Goal: Task Accomplishment & Management: Manage account settings

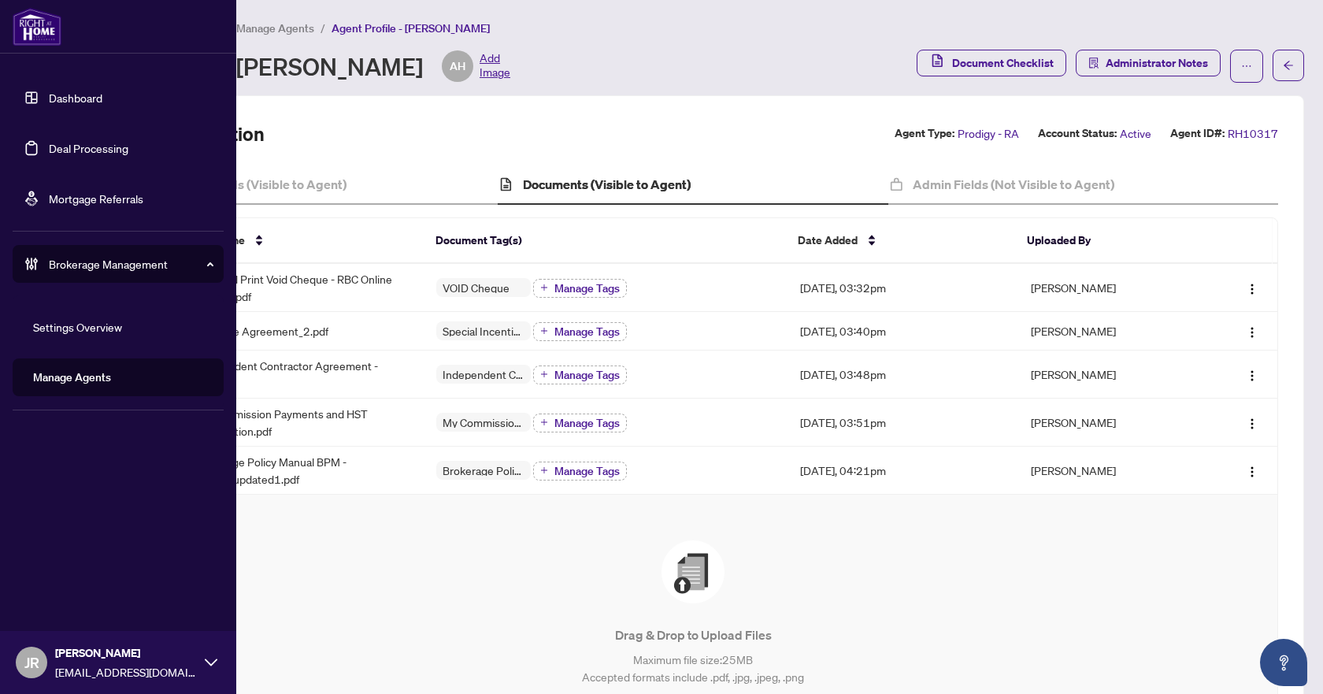
click at [91, 104] on link "Dashboard" at bounding box center [76, 98] width 54 height 14
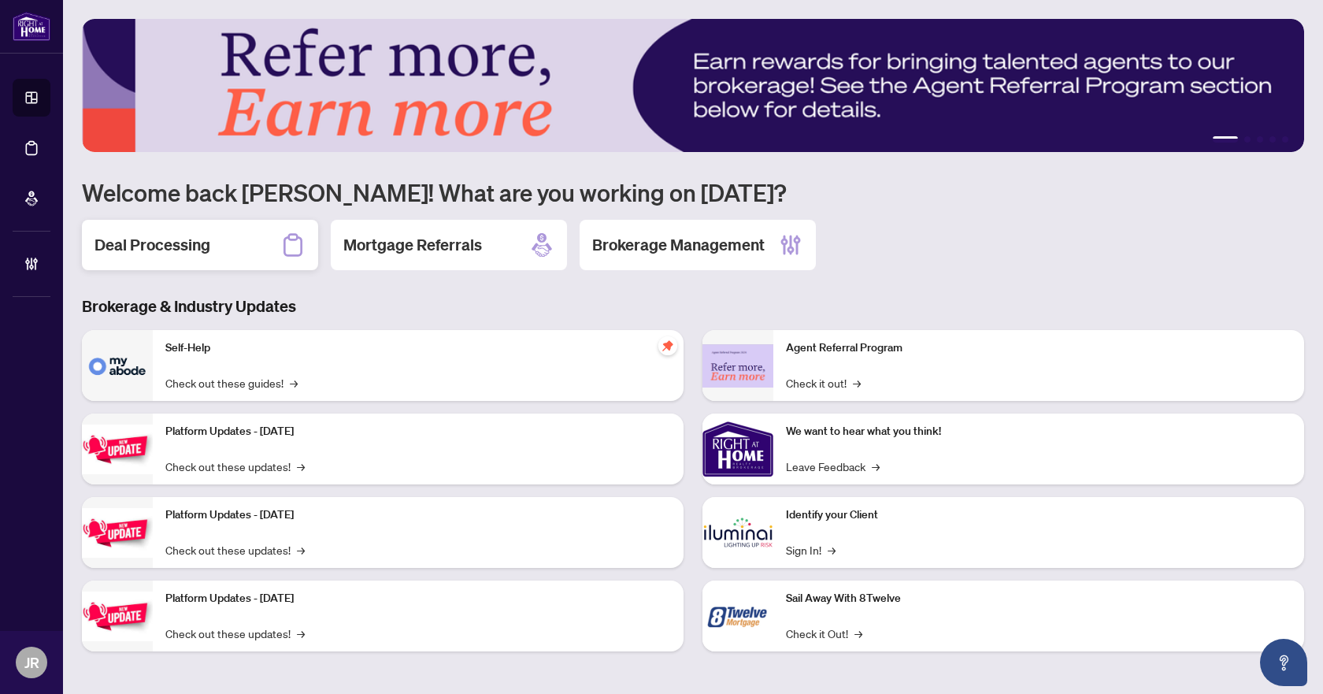
click at [257, 239] on div "Deal Processing" at bounding box center [200, 245] width 236 height 50
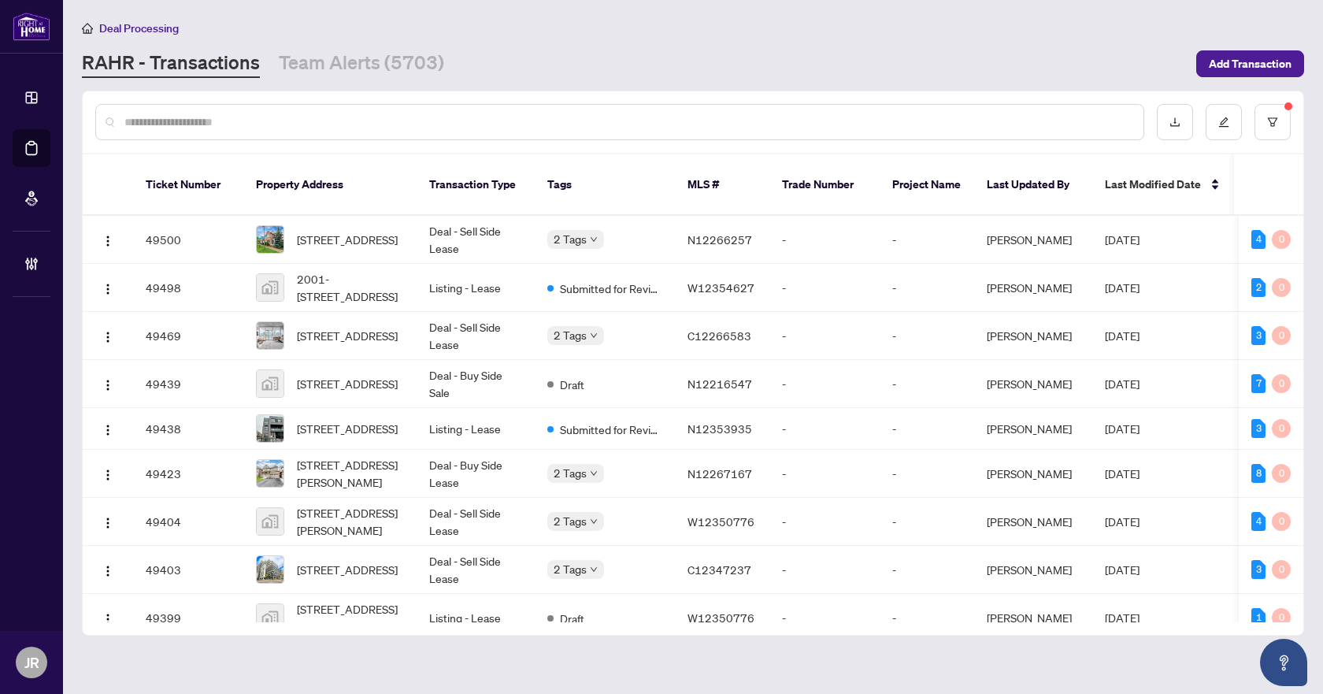
click at [343, 115] on input "text" at bounding box center [627, 121] width 1006 height 17
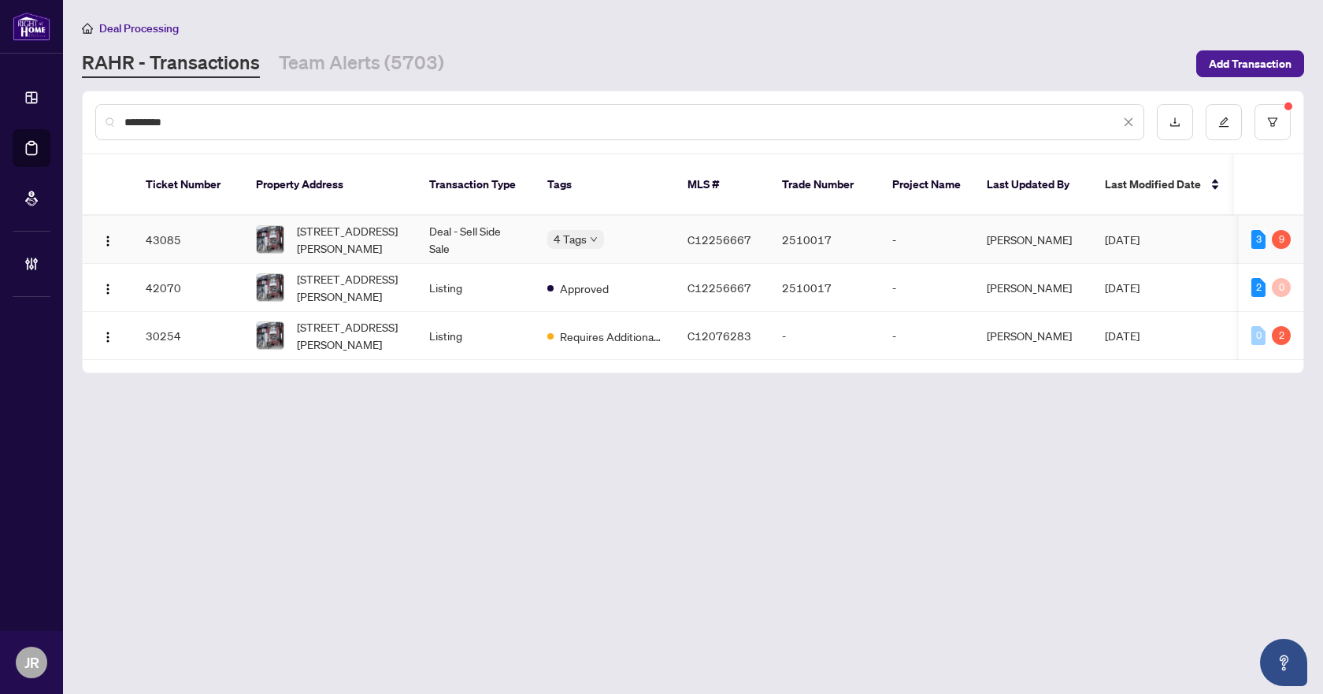
type input "*********"
click at [420, 228] on td "Deal - Sell Side Sale" at bounding box center [476, 240] width 118 height 48
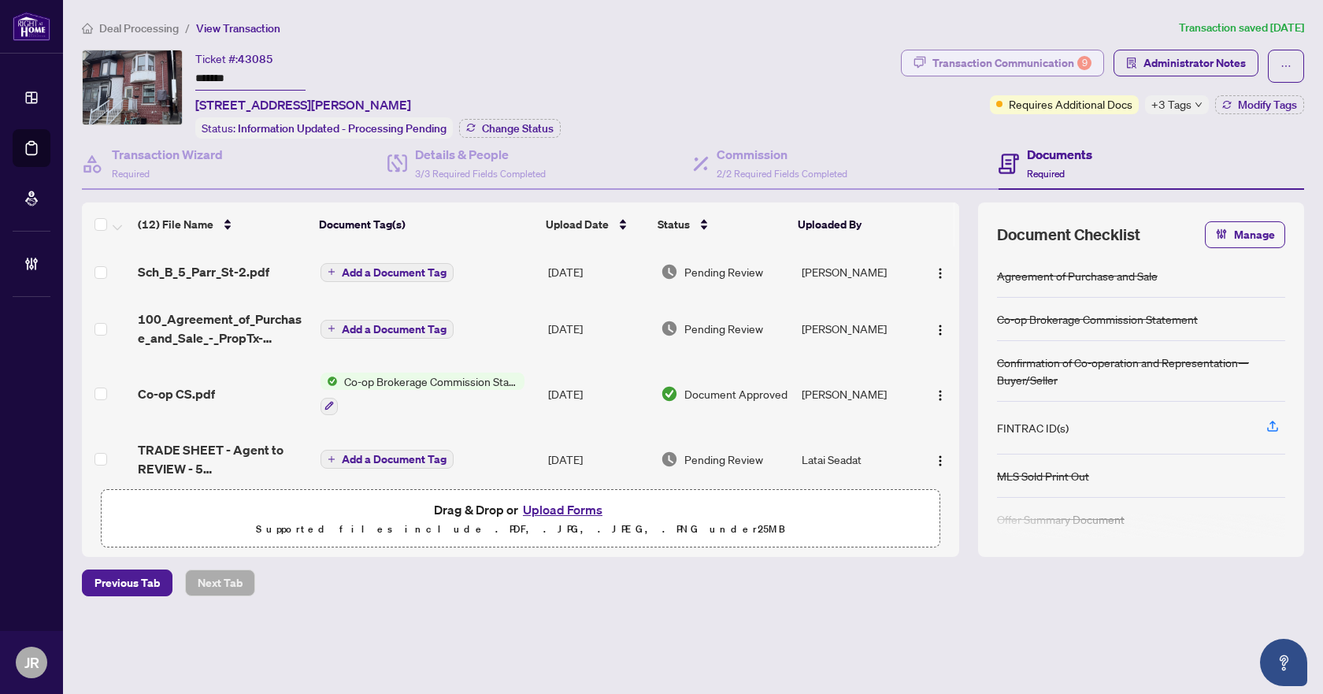
click at [1054, 61] on div "Transaction Communication 9" at bounding box center [1011, 62] width 159 height 25
type textarea "**********"
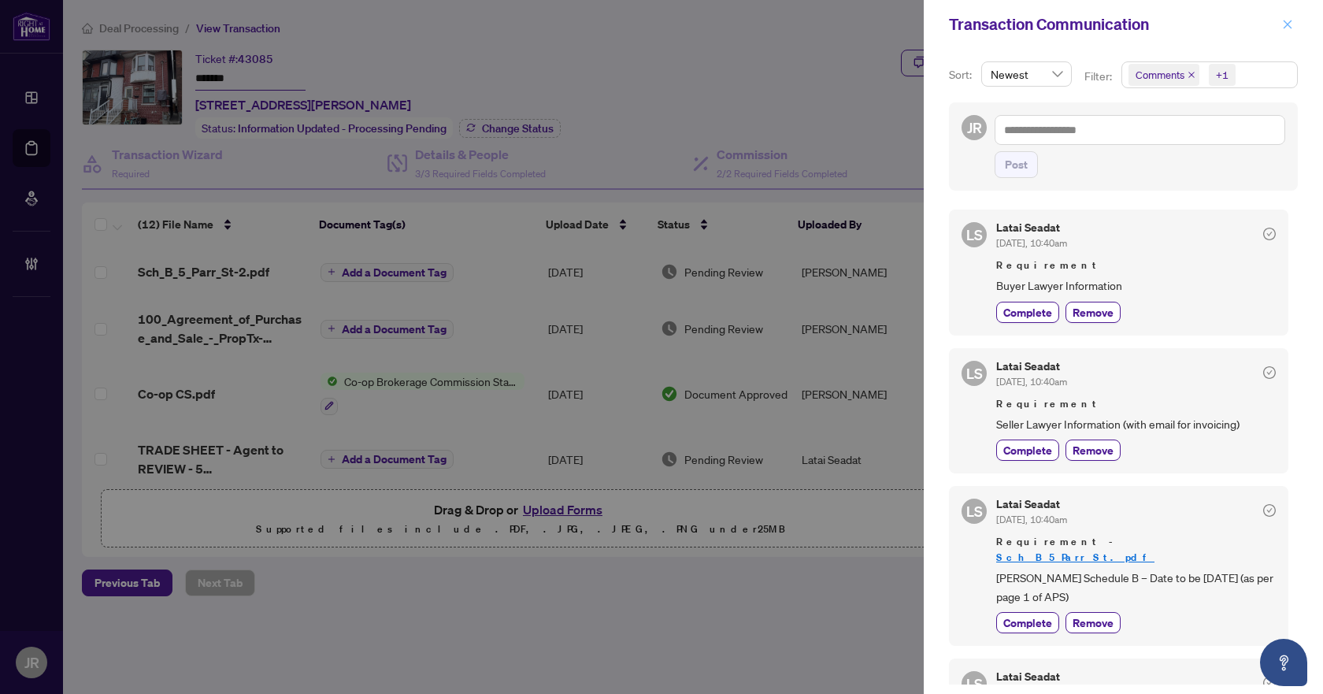
click at [1287, 15] on span "button" at bounding box center [1287, 24] width 11 height 25
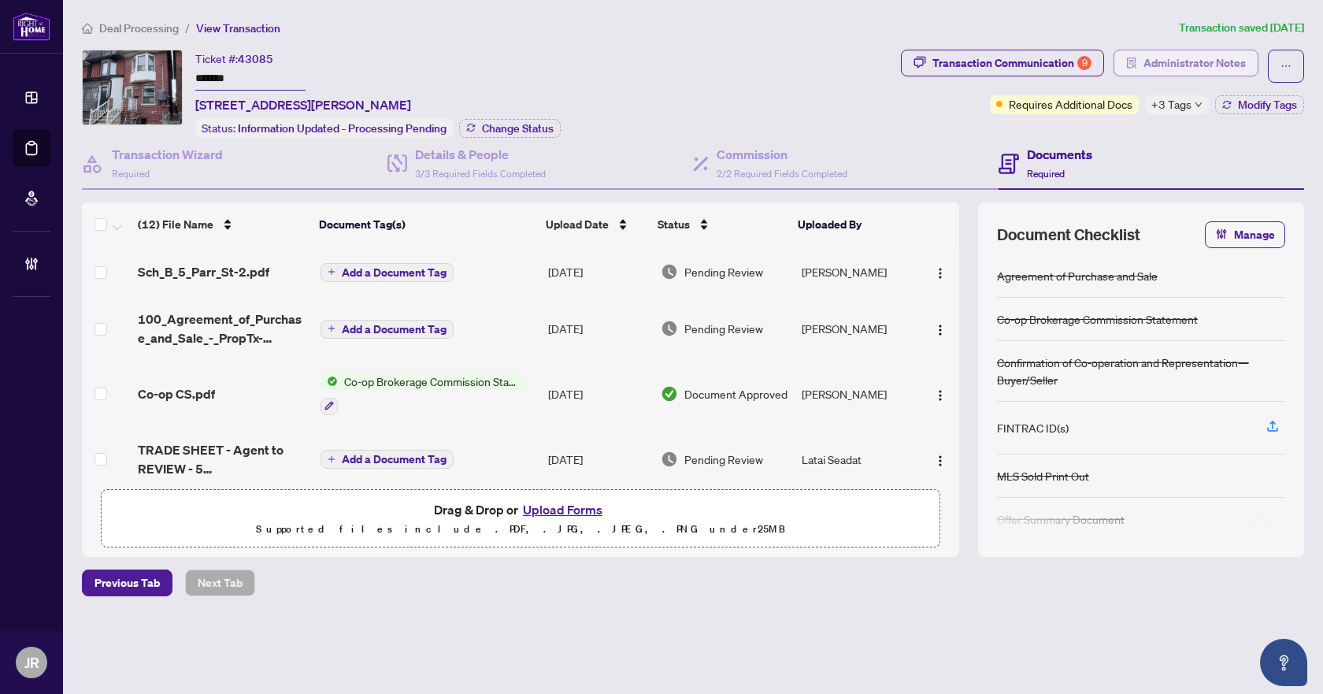
click at [1166, 50] on span "Administrator Notes" at bounding box center [1195, 62] width 102 height 25
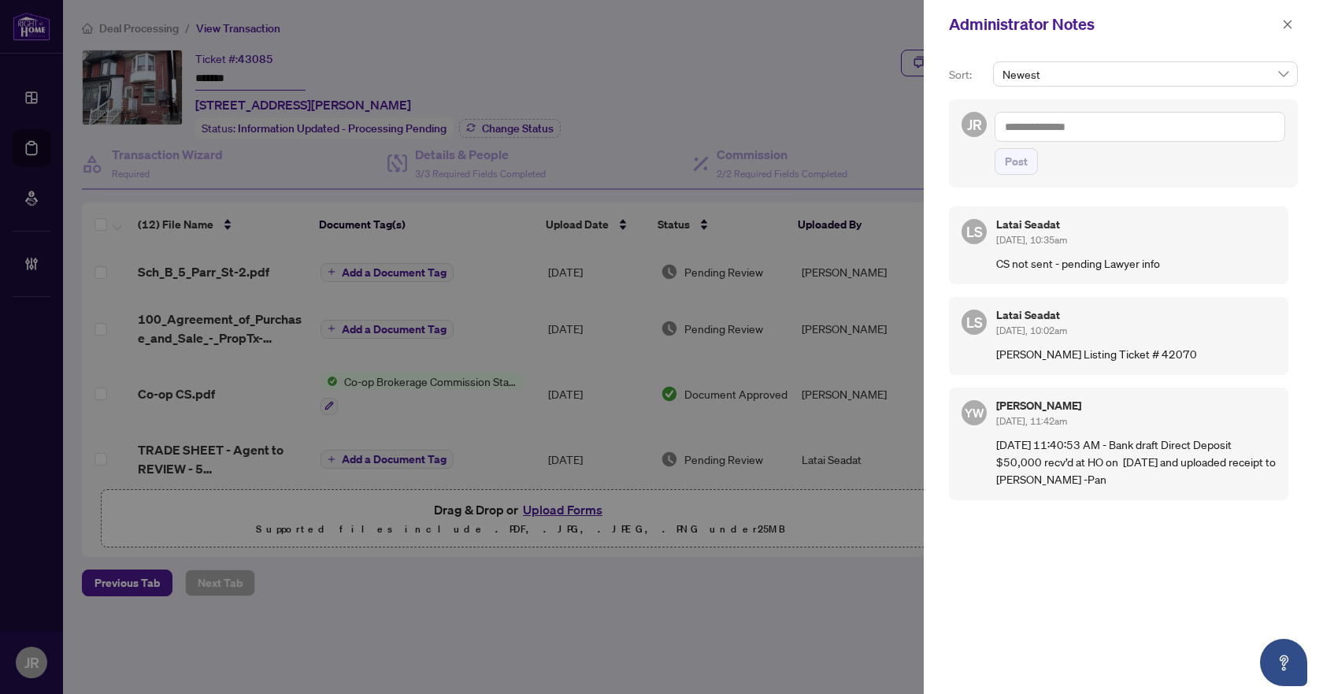
click at [1122, 120] on textarea at bounding box center [1140, 127] width 291 height 30
click at [1095, 148] on li "Latai Seadat" at bounding box center [1064, 137] width 77 height 27
click at [1137, 129] on textarea "**********" at bounding box center [1140, 127] width 291 height 30
click at [1221, 147] on textarea "**********" at bounding box center [1138, 142] width 286 height 61
paste textarea "**********"
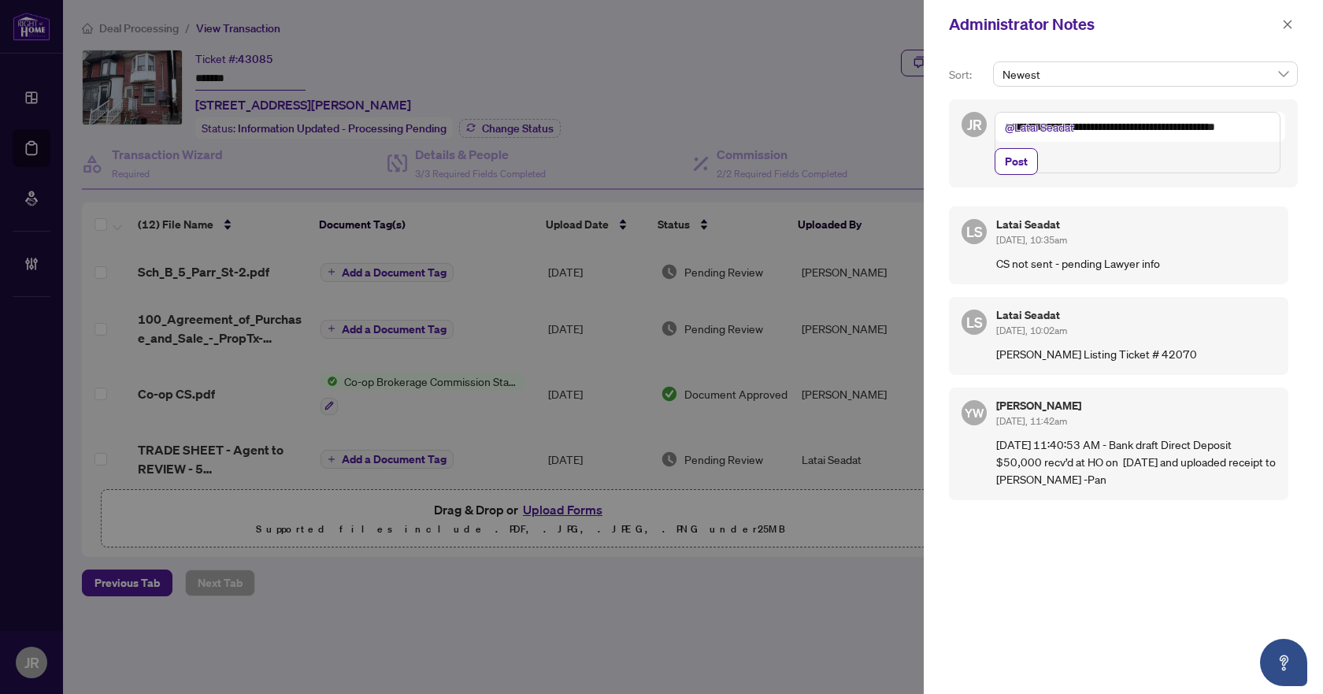
type textarea "**********"
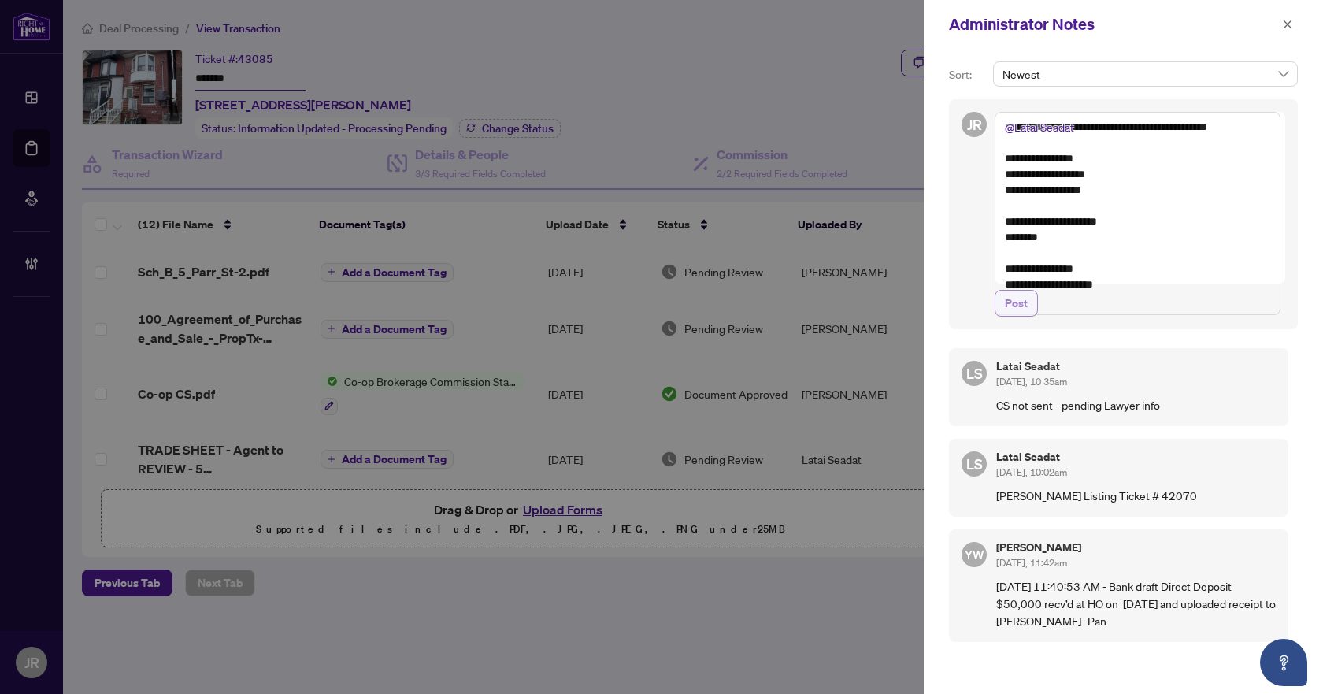
click at [1010, 316] on span "Post" at bounding box center [1016, 303] width 23 height 25
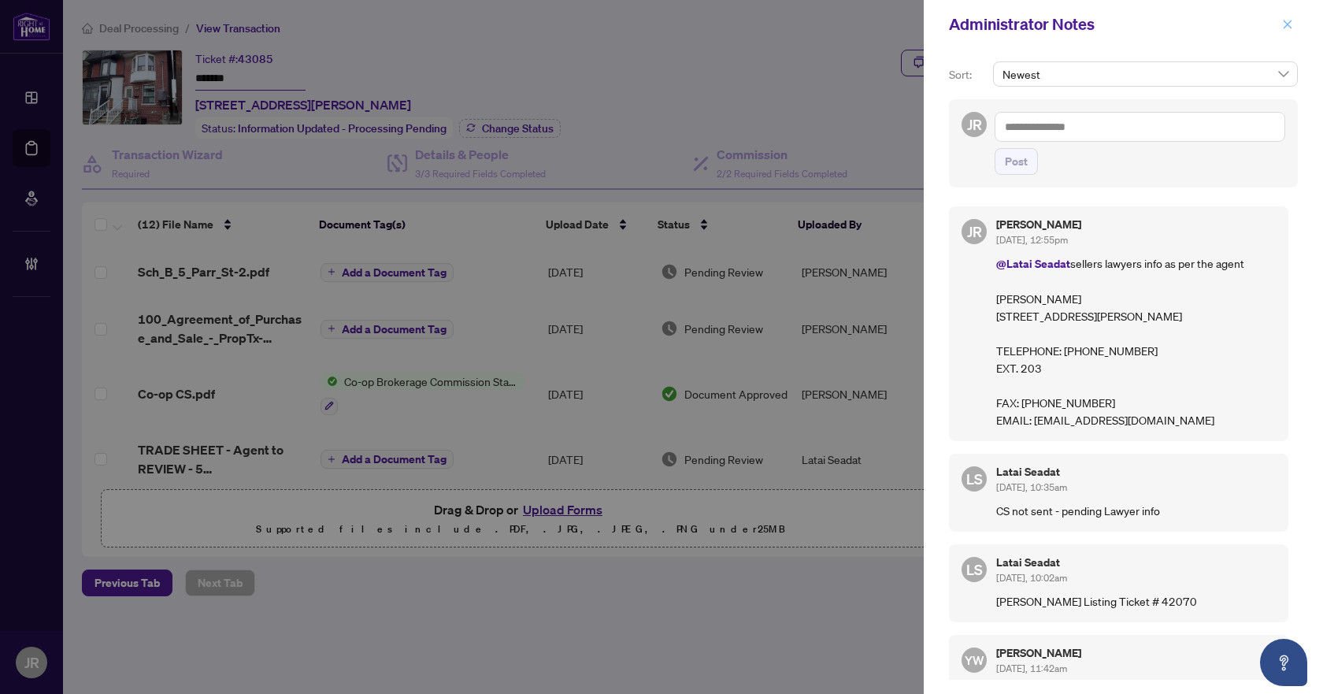
click at [1288, 24] on icon "close" at bounding box center [1287, 24] width 11 height 11
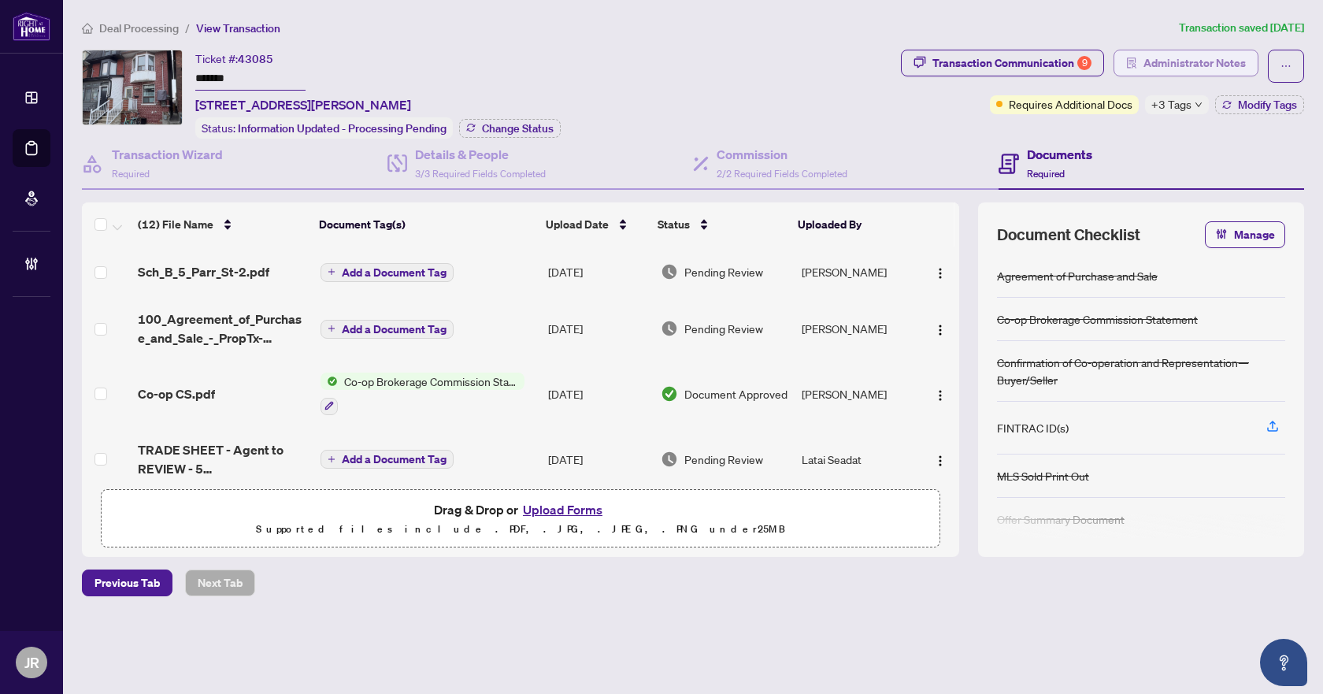
click at [1188, 60] on span "Administrator Notes" at bounding box center [1195, 62] width 102 height 25
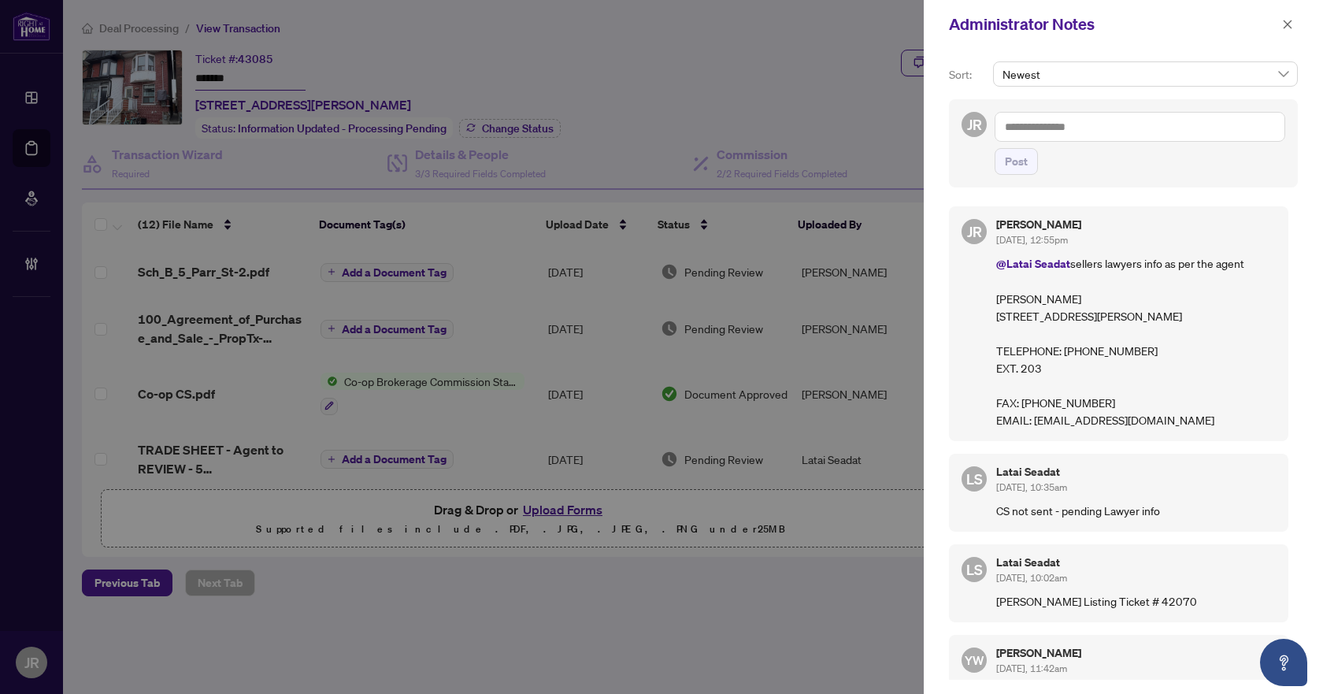
click at [1108, 125] on textarea at bounding box center [1140, 127] width 291 height 30
click at [1077, 145] on li "Lata i Seadat" at bounding box center [1062, 137] width 79 height 27
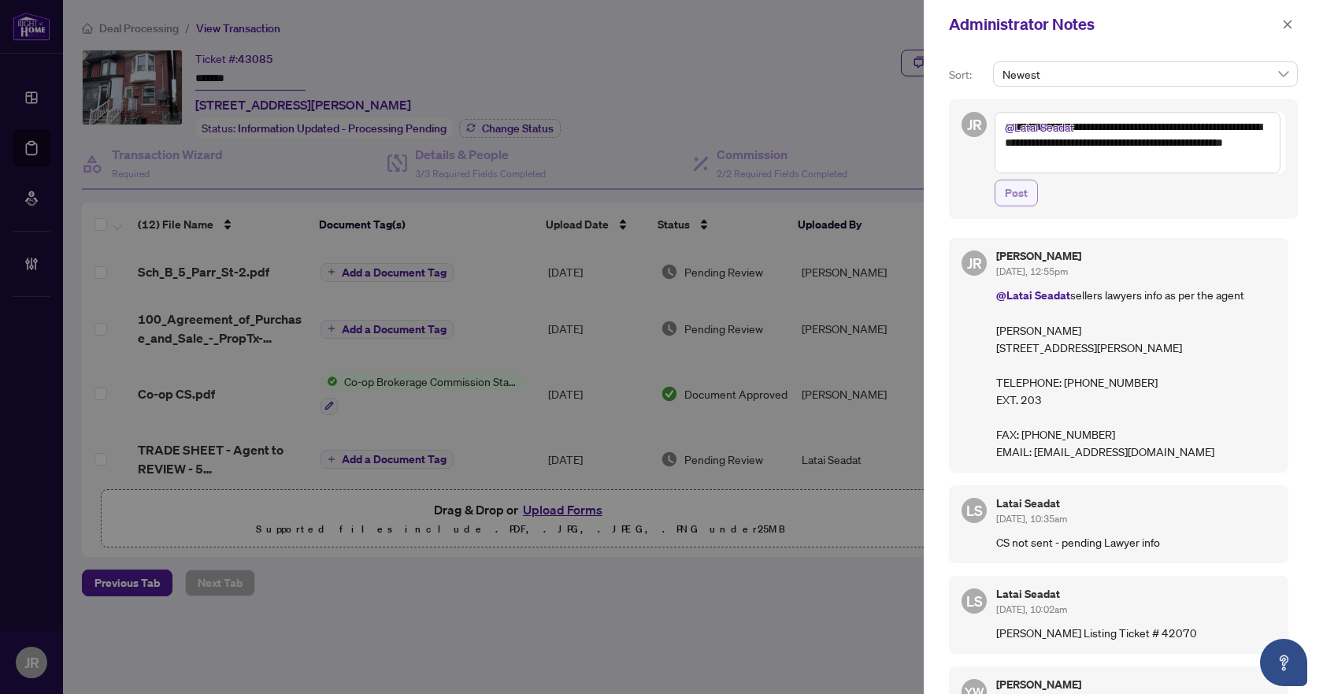
type textarea "**********"
click at [1016, 195] on span "Post" at bounding box center [1016, 192] width 23 height 25
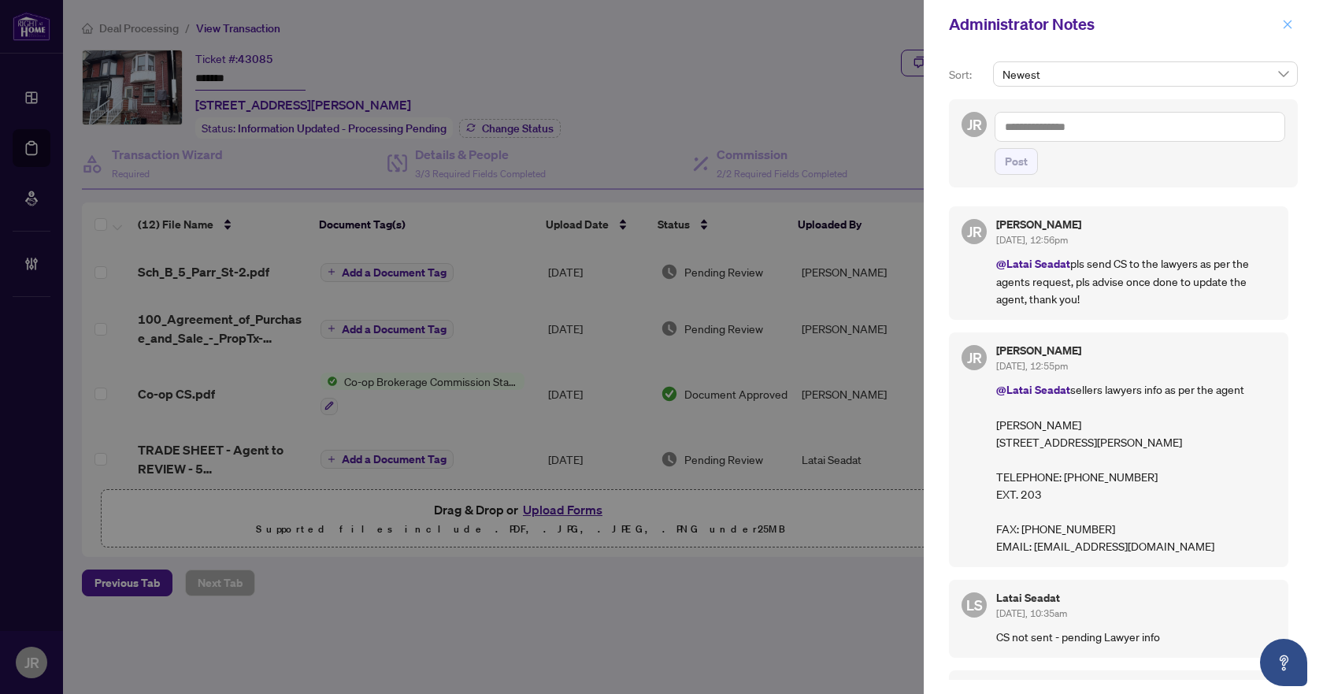
click at [1289, 25] on icon "close" at bounding box center [1287, 24] width 11 height 11
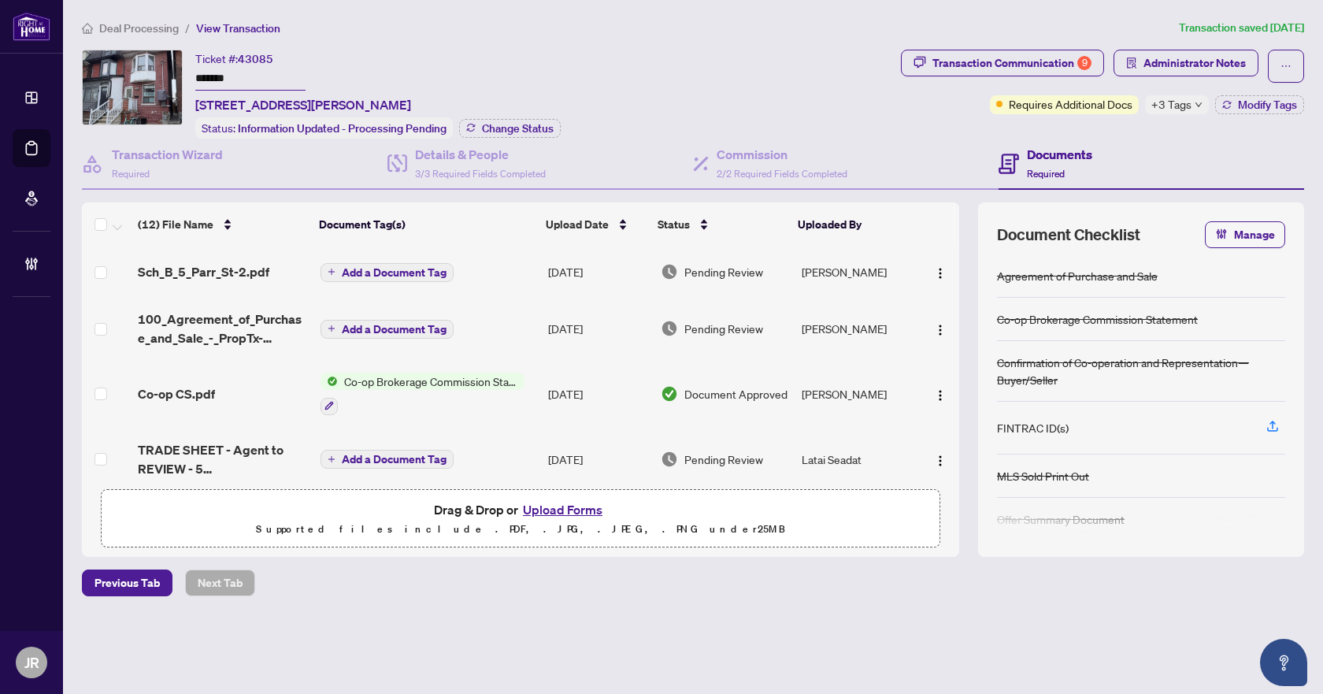
click at [151, 26] on span "Deal Processing" at bounding box center [139, 28] width 80 height 14
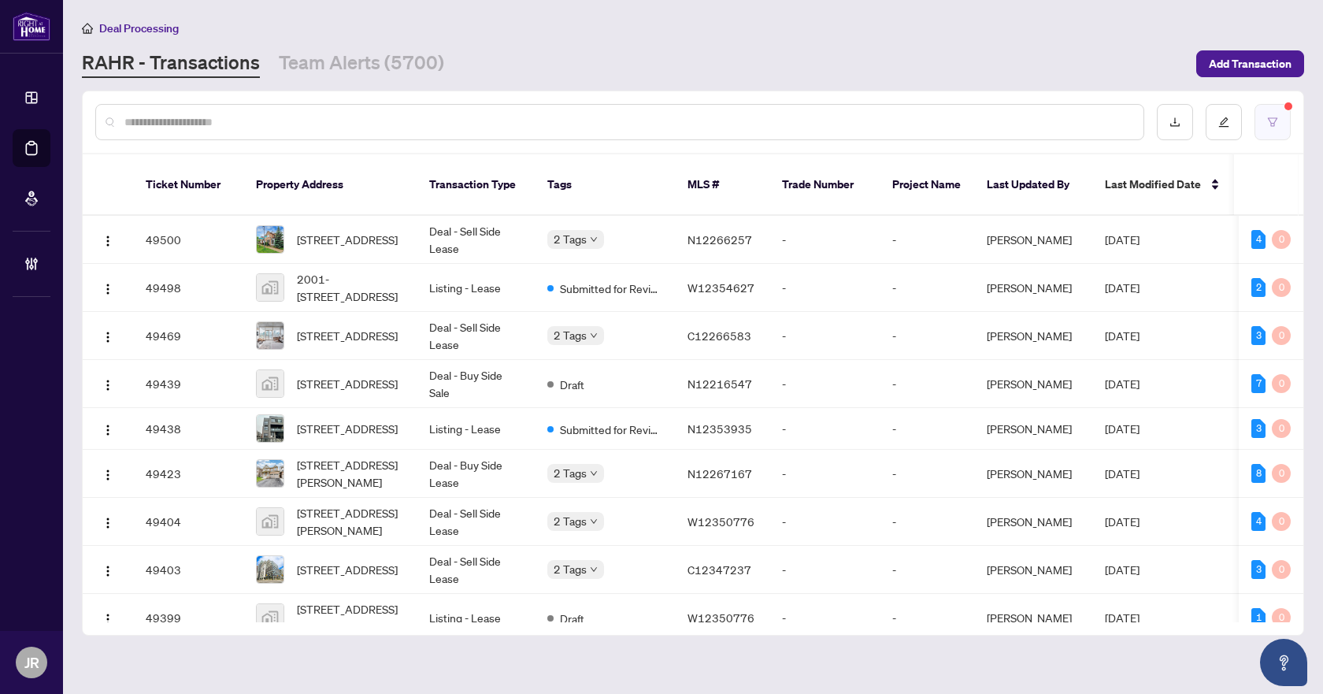
click at [1290, 113] on button "button" at bounding box center [1273, 122] width 36 height 36
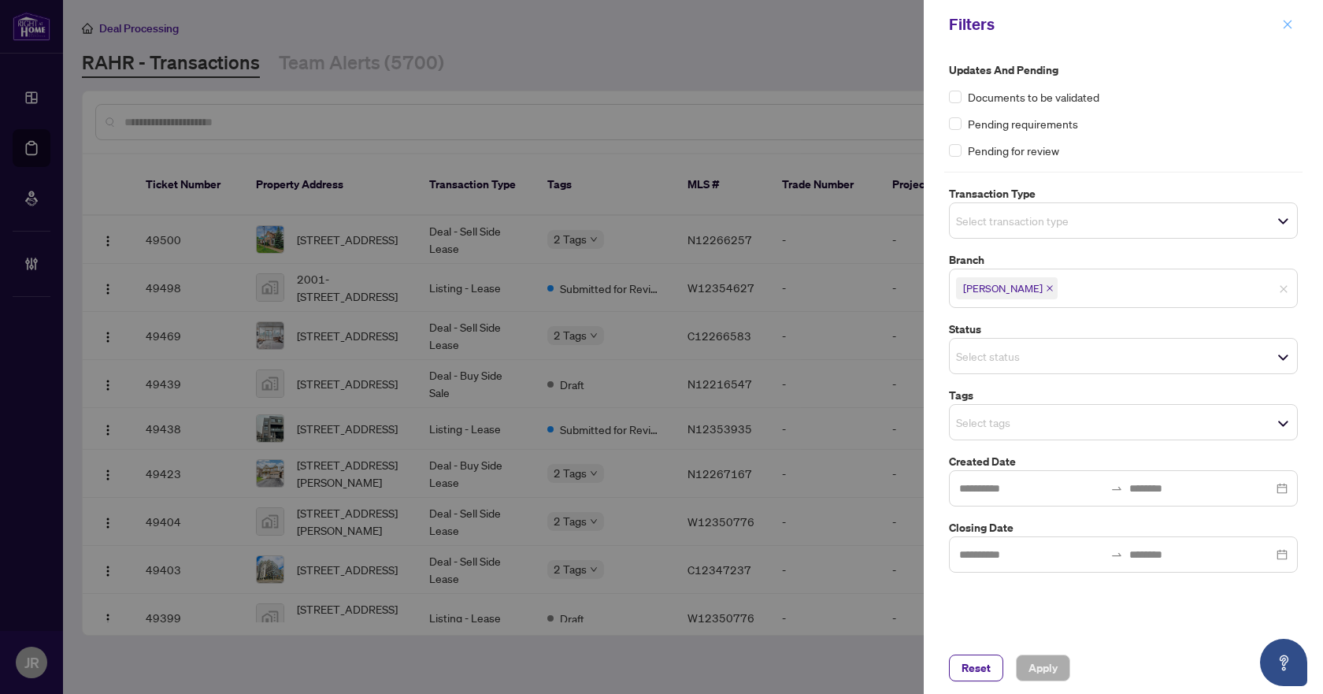
click at [1281, 24] on button "button" at bounding box center [1287, 24] width 20 height 19
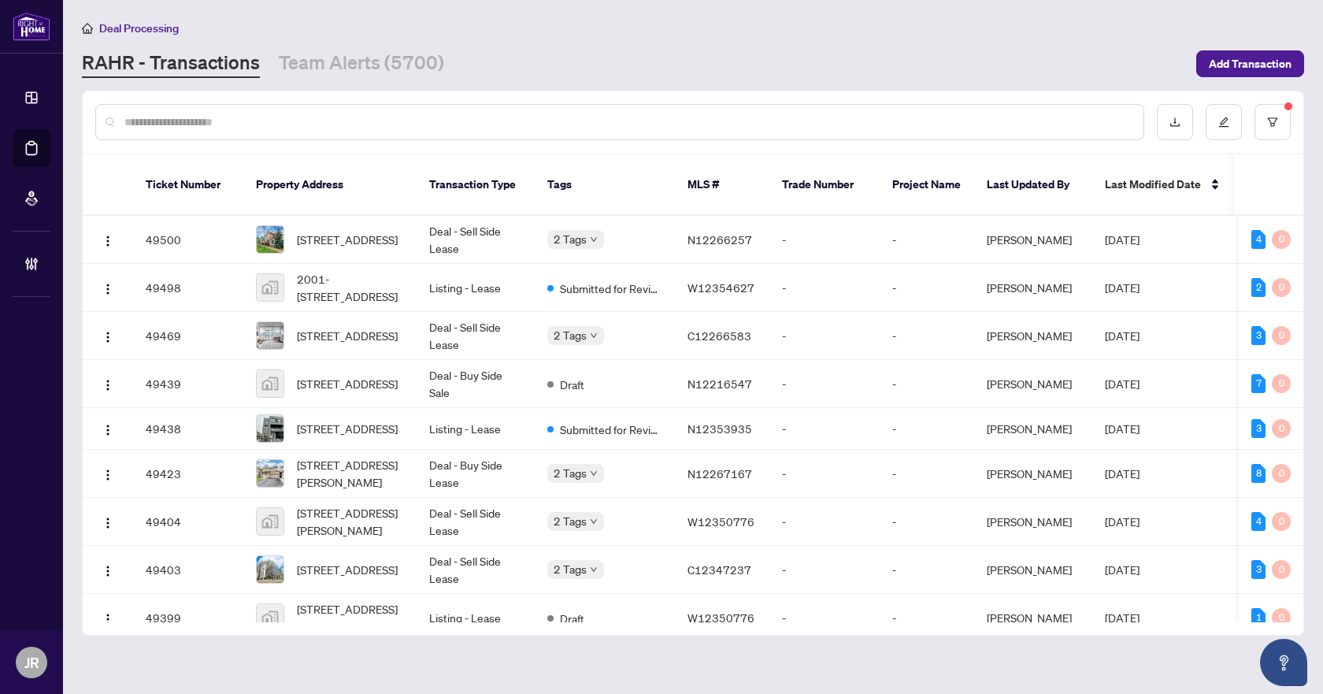
click at [414, 120] on input "text" at bounding box center [627, 121] width 1006 height 17
click at [417, 122] on input "text" at bounding box center [627, 121] width 1006 height 17
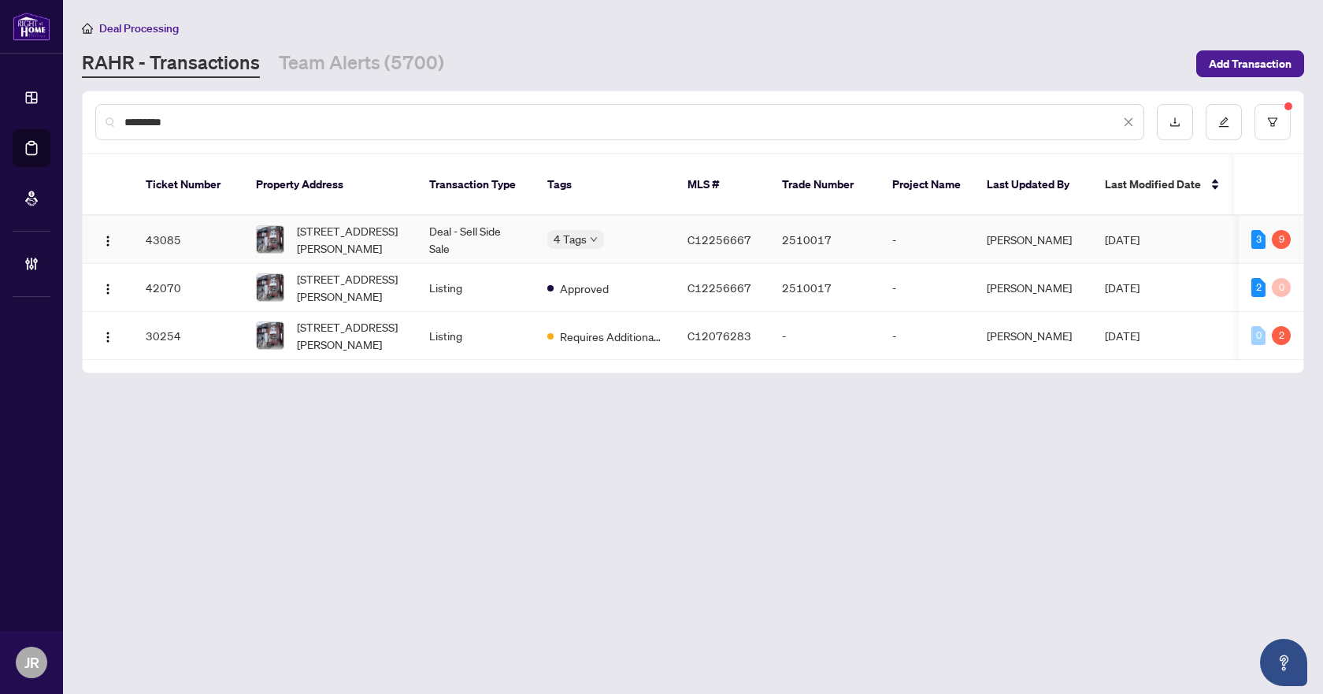
type input "*********"
click at [503, 224] on td "Deal - Sell Side Sale" at bounding box center [476, 240] width 118 height 48
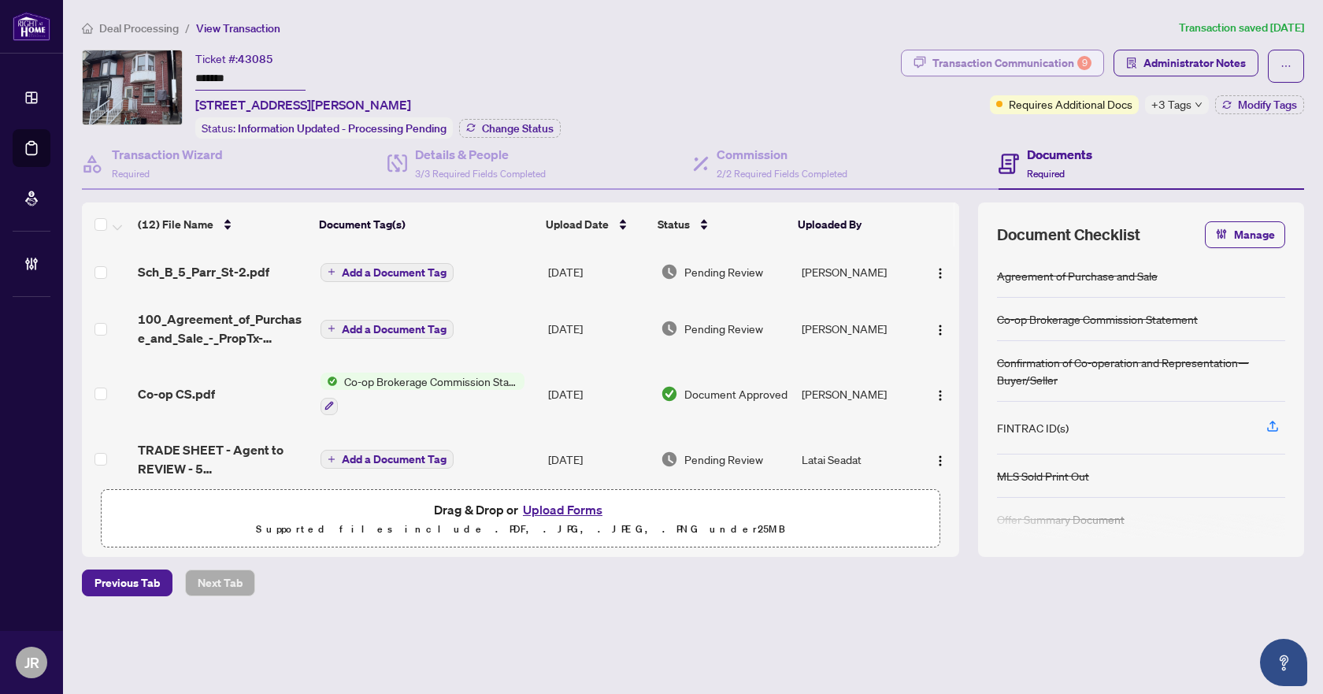
click at [1069, 56] on div "Transaction Communication 9" at bounding box center [1011, 62] width 159 height 25
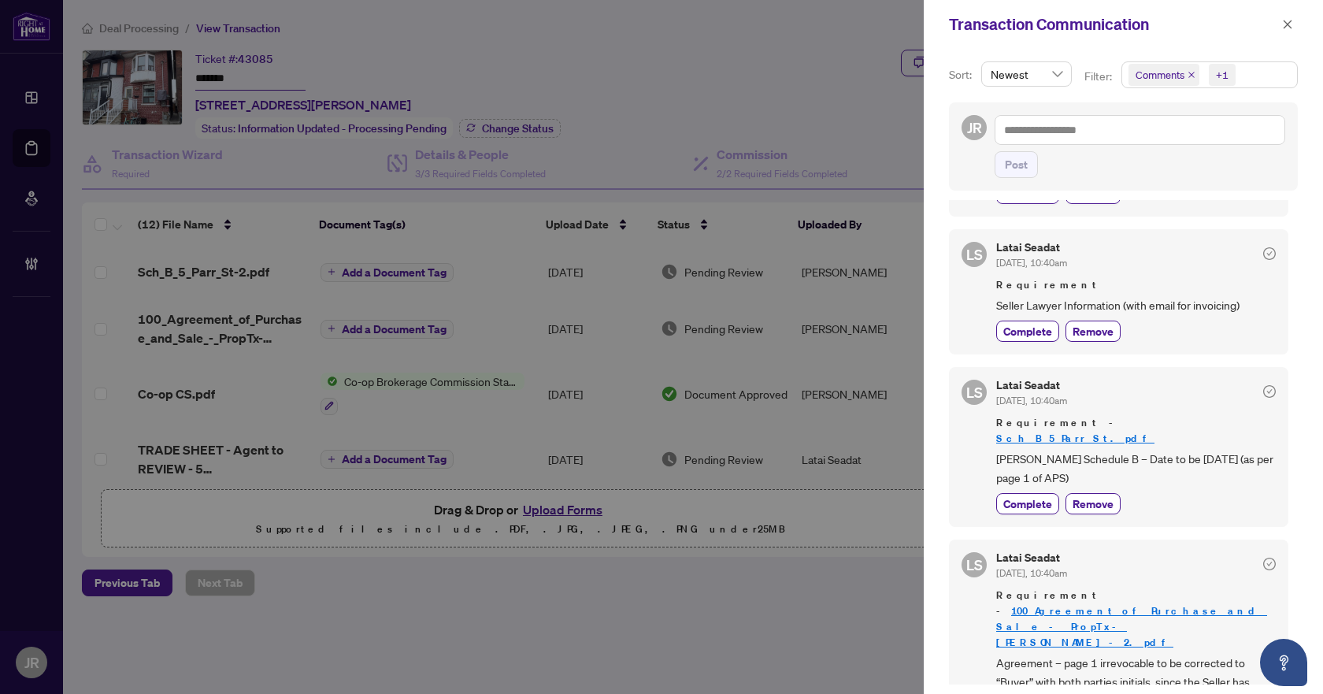
scroll to position [158, 0]
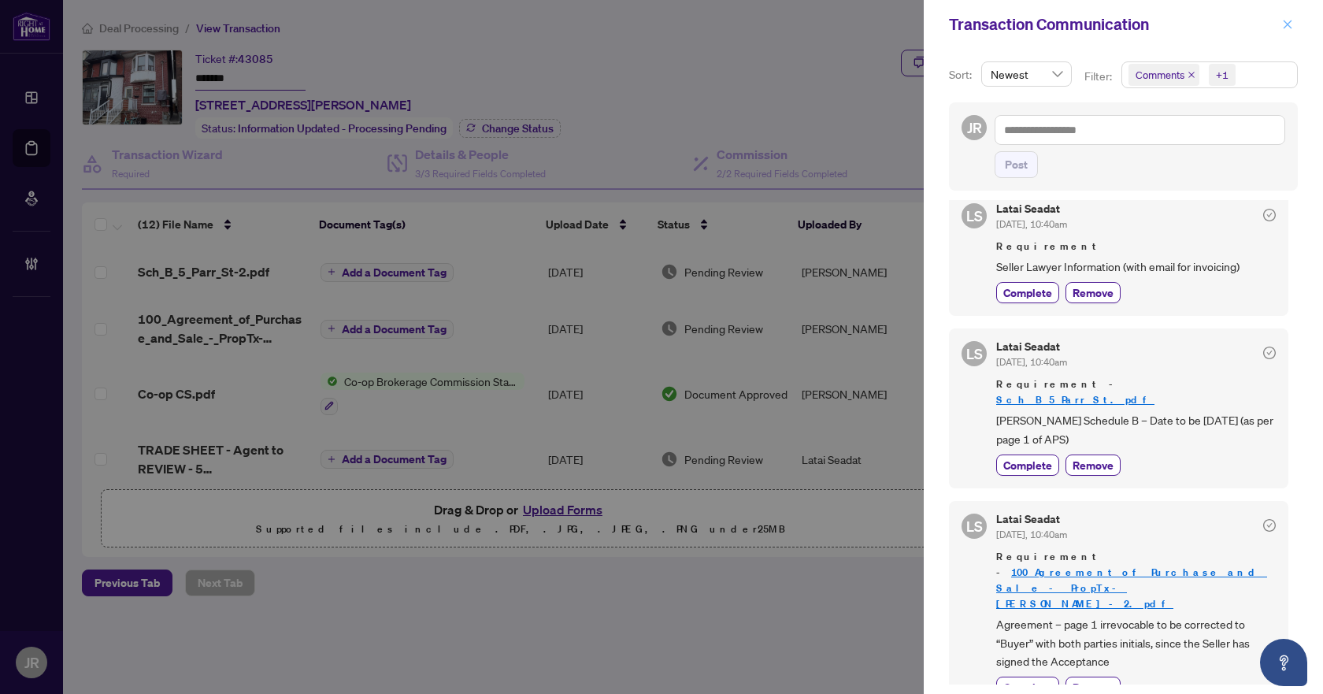
click at [1291, 17] on span "button" at bounding box center [1287, 24] width 11 height 25
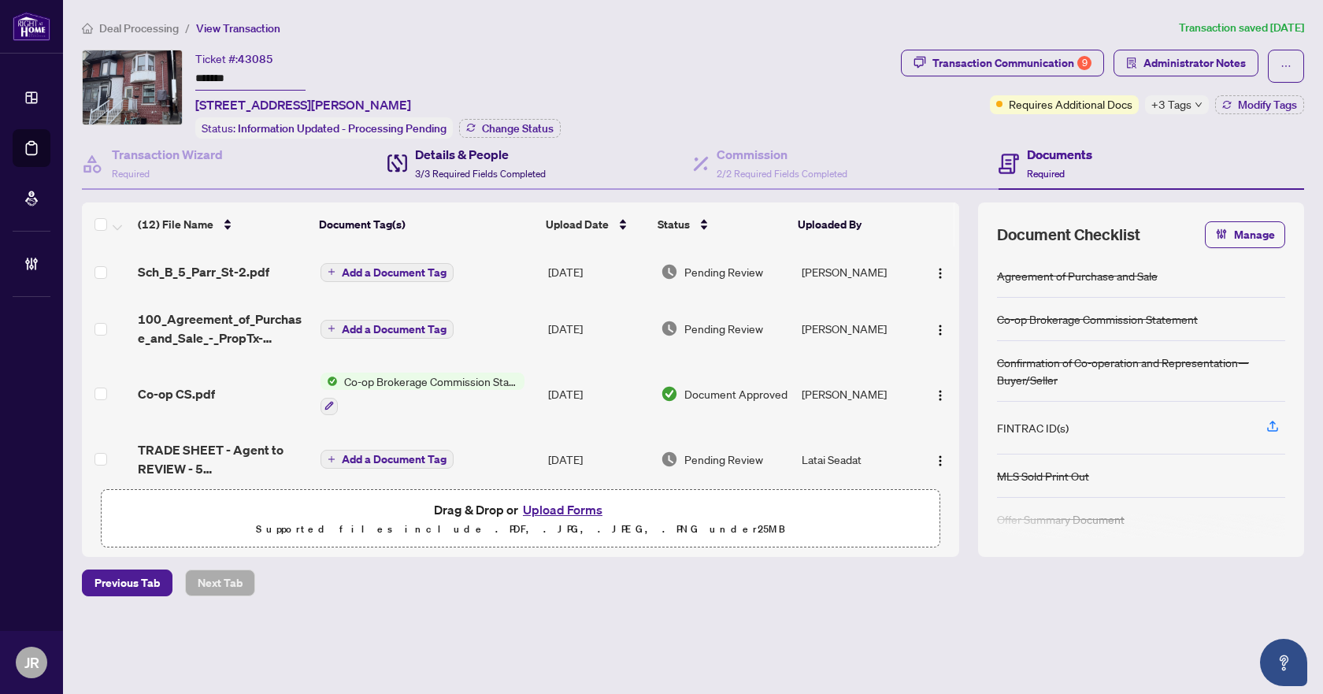
click at [462, 169] on span "3/3 Required Fields Completed" at bounding box center [480, 174] width 131 height 12
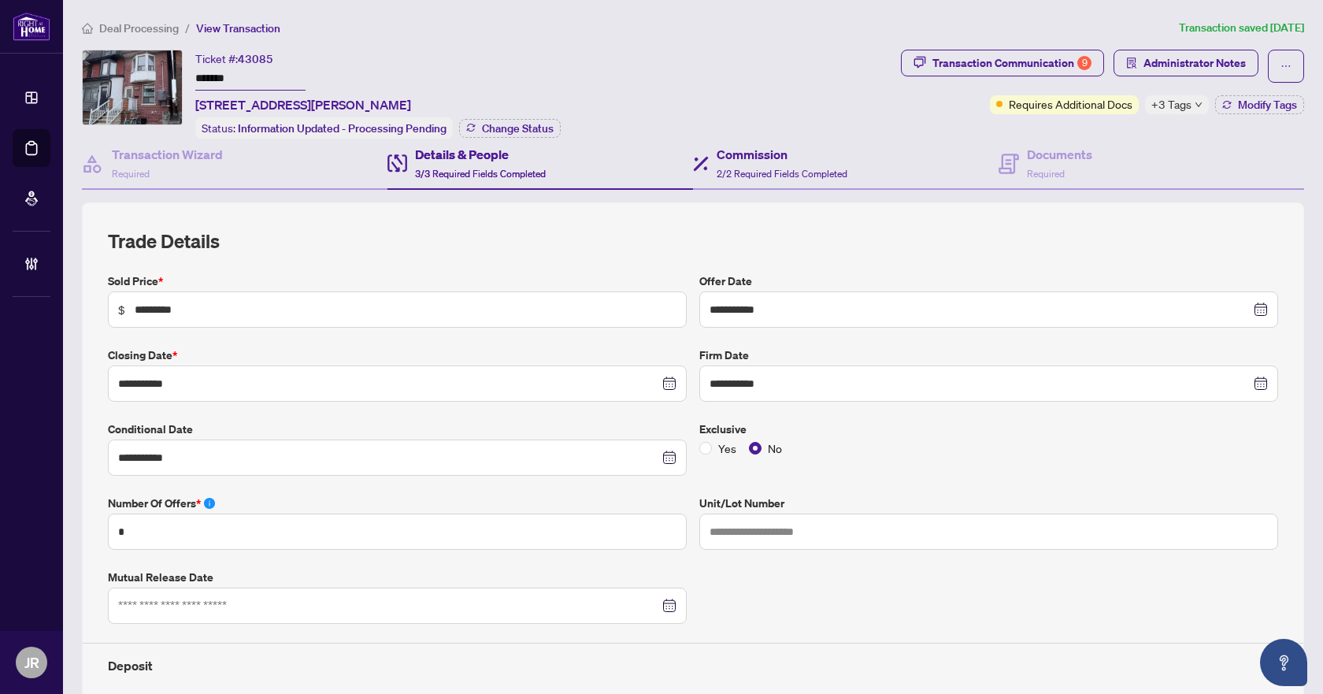
click at [754, 180] on div "Commission 2/2 Required Fields Completed" at bounding box center [846, 164] width 306 height 51
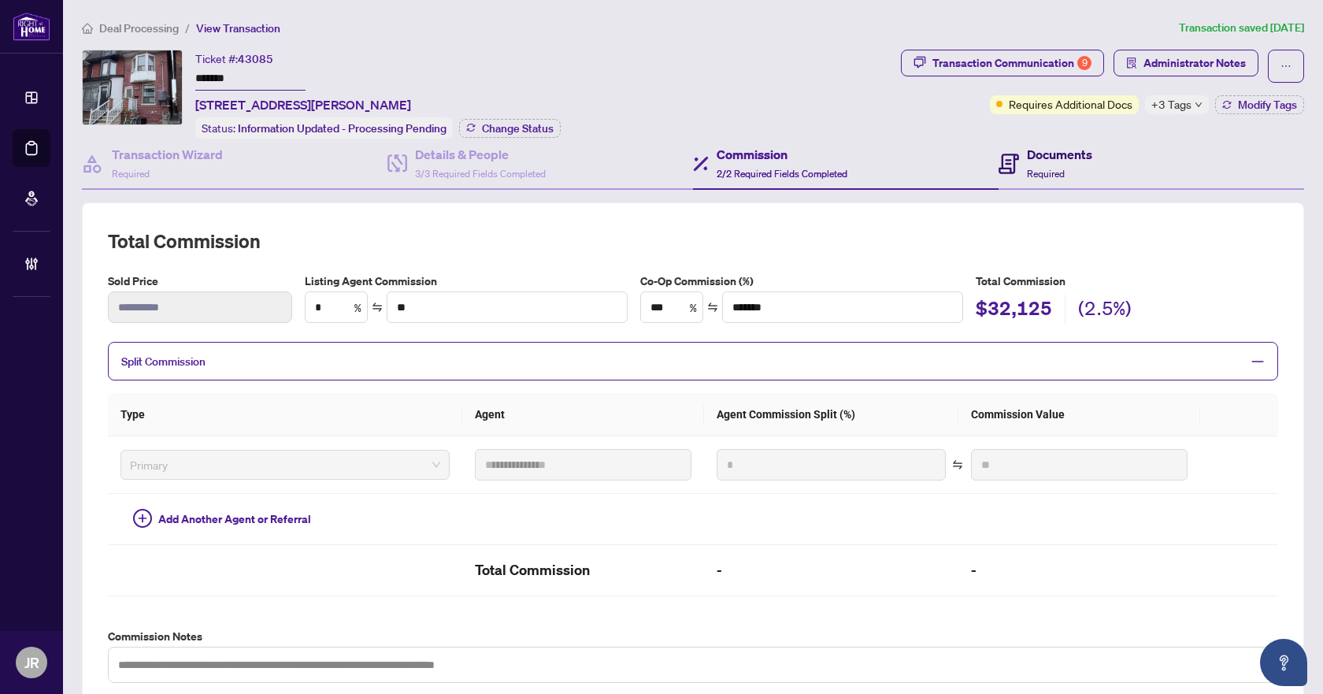
click at [1045, 168] on span "Required" at bounding box center [1046, 174] width 38 height 12
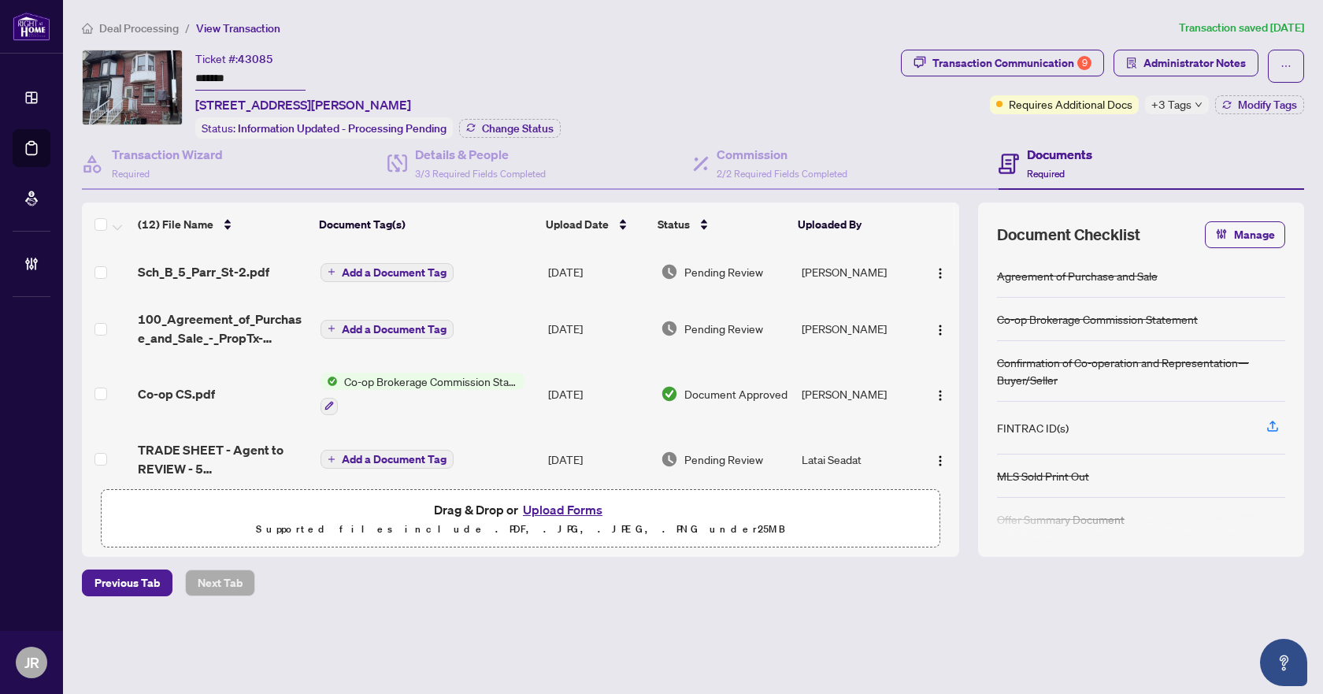
click at [462, 413] on td "Co-op Brokerage Commission Statement" at bounding box center [428, 394] width 228 height 68
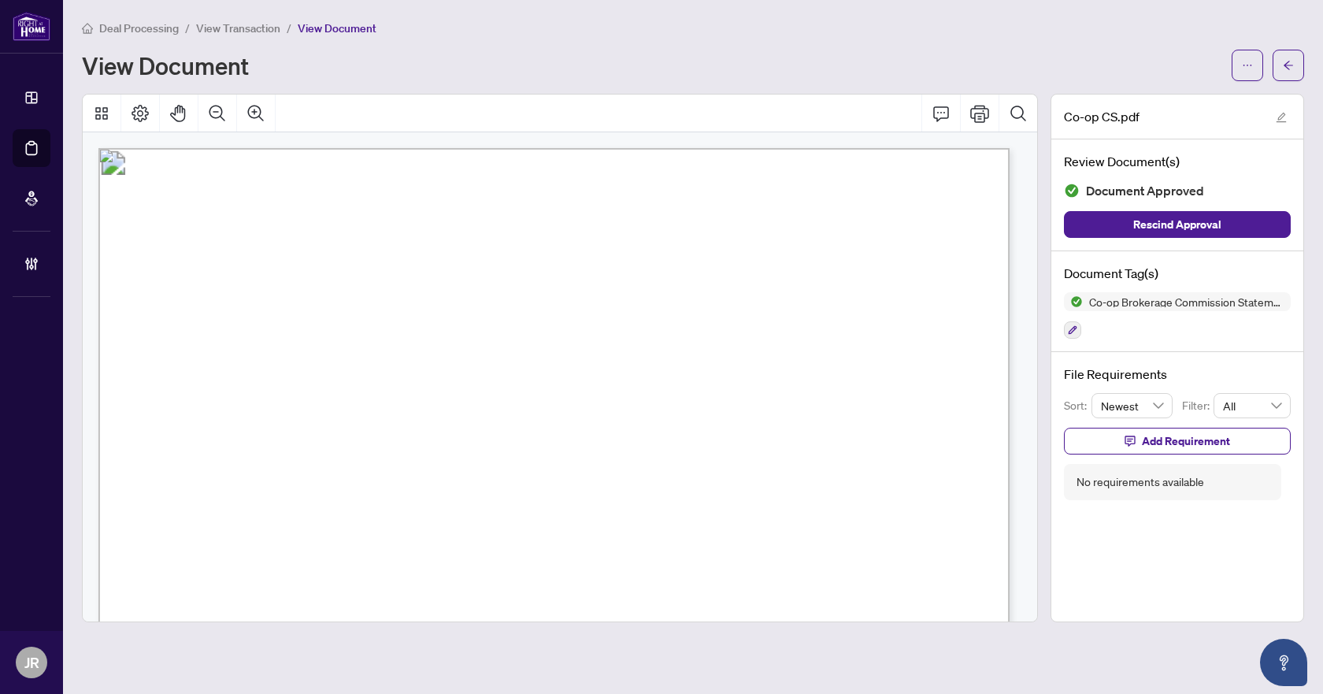
click at [1287, 47] on div "Deal Processing / View Transaction / View Document View Document" at bounding box center [693, 50] width 1222 height 62
click at [1287, 58] on span "button" at bounding box center [1288, 65] width 11 height 25
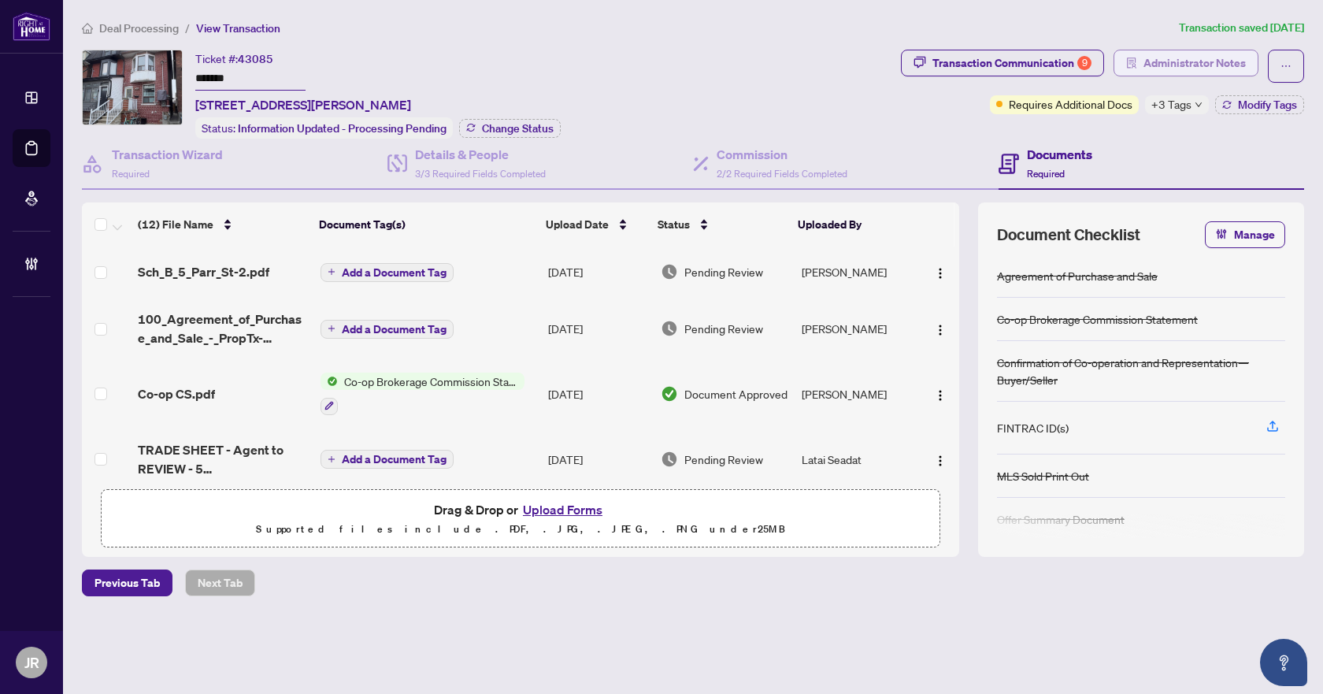
click at [1166, 66] on span "Administrator Notes" at bounding box center [1195, 62] width 102 height 25
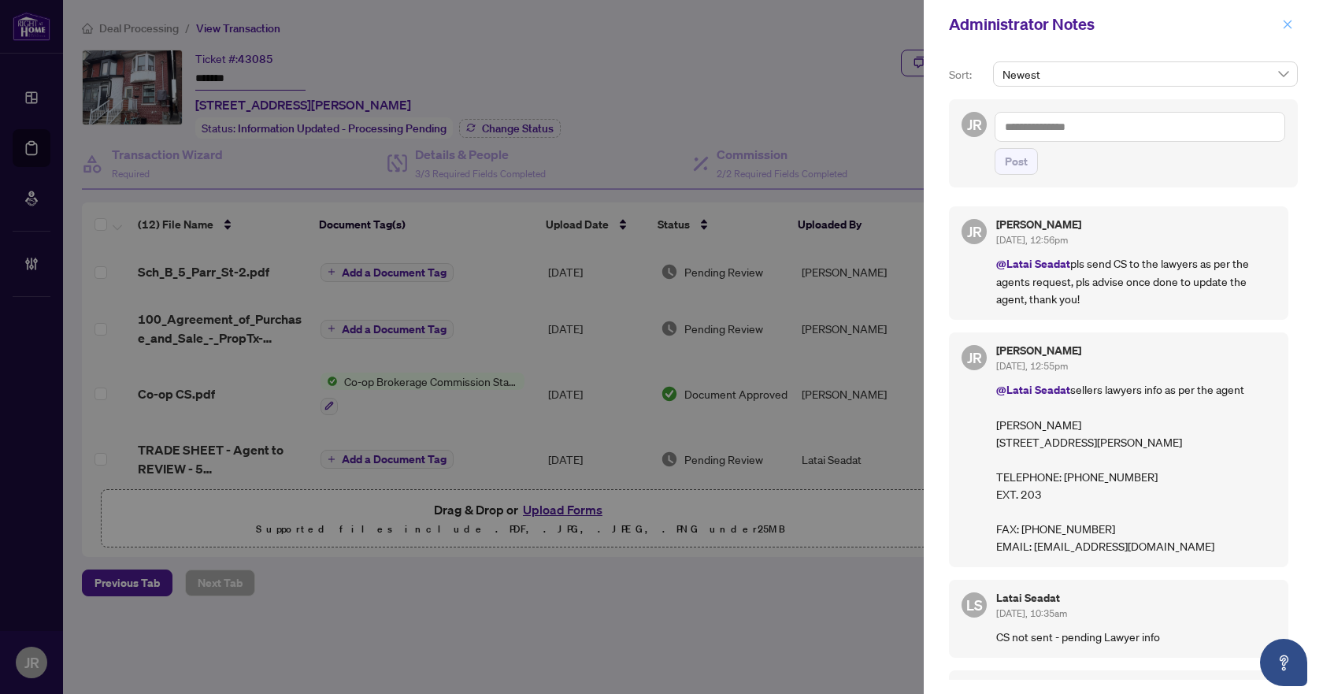
click at [1292, 22] on icon "close" at bounding box center [1287, 24] width 11 height 11
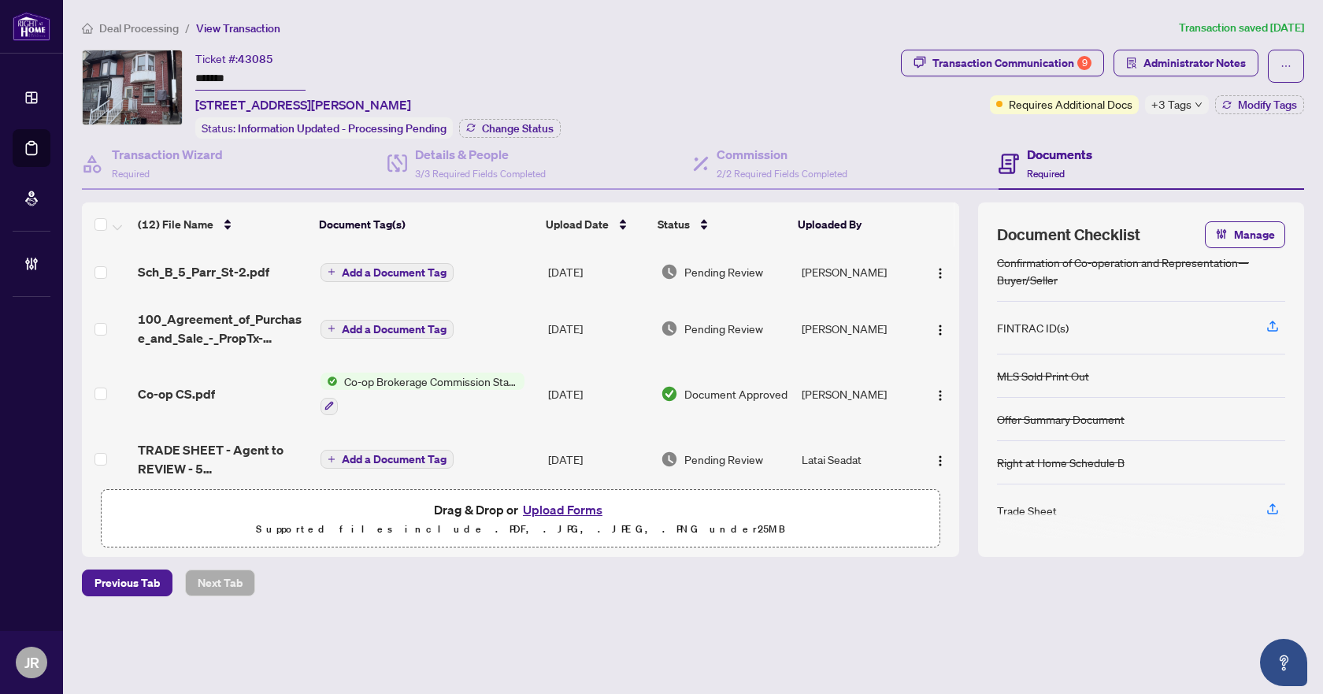
scroll to position [105, 0]
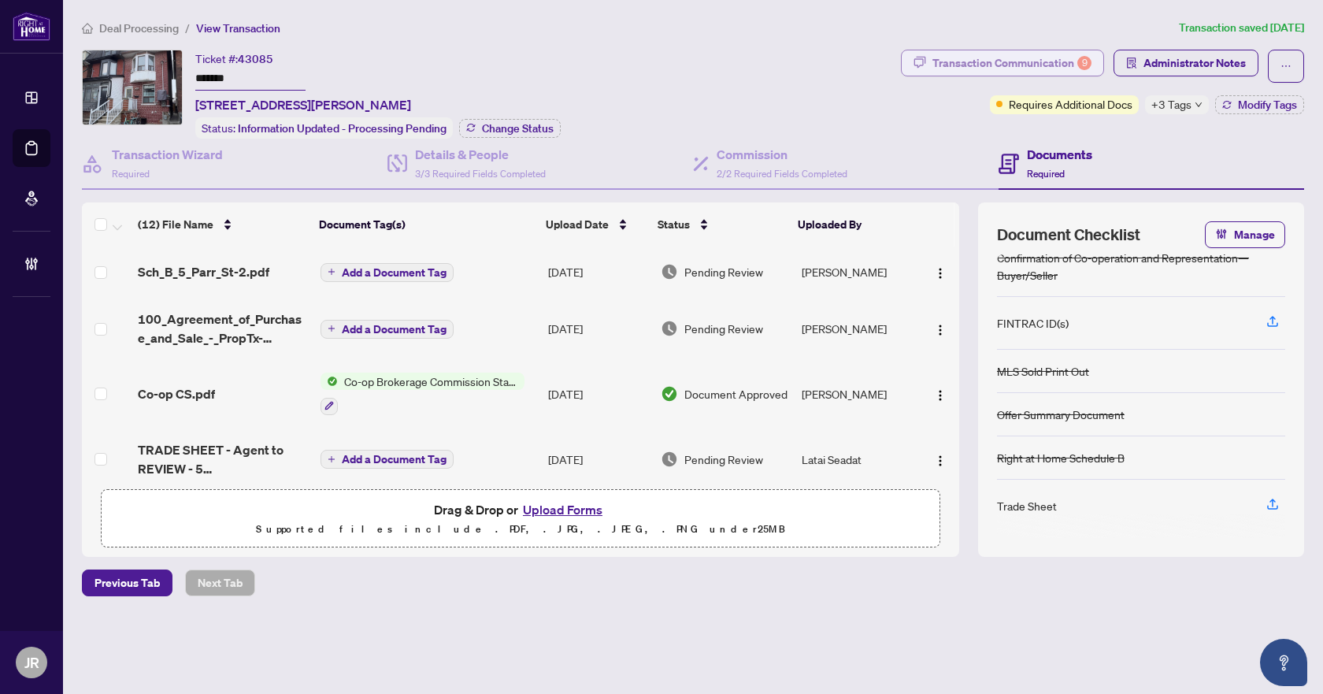
click at [1067, 65] on div "Transaction Communication 9" at bounding box center [1011, 62] width 159 height 25
type textarea "**********"
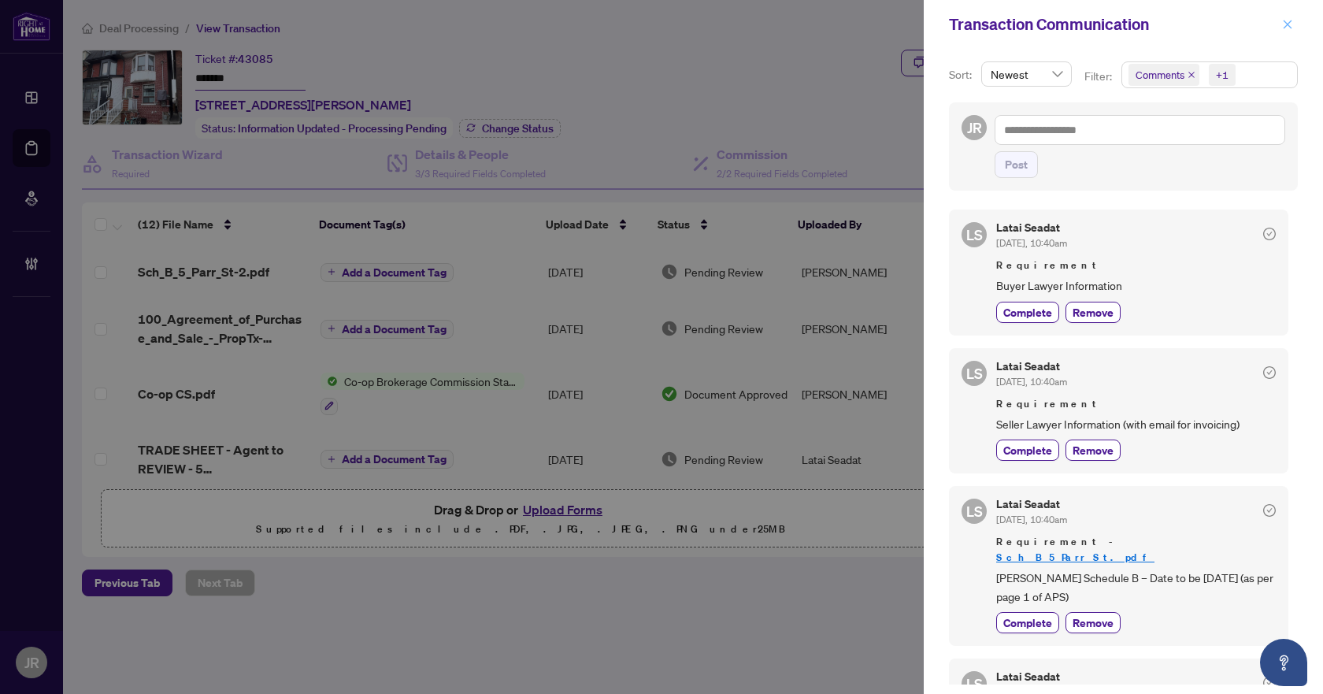
click at [1285, 35] on span "button" at bounding box center [1287, 24] width 11 height 25
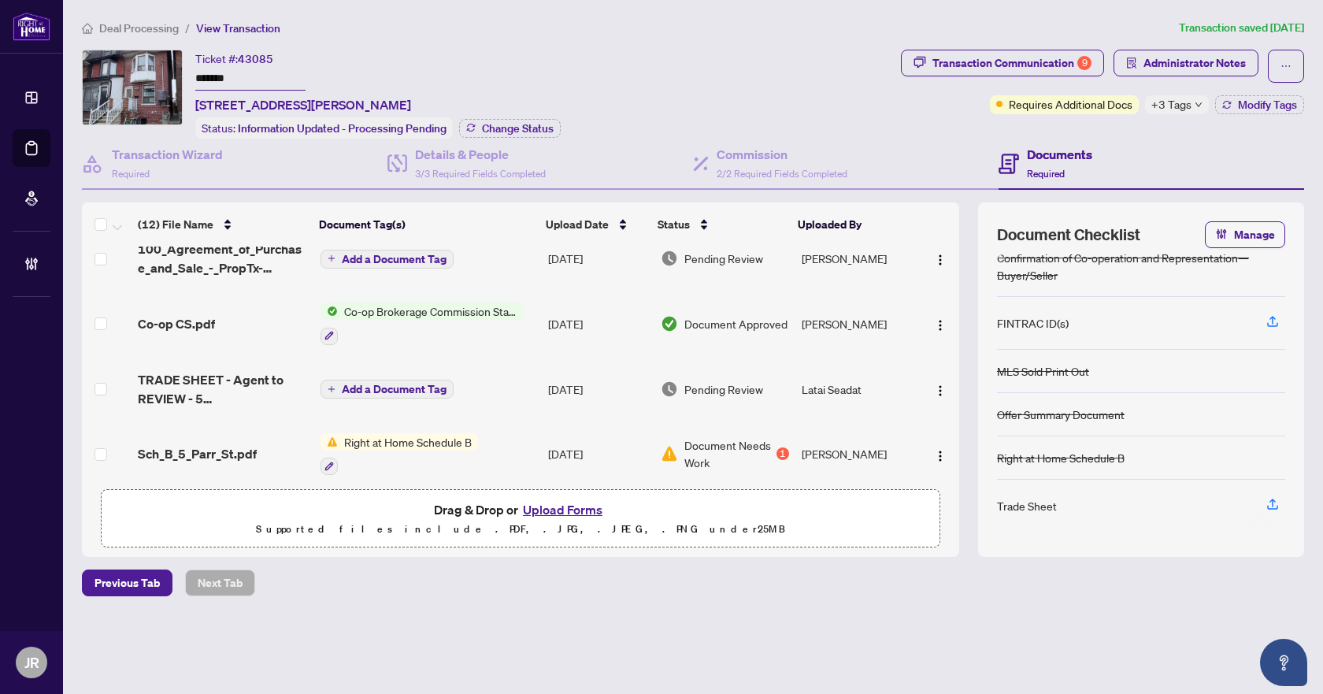
scroll to position [0, 0]
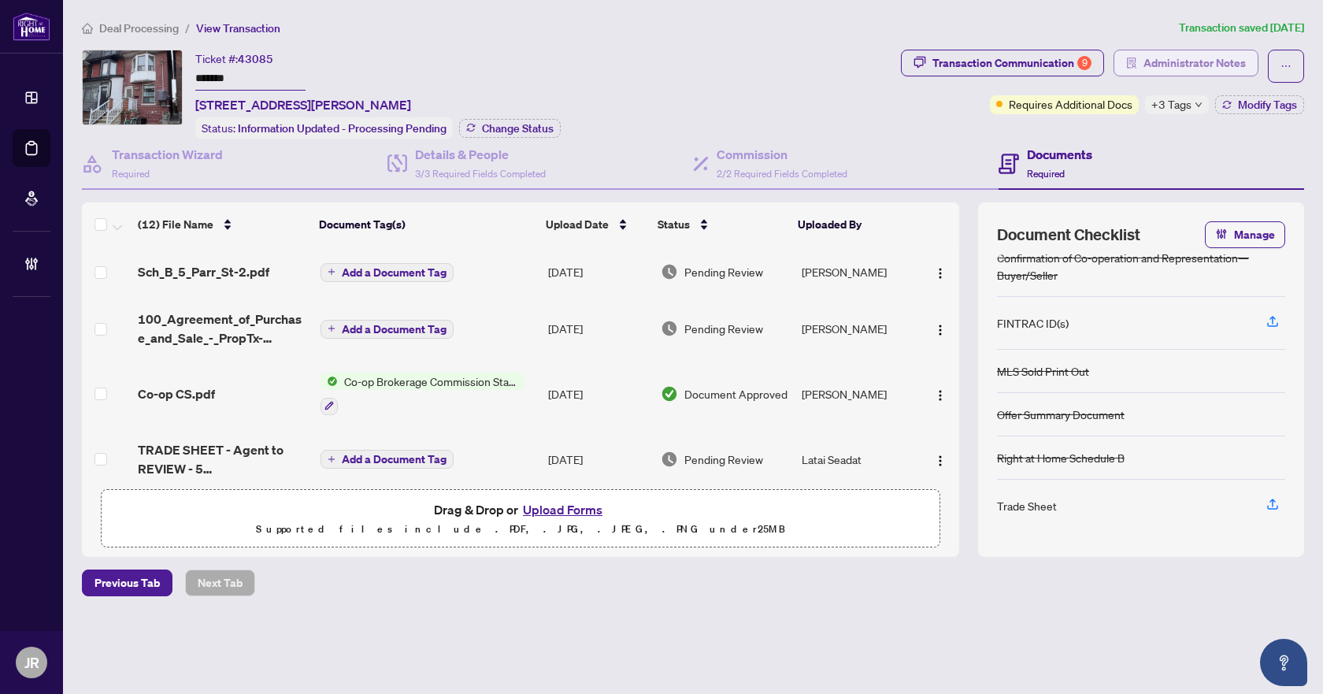
click at [1172, 57] on span "Administrator Notes" at bounding box center [1195, 62] width 102 height 25
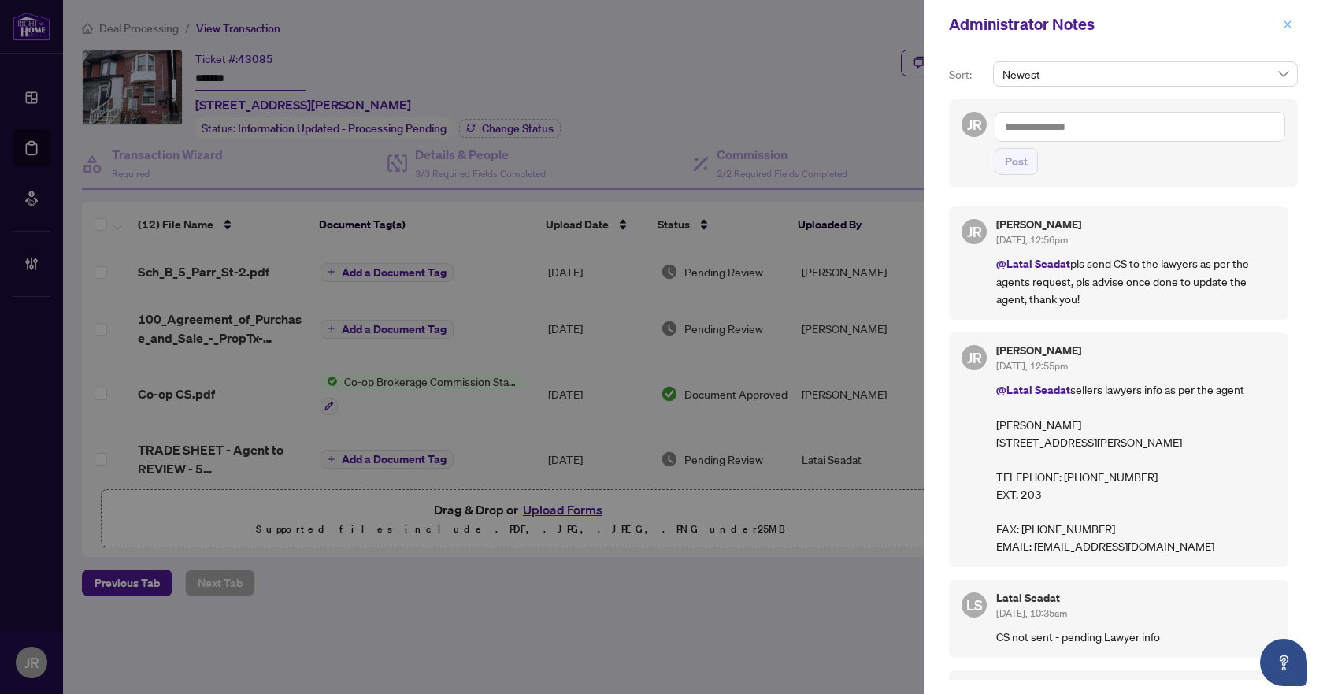
click at [1288, 25] on icon "close" at bounding box center [1288, 24] width 9 height 9
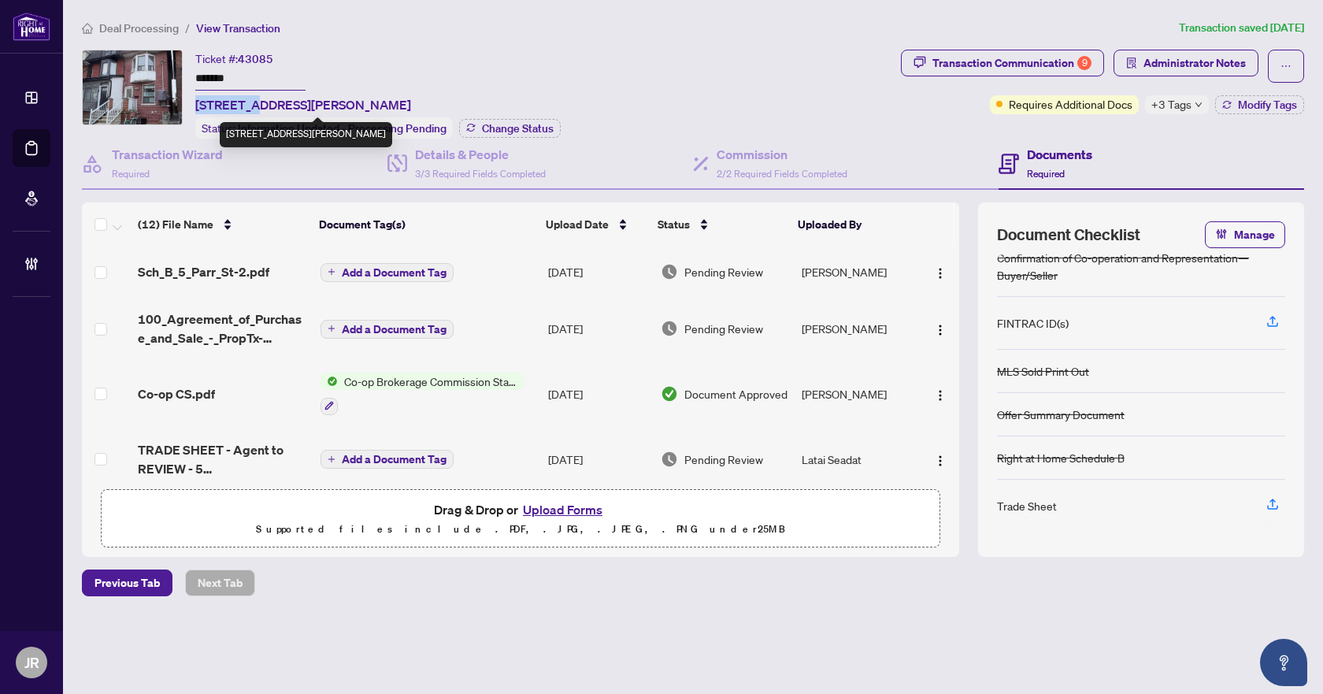
drag, startPoint x: 196, startPoint y: 104, endPoint x: 243, endPoint y: 98, distance: 47.6
click at [243, 98] on span "5 Parr St, Toronto, Ontario M6J 2E2, Canada" at bounding box center [303, 104] width 216 height 19
copy span "5 Parr St"
click at [261, 53] on span "43085" at bounding box center [255, 59] width 35 height 14
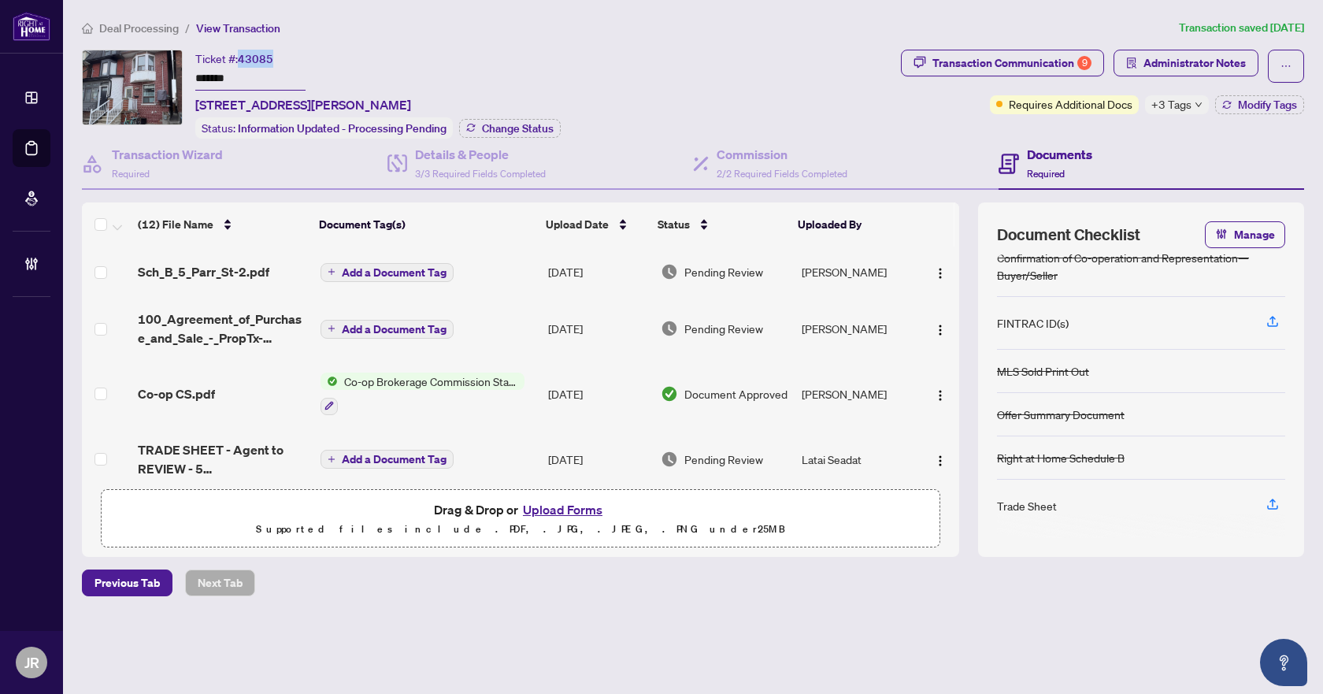
copy span "43085"
click at [214, 76] on input "*******" at bounding box center [250, 79] width 110 height 23
click at [482, 148] on h4 "Details & People" at bounding box center [480, 154] width 131 height 19
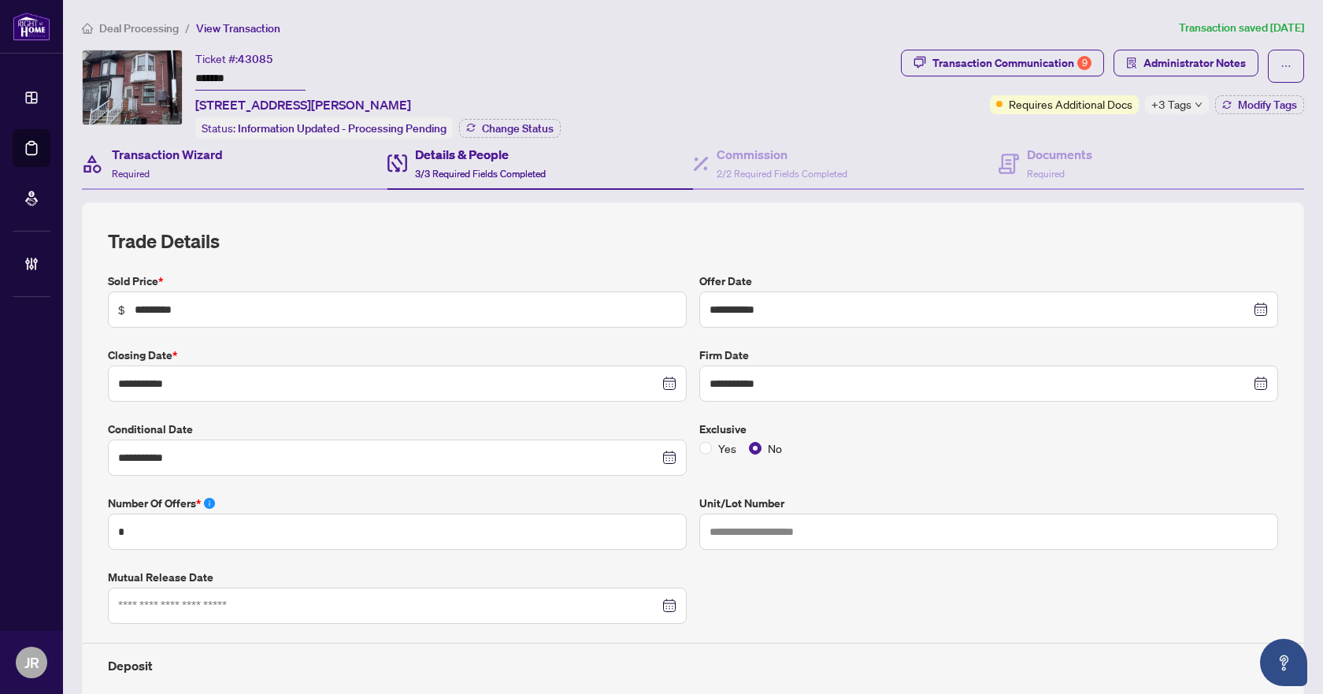
click at [153, 187] on div "Transaction Wizard Required" at bounding box center [235, 164] width 306 height 51
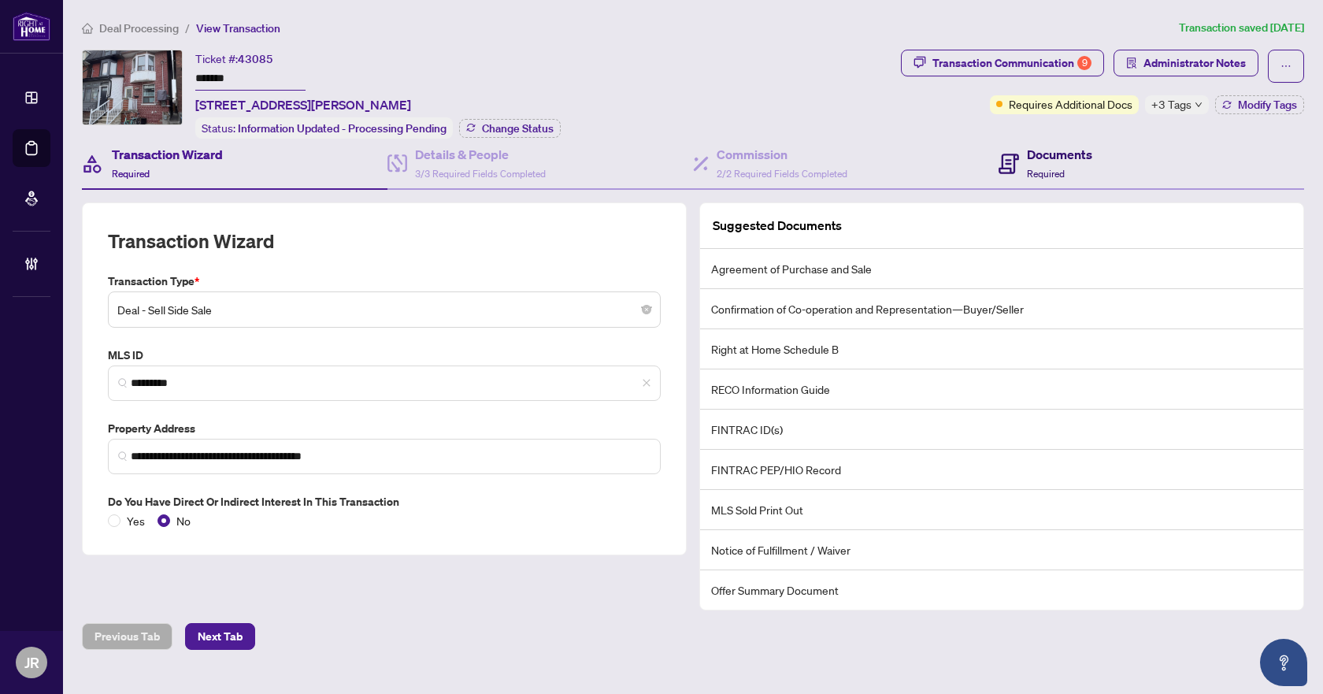
click at [1027, 168] on span "Required" at bounding box center [1046, 174] width 38 height 12
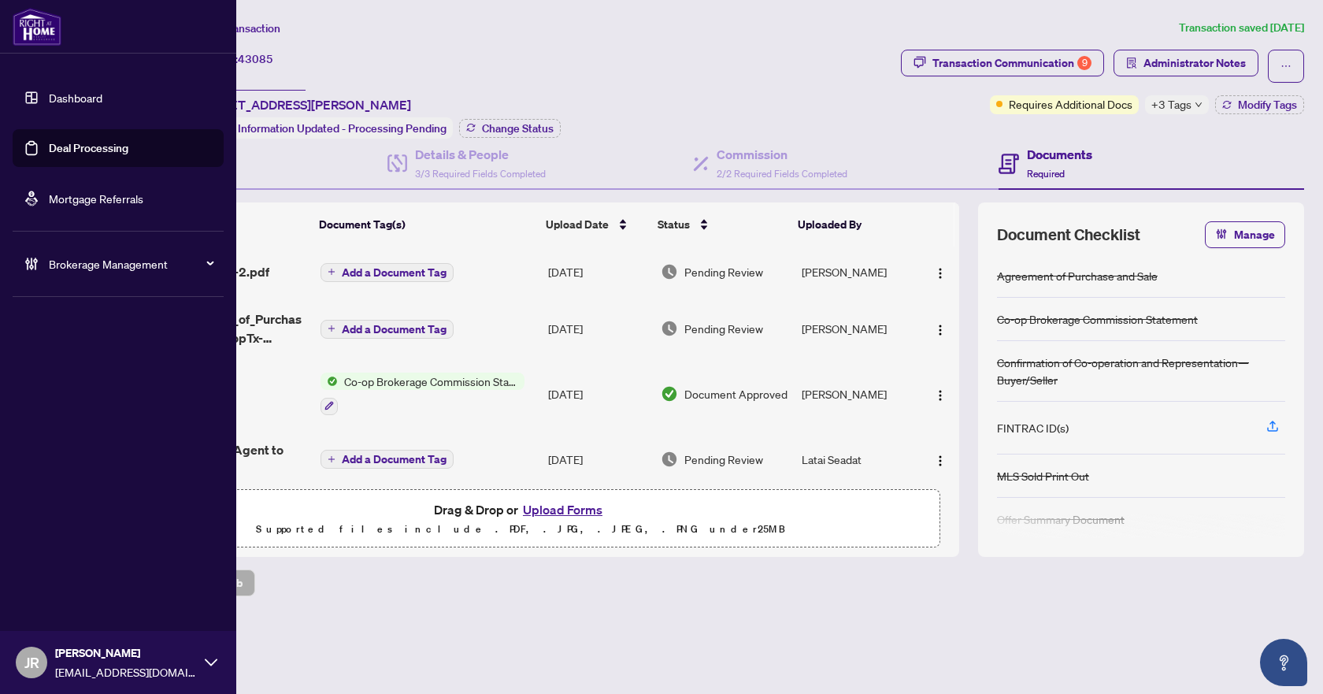
click at [49, 105] on link "Dashboard" at bounding box center [76, 98] width 54 height 14
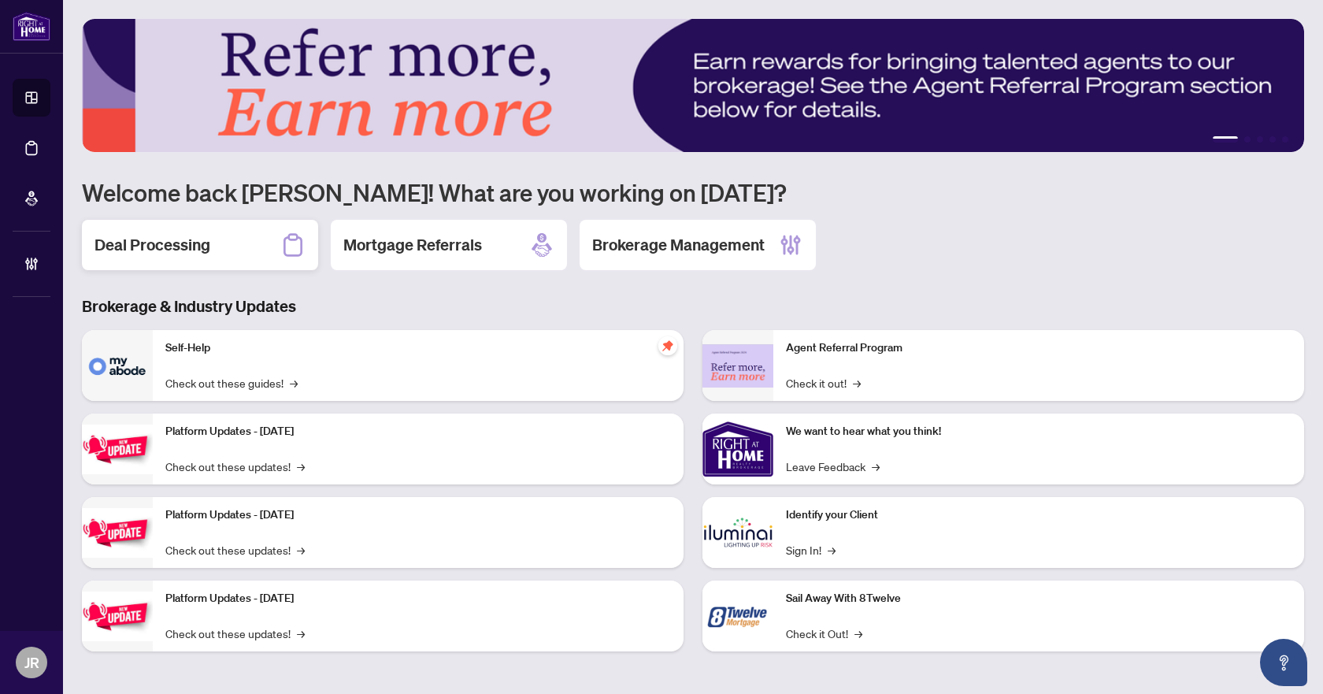
click at [172, 227] on div "Deal Processing" at bounding box center [200, 245] width 236 height 50
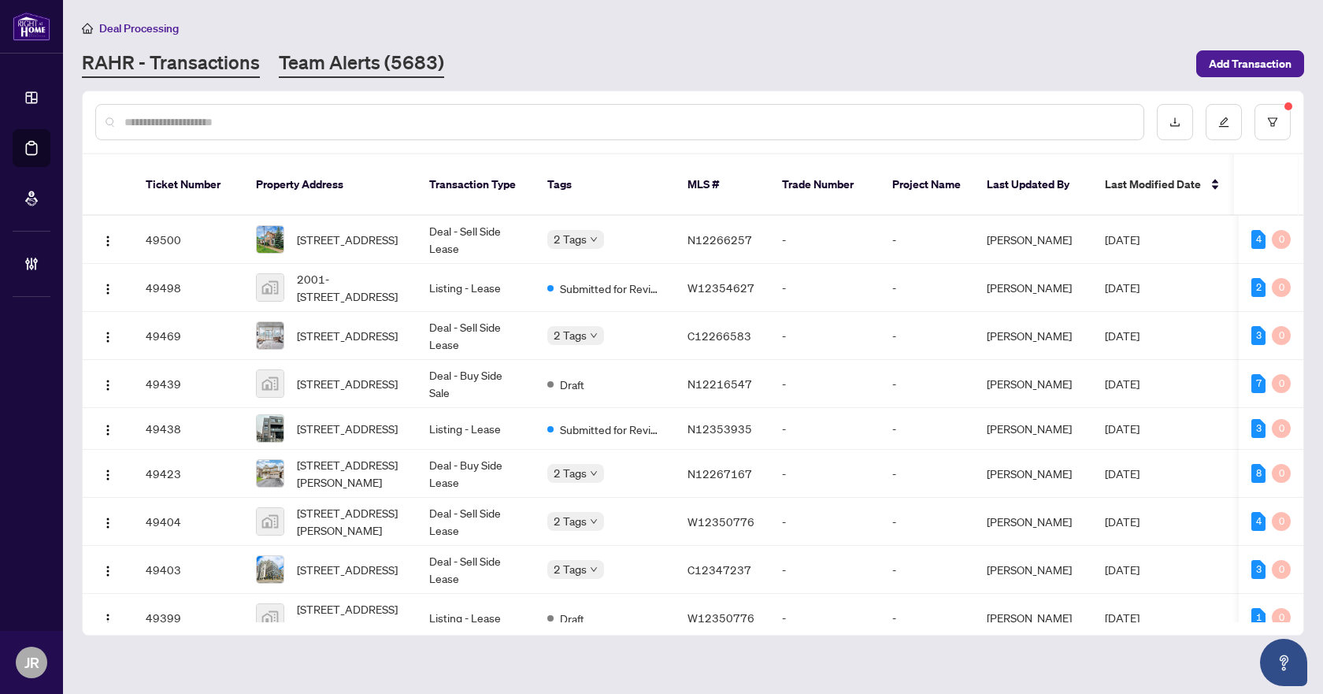
click at [389, 71] on link "Team Alerts (5683)" at bounding box center [361, 64] width 165 height 28
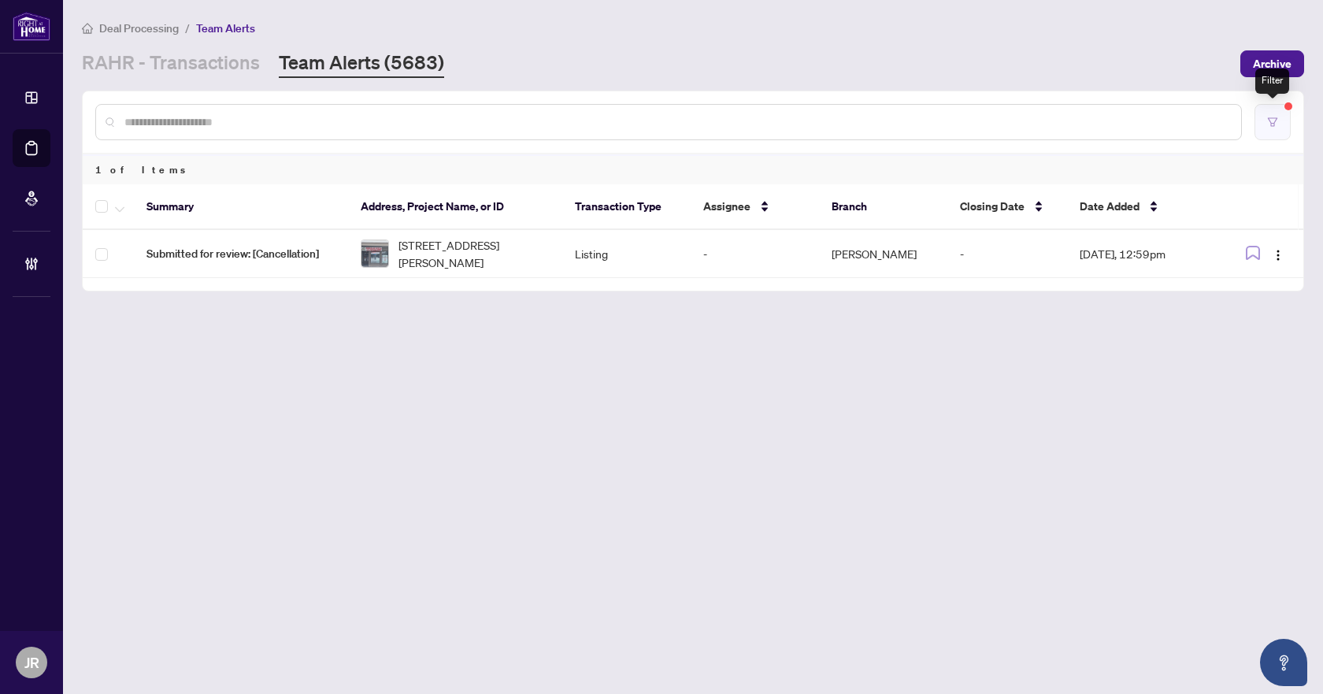
click at [1276, 117] on icon "filter" at bounding box center [1272, 121] width 9 height 9
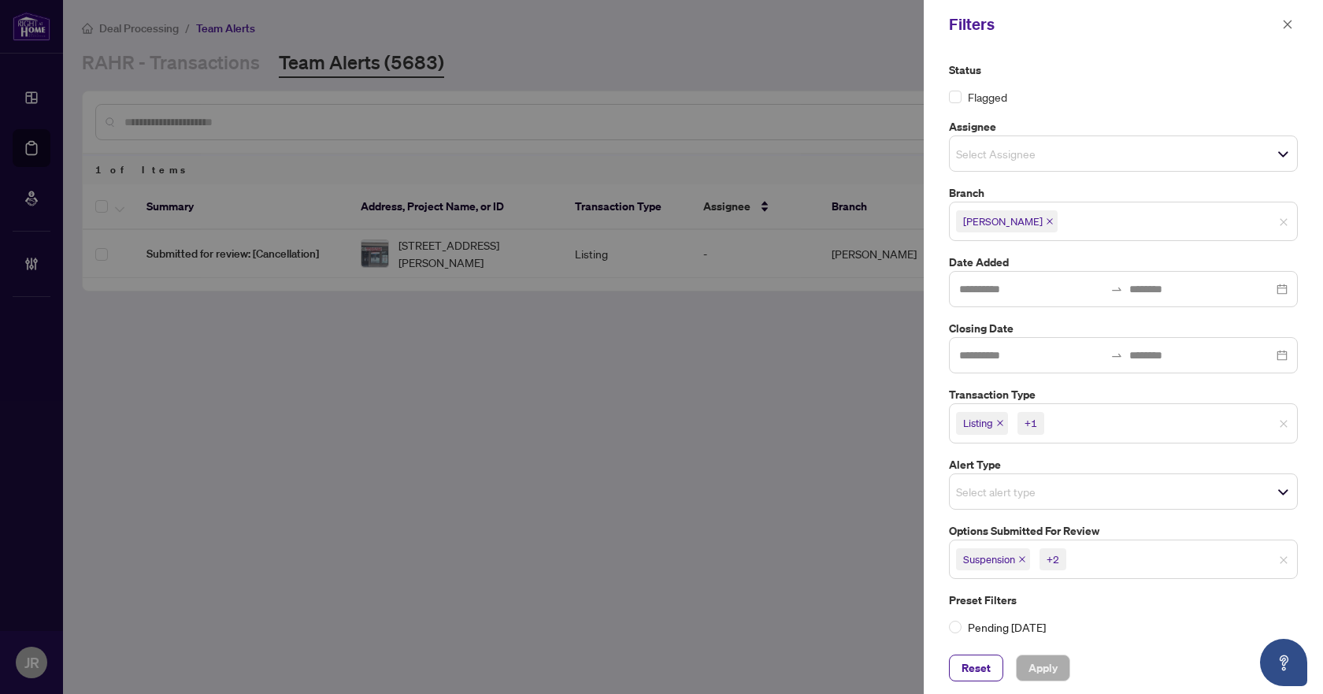
click at [1100, 554] on input "search" at bounding box center [1124, 559] width 110 height 19
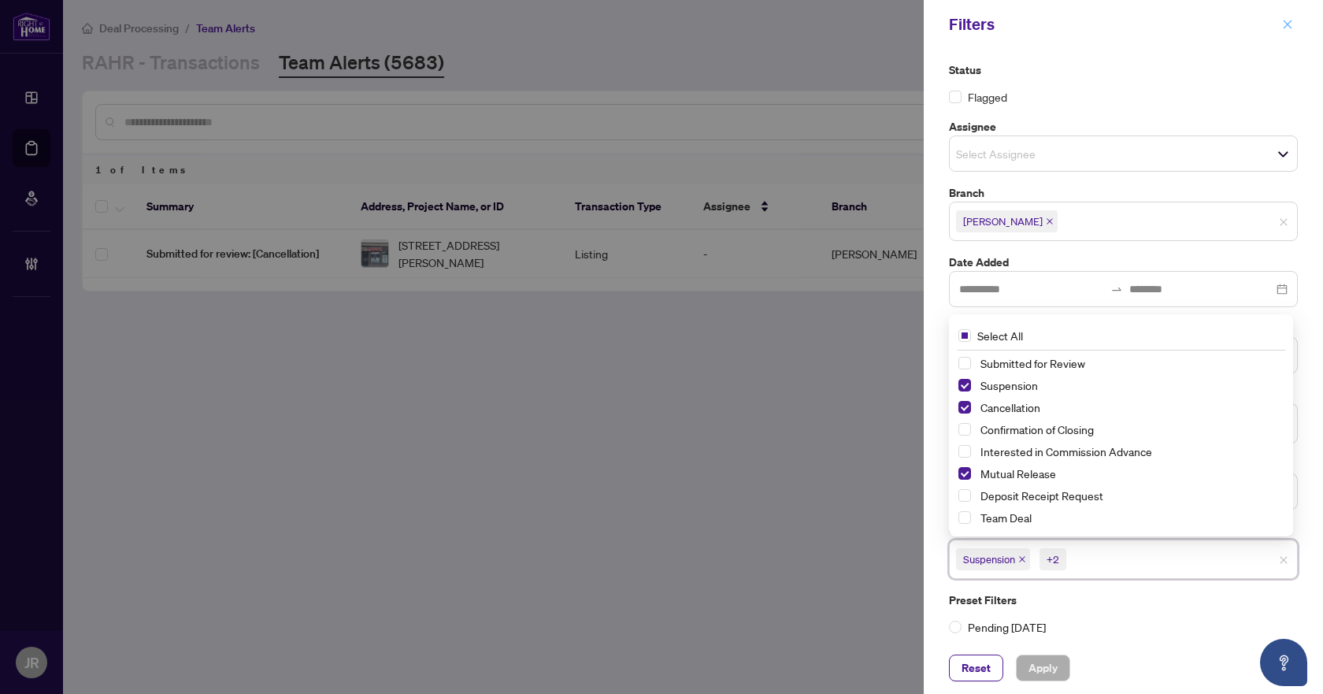
click at [1286, 32] on span "button" at bounding box center [1287, 24] width 11 height 25
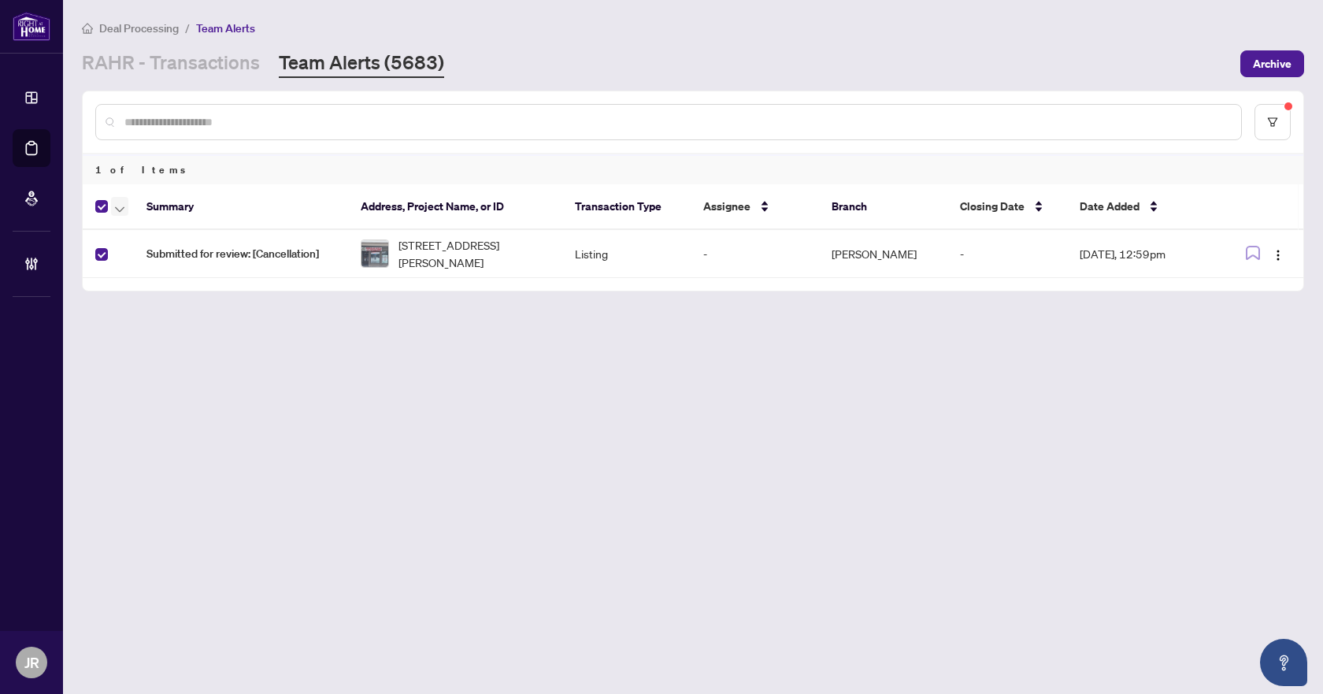
click at [115, 208] on icon "button" at bounding box center [119, 209] width 9 height 6
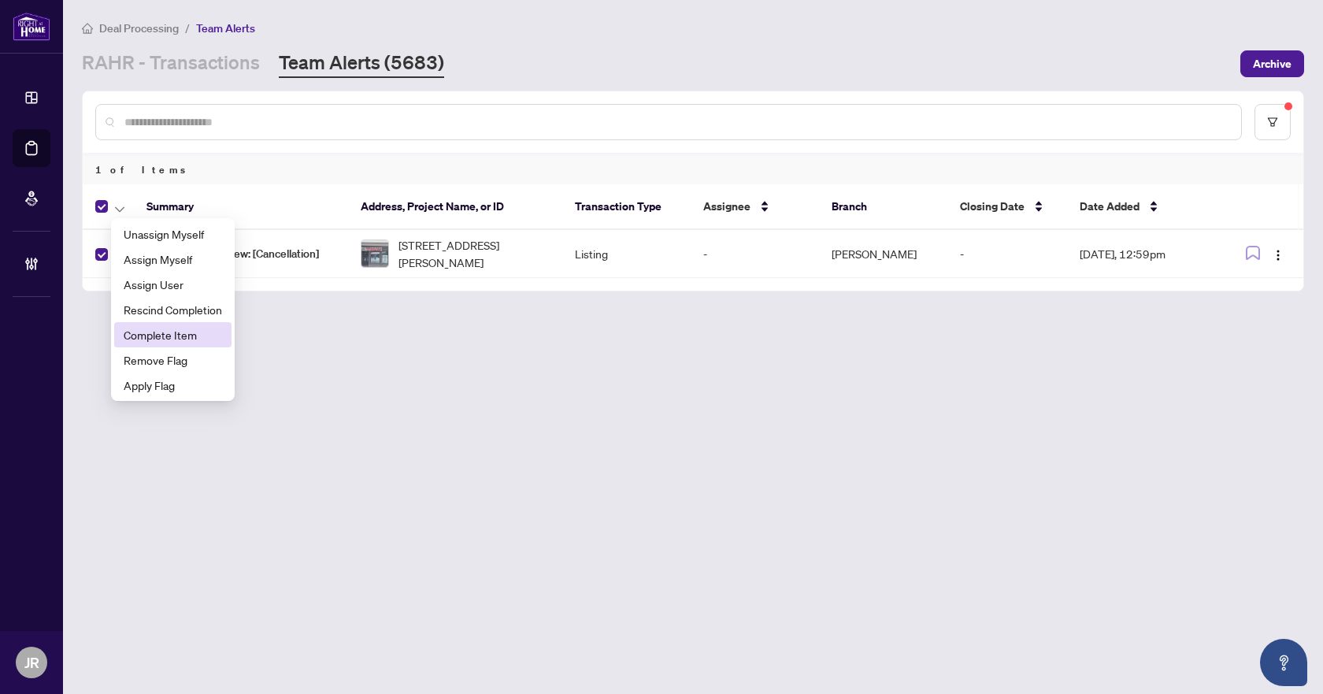
click at [169, 335] on span "Complete Item" at bounding box center [173, 334] width 98 height 17
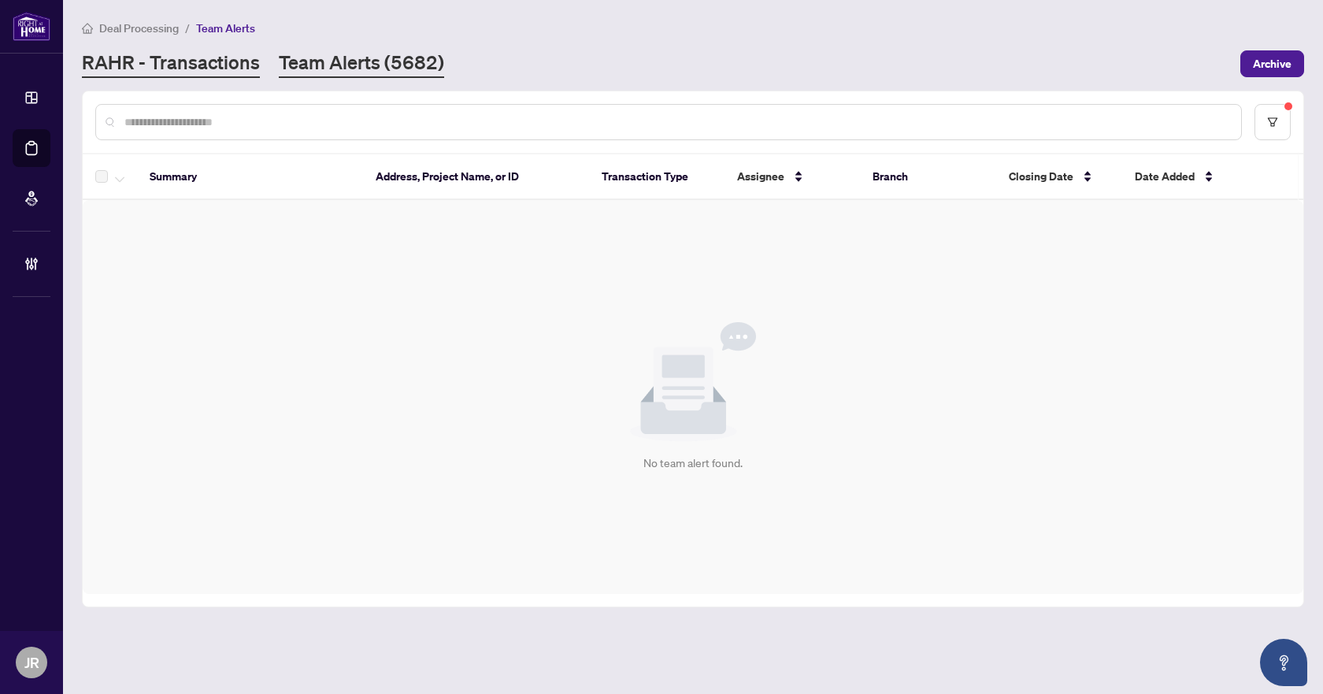
click at [228, 73] on link "RAHR - Transactions" at bounding box center [171, 64] width 178 height 28
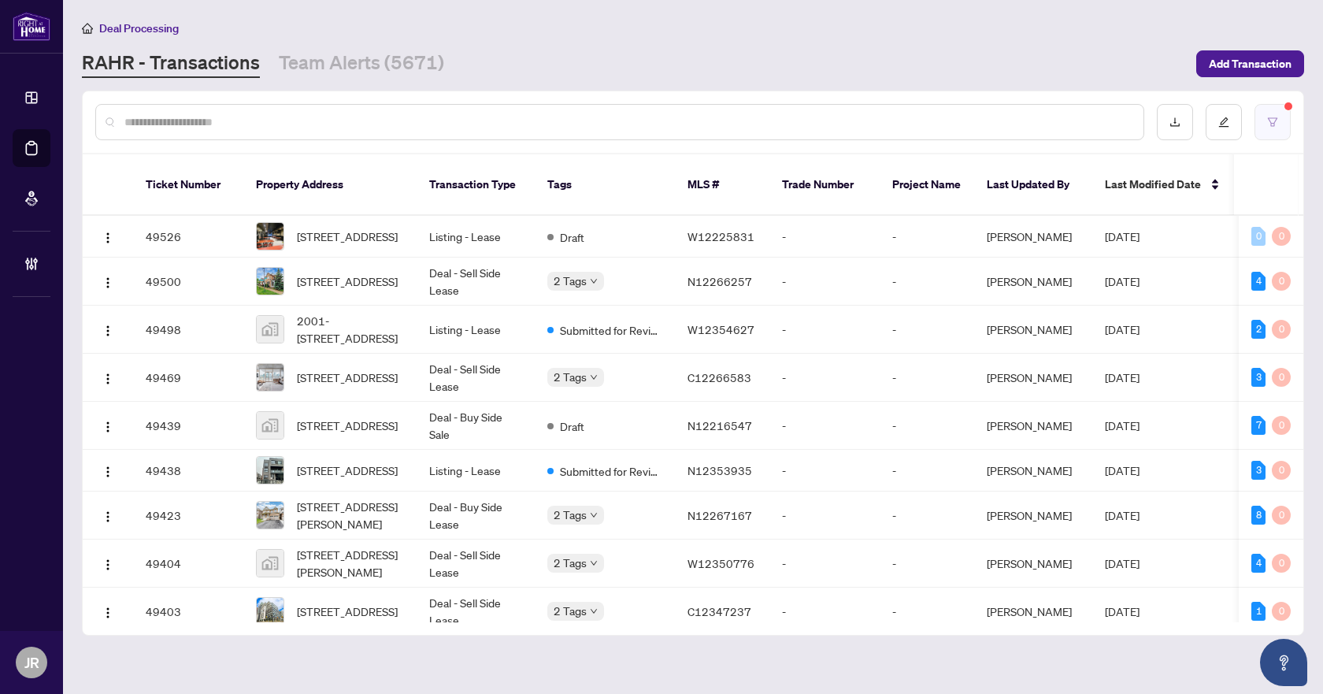
click at [1282, 122] on button "button" at bounding box center [1273, 122] width 36 height 36
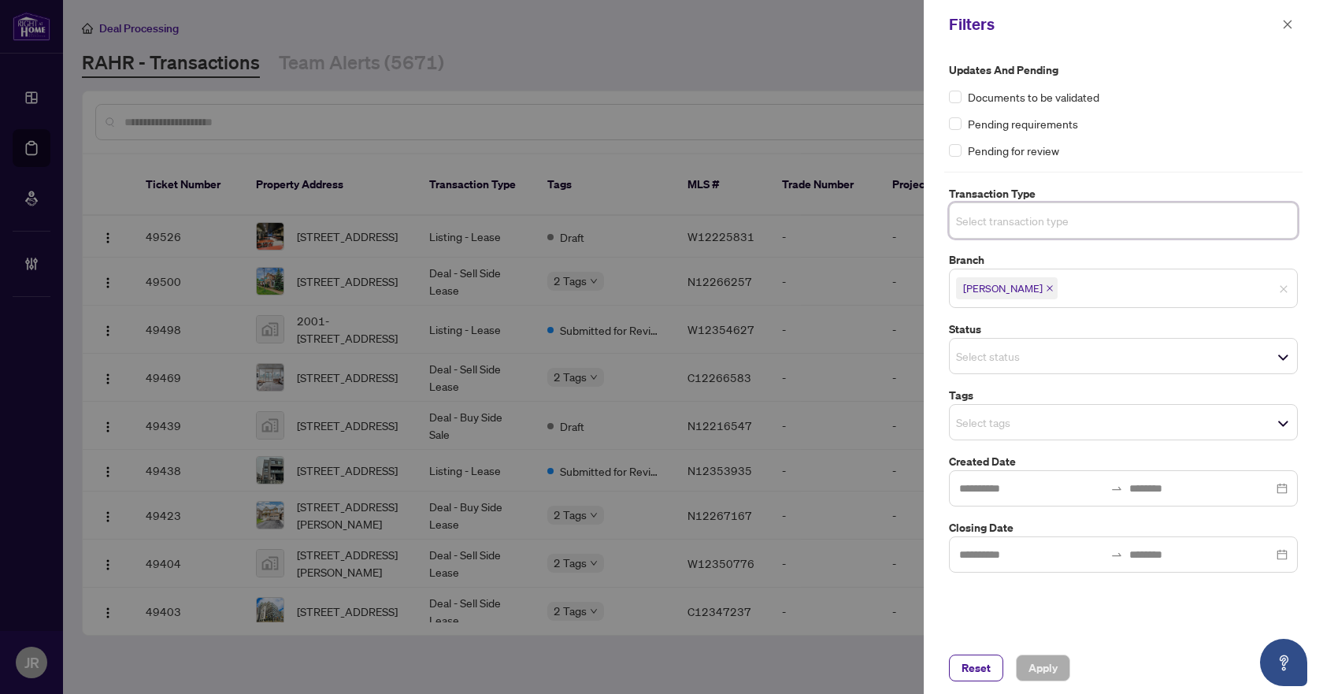
click at [1064, 226] on input "search" at bounding box center [1011, 220] width 110 height 19
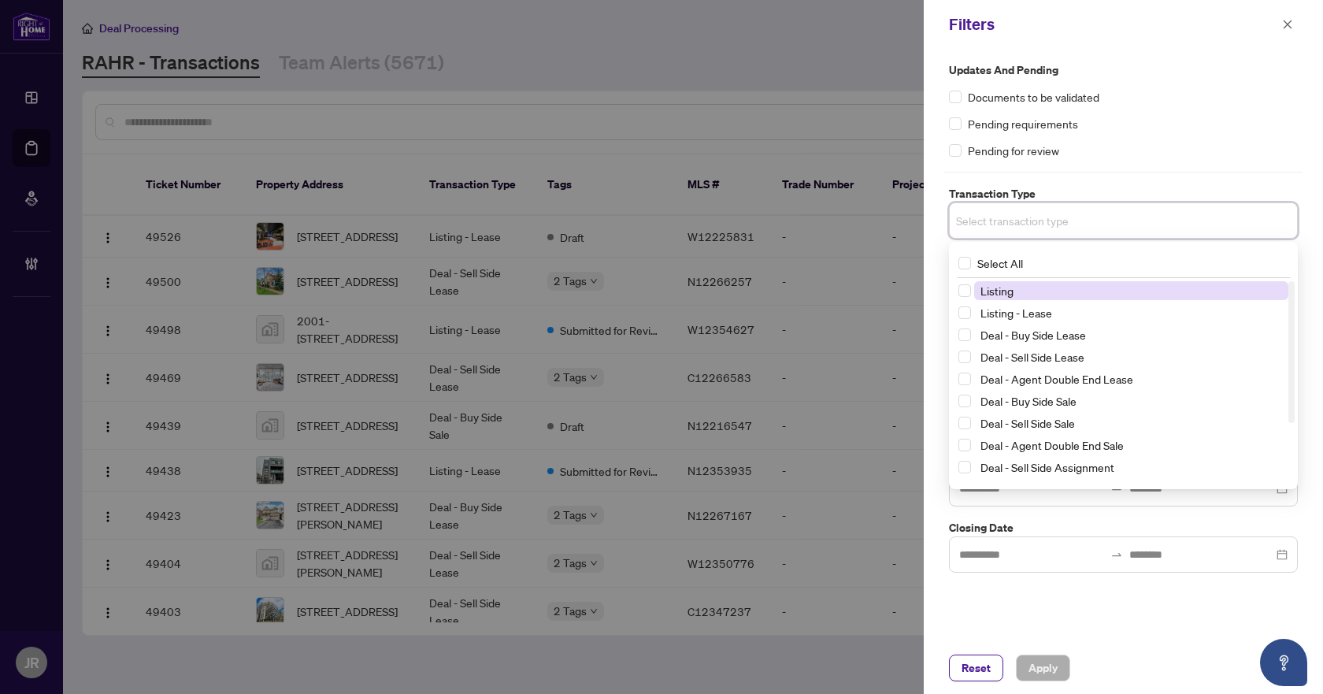
click at [1044, 295] on span "Listing" at bounding box center [1131, 290] width 314 height 19
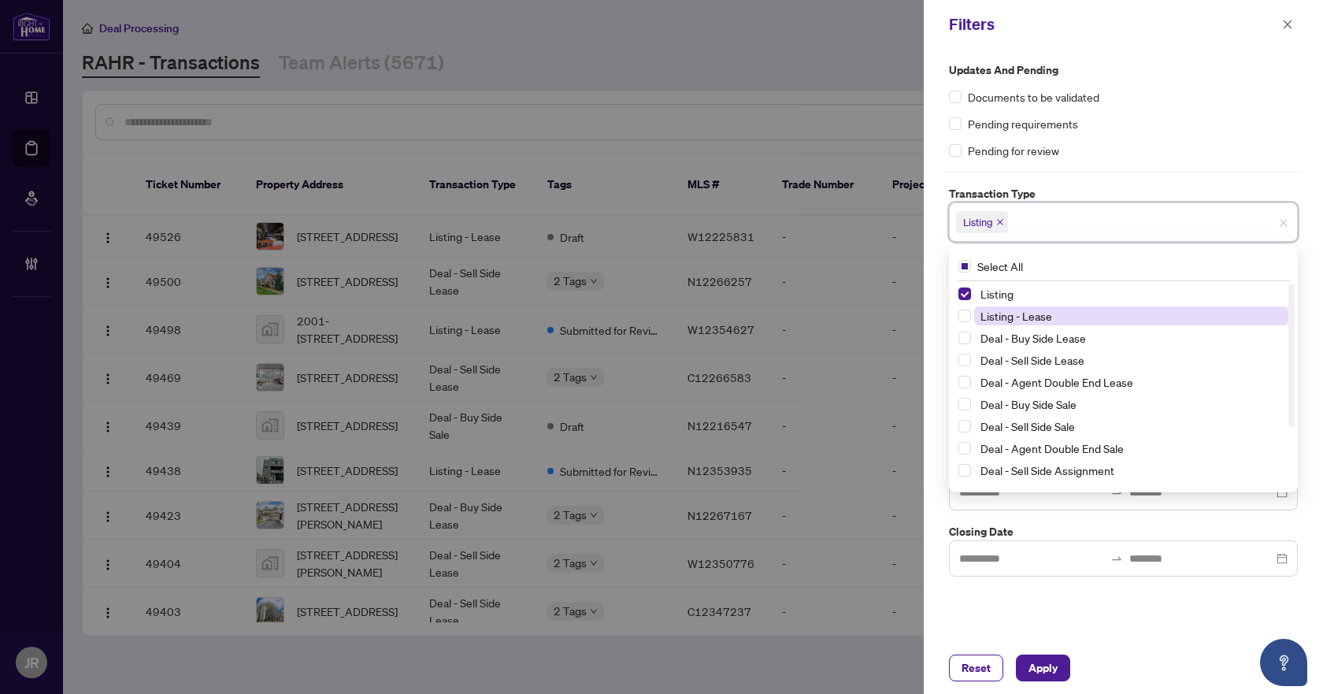
click at [1043, 312] on span "Listing - Lease" at bounding box center [1016, 316] width 72 height 14
click at [1042, 666] on span "Apply" at bounding box center [1043, 667] width 29 height 25
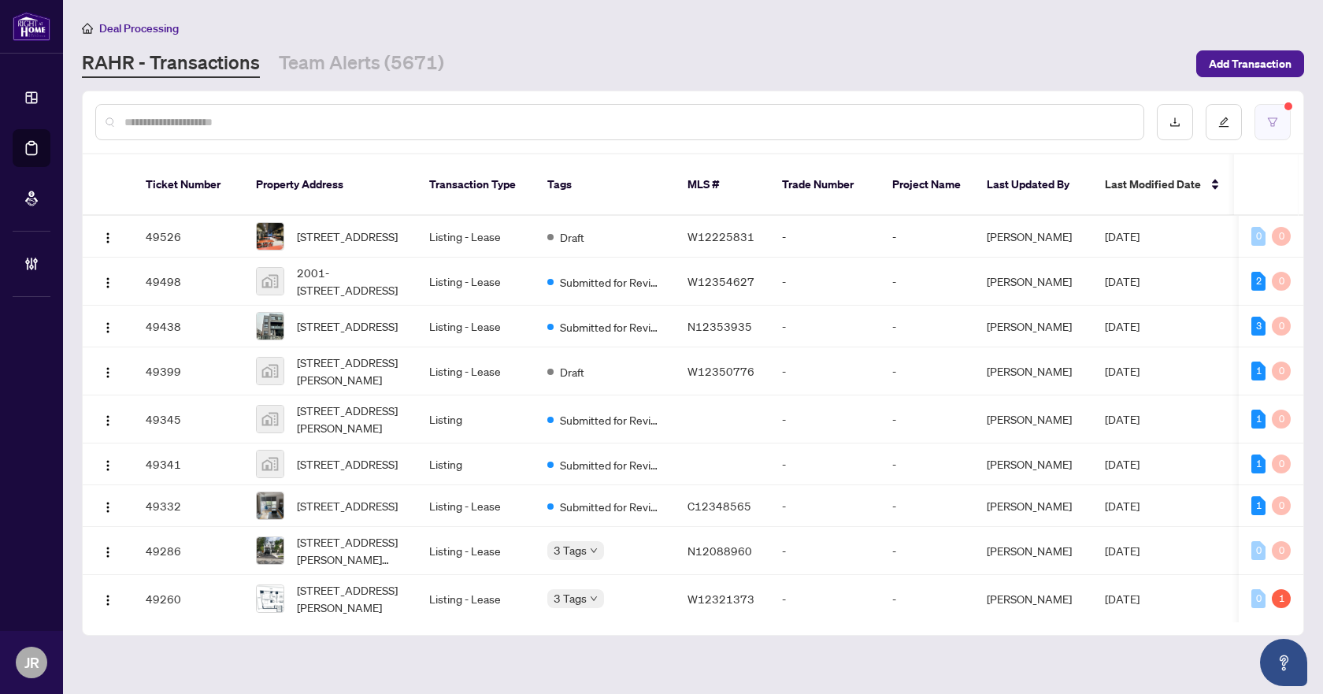
click at [1262, 128] on button "button" at bounding box center [1273, 122] width 36 height 36
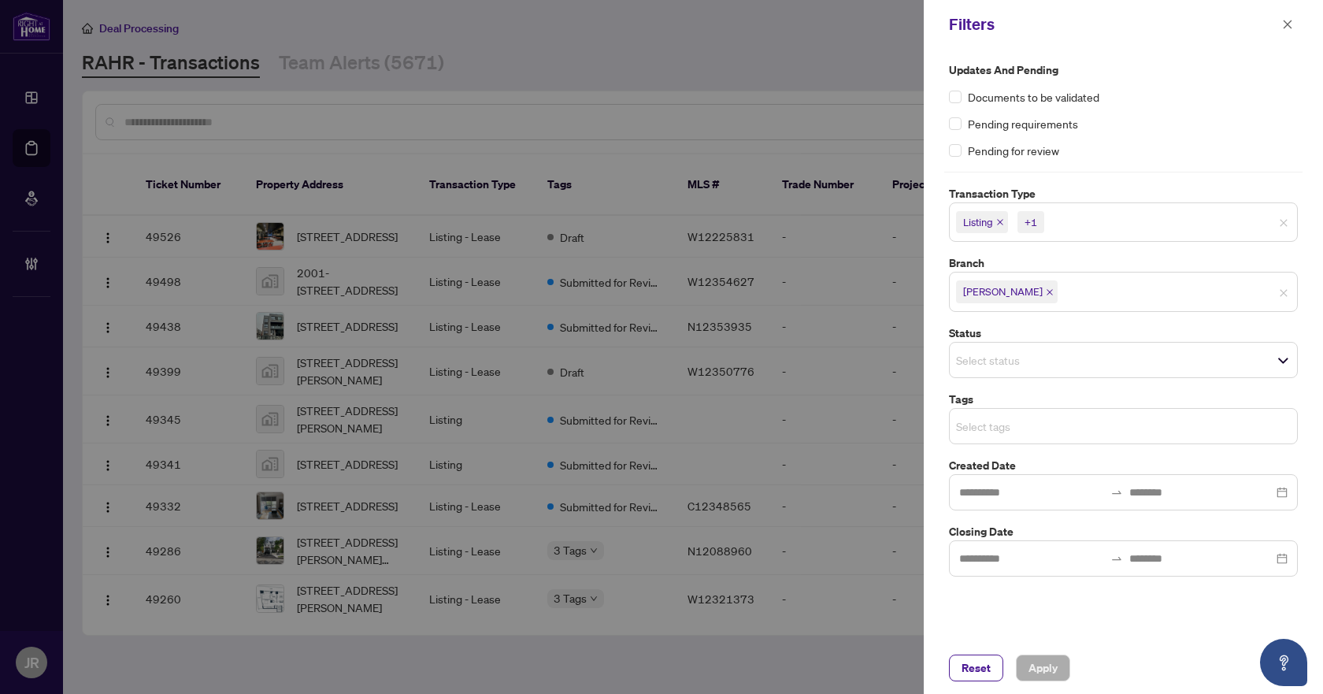
click at [1066, 418] on input "search" at bounding box center [1011, 426] width 110 height 19
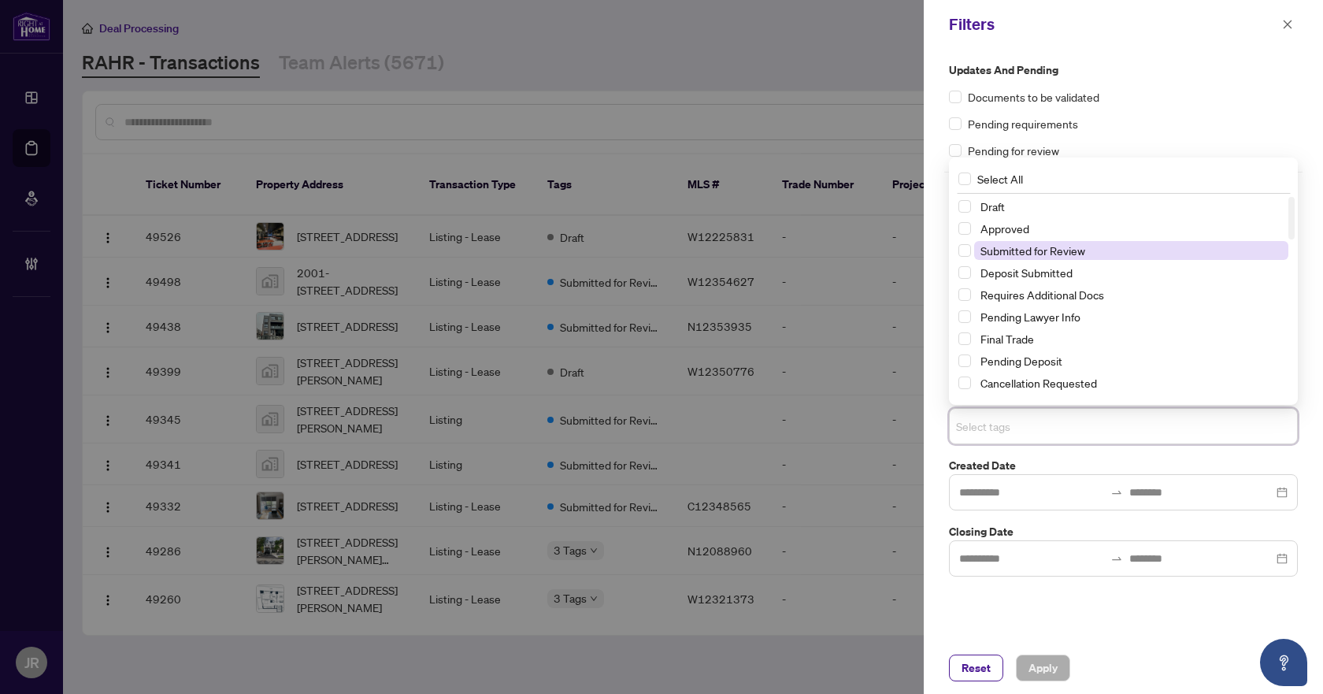
click at [1047, 257] on span "Submitted for Review" at bounding box center [1032, 250] width 105 height 14
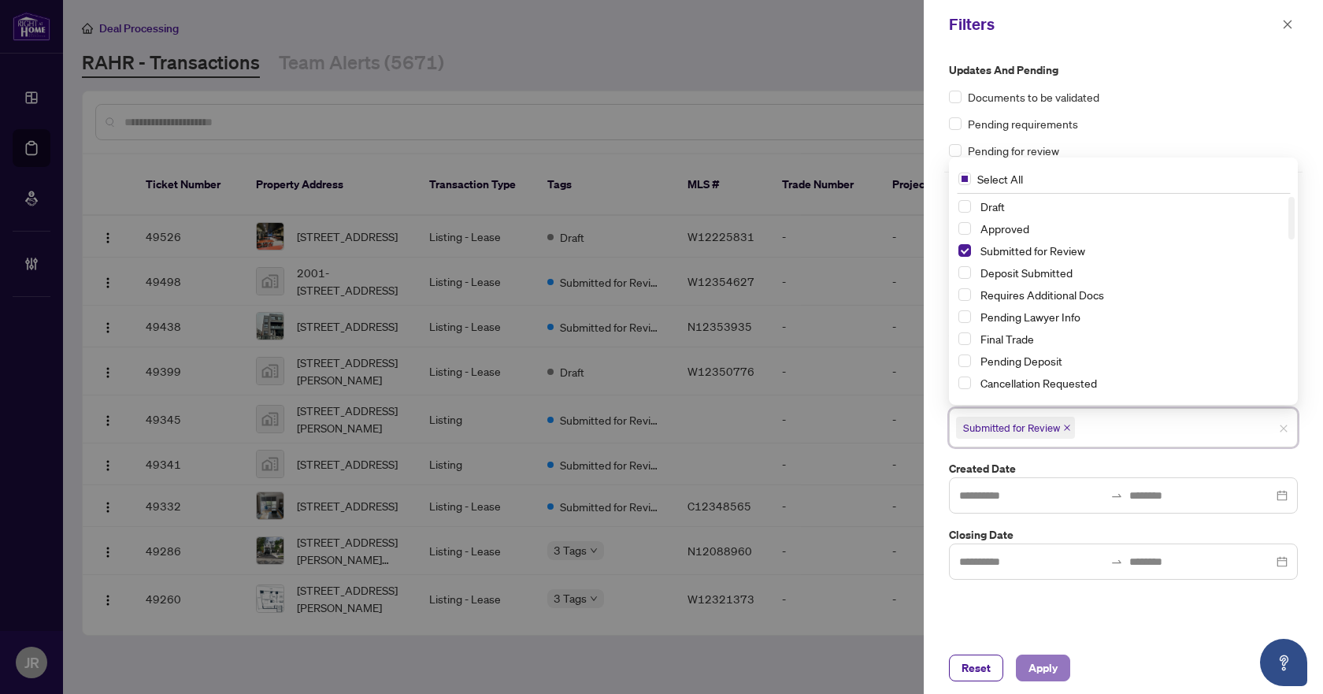
click at [1053, 662] on span "Apply" at bounding box center [1043, 667] width 29 height 25
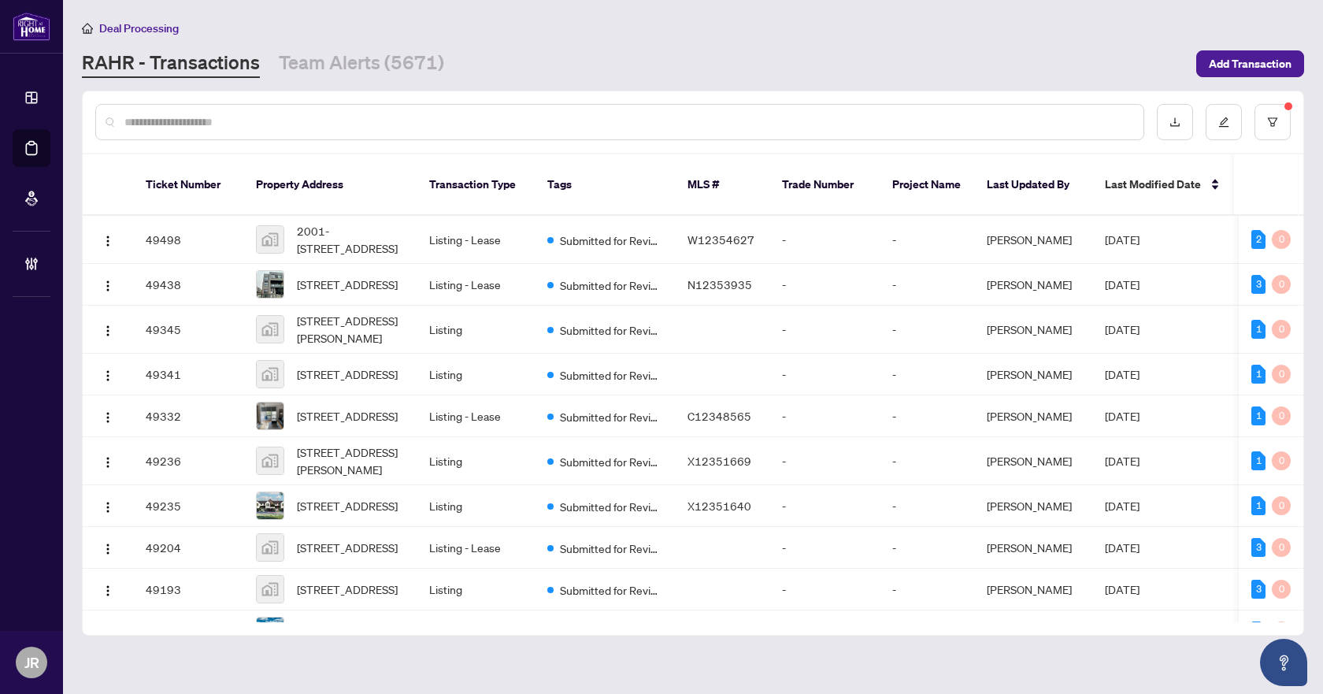
click at [305, 120] on input "text" at bounding box center [627, 121] width 1006 height 17
click at [1266, 117] on button "button" at bounding box center [1273, 122] width 36 height 36
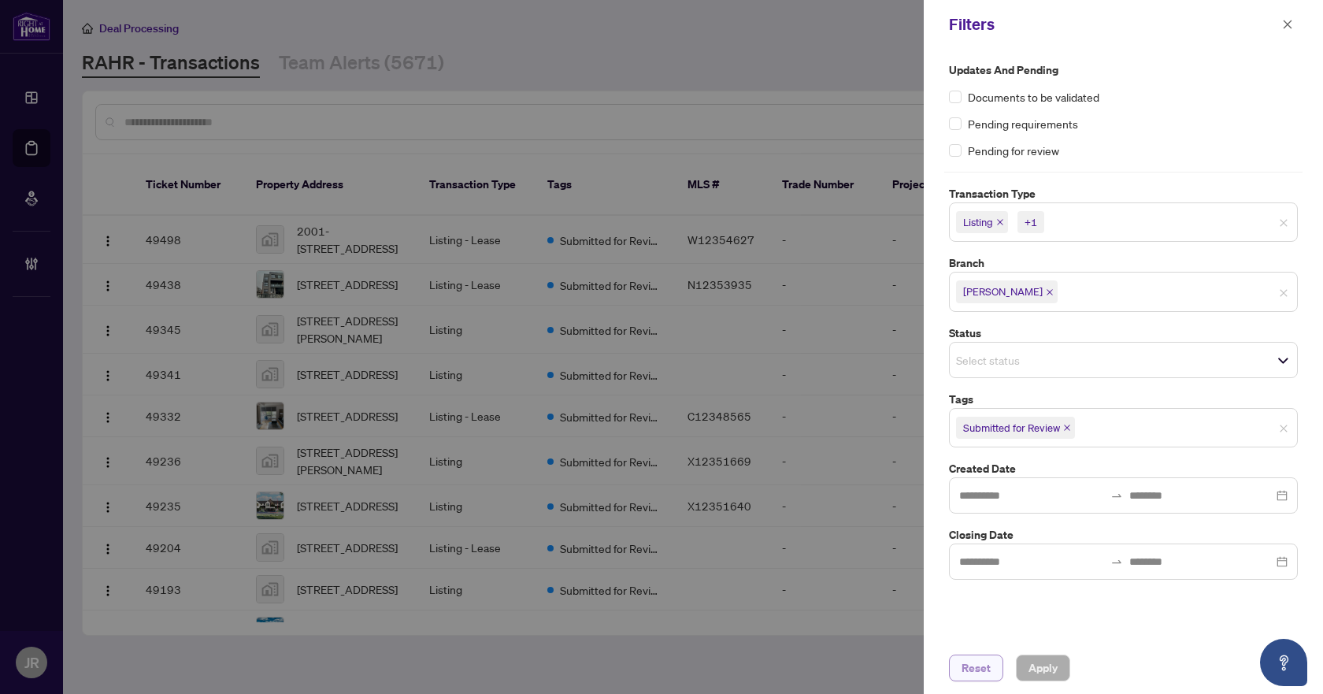
click at [989, 674] on span "Reset" at bounding box center [976, 667] width 29 height 25
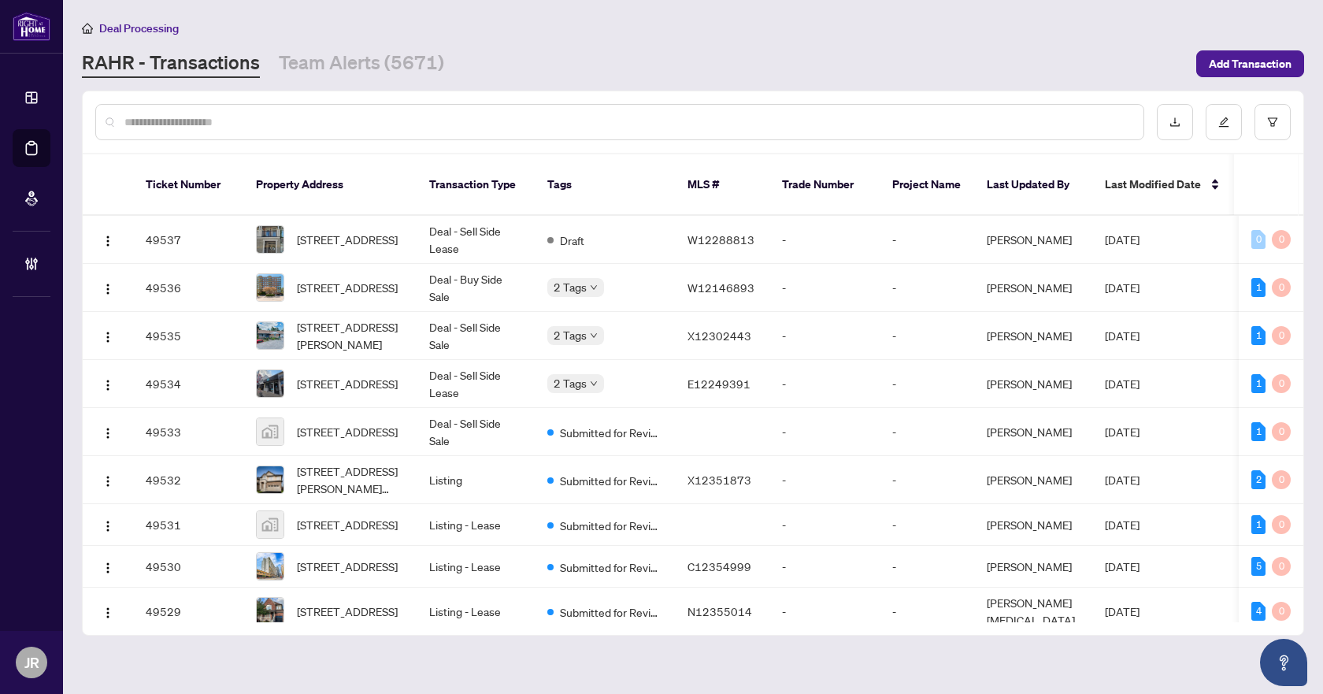
click at [218, 116] on input "text" at bounding box center [627, 121] width 1006 height 17
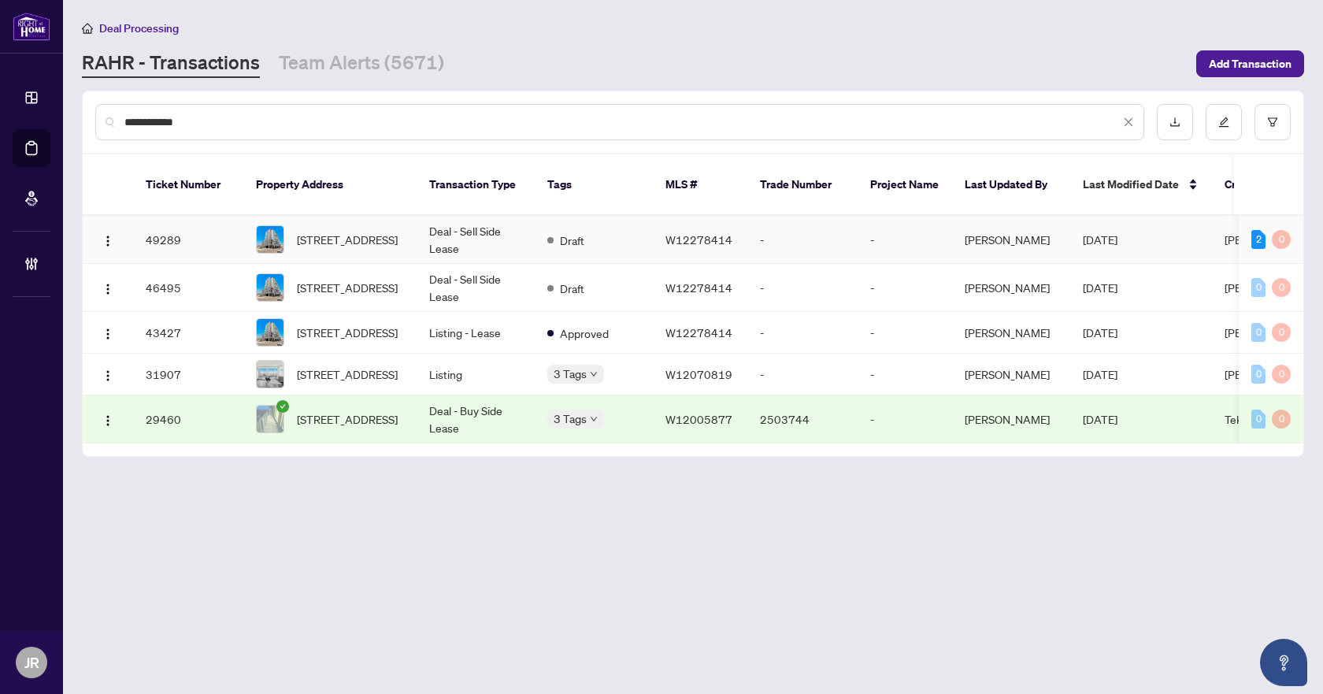
type input "**********"
click at [720, 232] on span "W12278414" at bounding box center [698, 239] width 67 height 14
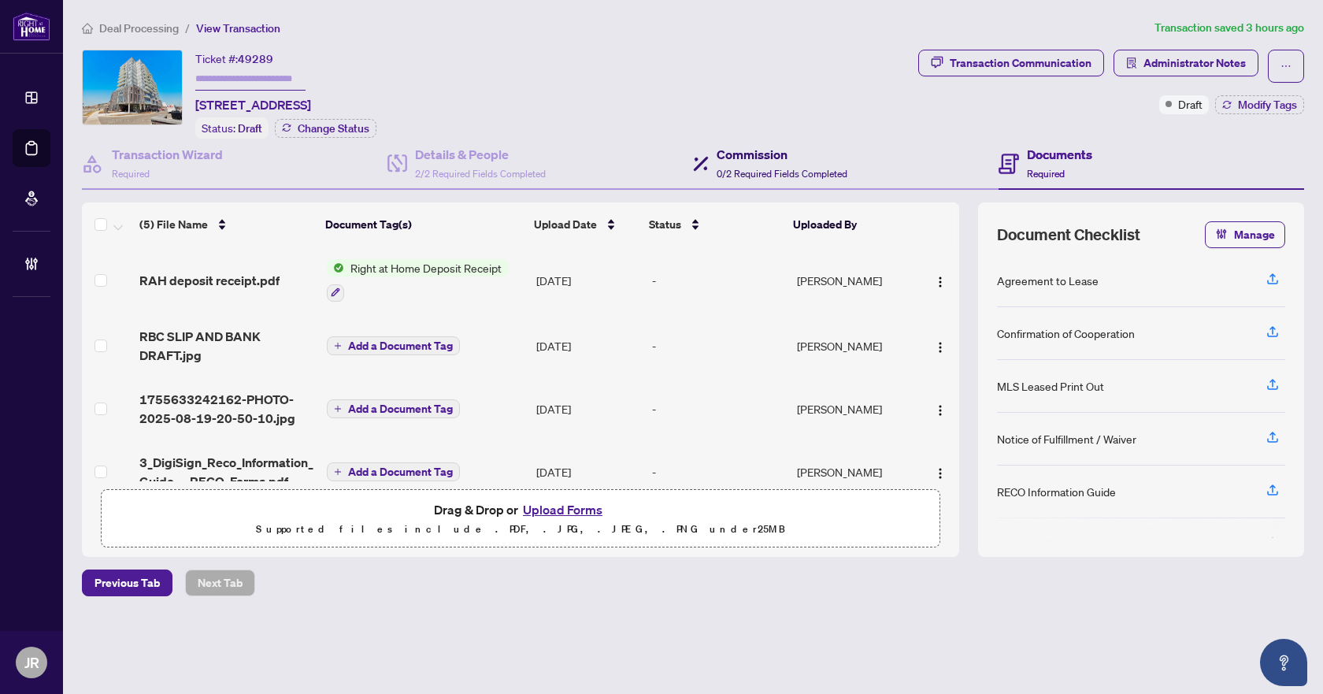
click at [761, 162] on div "Commission 0/2 Required Fields Completed" at bounding box center [782, 163] width 131 height 37
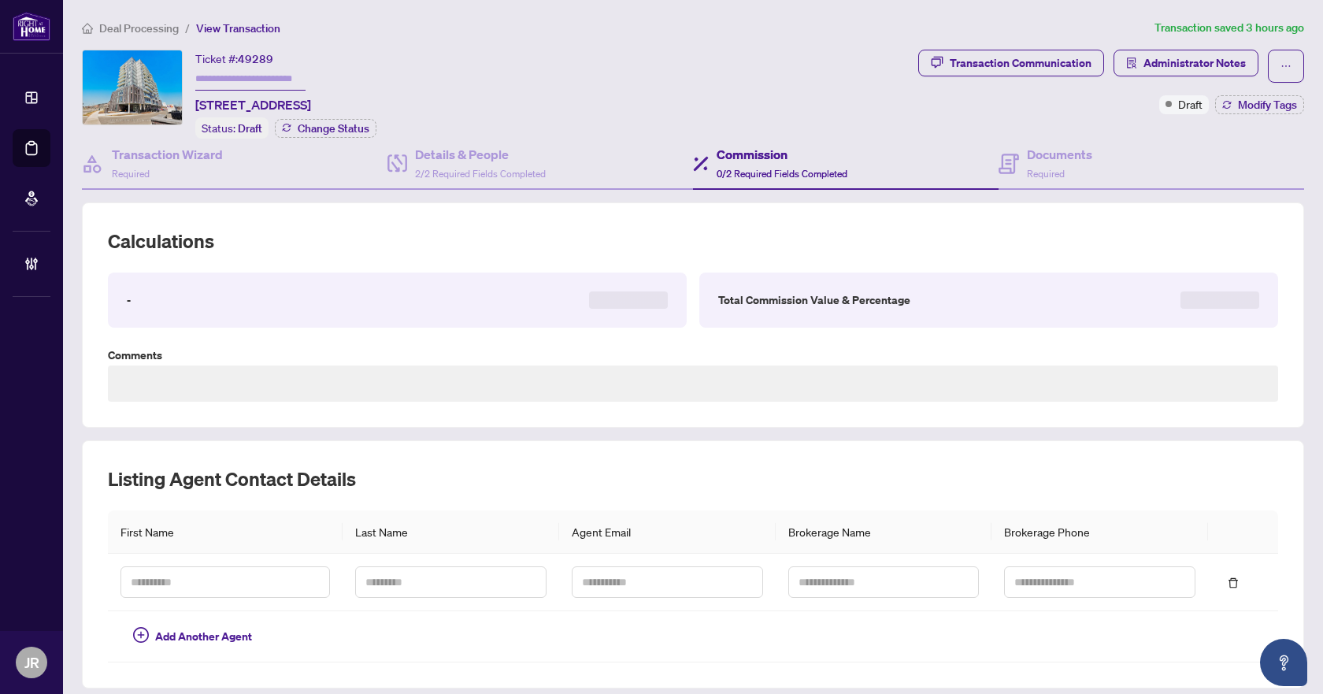
type textarea "**********"
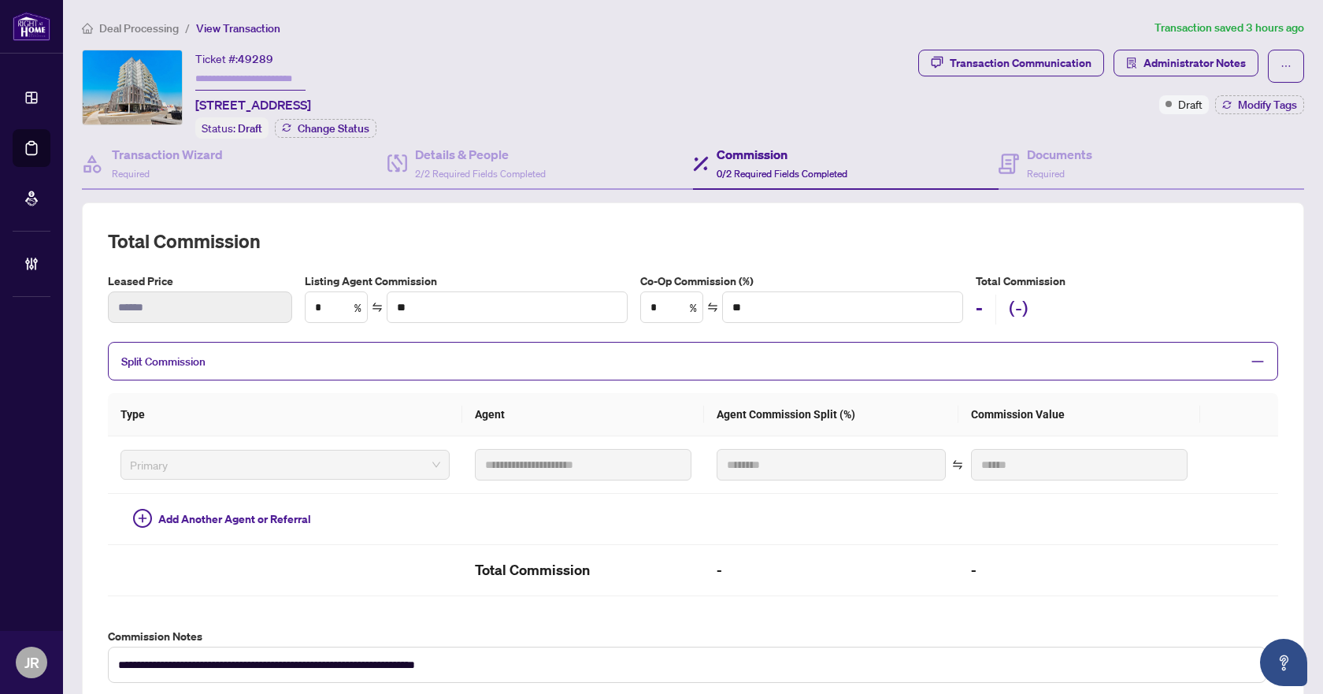
click at [268, 358] on span "Split Commission" at bounding box center [681, 361] width 1120 height 18
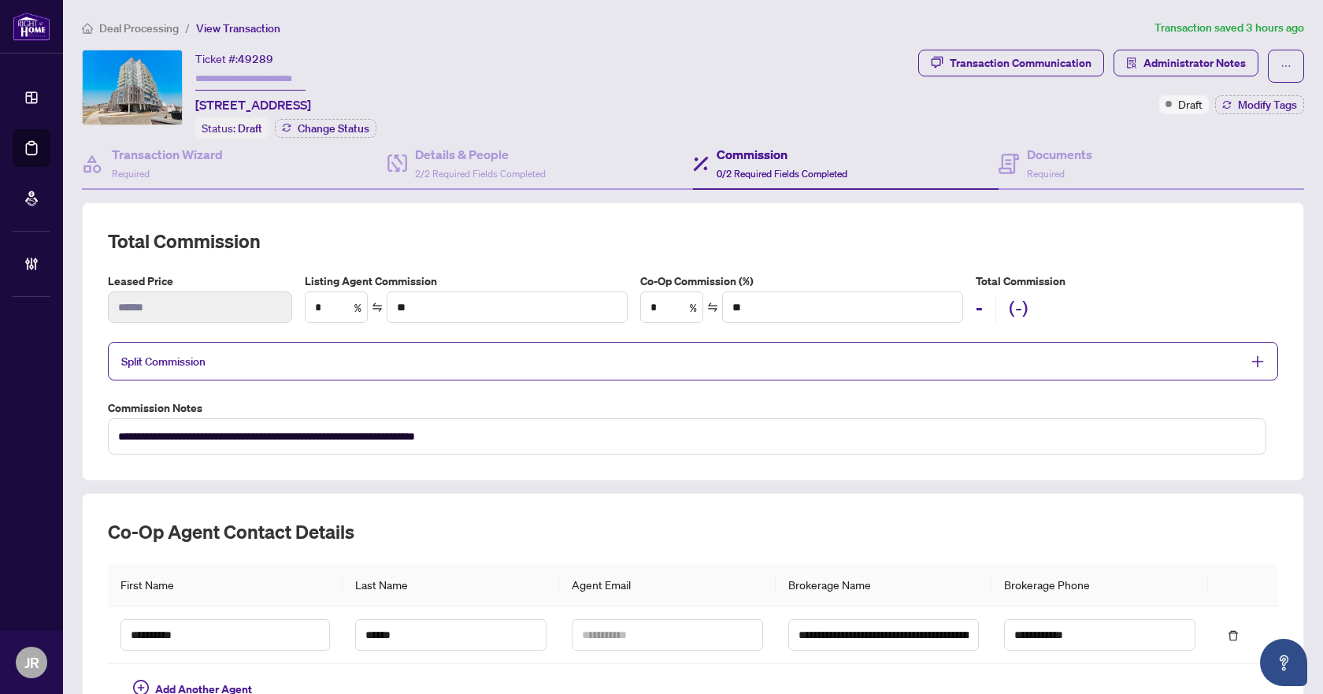
click at [268, 358] on span "Split Commission" at bounding box center [681, 361] width 1120 height 18
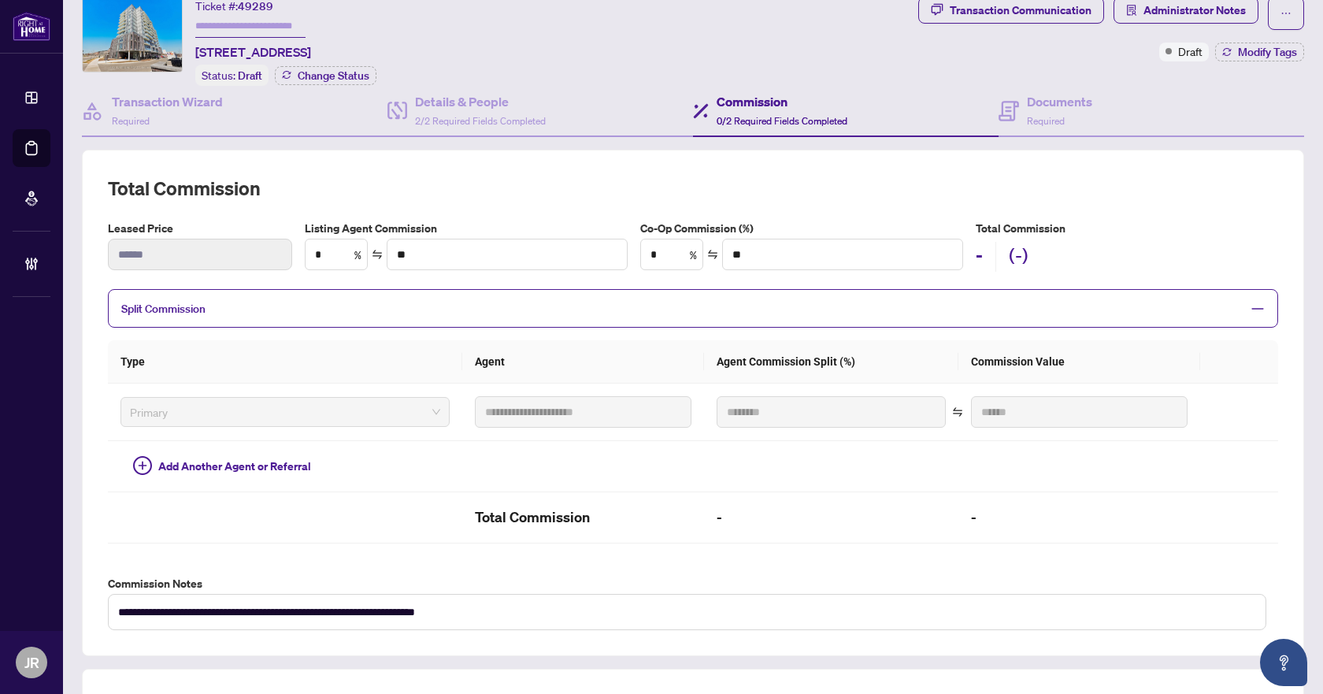
scroll to position [79, 0]
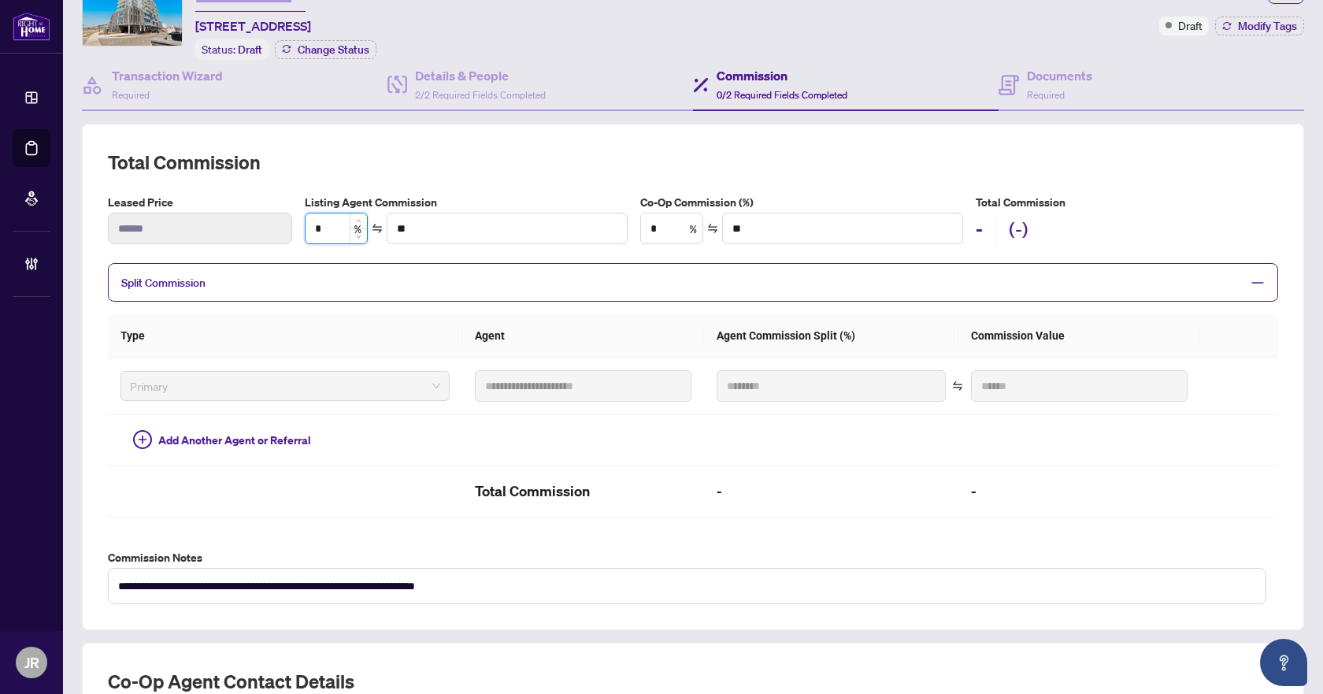
click at [340, 227] on input "*" at bounding box center [336, 228] width 61 height 30
type input "*"
type input "***"
click at [356, 216] on span "Increase Value" at bounding box center [358, 222] width 17 height 18
type input "*"
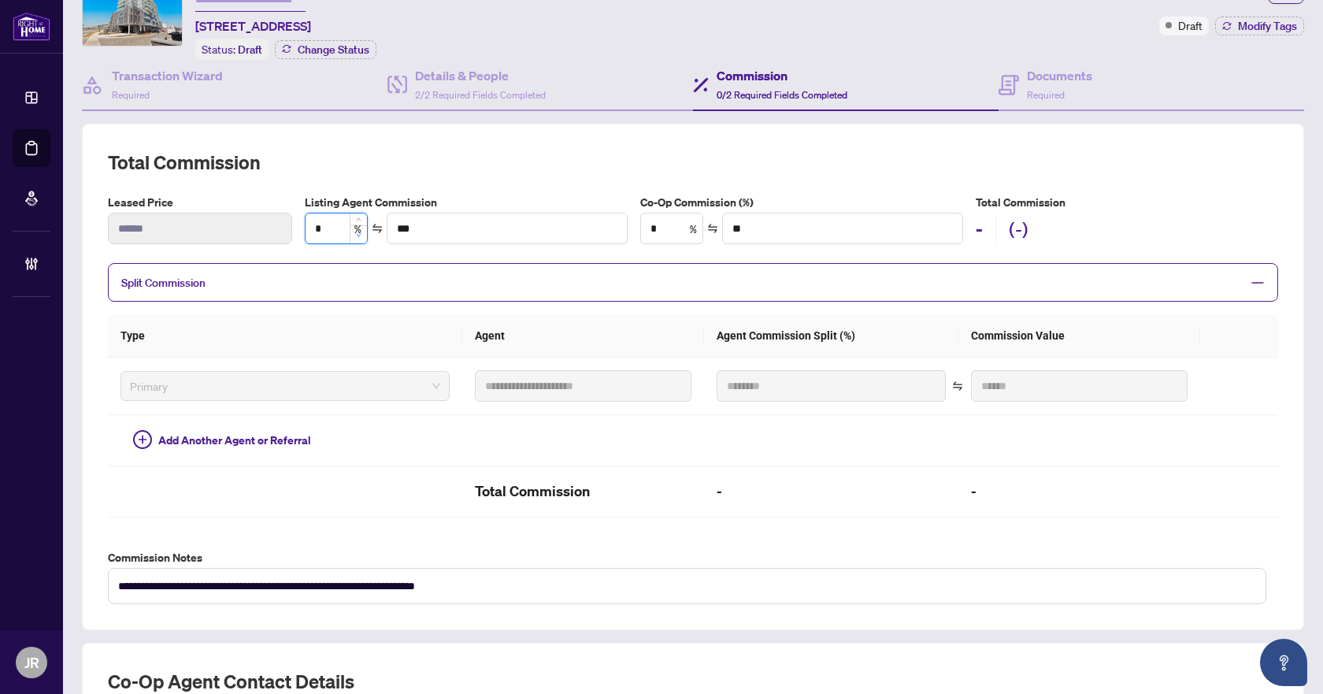
type input "**"
click at [352, 238] on span "Decrease Value" at bounding box center [358, 234] width 17 height 18
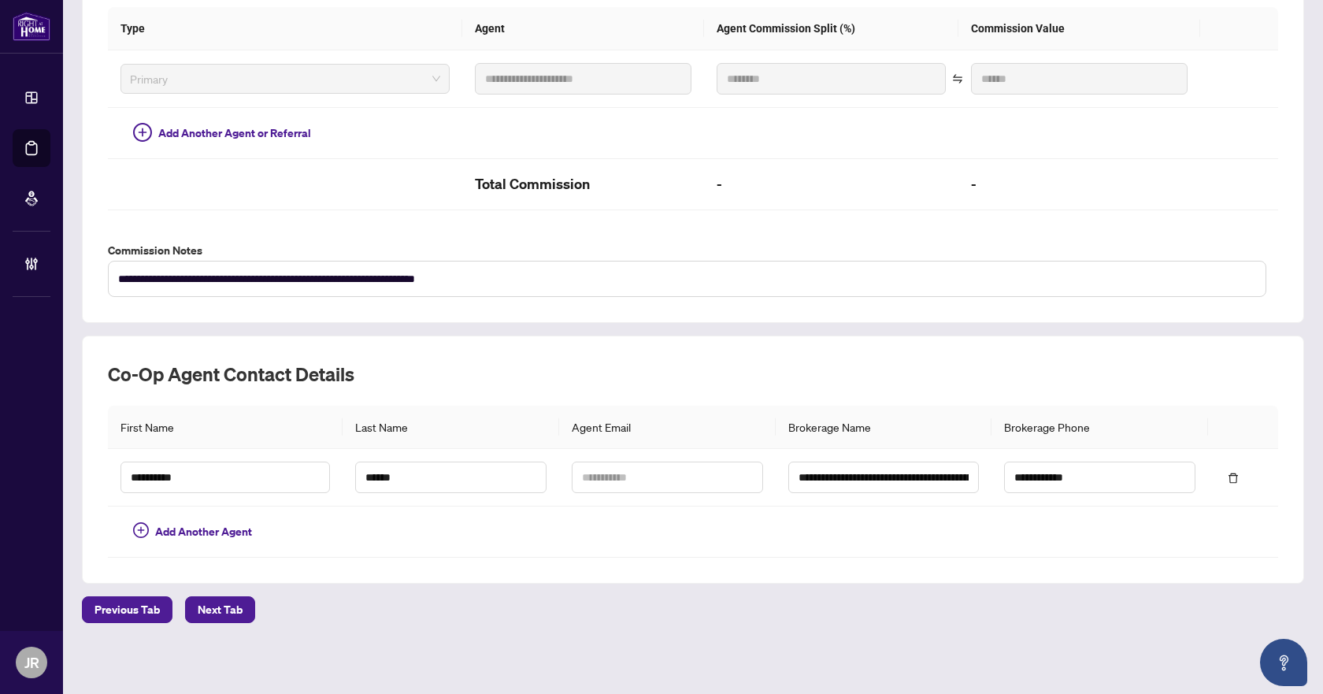
scroll to position [150, 0]
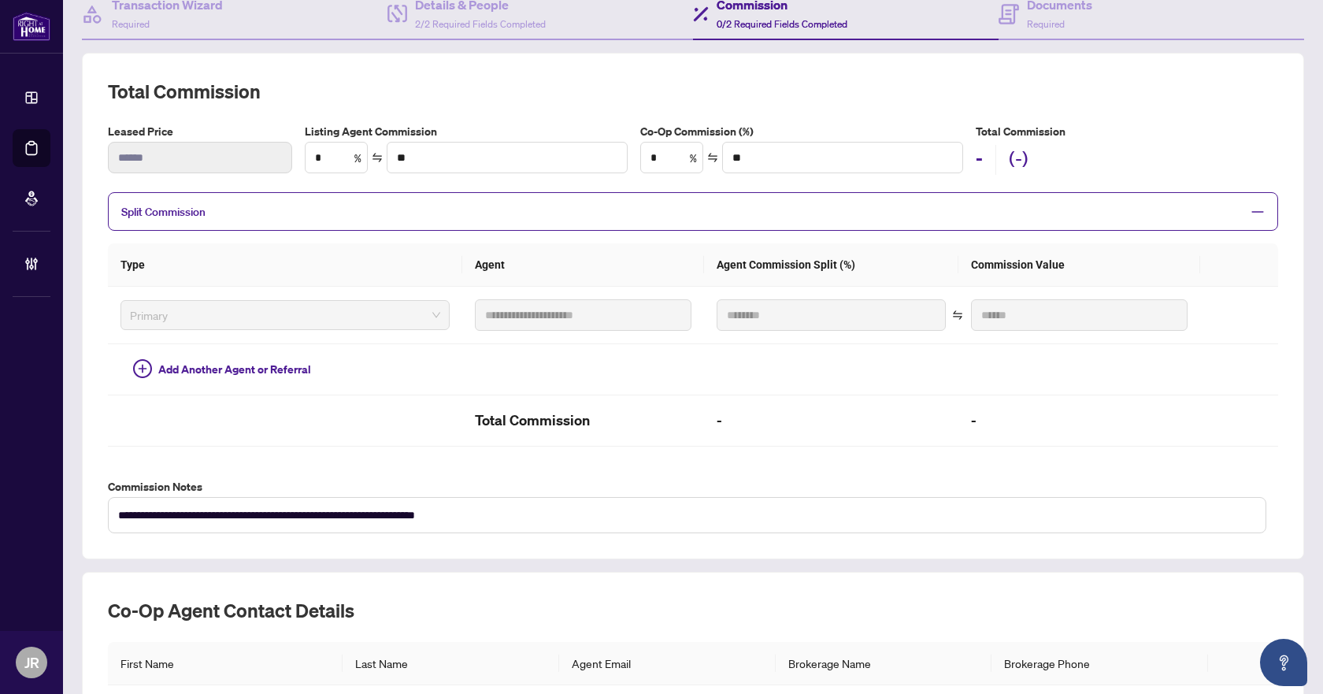
click at [318, 217] on div "Split Commission" at bounding box center [693, 211] width 1170 height 39
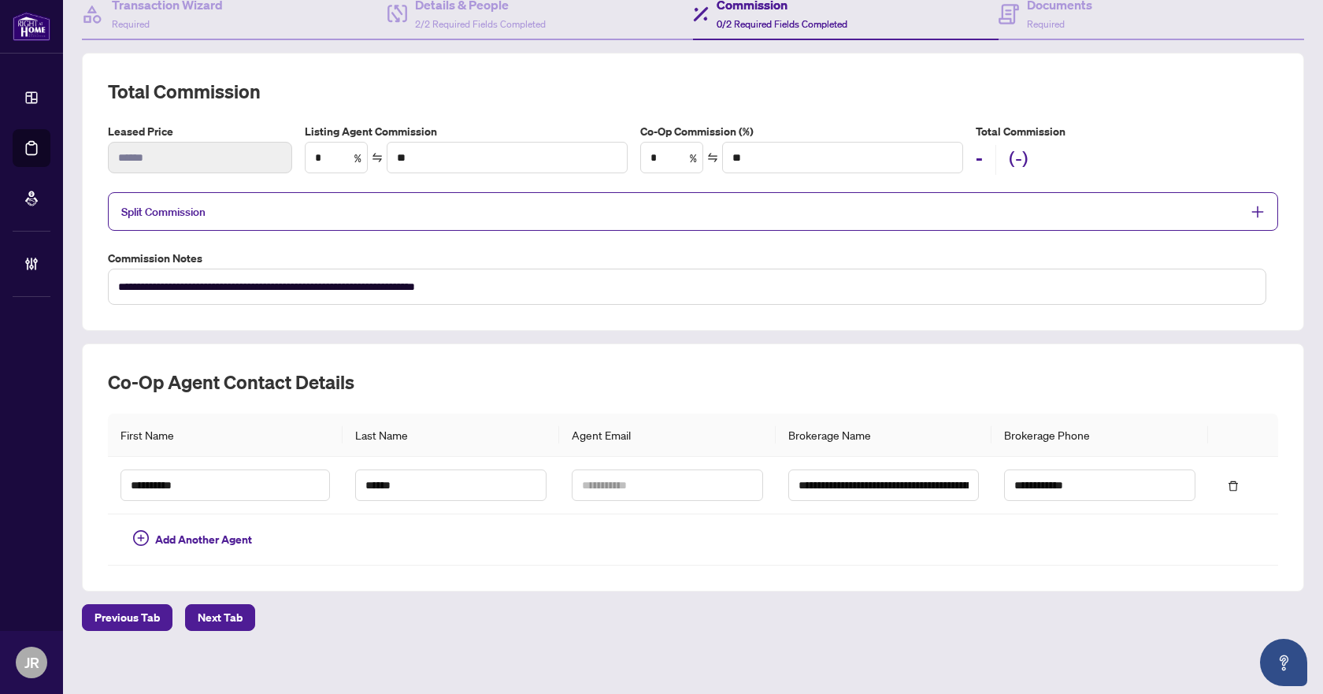
click at [318, 217] on div "Split Commission" at bounding box center [693, 211] width 1170 height 39
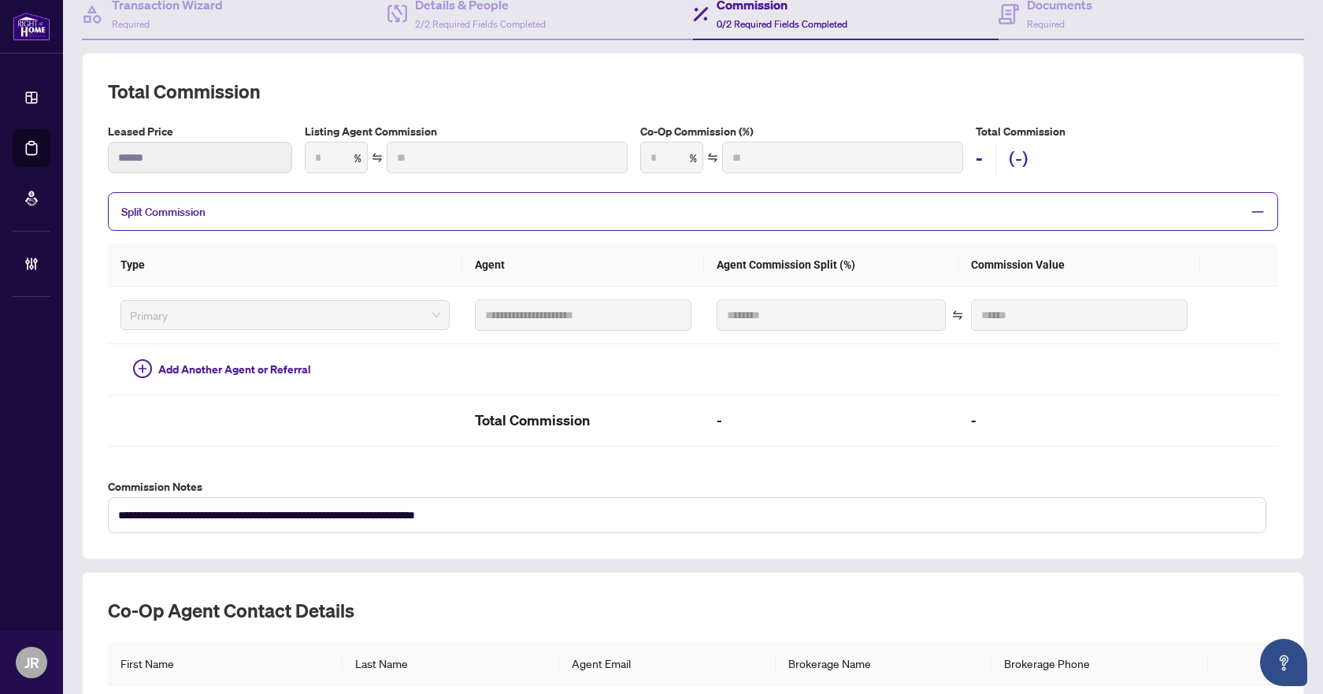
type input "*"
type input "**"
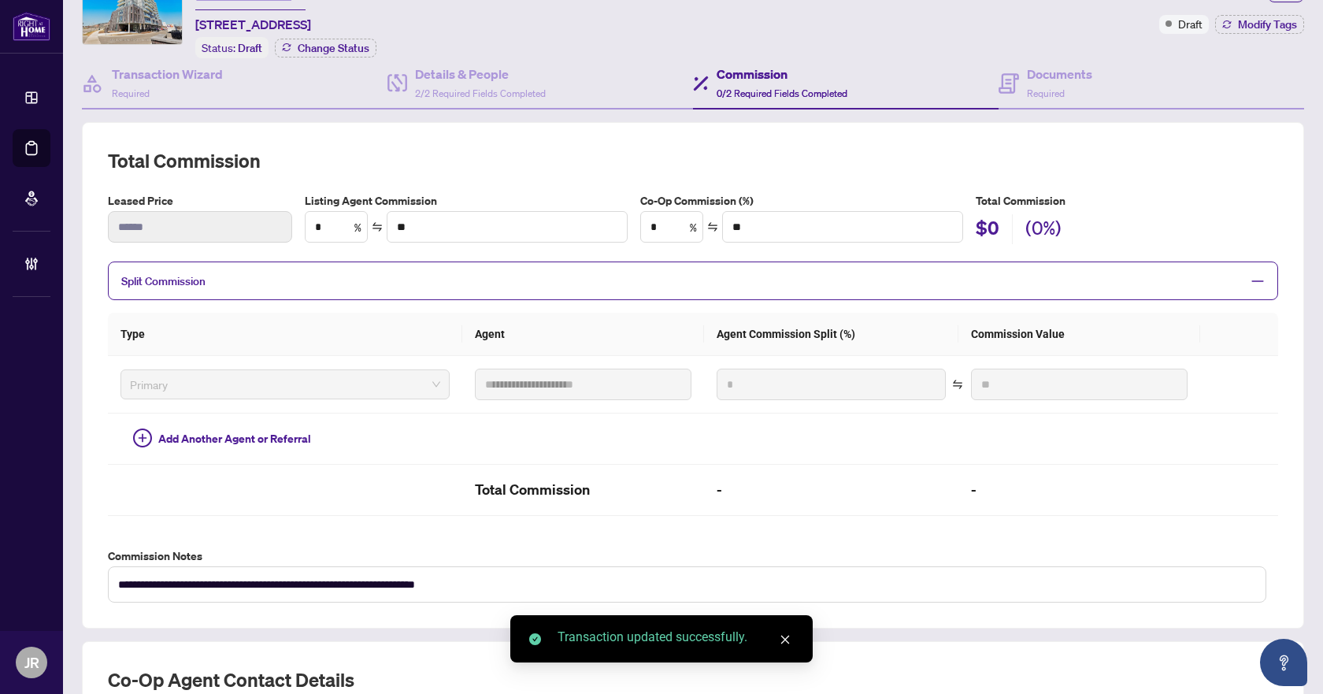
scroll to position [0, 0]
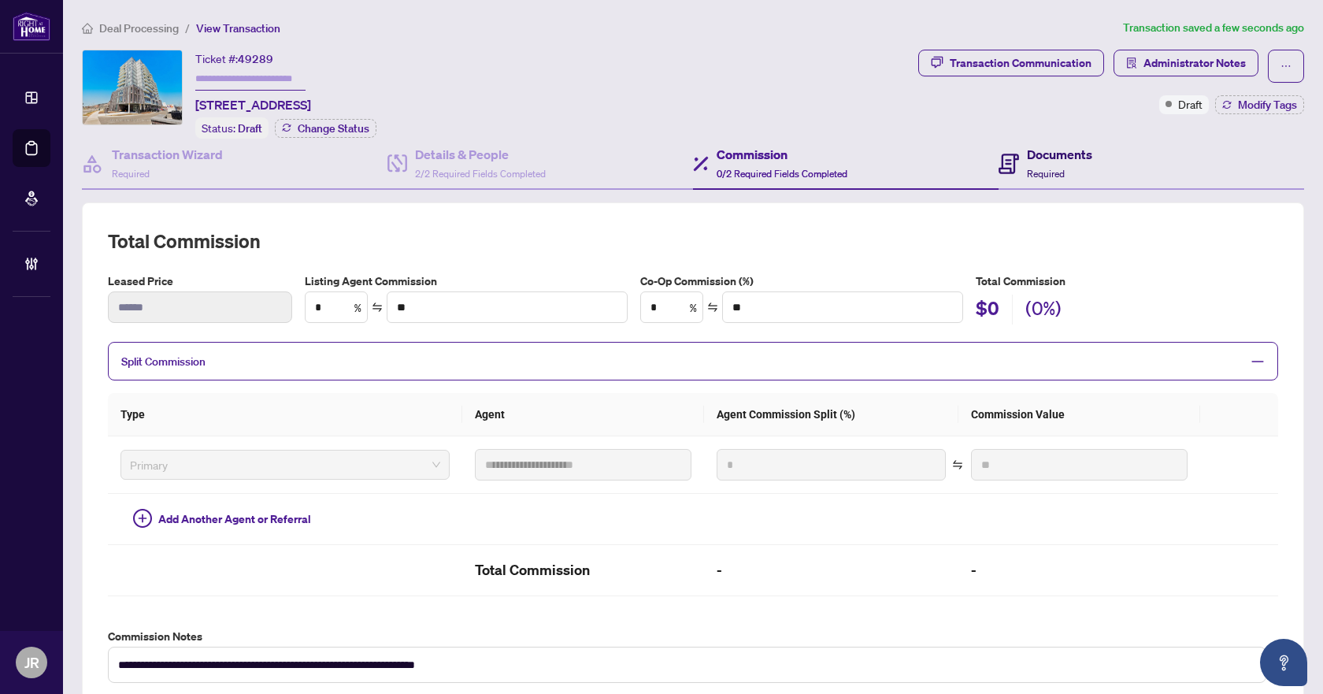
click at [1075, 161] on h4 "Documents" at bounding box center [1059, 154] width 65 height 19
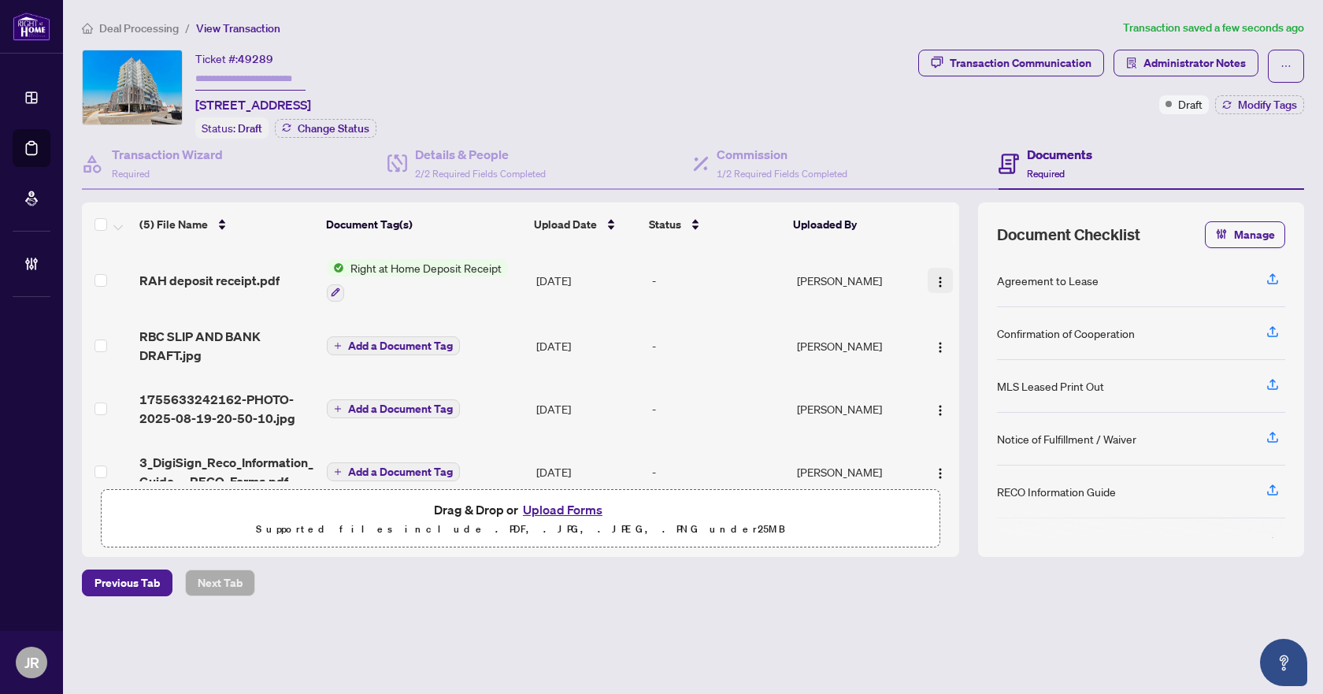
click at [940, 283] on img "button" at bounding box center [940, 282] width 13 height 13
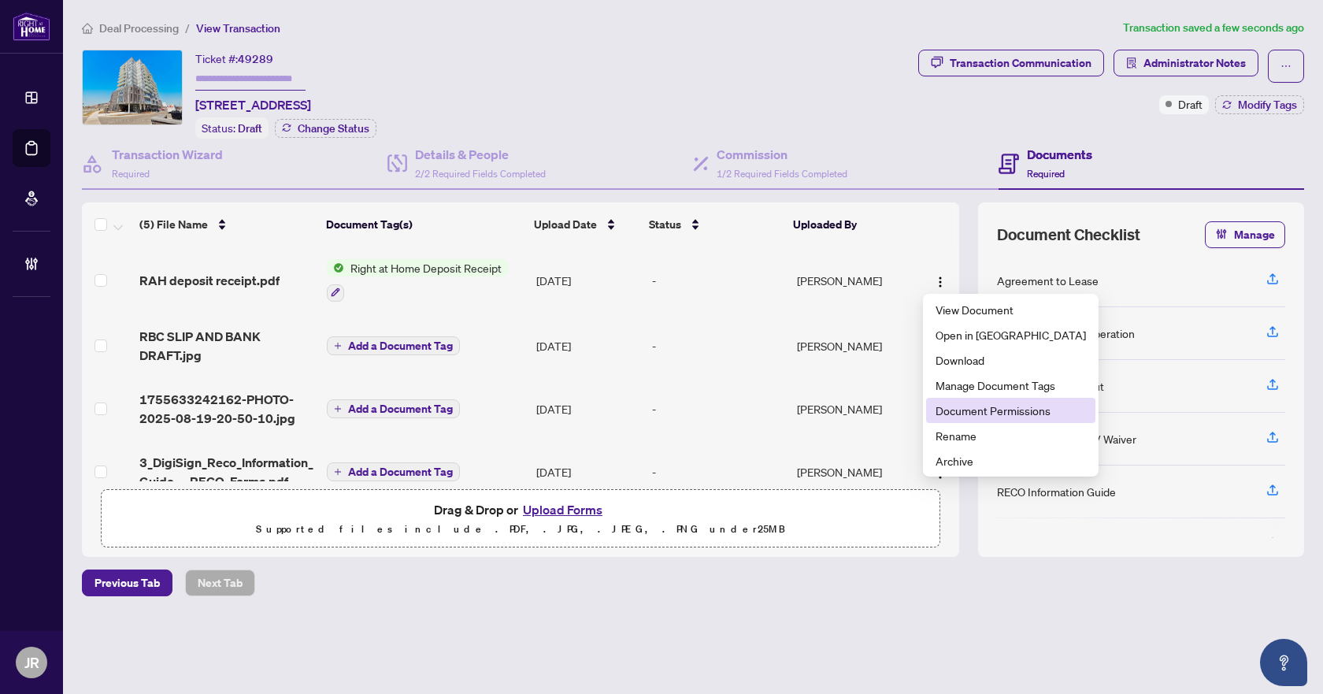
click at [978, 415] on span "Document Permissions" at bounding box center [1011, 410] width 150 height 17
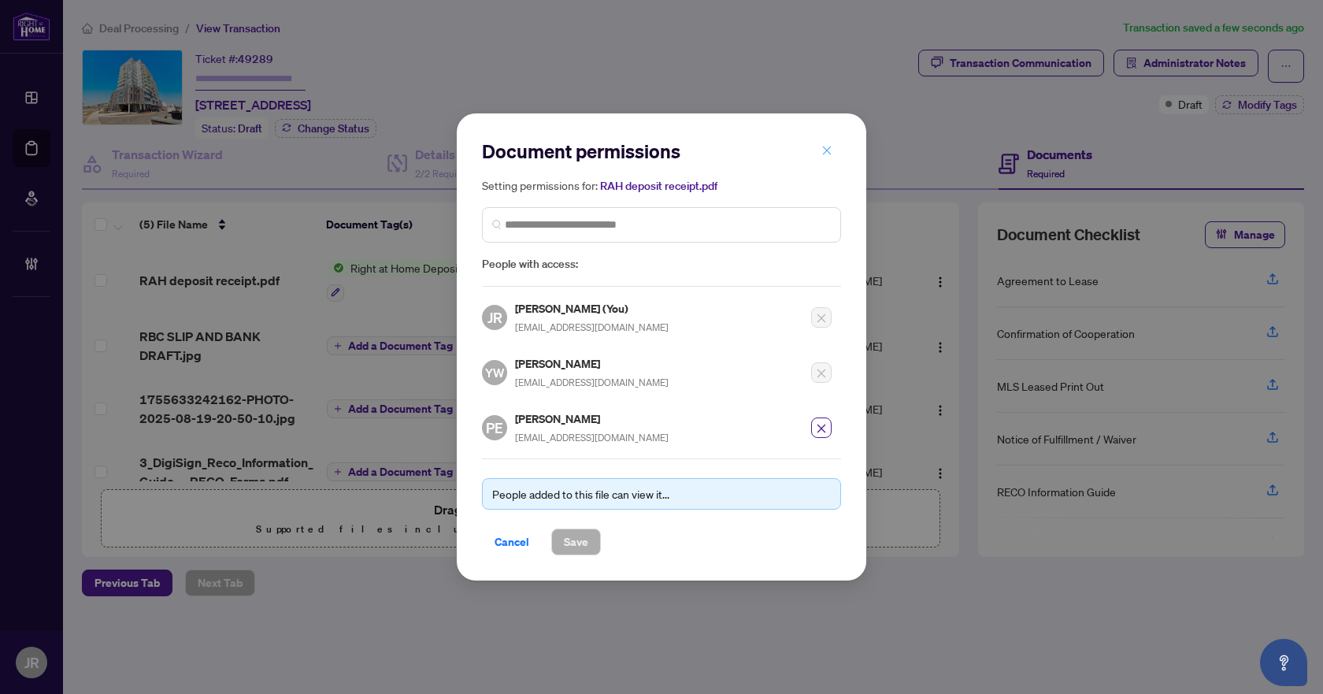
click at [822, 150] on icon "close" at bounding box center [826, 150] width 11 height 11
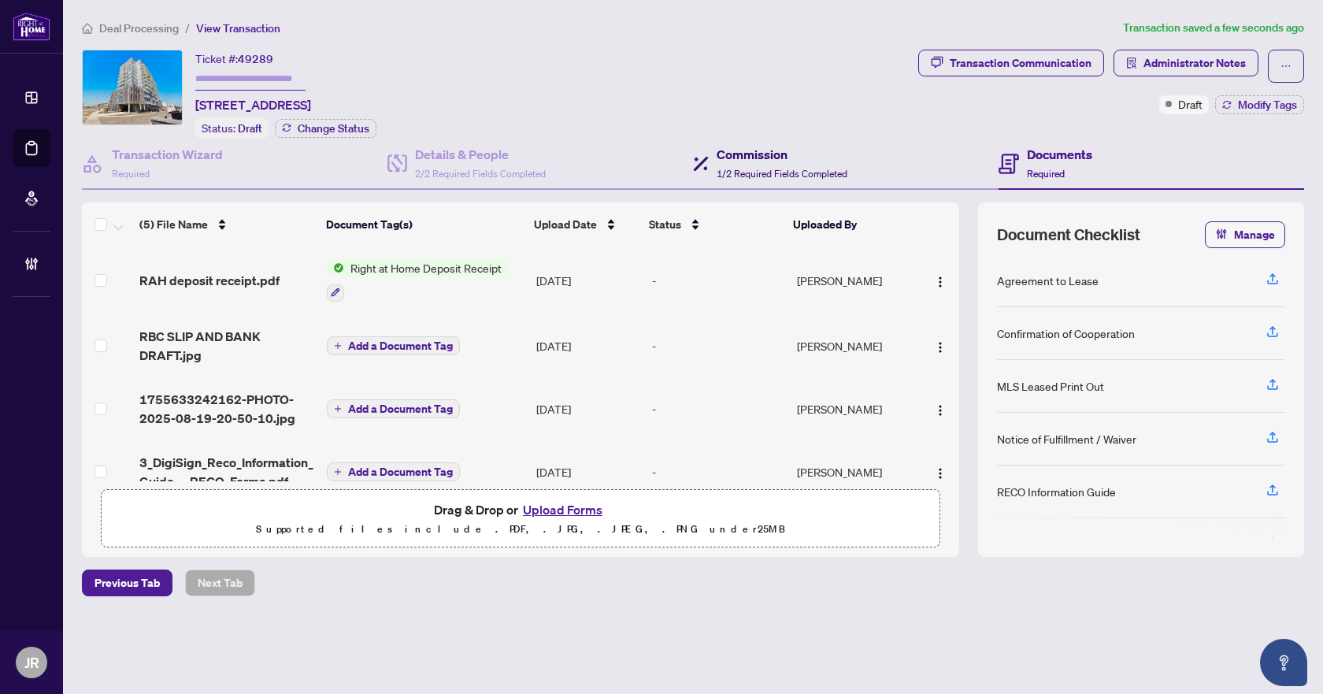
click at [762, 156] on h4 "Commission" at bounding box center [782, 154] width 131 height 19
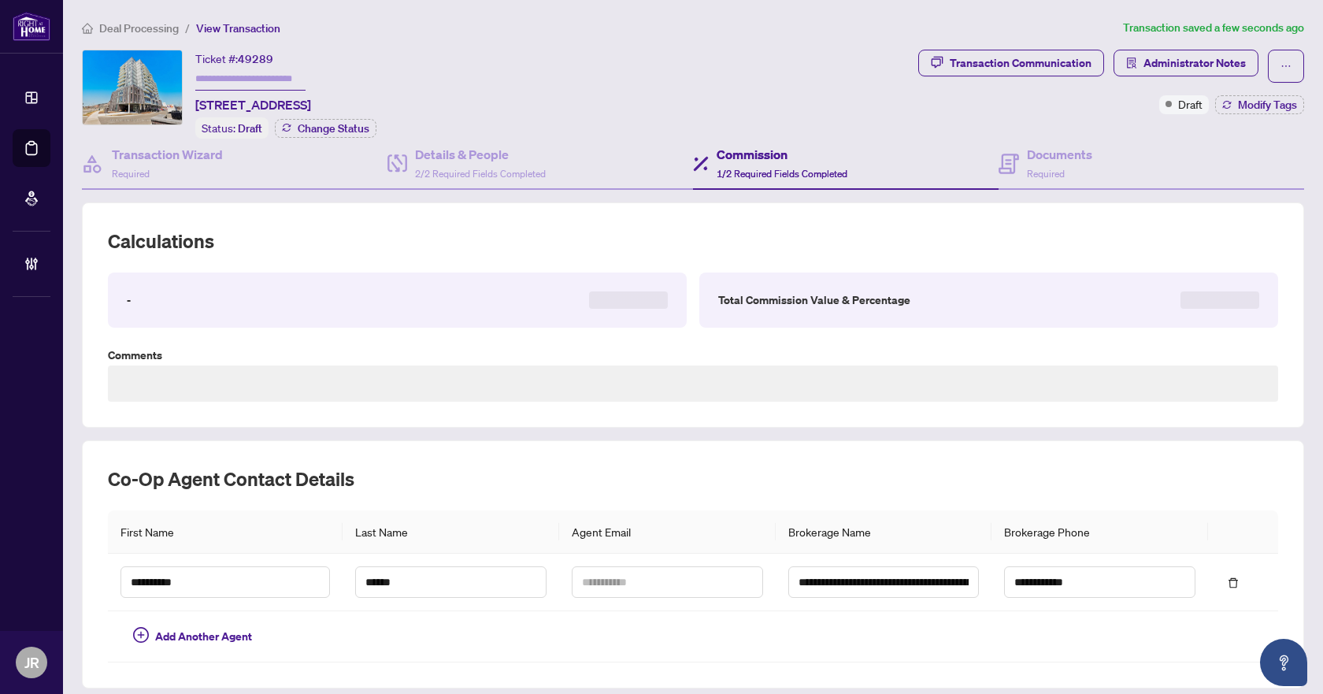
type textarea "**********"
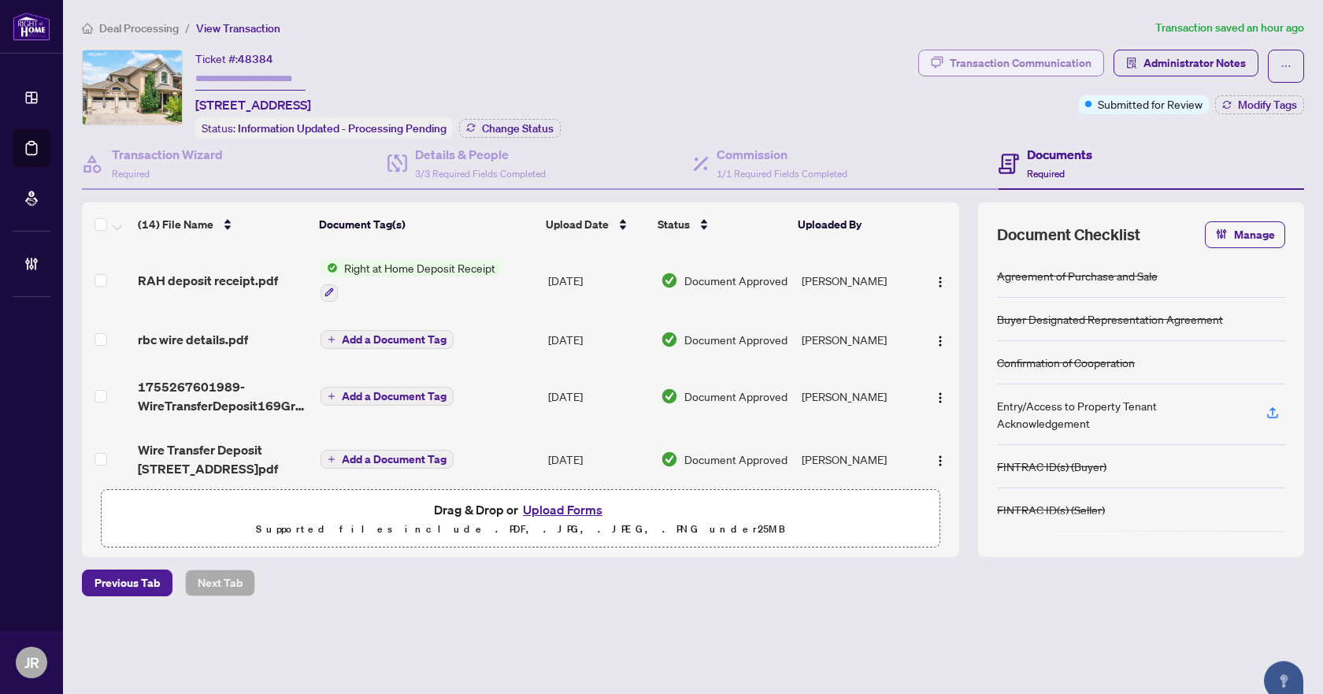
click at [1000, 56] on div "Transaction Communication" at bounding box center [1021, 62] width 142 height 25
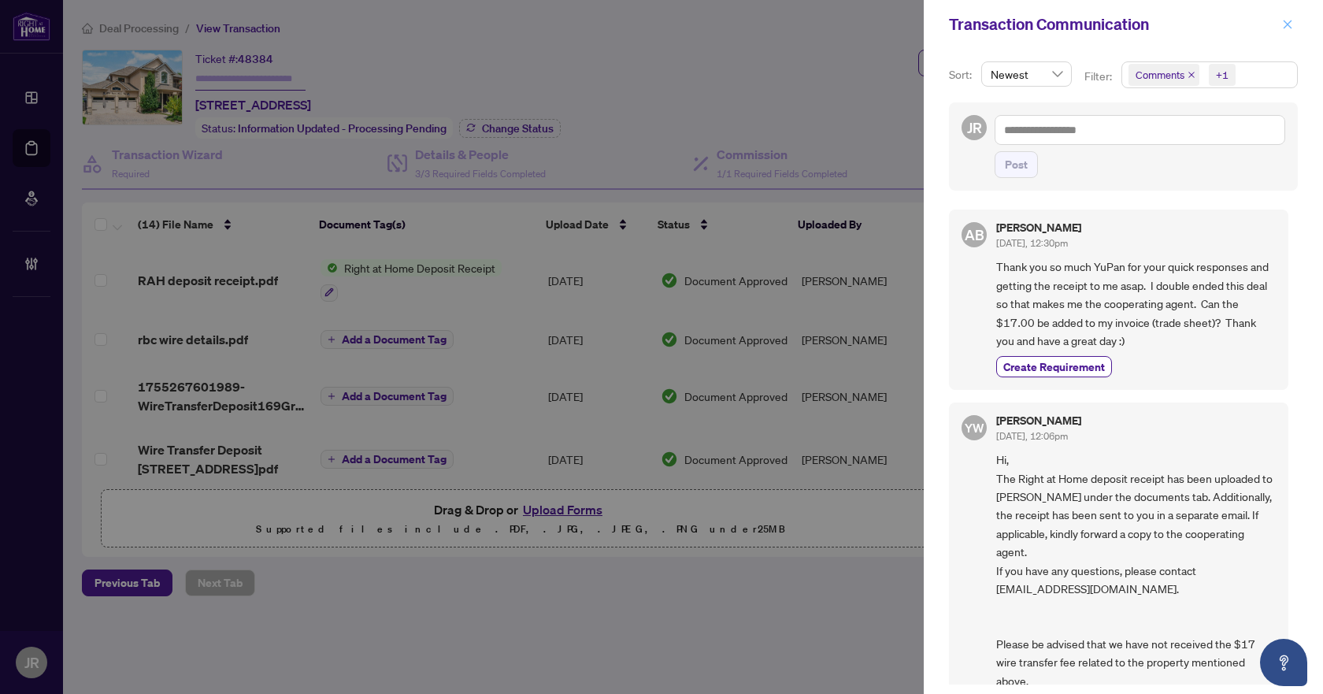
click at [1291, 30] on icon "close" at bounding box center [1287, 24] width 11 height 11
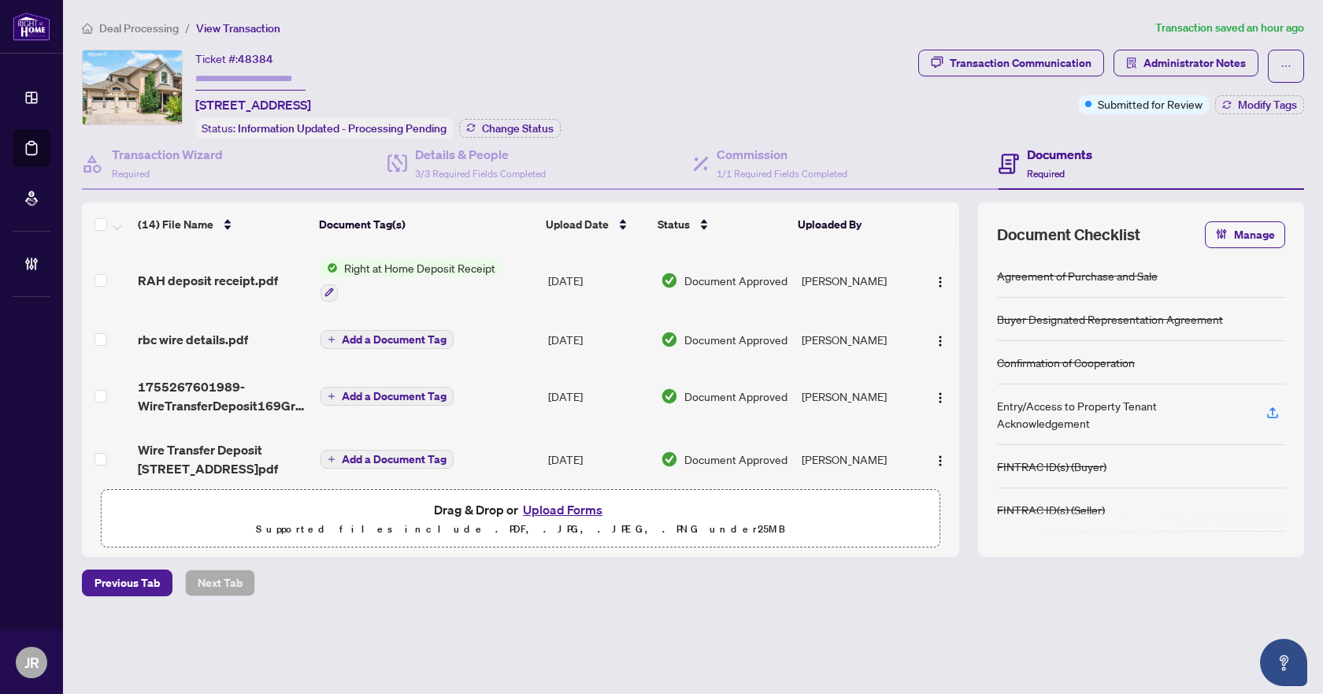
click at [136, 31] on span "Deal Processing" at bounding box center [139, 28] width 80 height 14
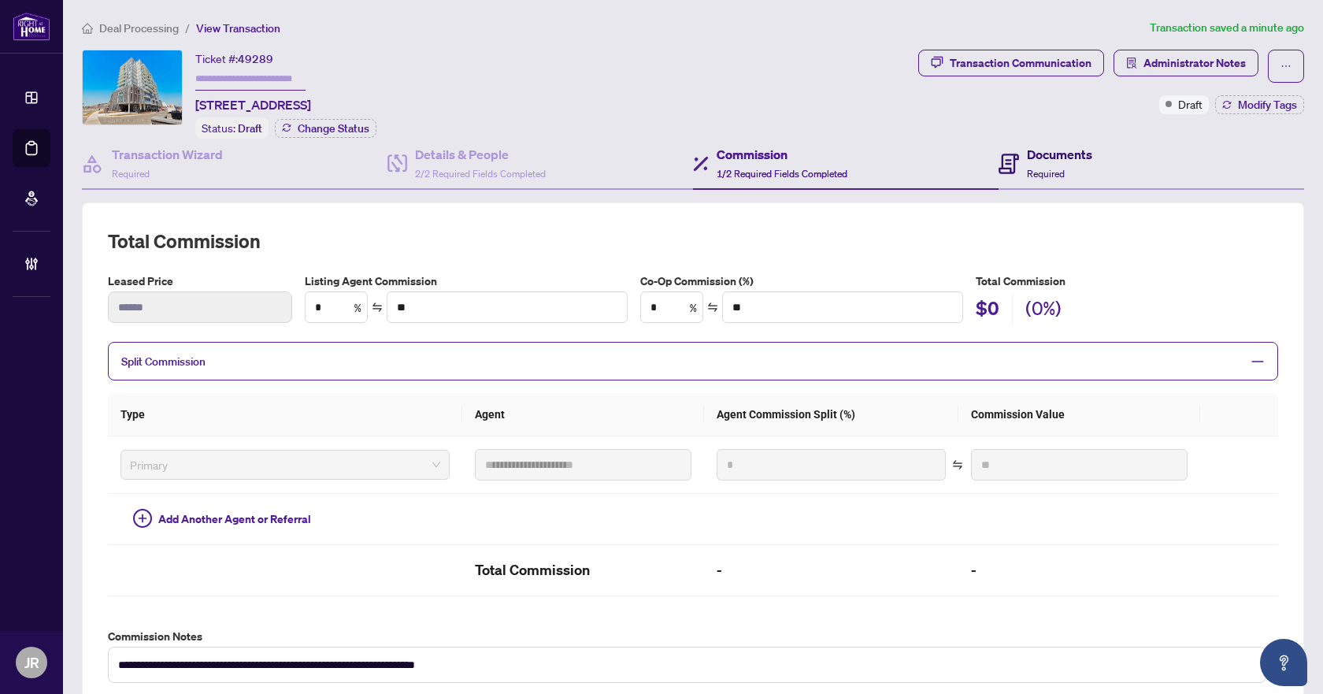
click at [1071, 145] on h4 "Documents" at bounding box center [1059, 154] width 65 height 19
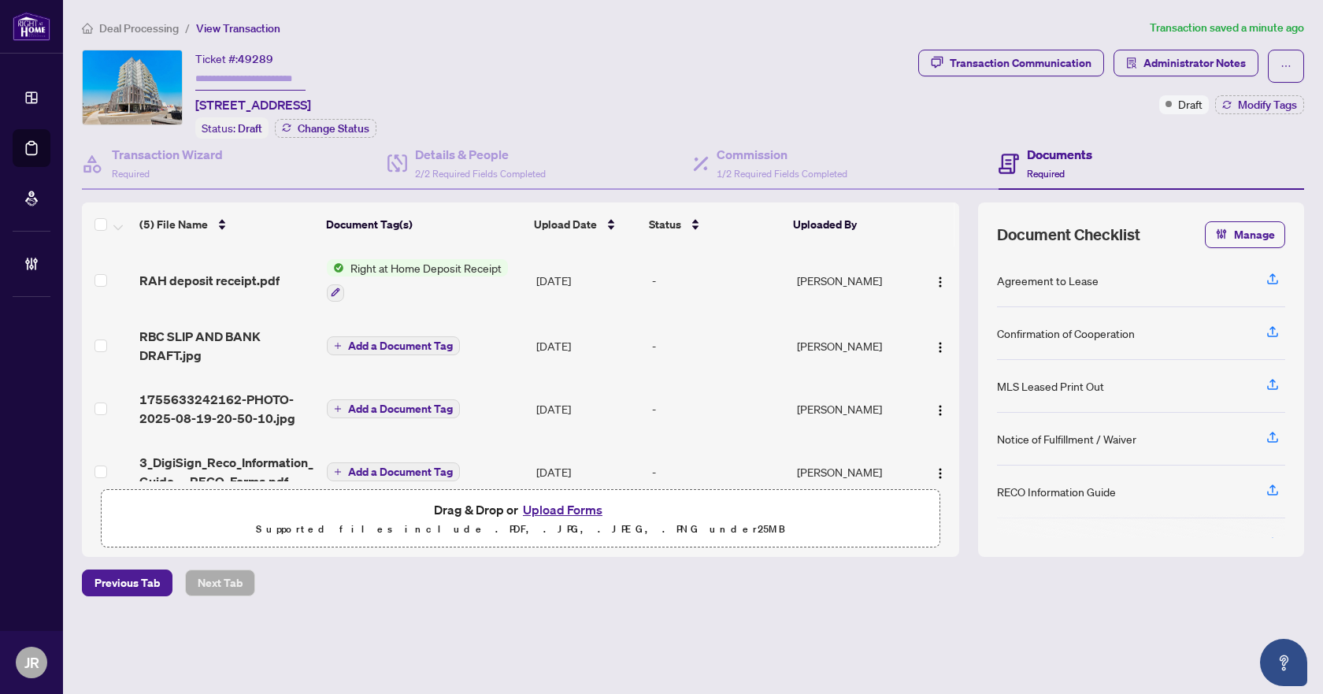
click at [263, 280] on span "RAH deposit receipt.pdf" at bounding box center [209, 280] width 140 height 19
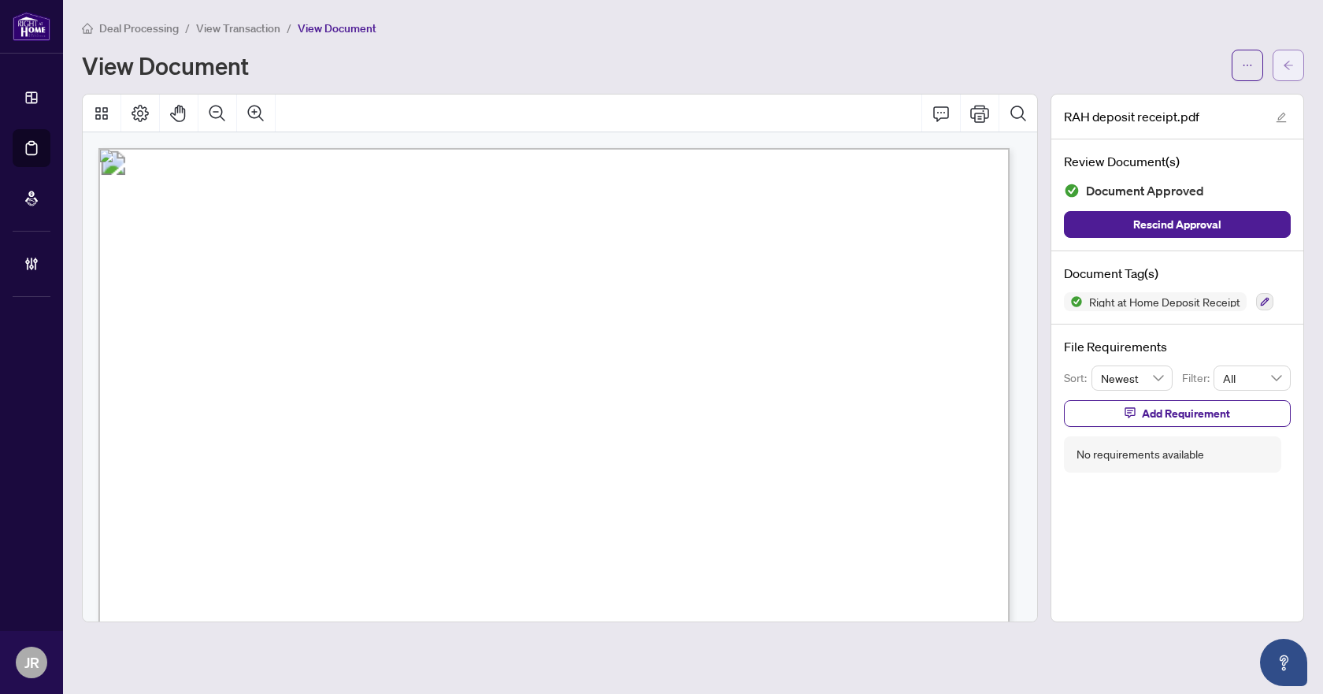
click at [1283, 62] on icon "arrow-left" at bounding box center [1288, 65] width 11 height 11
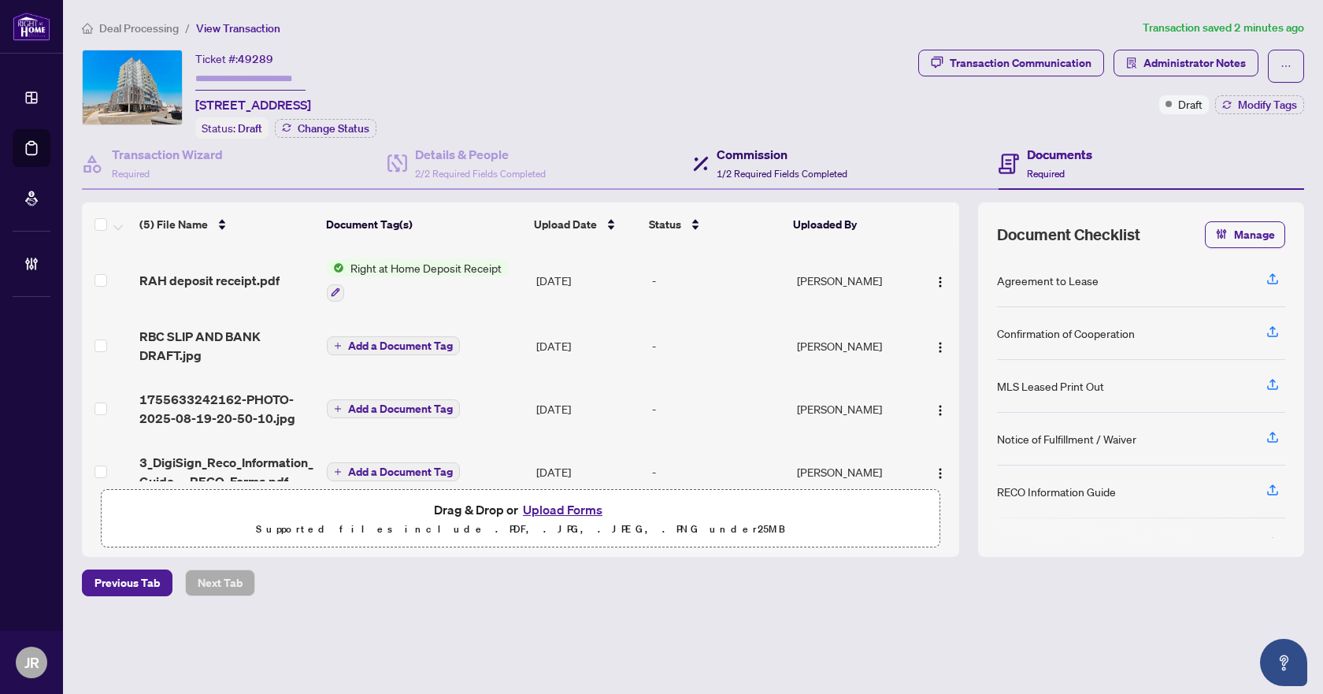
click at [765, 169] on span "1/2 Required Fields Completed" at bounding box center [782, 174] width 131 height 12
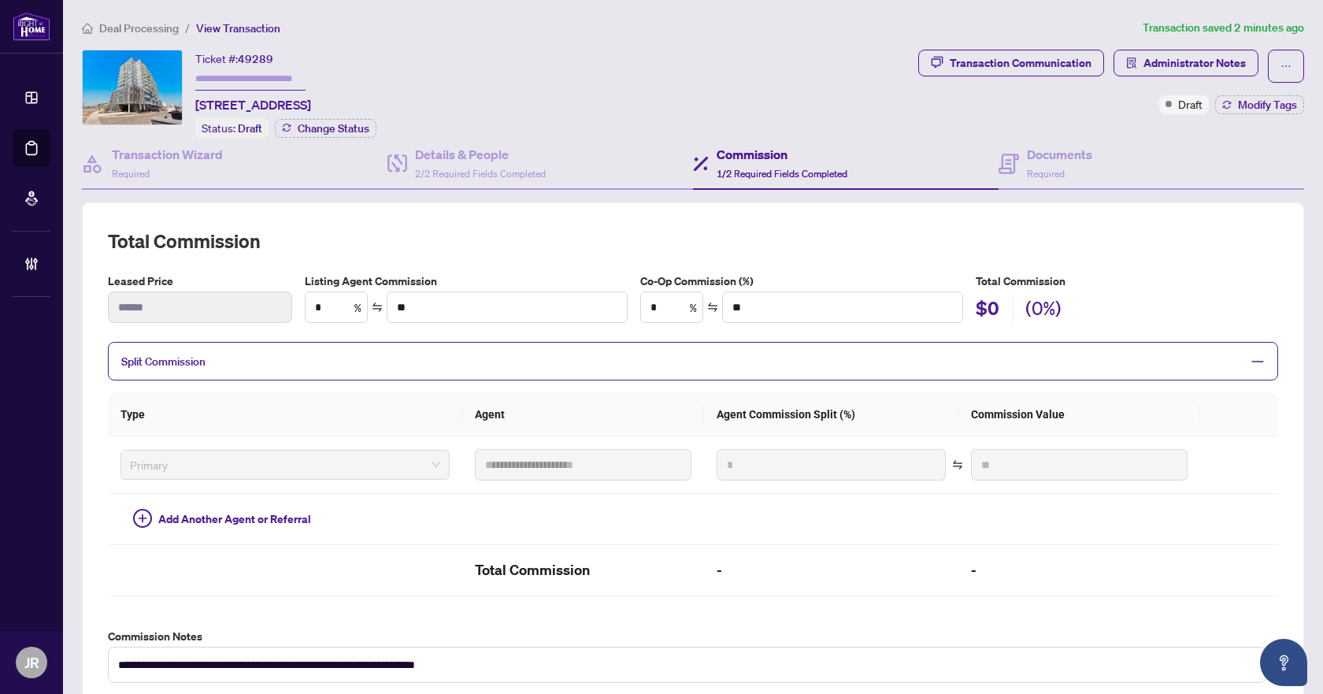
click at [652, 374] on div "Split Commission" at bounding box center [693, 361] width 1170 height 39
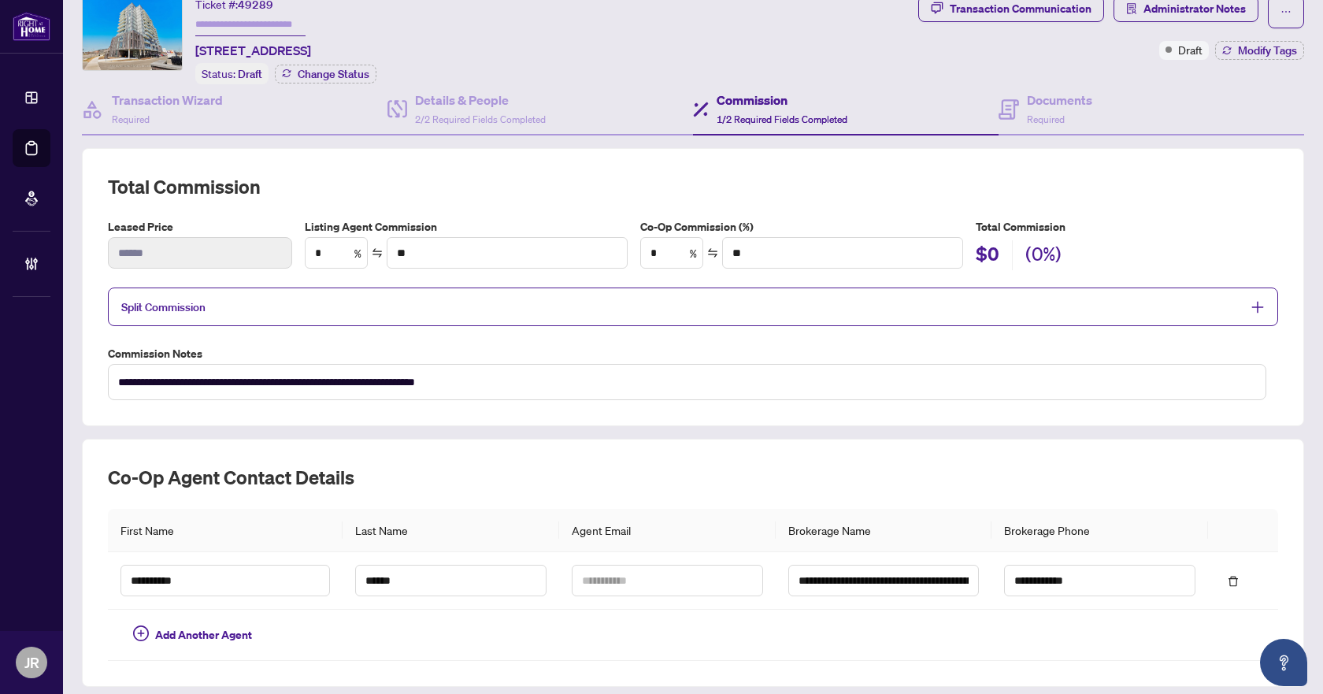
scroll to position [79, 0]
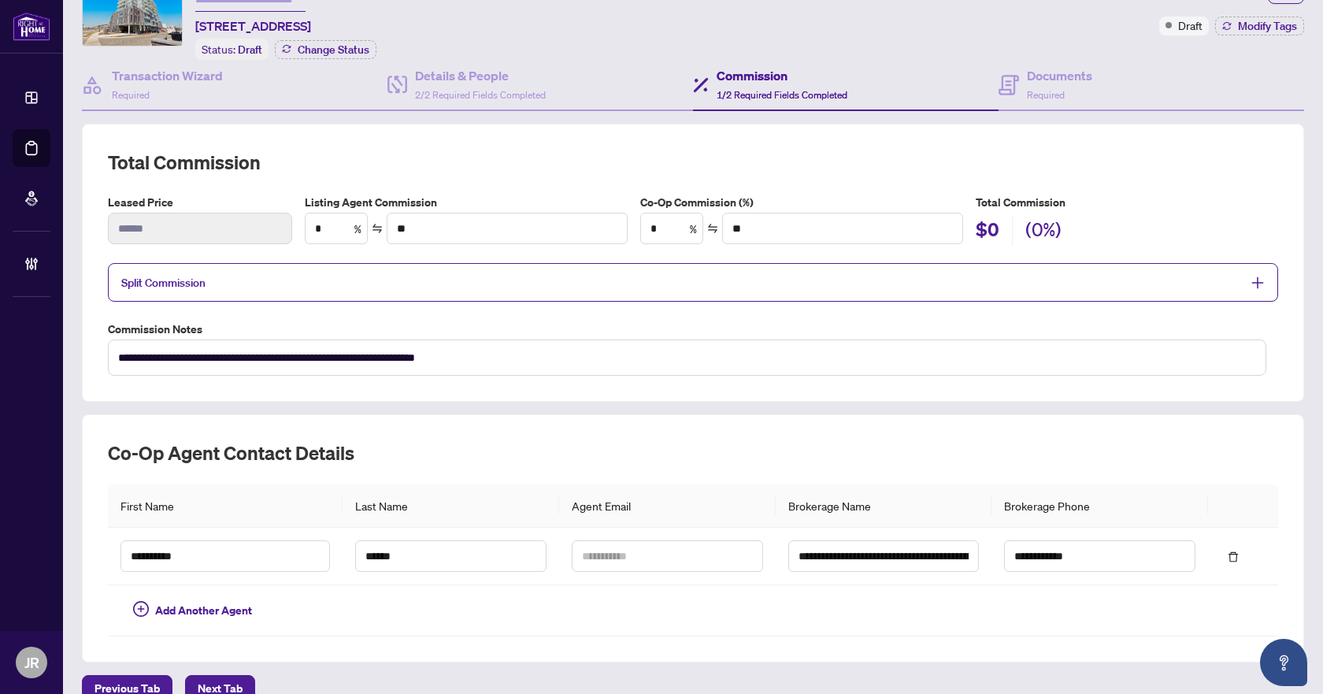
click at [353, 283] on span "Split Commission" at bounding box center [681, 282] width 1120 height 18
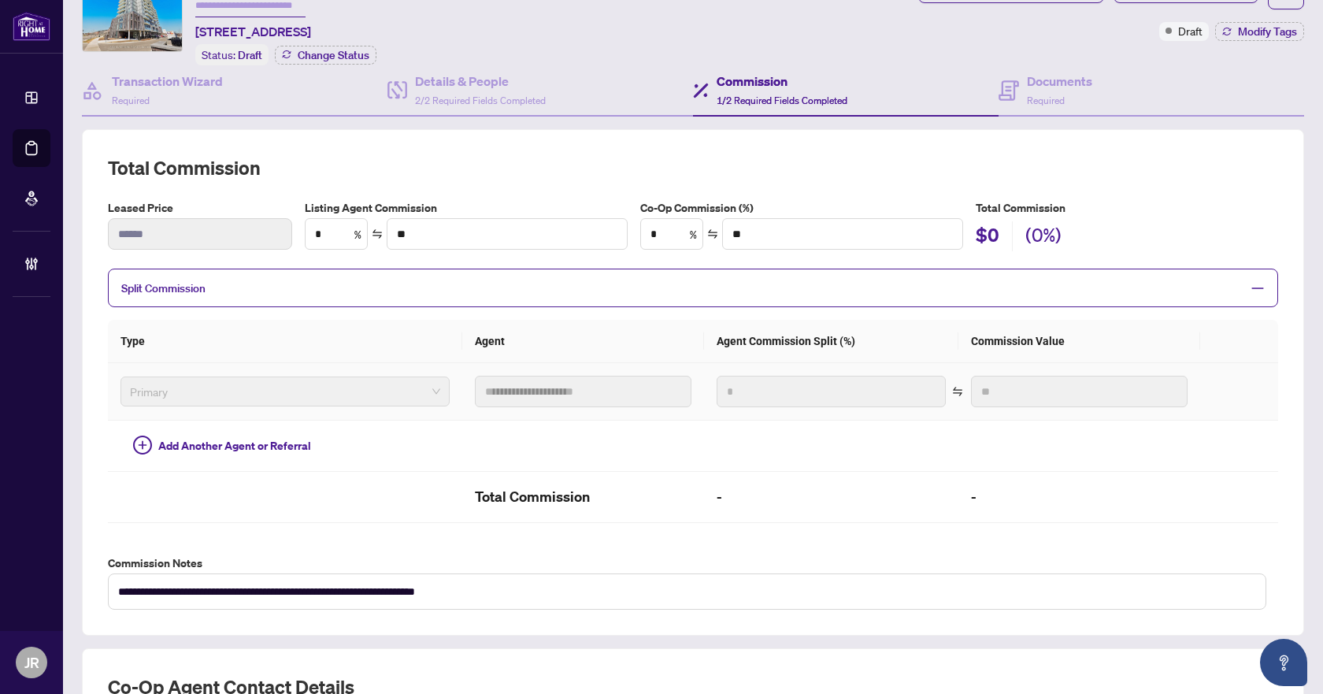
scroll to position [0, 0]
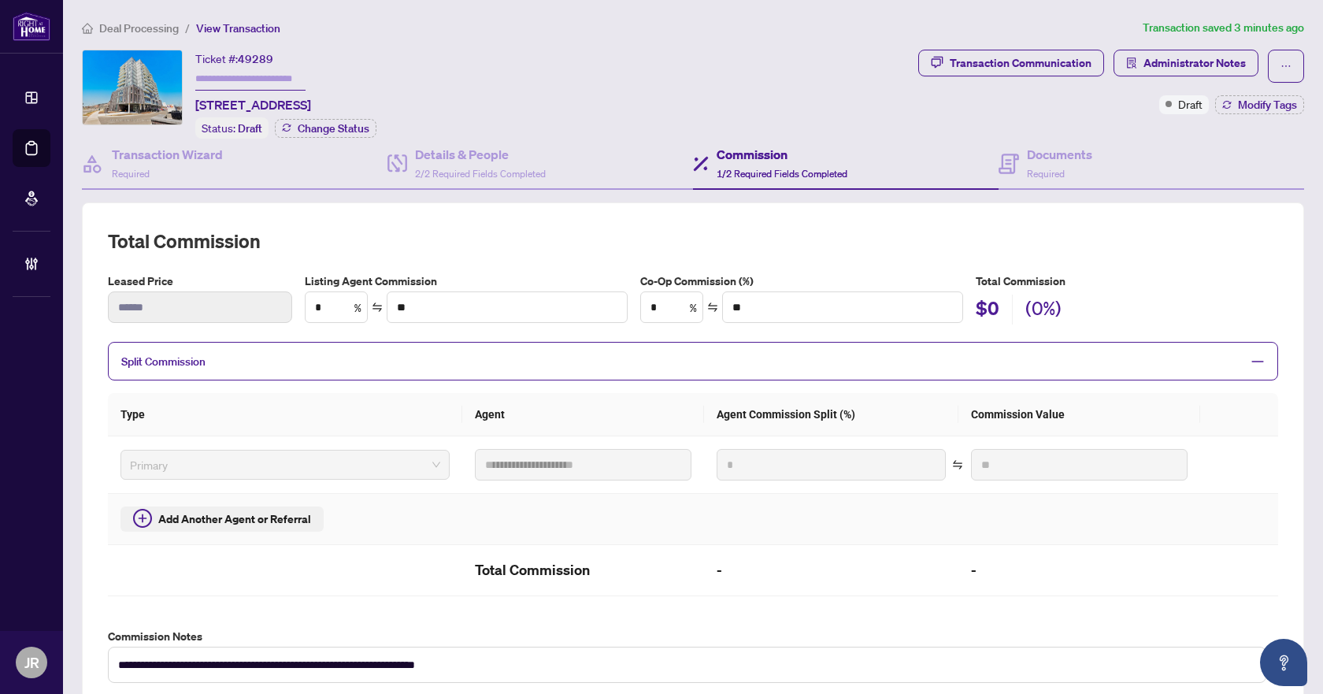
click at [191, 513] on span "Add Another Agent or Referral" at bounding box center [234, 518] width 153 height 17
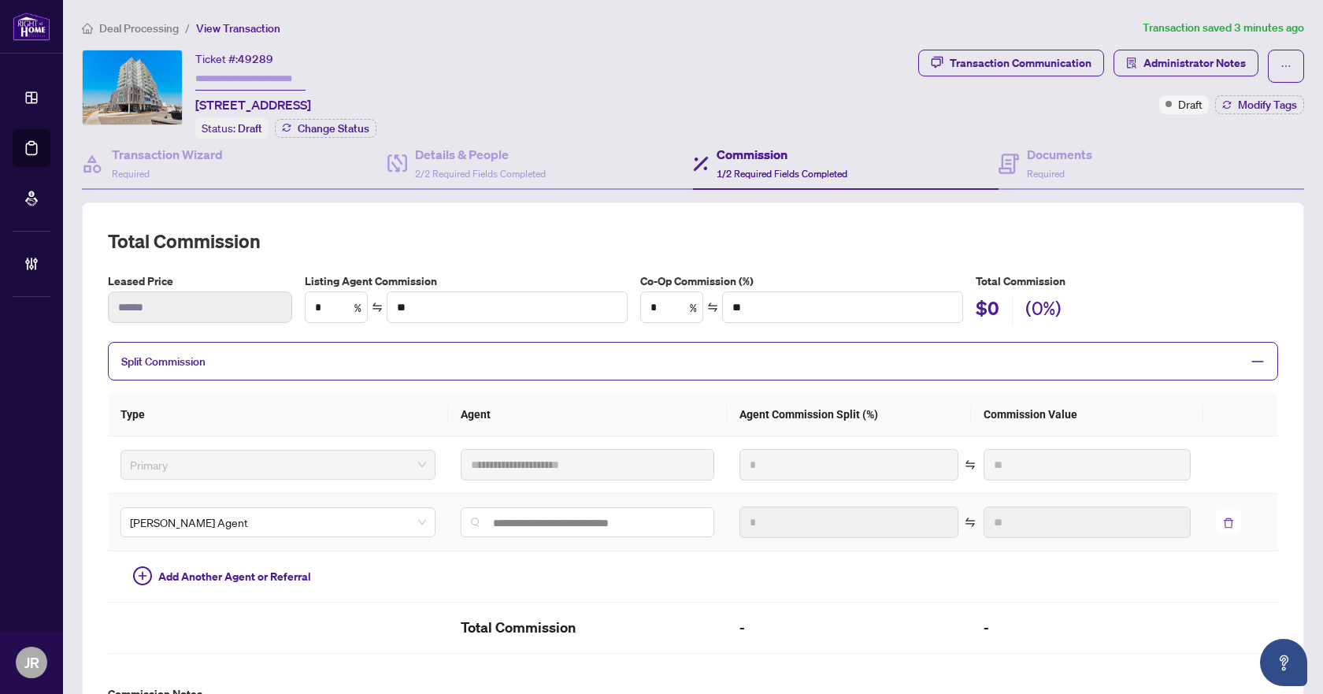
click at [1224, 517] on icon "delete" at bounding box center [1228, 522] width 11 height 11
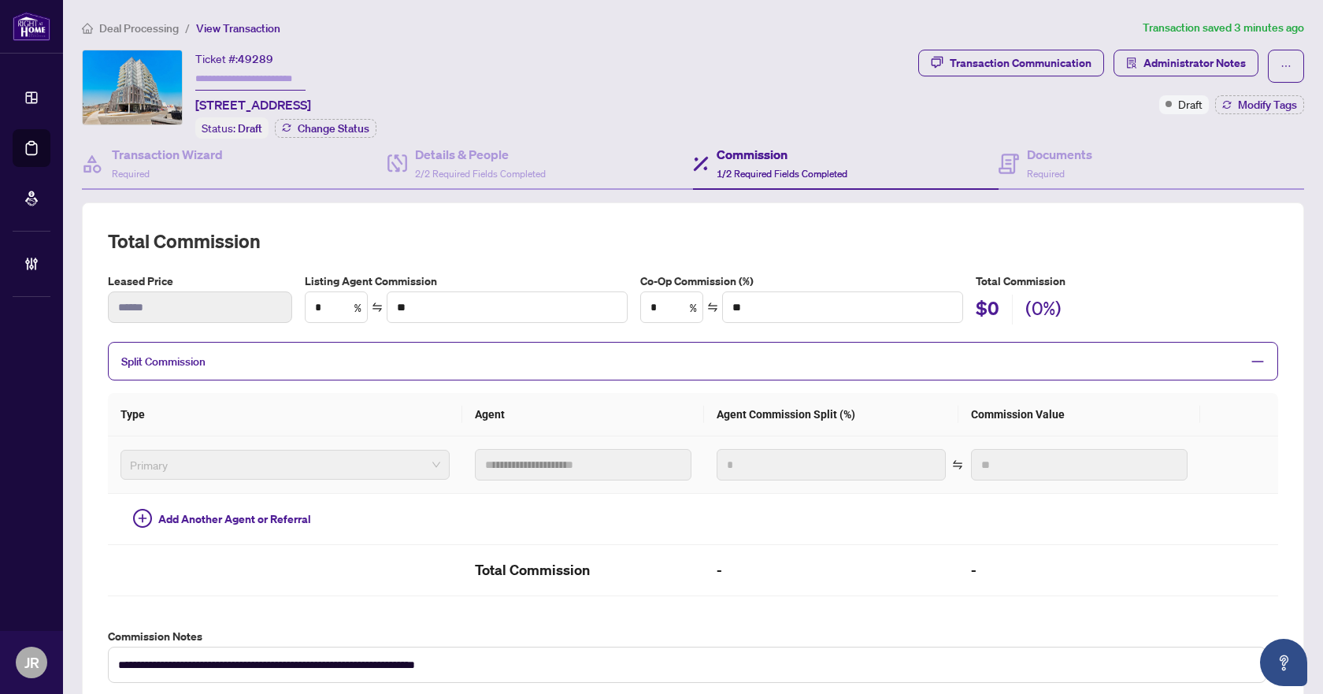
click at [295, 462] on span "Primary" at bounding box center [285, 465] width 310 height 24
click at [127, 176] on span "Required" at bounding box center [131, 174] width 38 height 12
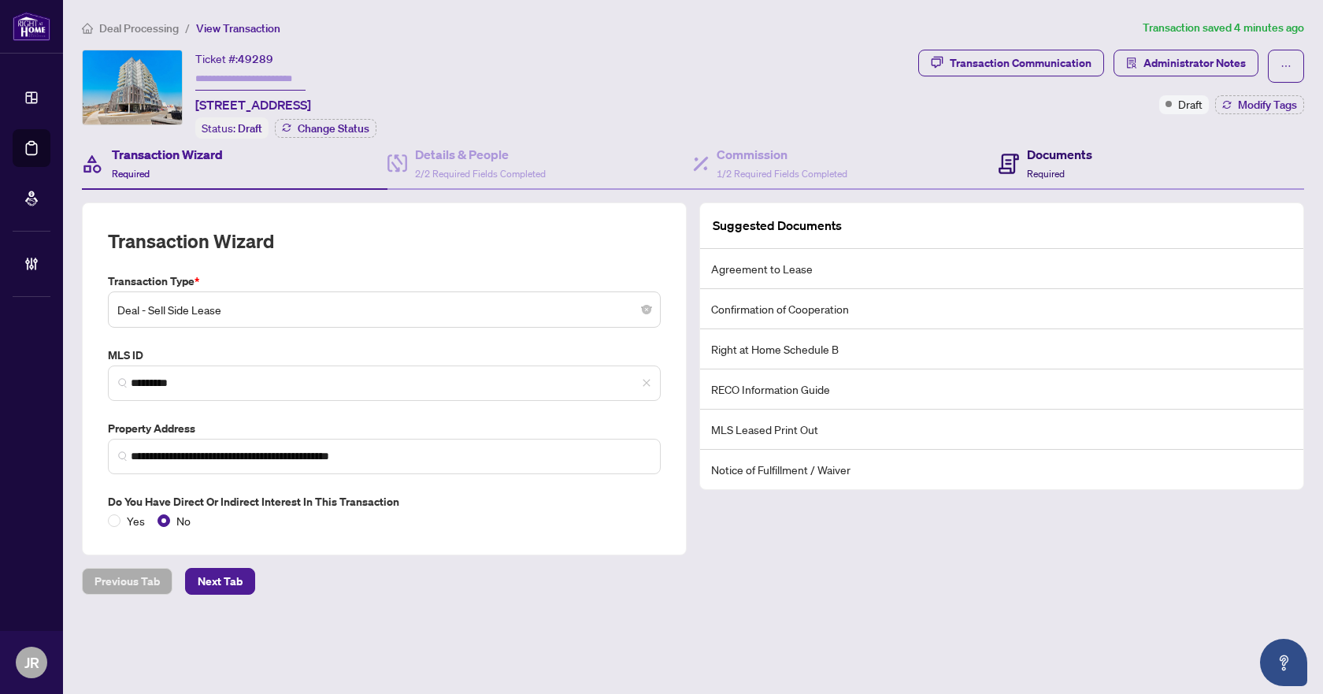
click at [1036, 153] on h4 "Documents" at bounding box center [1059, 154] width 65 height 19
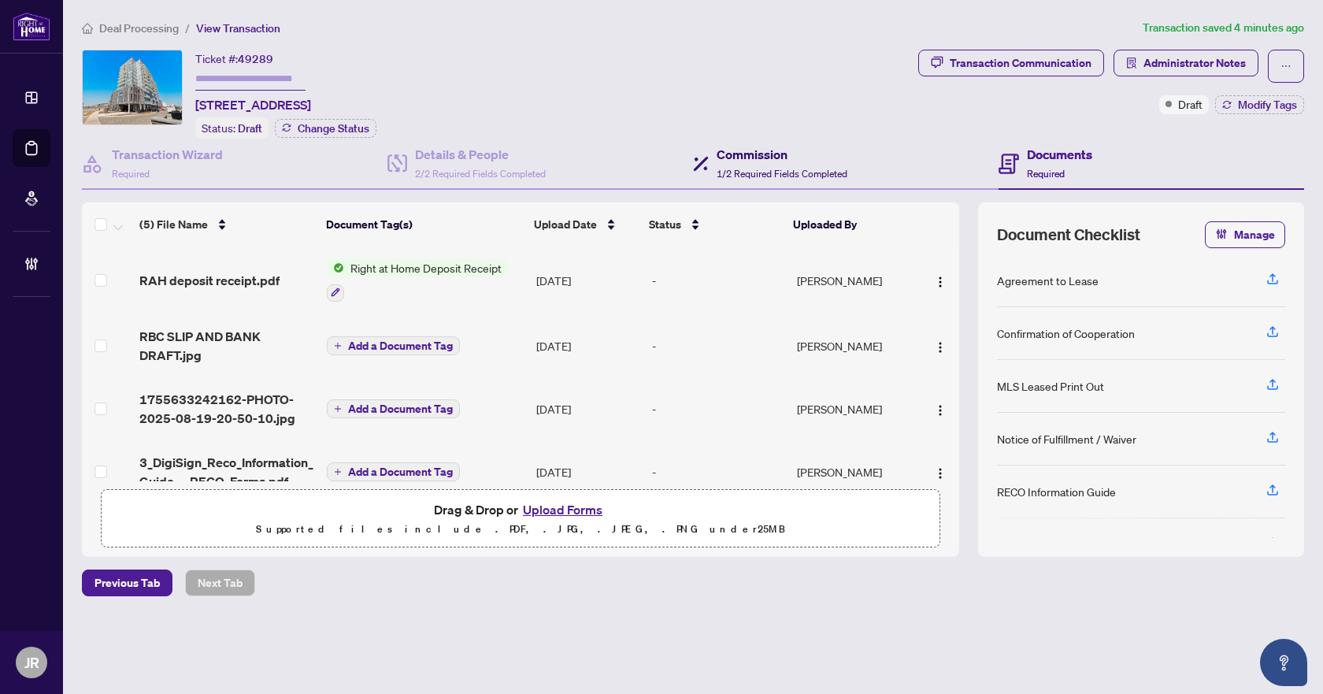
click at [757, 165] on div "Commission 1/2 Required Fields Completed" at bounding box center [782, 163] width 131 height 37
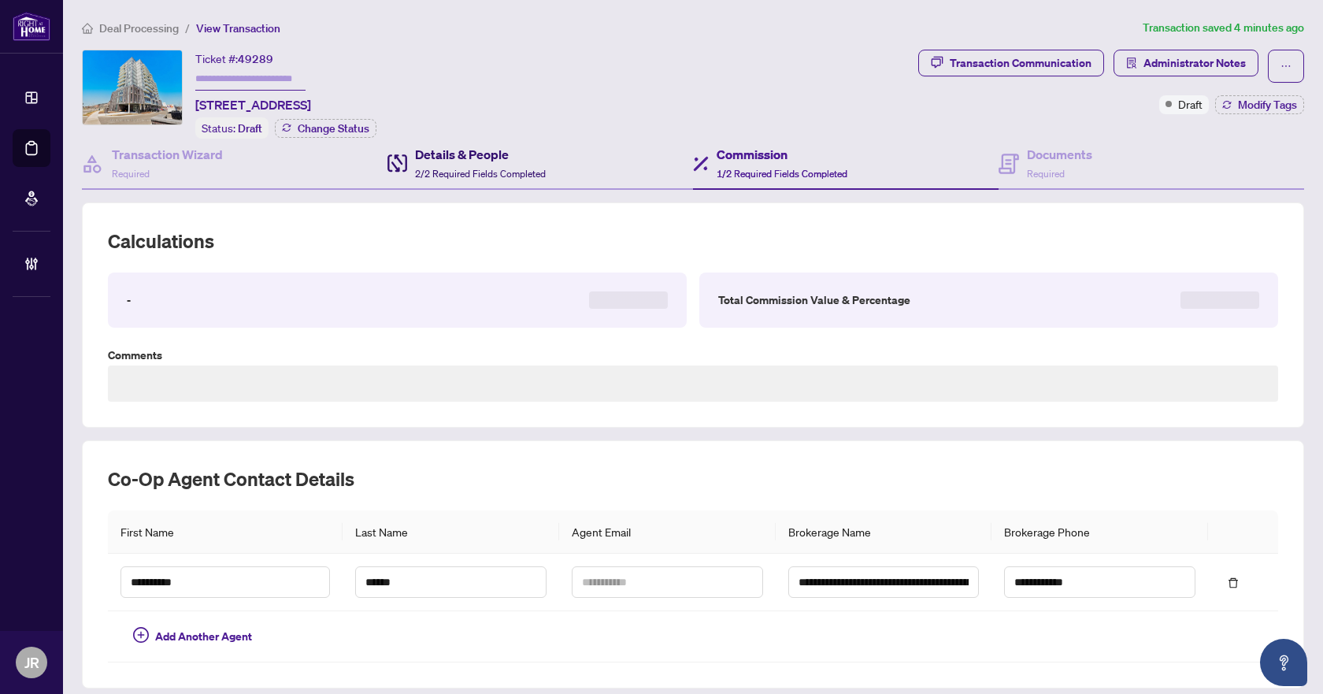
click at [431, 155] on h4 "Details & People" at bounding box center [480, 154] width 131 height 19
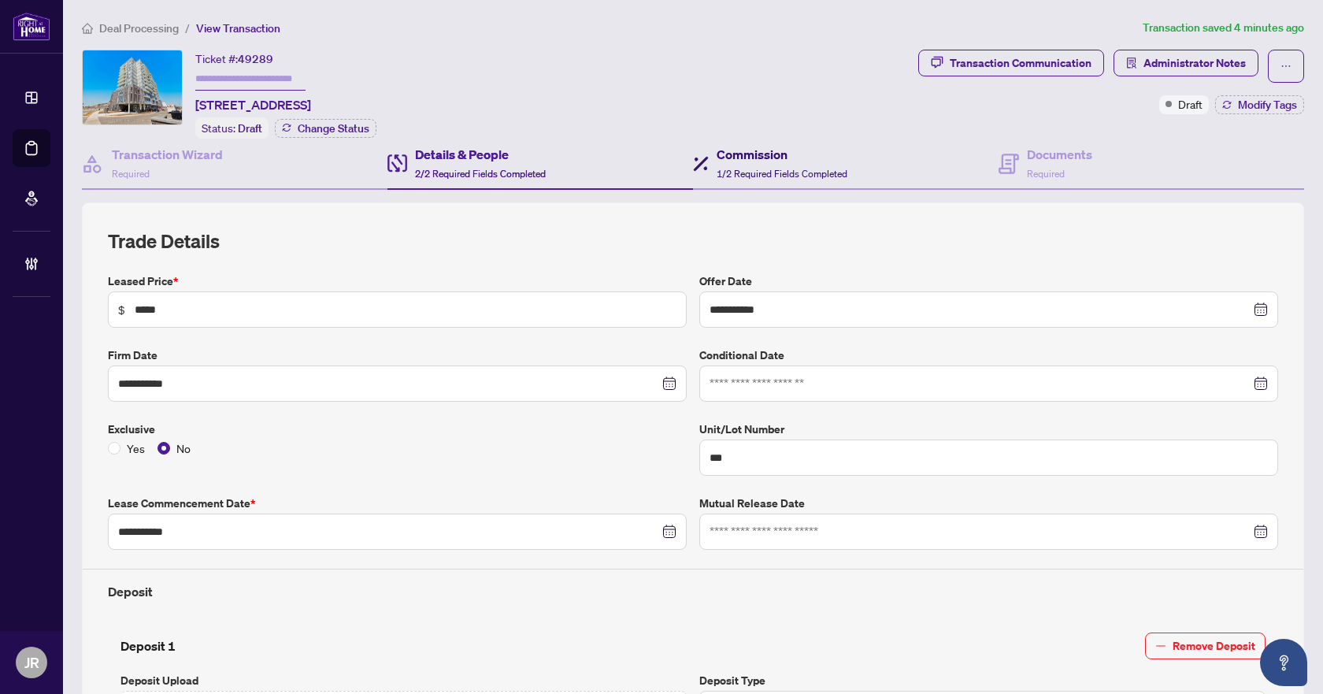
click at [795, 168] on span "1/2 Required Fields Completed" at bounding box center [782, 174] width 131 height 12
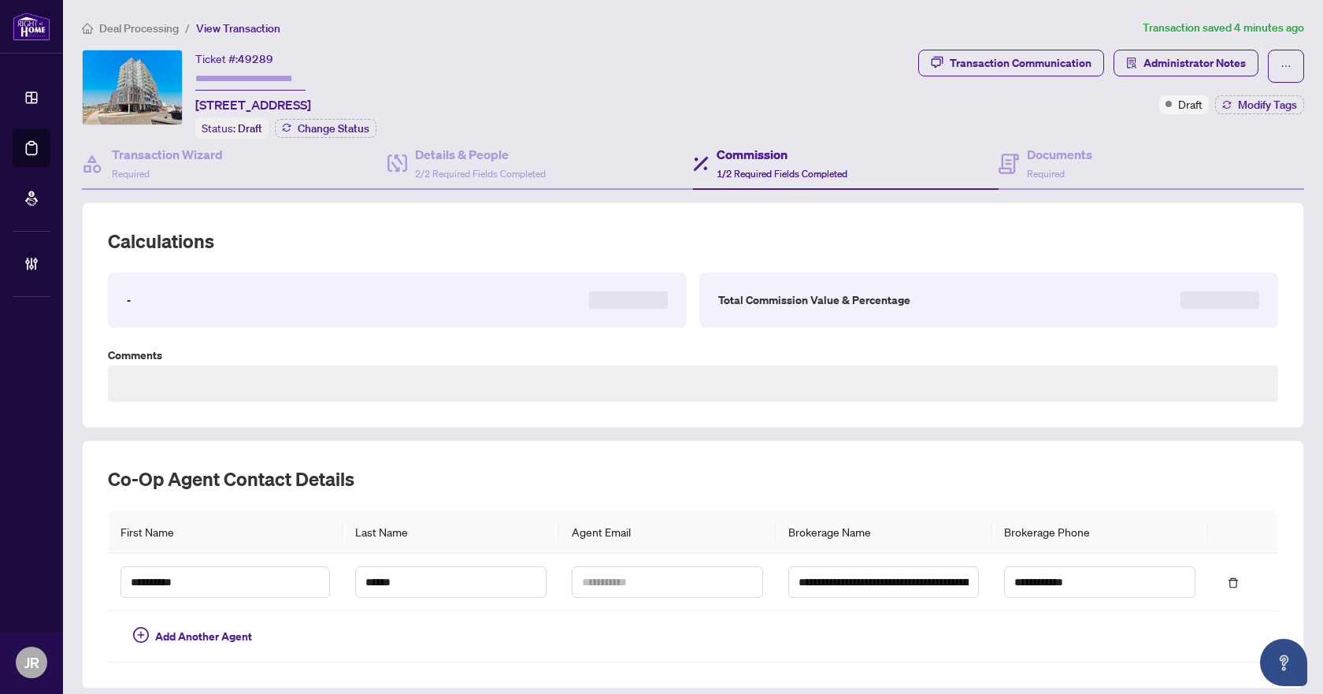
type textarea "**********"
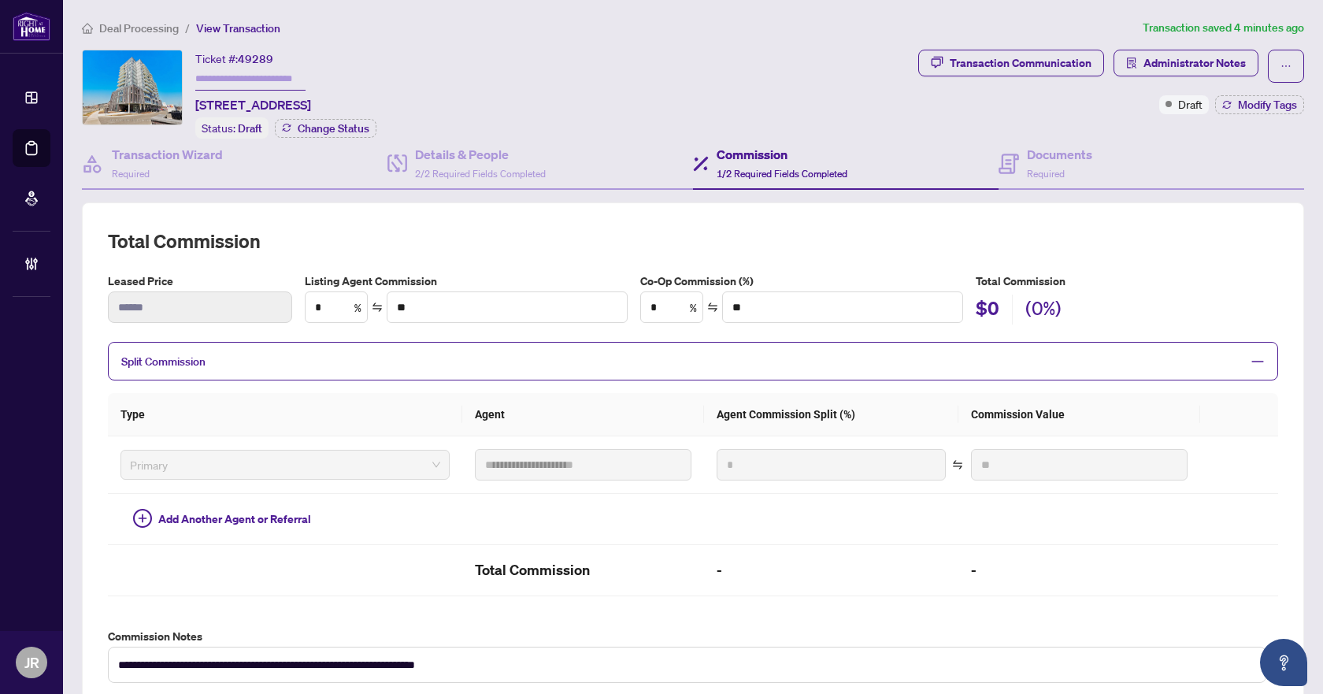
click at [431, 361] on span "Split Commission" at bounding box center [681, 361] width 1120 height 18
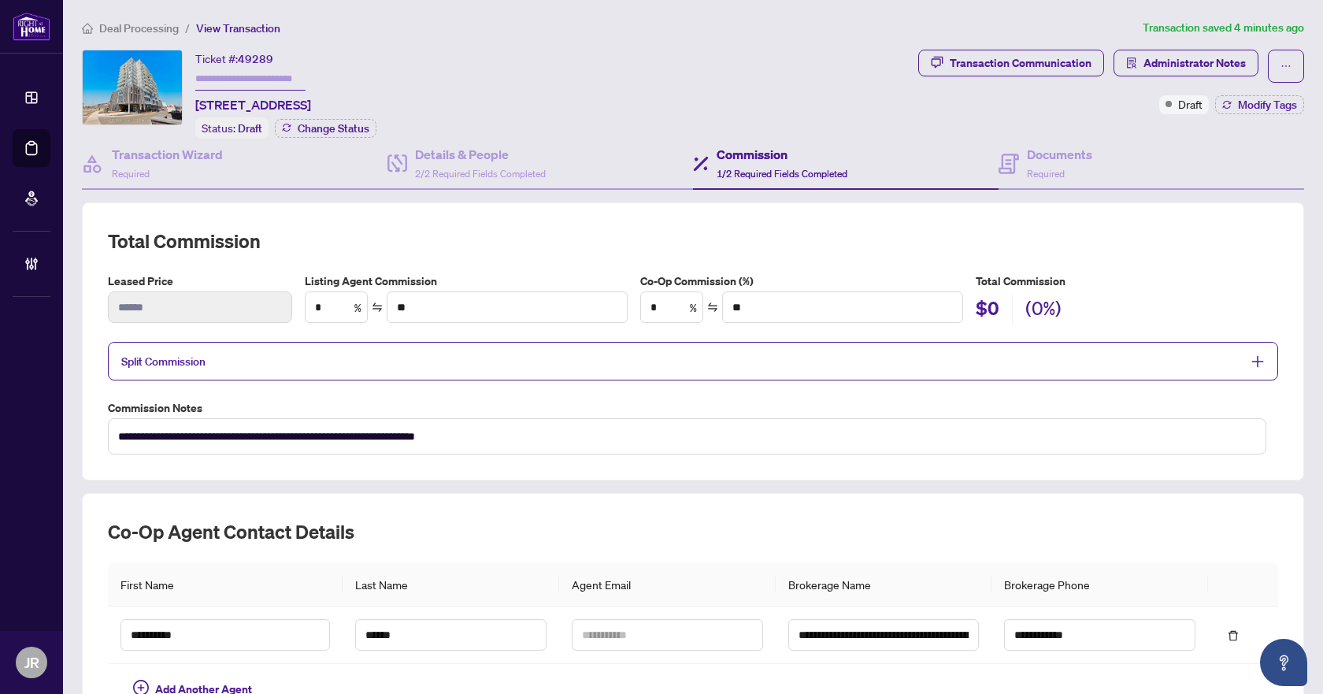
click at [431, 361] on span "Split Commission" at bounding box center [681, 361] width 1120 height 18
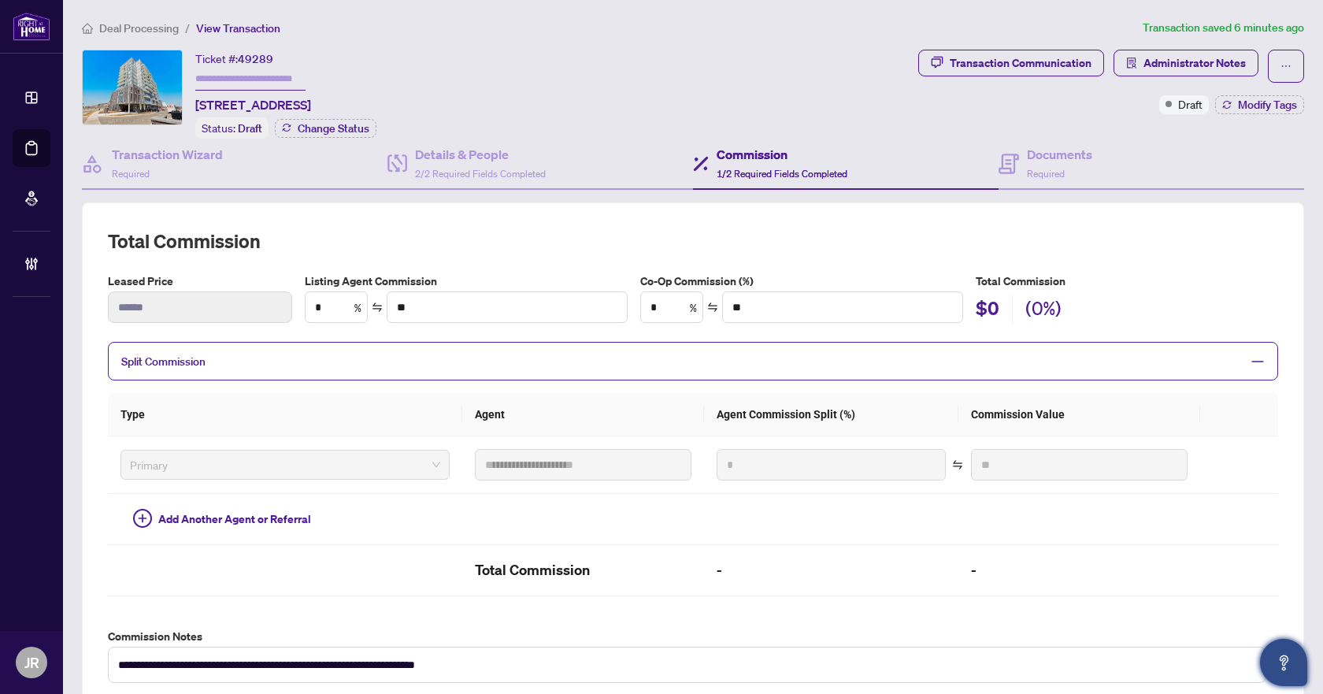
click at [1278, 648] on button "Open asap" at bounding box center [1283, 662] width 47 height 47
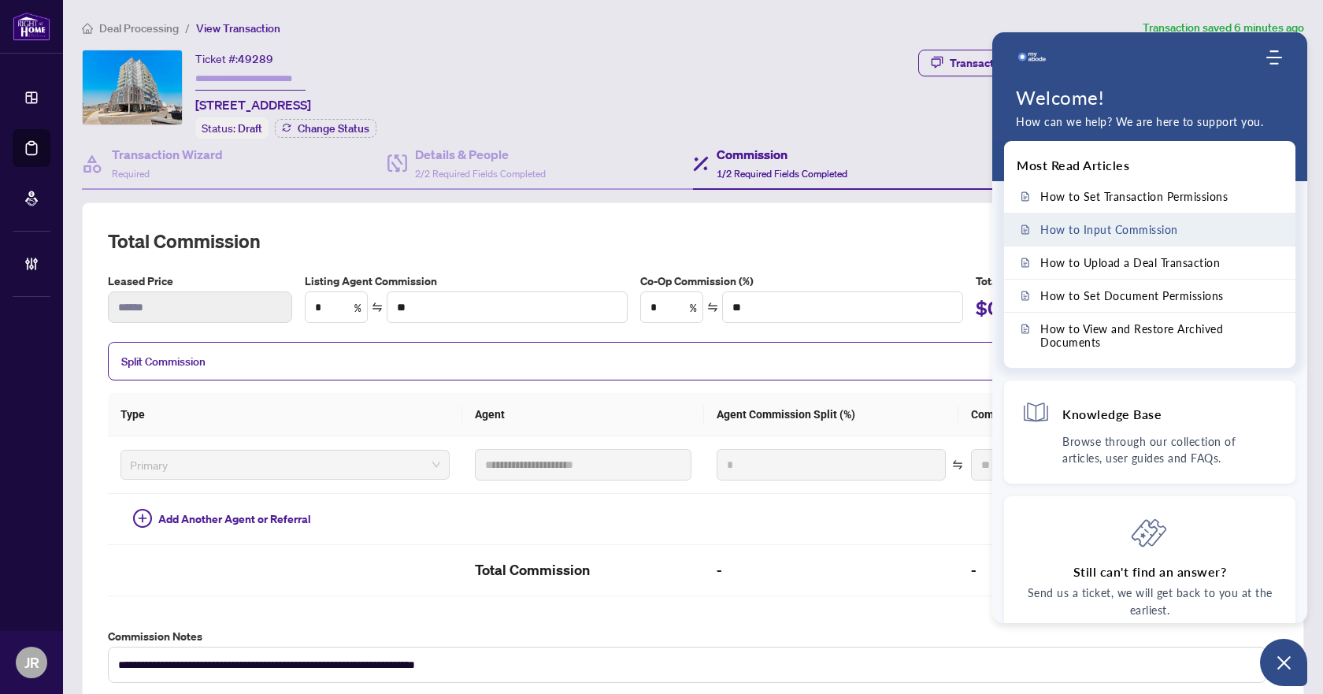
click at [1125, 231] on span "How to Input Commission" at bounding box center [1109, 229] width 138 height 13
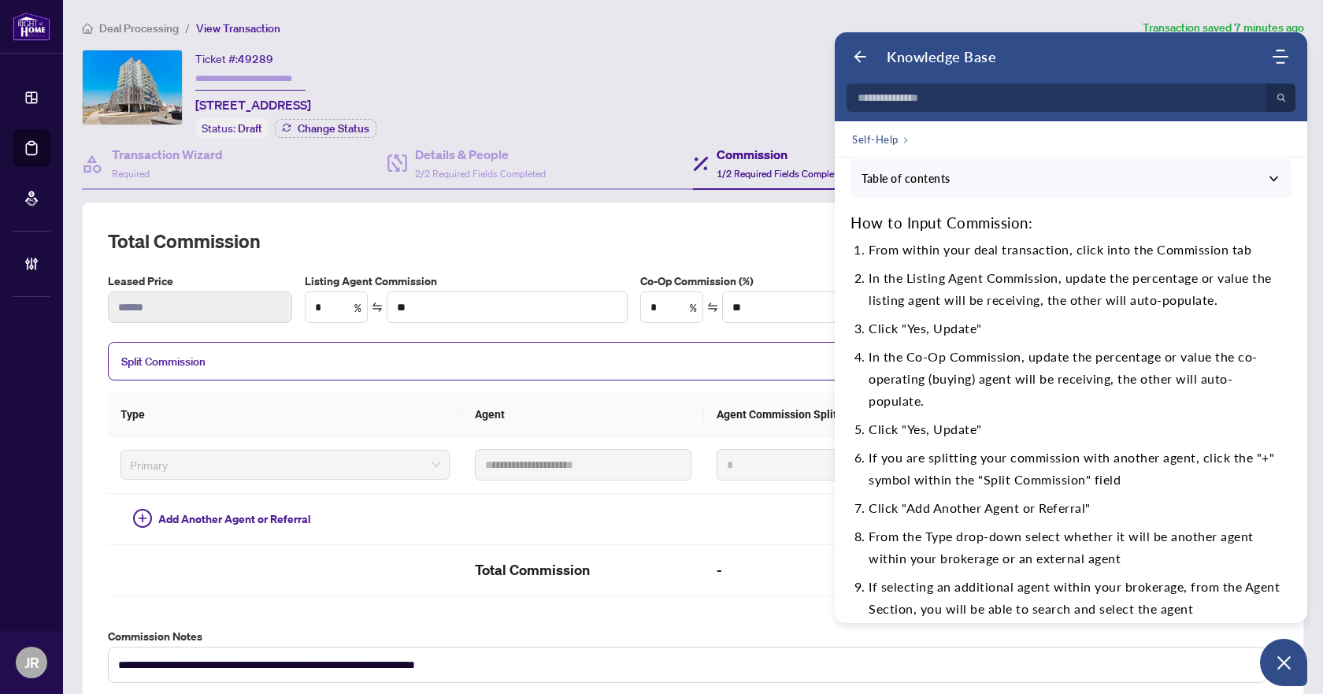
scroll to position [79, 0]
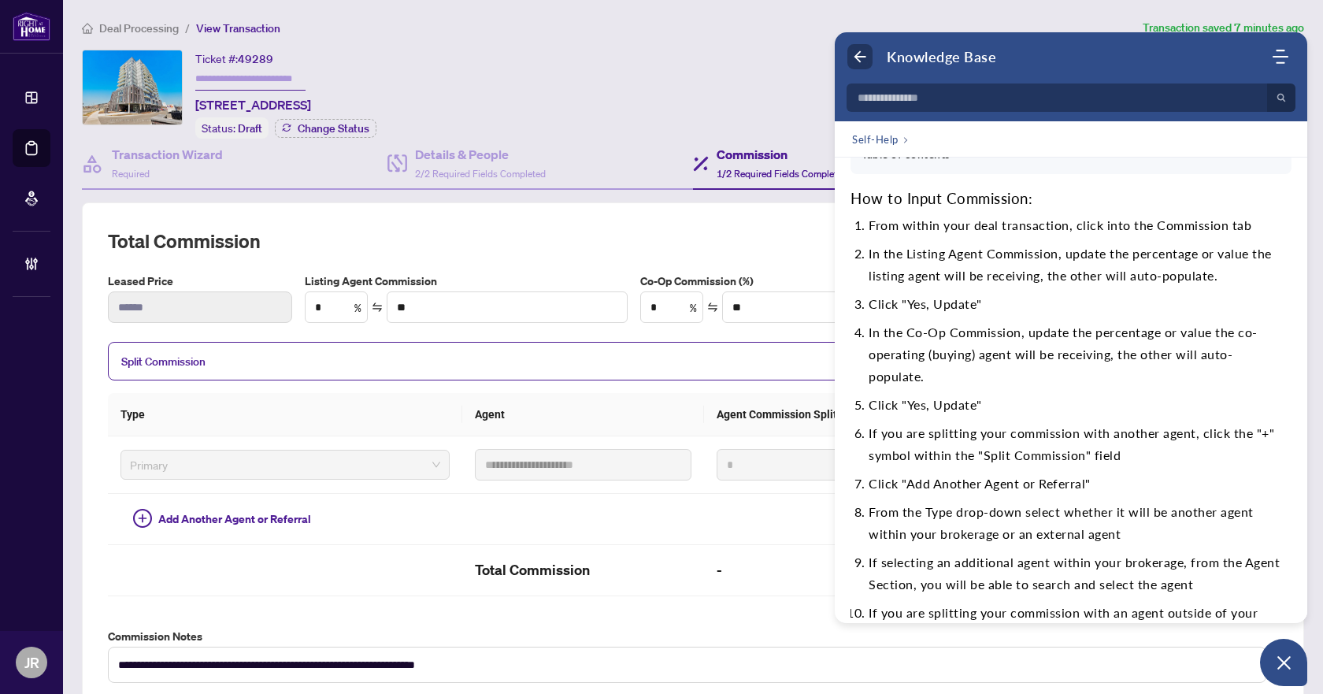
click at [867, 53] on icon "Back" at bounding box center [860, 57] width 16 height 16
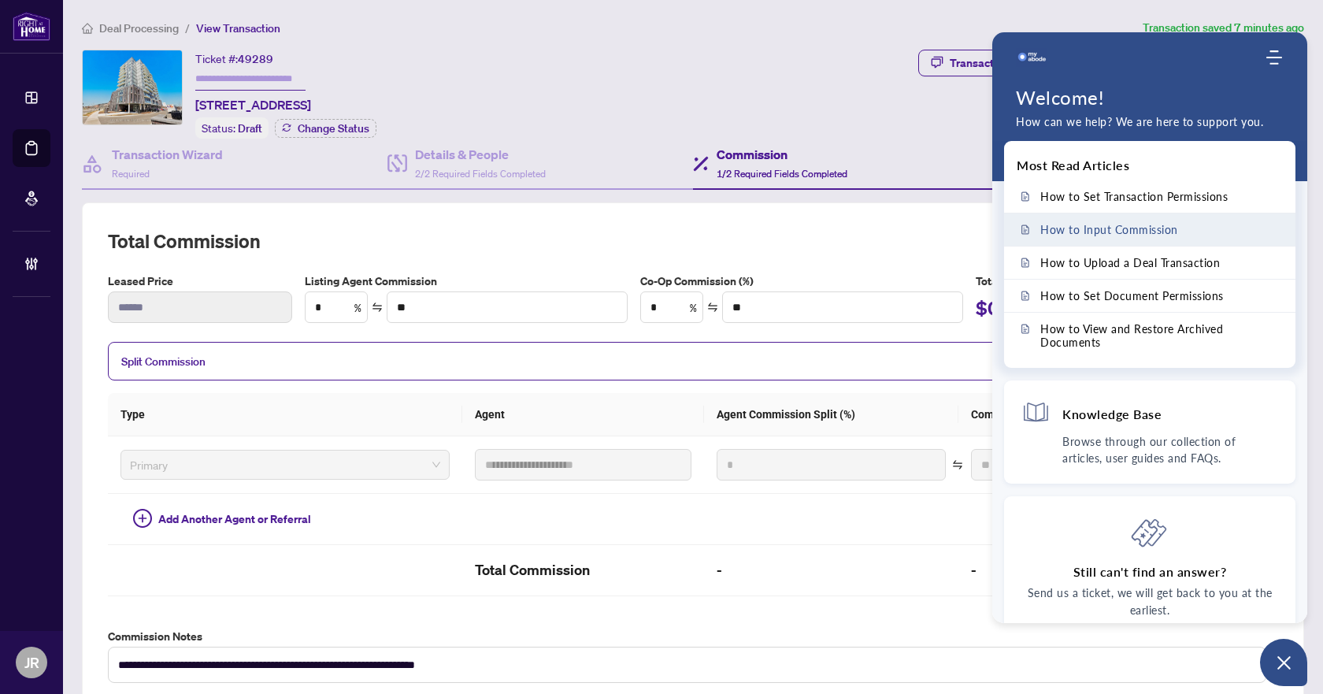
click at [1160, 226] on span "How to Input Commission" at bounding box center [1109, 229] width 138 height 13
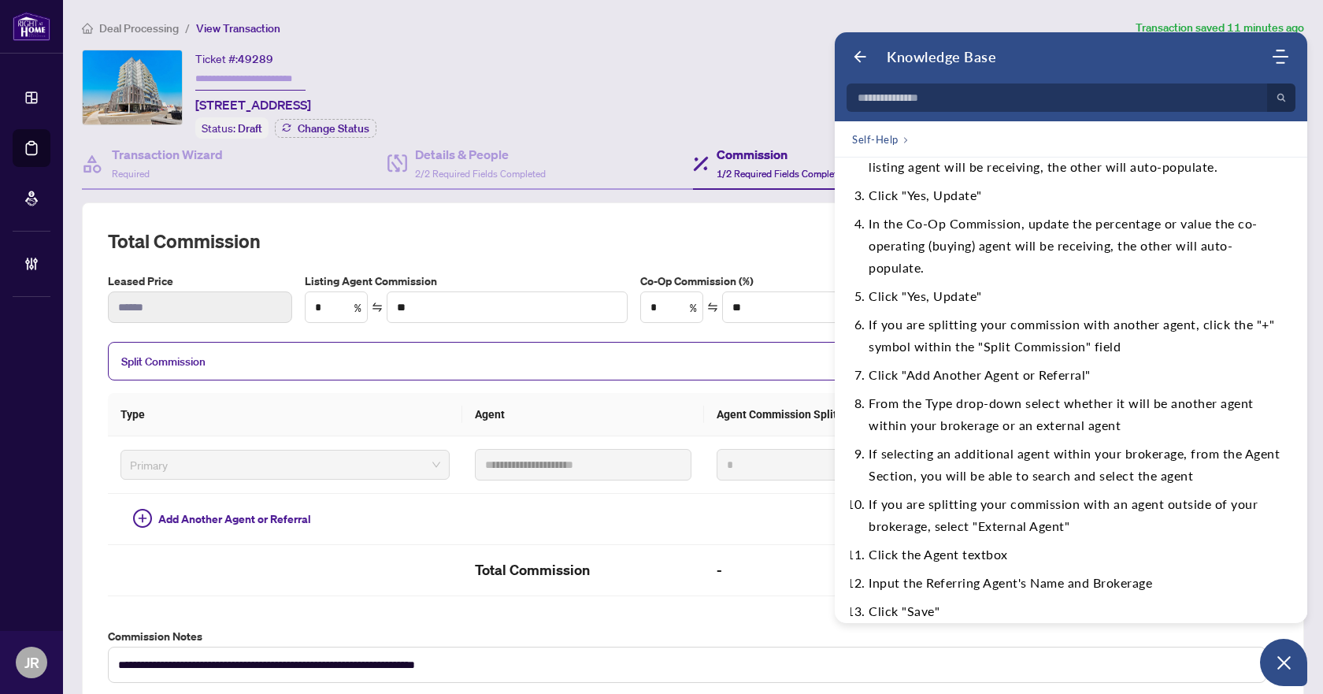
scroll to position [158, 0]
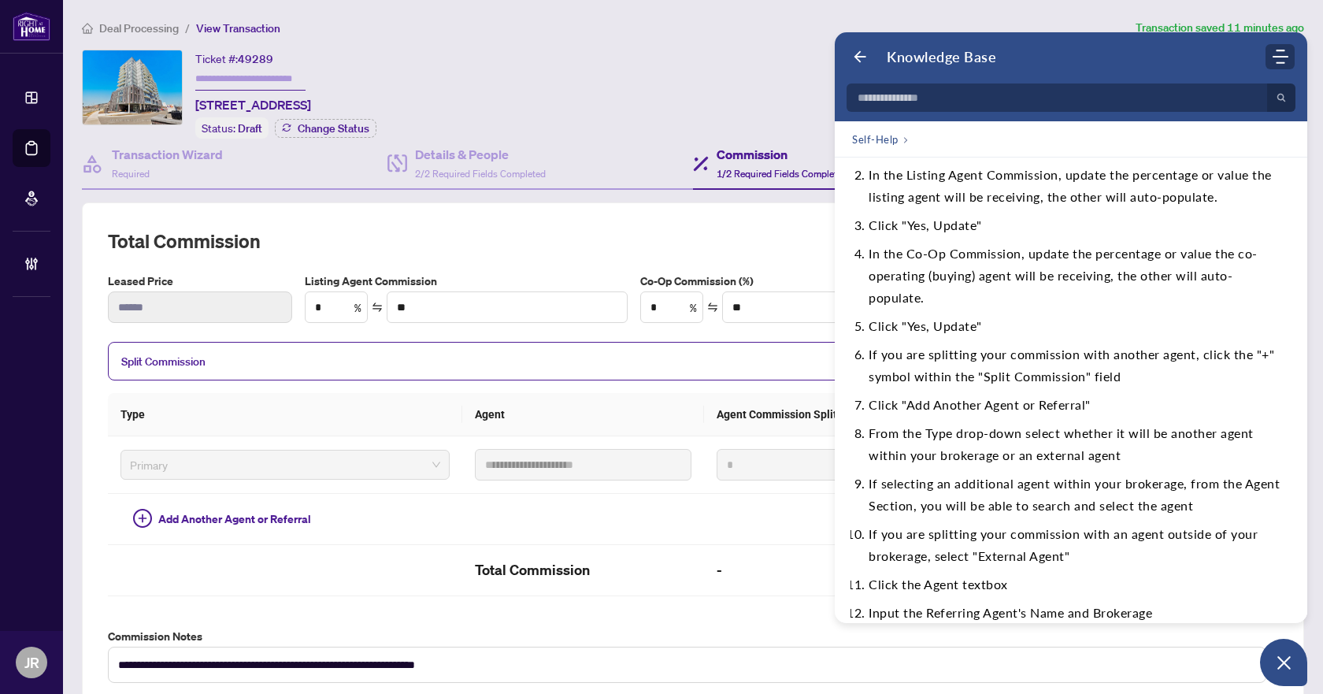
click at [1277, 51] on use "Modules Menu" at bounding box center [1281, 57] width 16 height 14
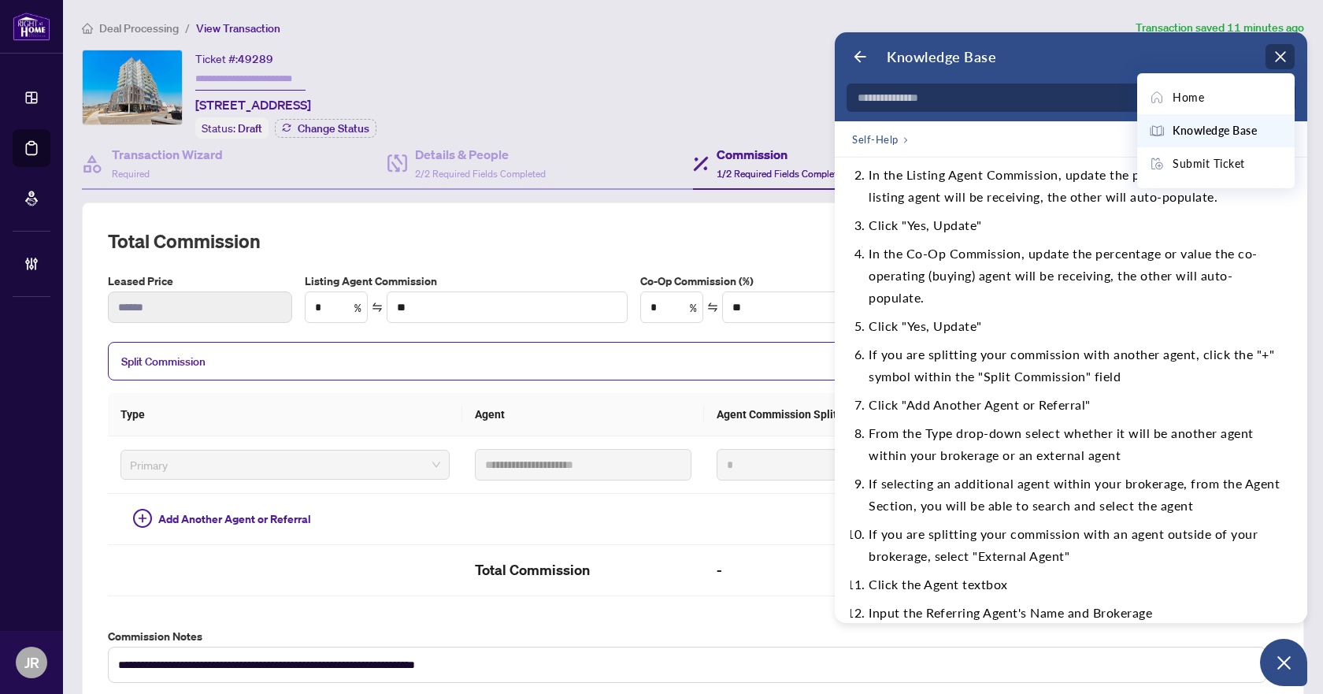
click at [1277, 51] on icon "Modules Menu" at bounding box center [1281, 57] width 16 height 16
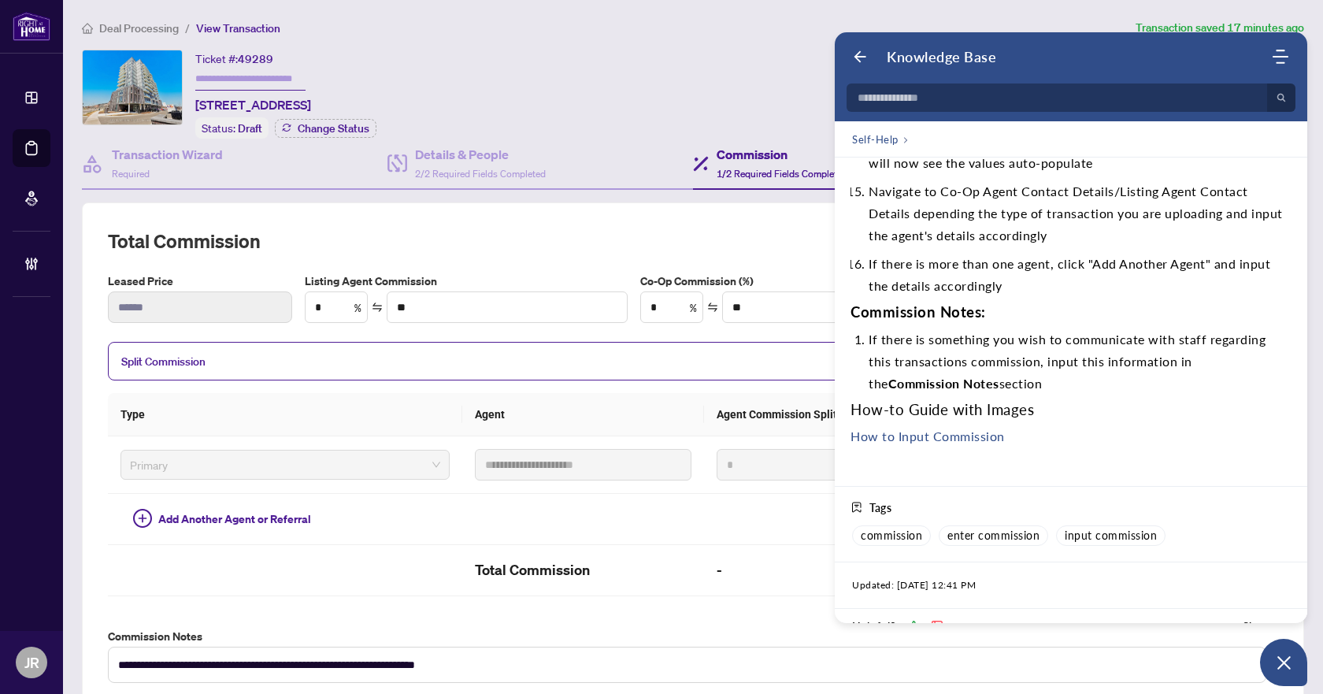
scroll to position [709, 0]
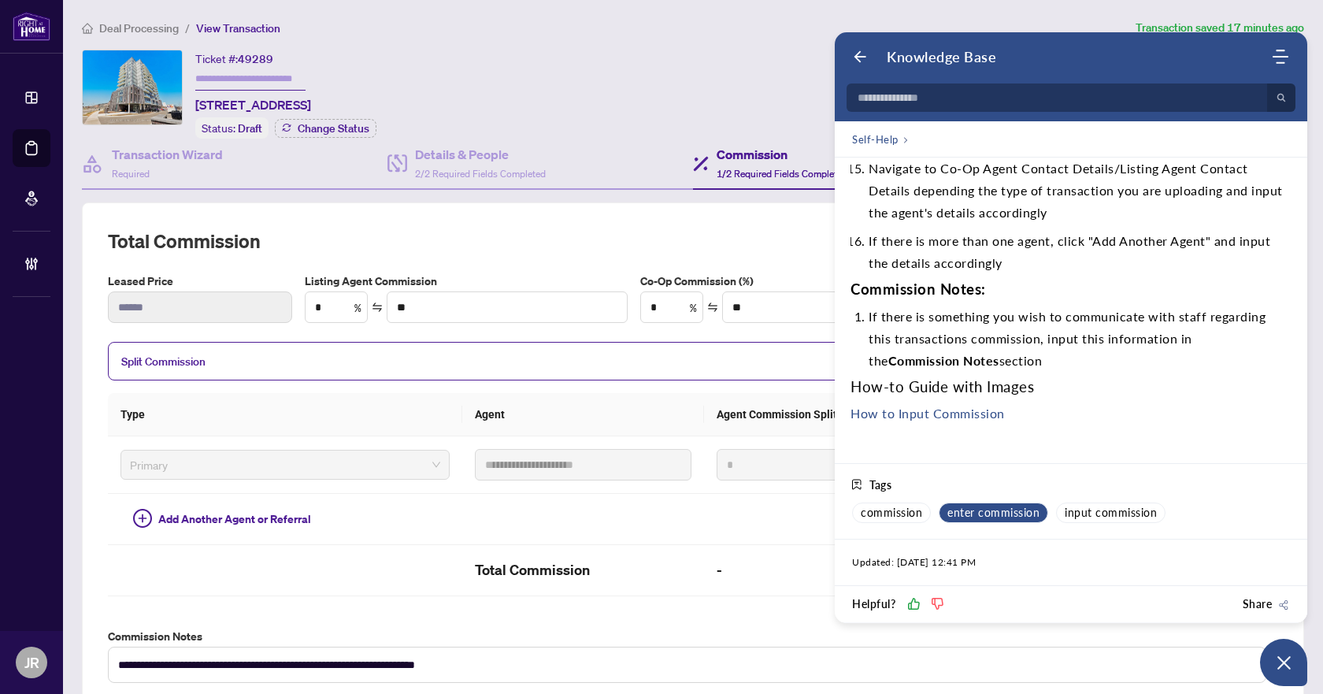
click at [995, 510] on span "enter commission" at bounding box center [993, 513] width 92 height 14
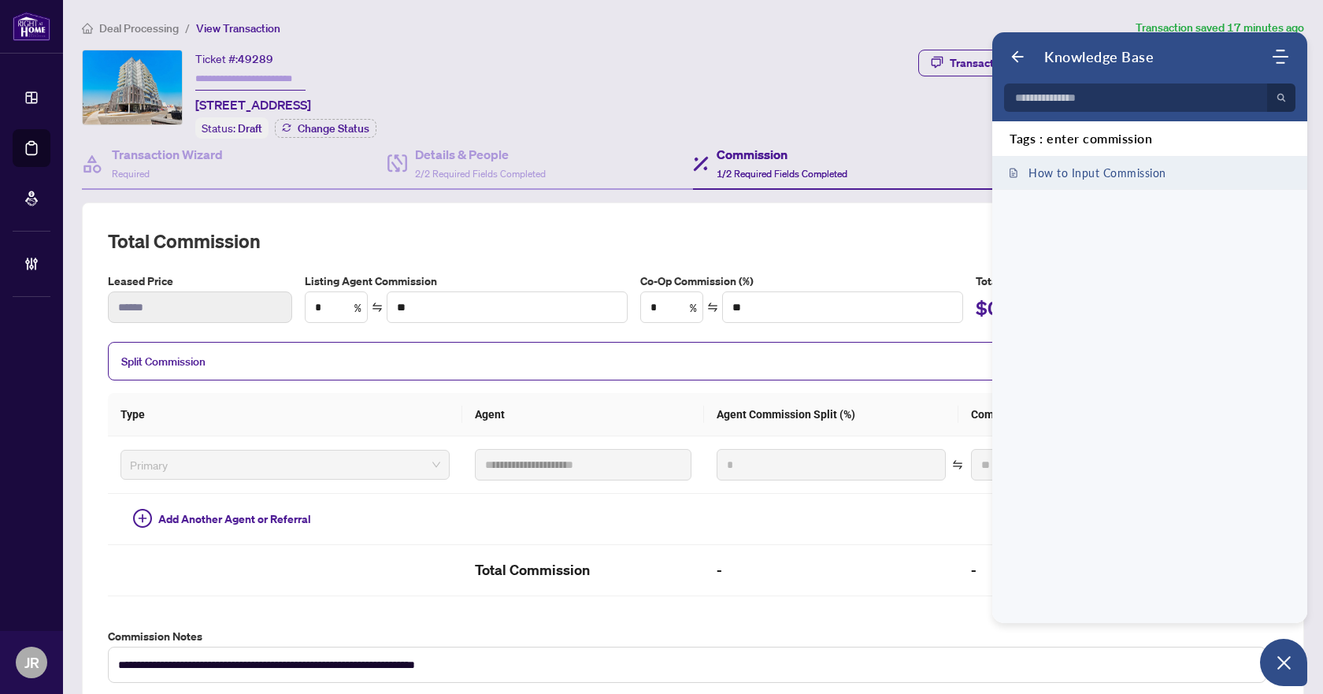
click at [1121, 171] on span "How to Input Commission" at bounding box center [1098, 172] width 138 height 13
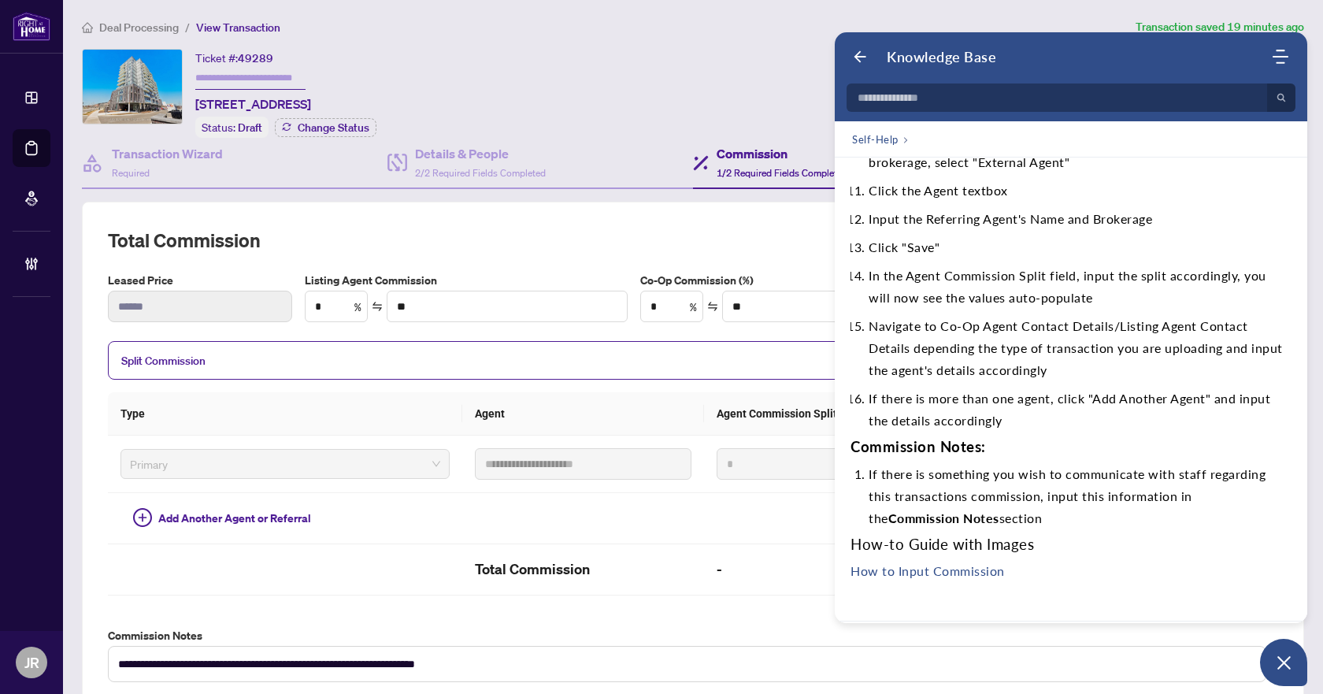
scroll to position [0, 0]
click at [1279, 57] on use "Modules Menu" at bounding box center [1281, 57] width 16 height 14
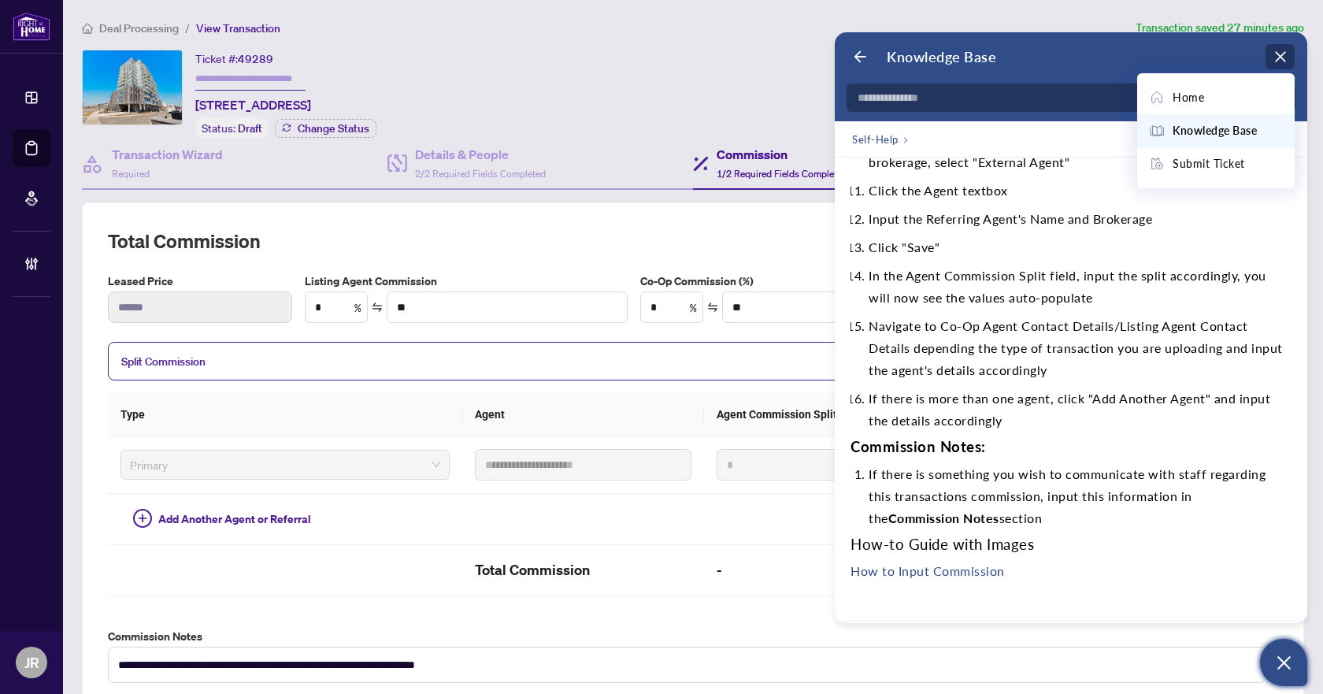
click at [1302, 665] on button "Open asap" at bounding box center [1283, 662] width 47 height 47
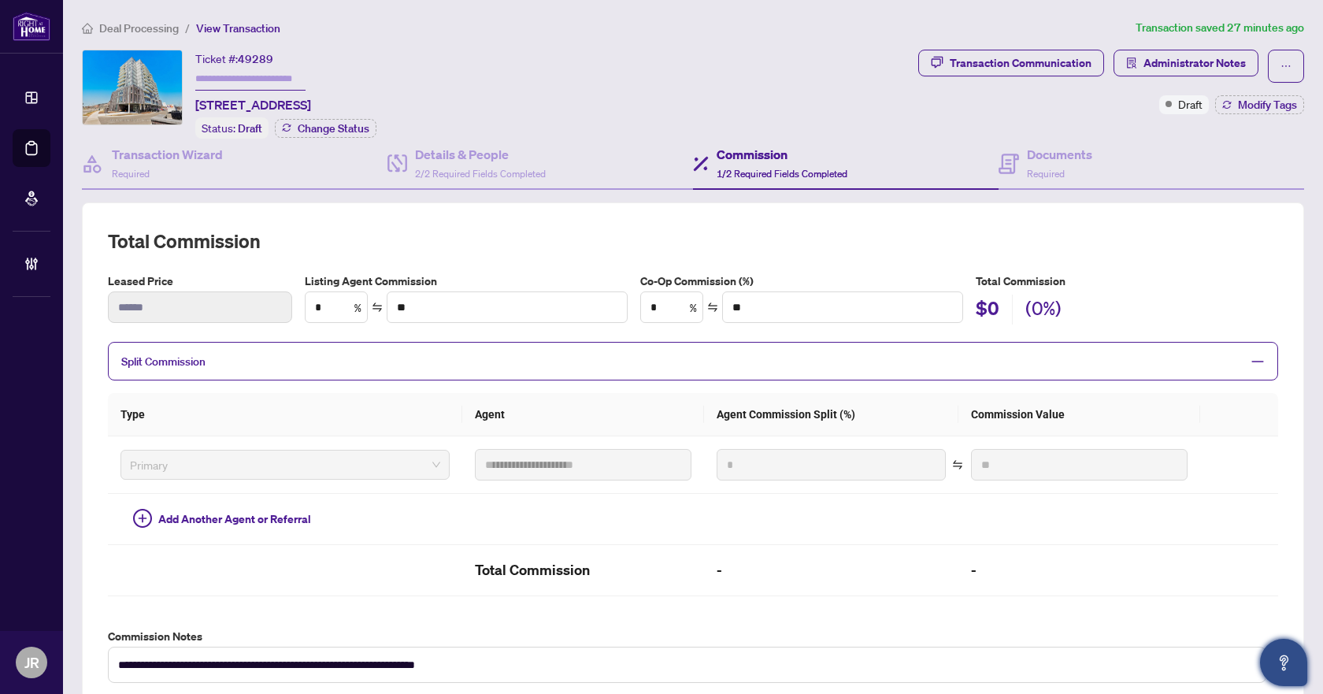
scroll to position [973, 0]
click at [135, 25] on span "Deal Processing" at bounding box center [139, 28] width 80 height 14
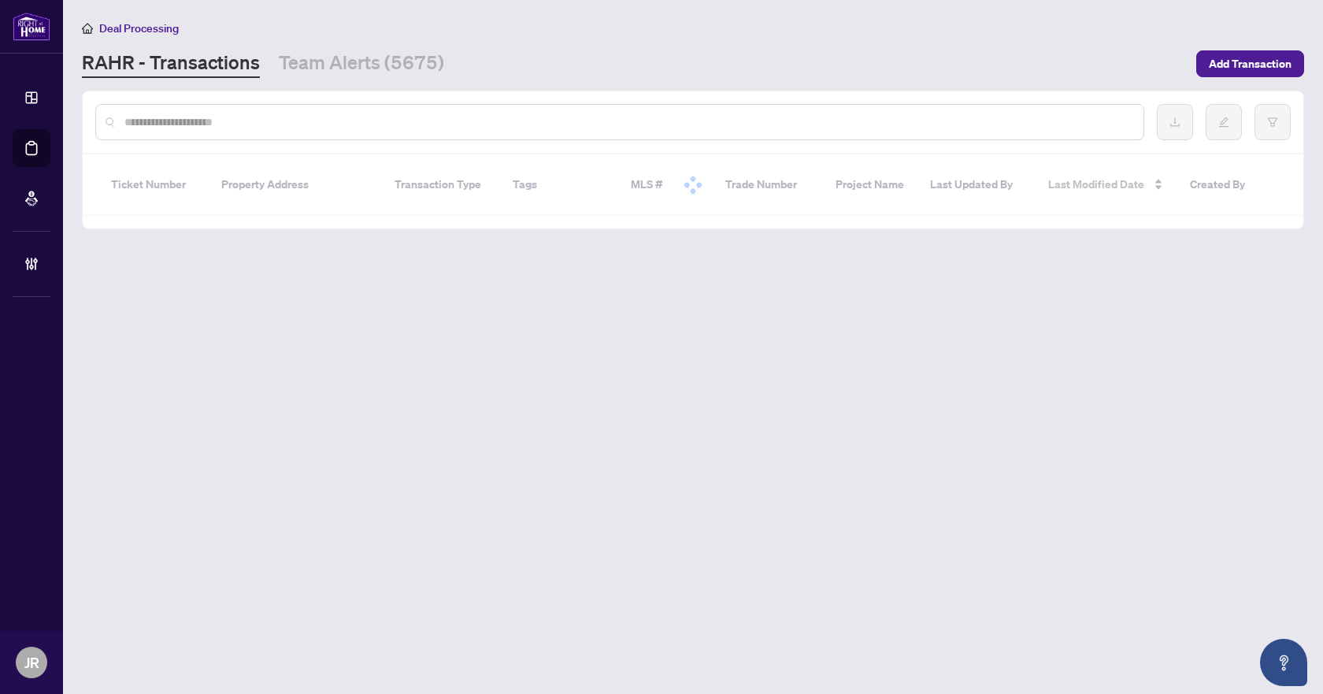
click at [420, 109] on div at bounding box center [619, 122] width 1049 height 36
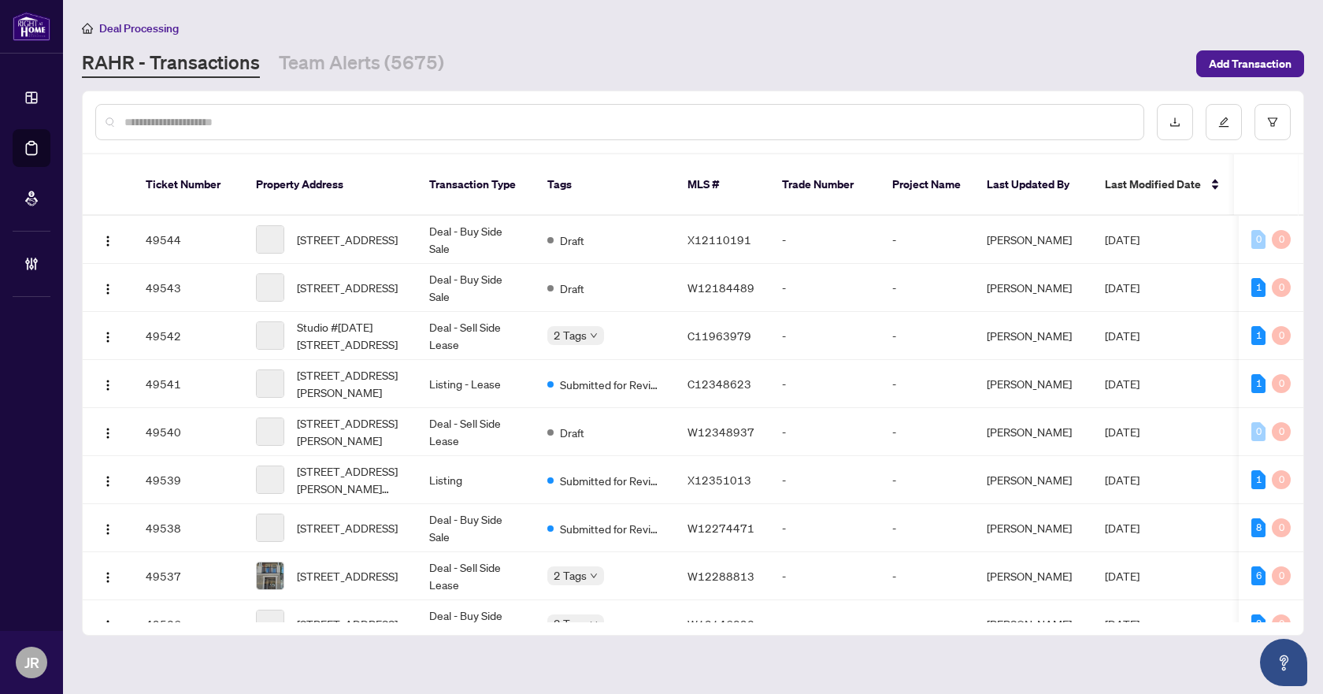
click at [406, 120] on input "text" at bounding box center [627, 121] width 1006 height 17
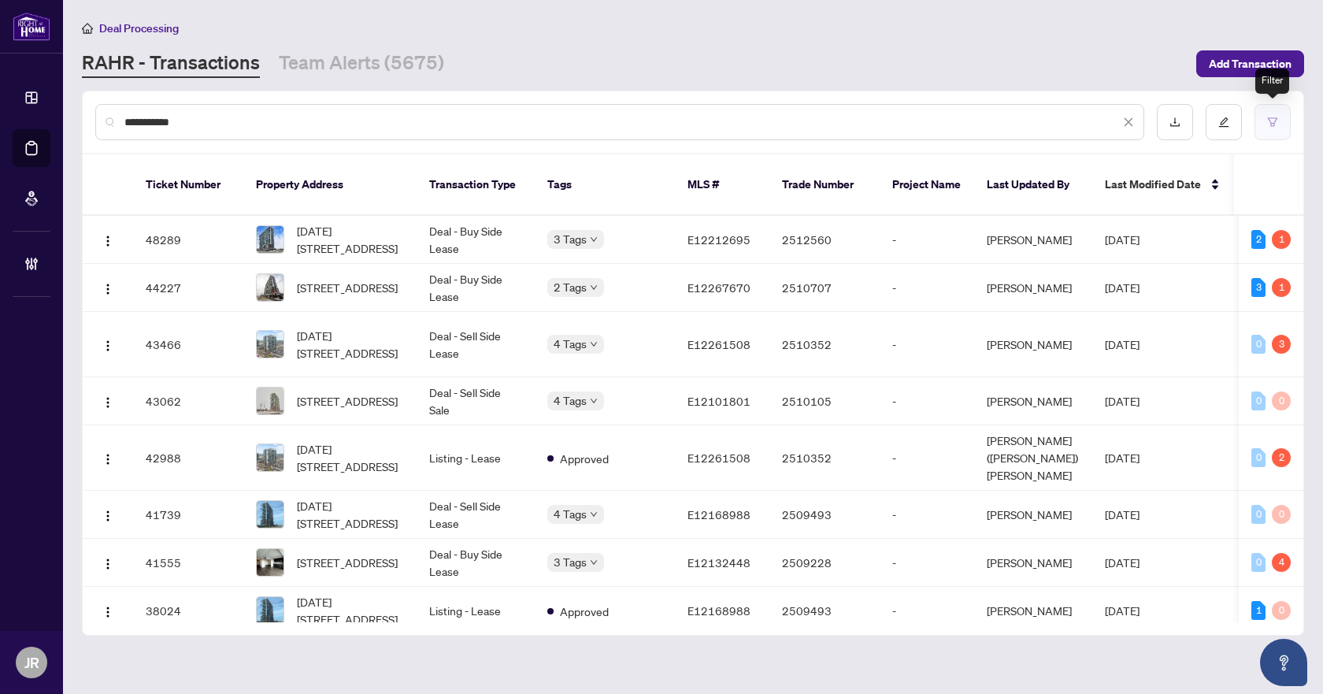
type input "**********"
click at [1286, 129] on button "button" at bounding box center [1273, 122] width 36 height 36
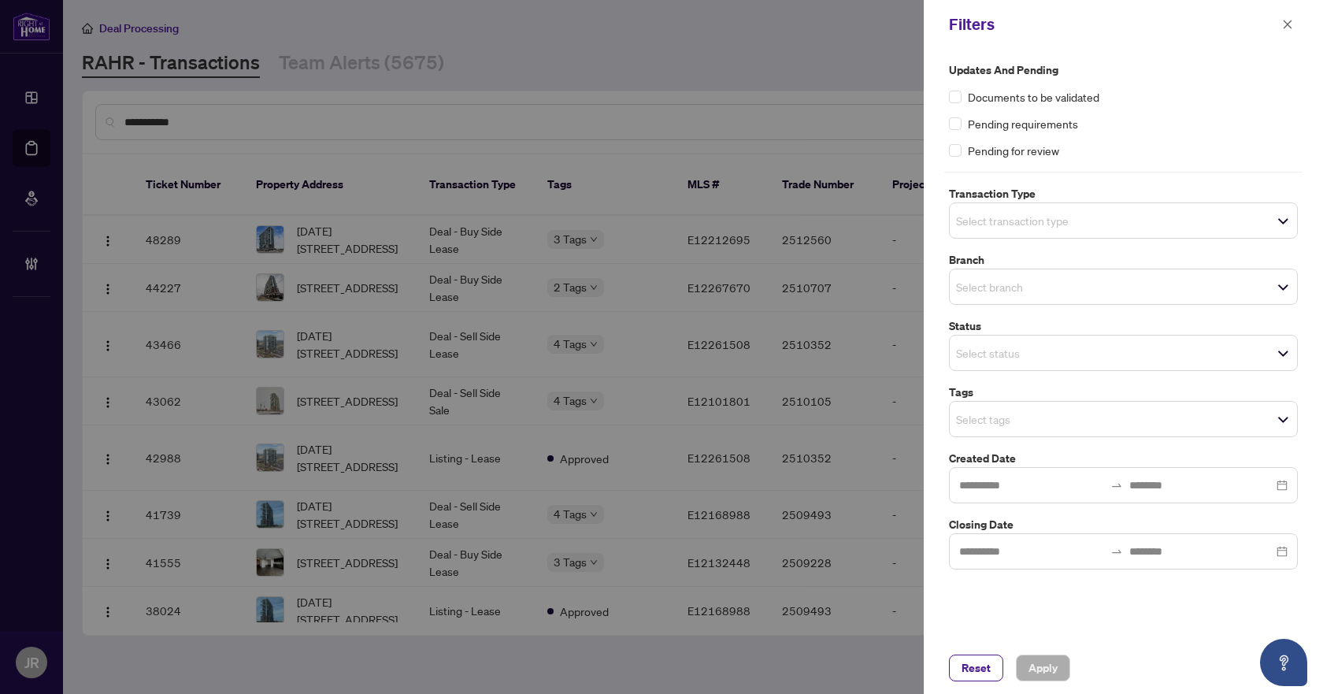
click at [1088, 272] on div "Select branch" at bounding box center [1123, 287] width 349 height 36
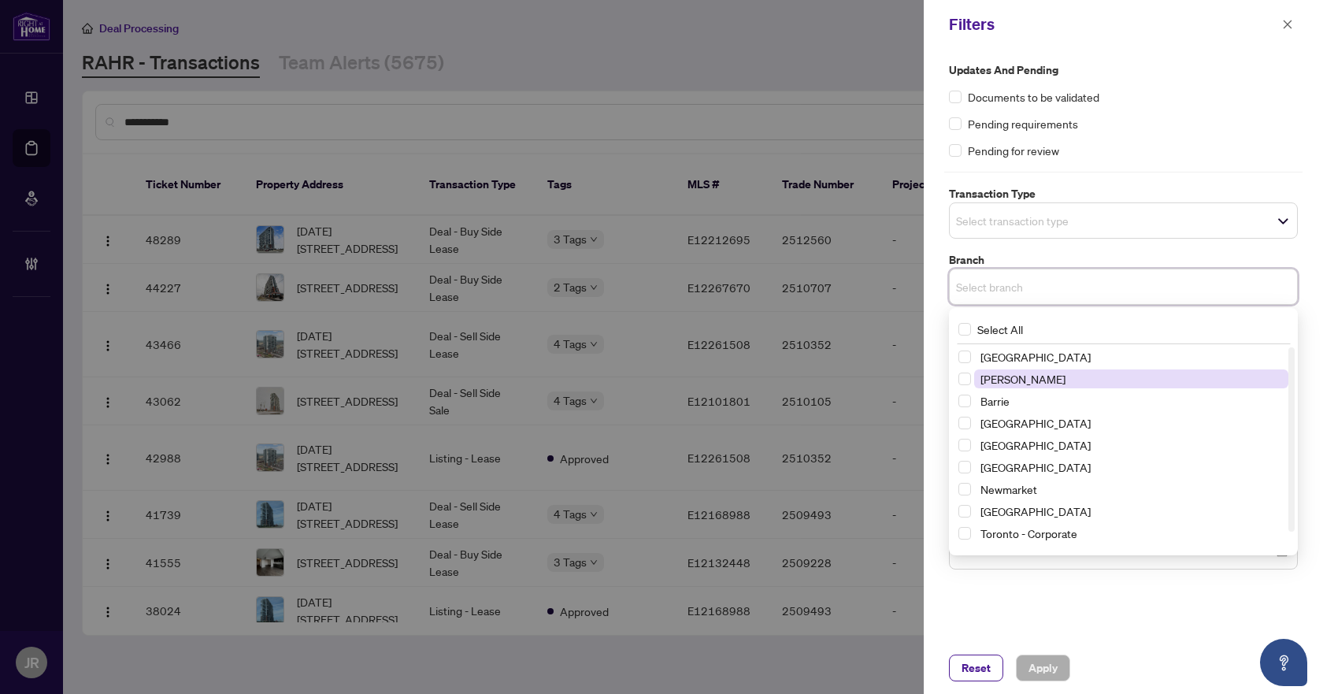
click at [1043, 376] on span "[PERSON_NAME]" at bounding box center [1131, 378] width 314 height 19
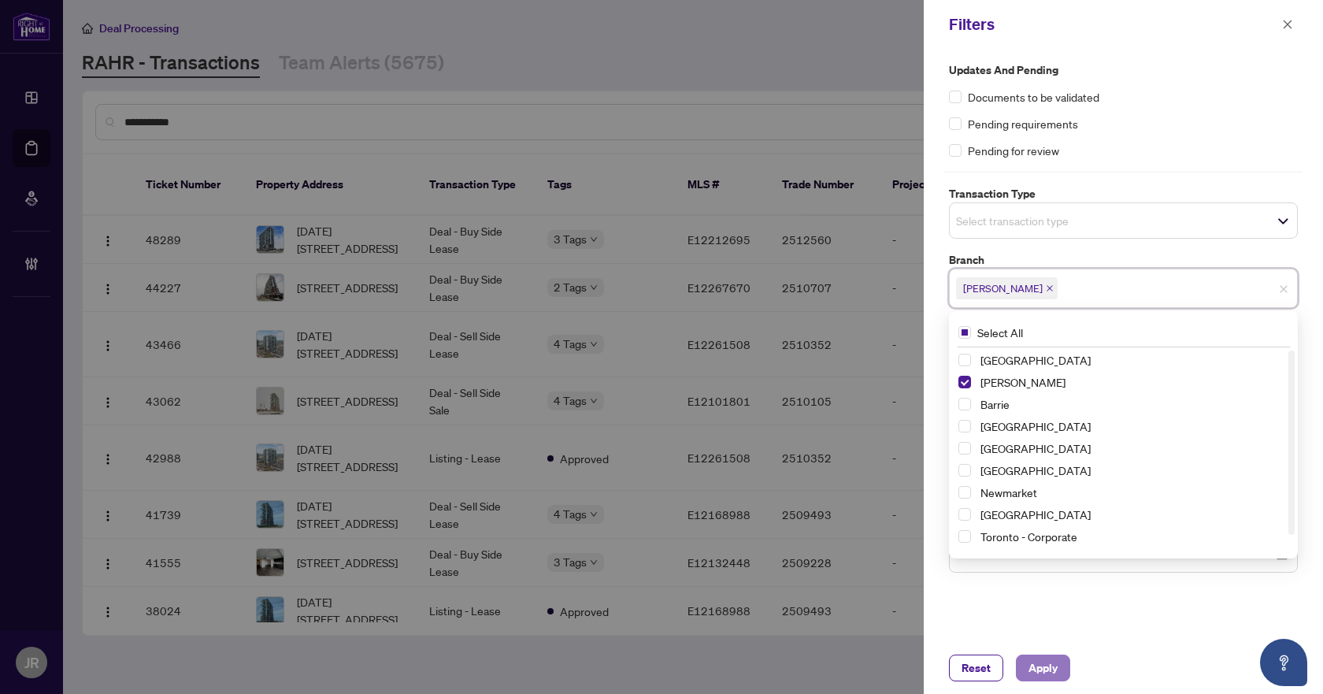
click at [1037, 659] on span "Apply" at bounding box center [1043, 667] width 29 height 25
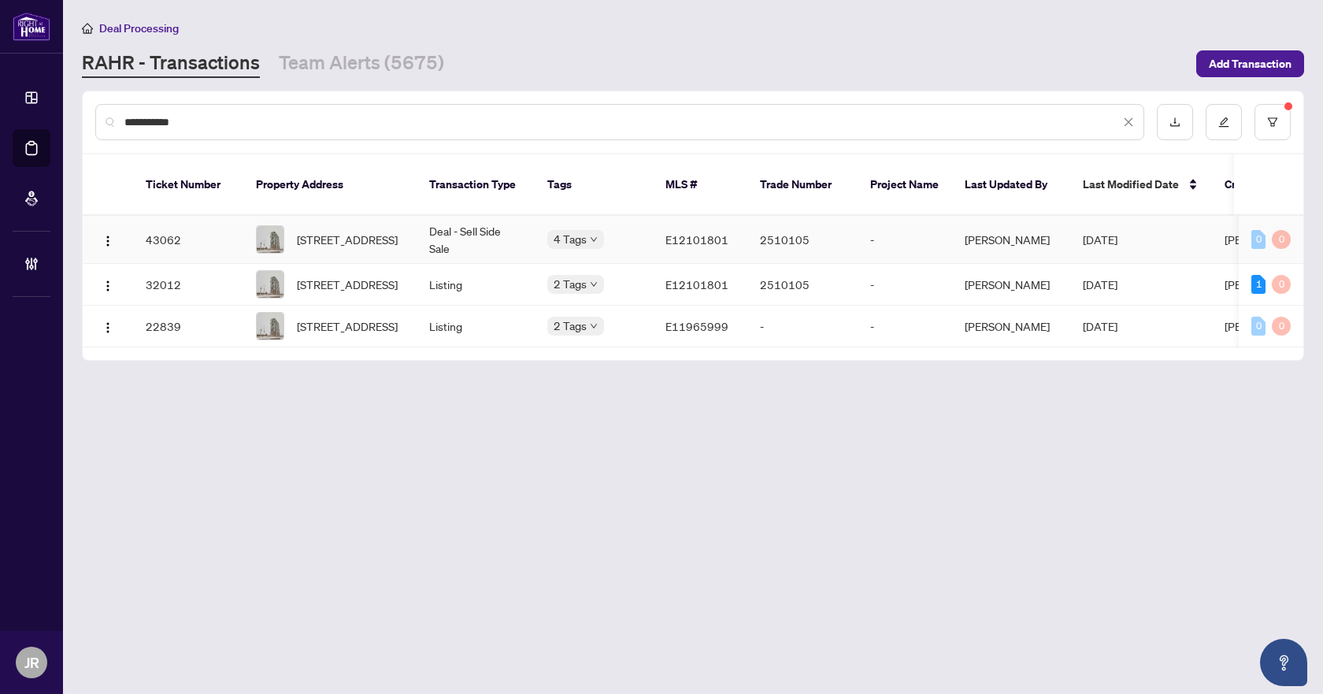
click at [473, 217] on td "Deal - Sell Side Sale" at bounding box center [476, 240] width 118 height 48
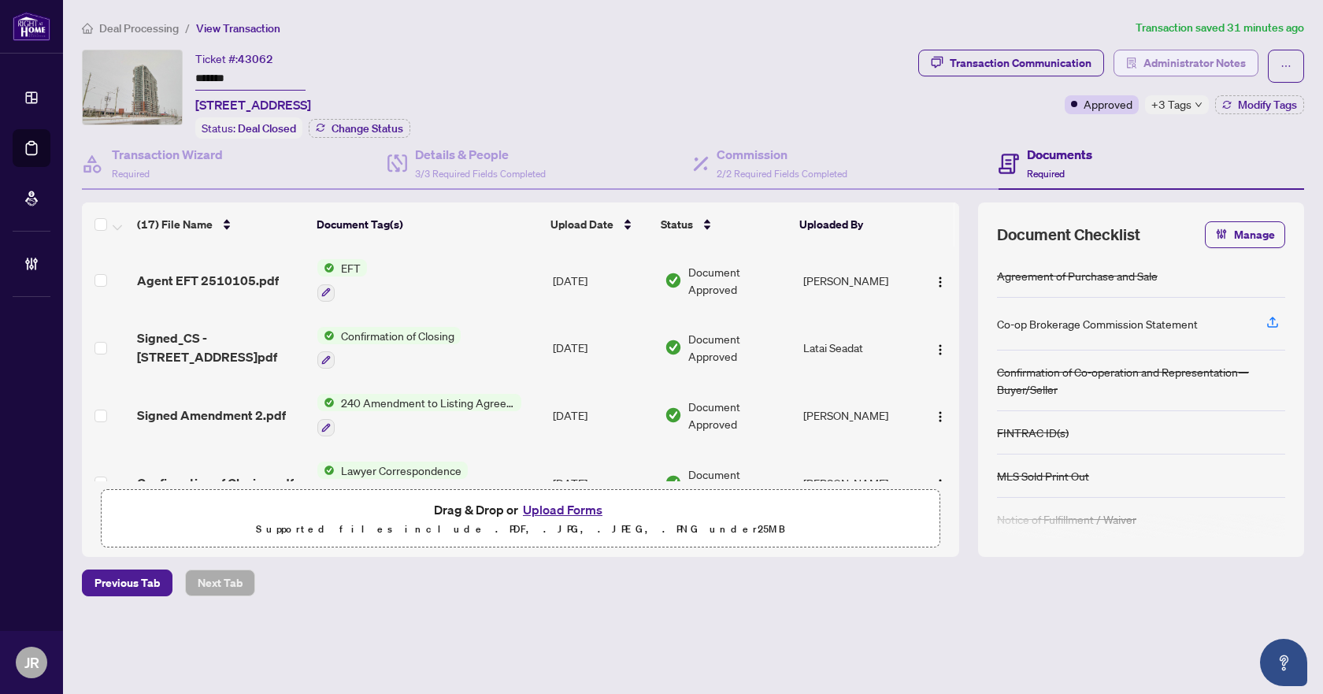
click at [1197, 65] on span "Administrator Notes" at bounding box center [1195, 62] width 102 height 25
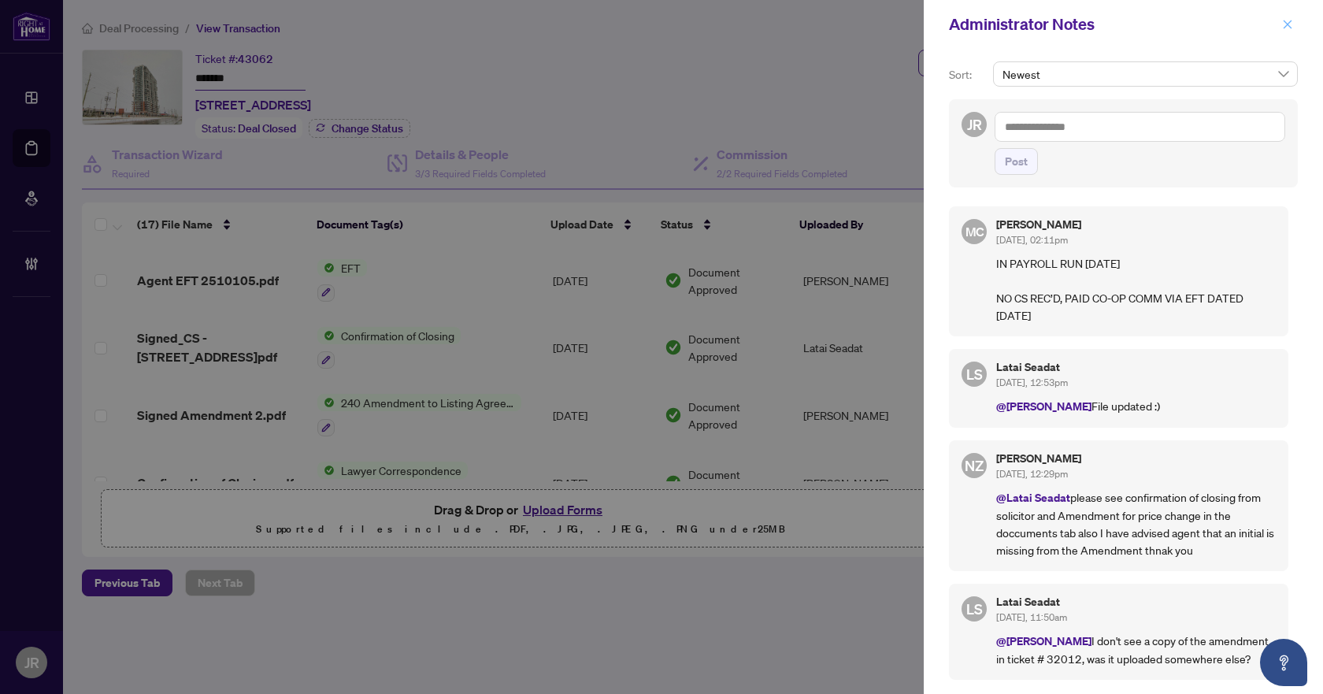
click at [1291, 24] on icon "close" at bounding box center [1287, 24] width 11 height 11
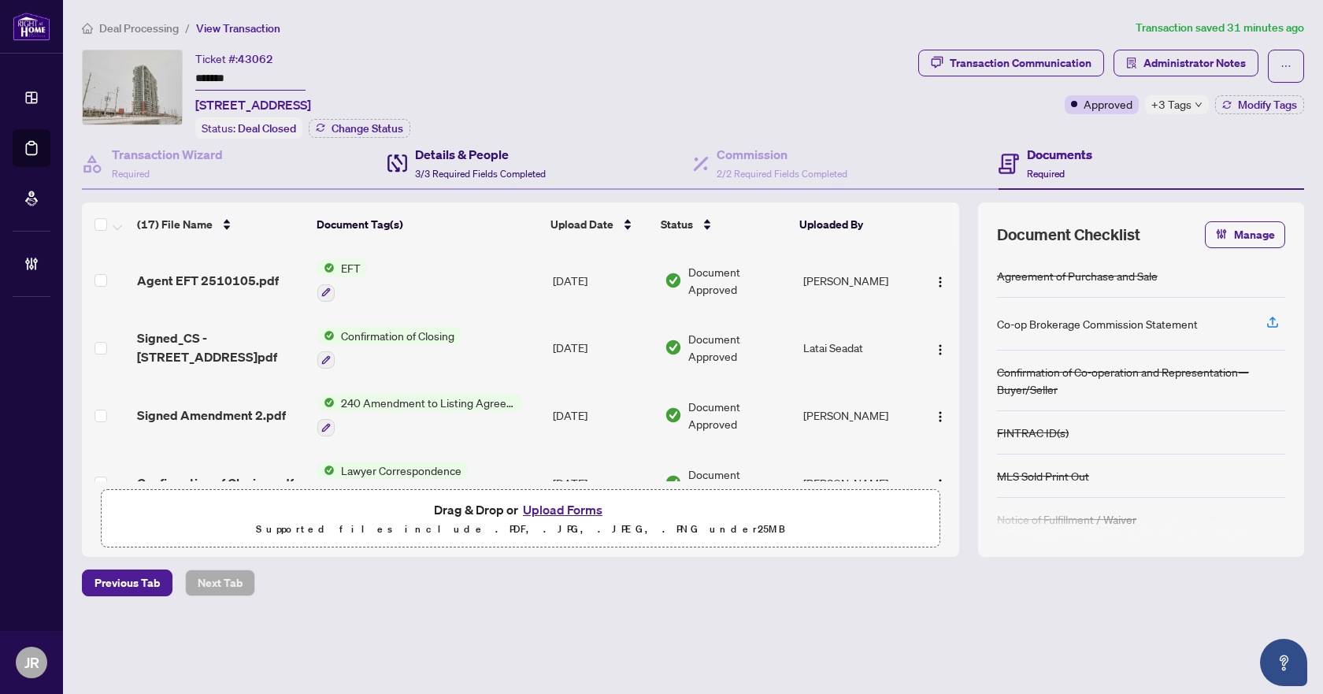
click at [467, 152] on h4 "Details & People" at bounding box center [480, 154] width 131 height 19
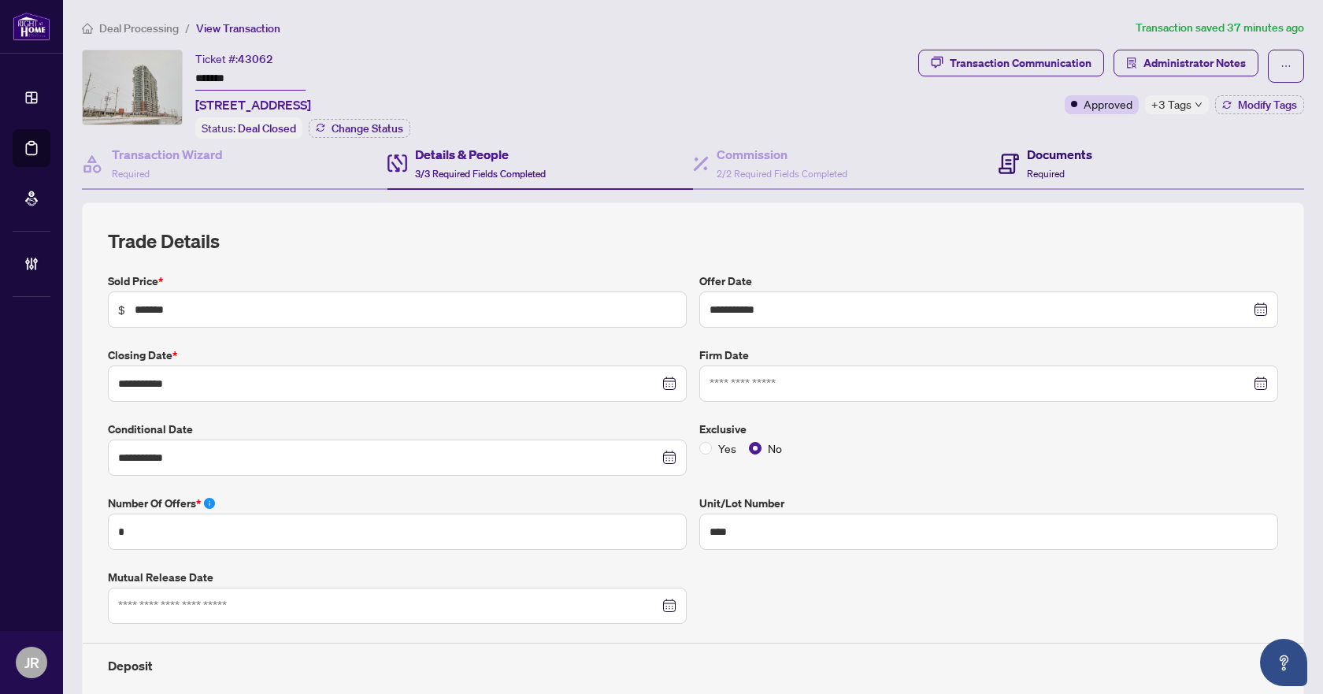
click at [1006, 146] on span at bounding box center [1009, 163] width 20 height 37
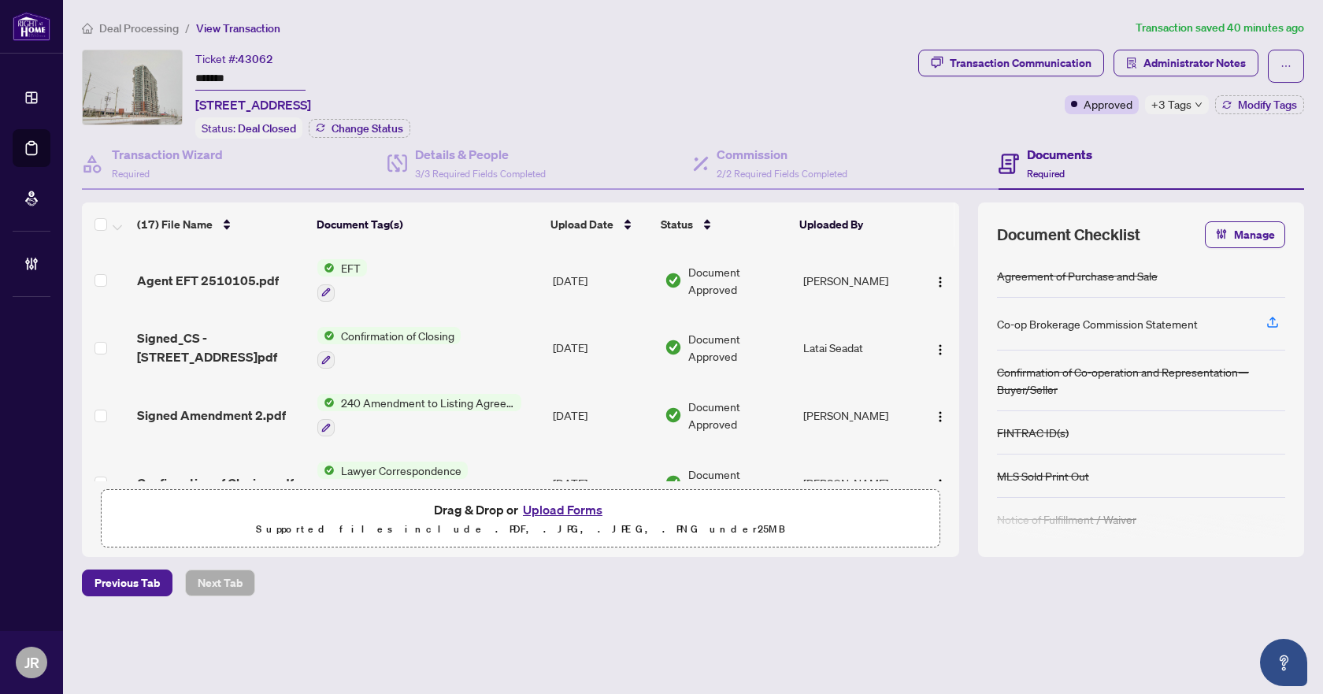
click at [142, 36] on div "Deal Processing / View Transaction Transaction saved 40 minutes ago Ticket #: 4…" at bounding box center [693, 335] width 1235 height 632
click at [149, 32] on span "Deal Processing" at bounding box center [139, 28] width 80 height 14
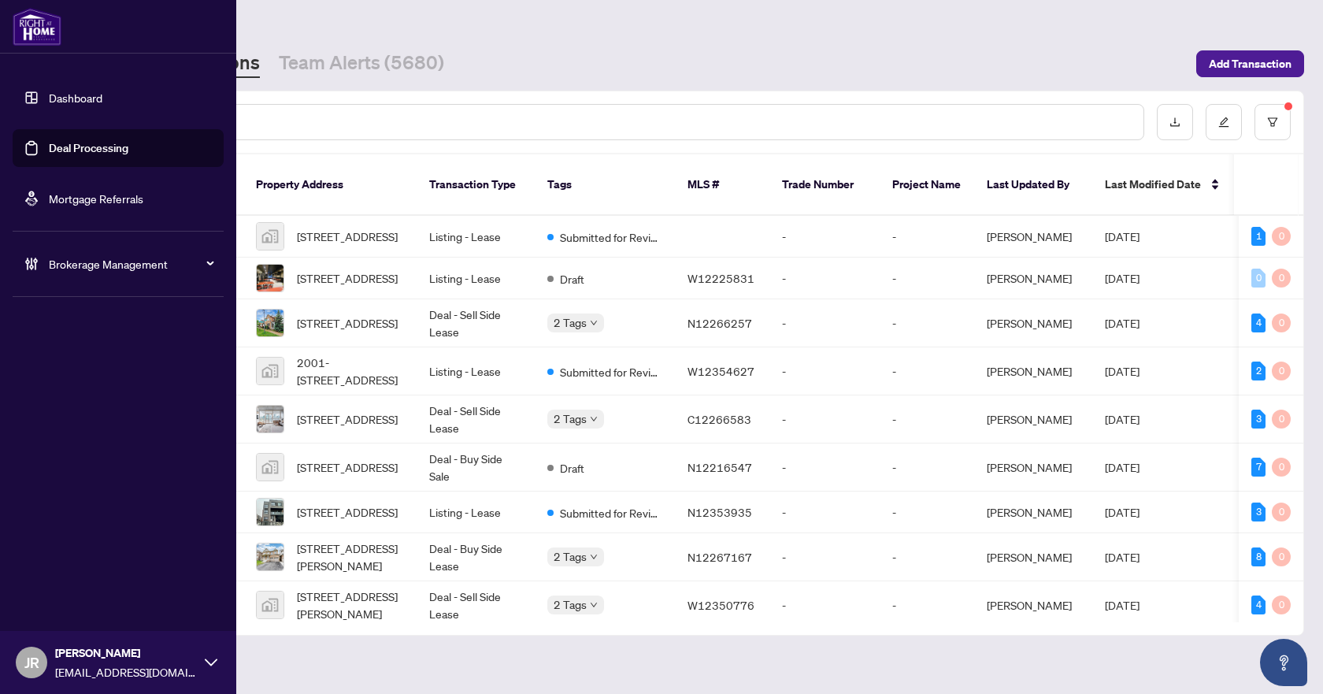
click at [39, 259] on div "Brokerage Management" at bounding box center [118, 264] width 211 height 38
click at [80, 382] on link "Manage Agents" at bounding box center [72, 377] width 78 height 14
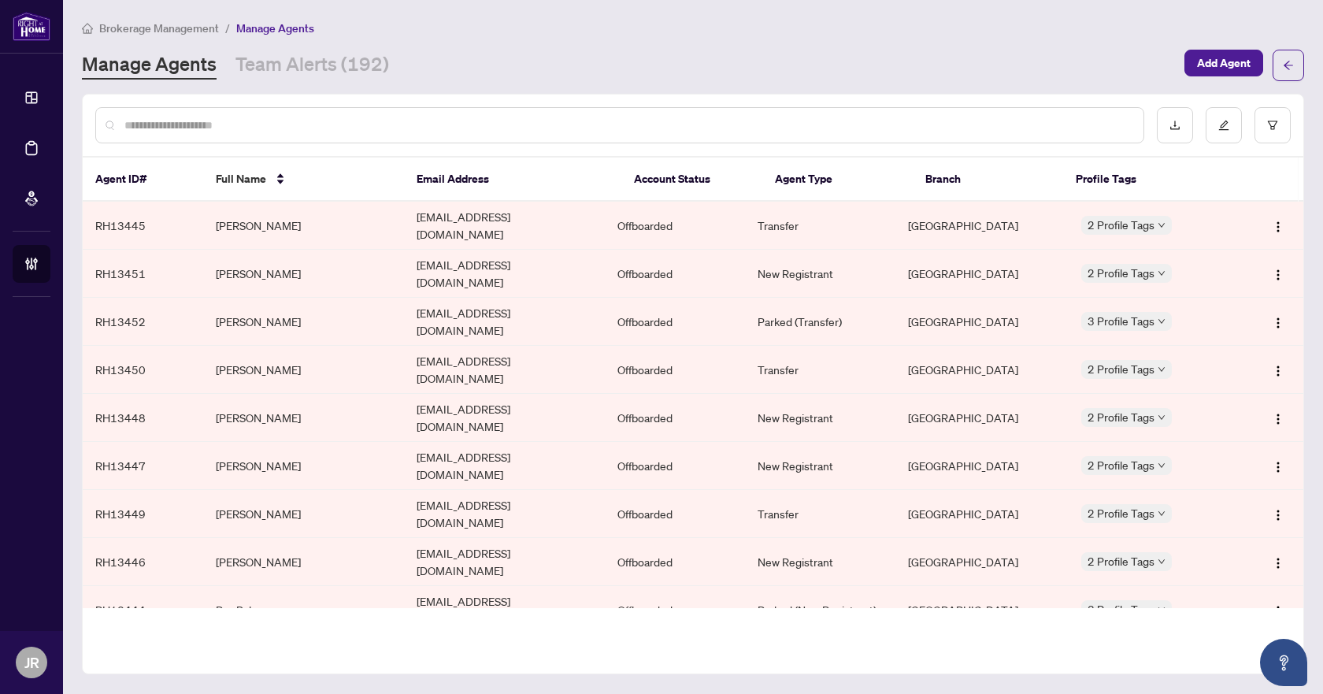
click at [390, 123] on input "text" at bounding box center [627, 125] width 1006 height 17
click at [1270, 128] on icon "filter" at bounding box center [1272, 125] width 11 height 11
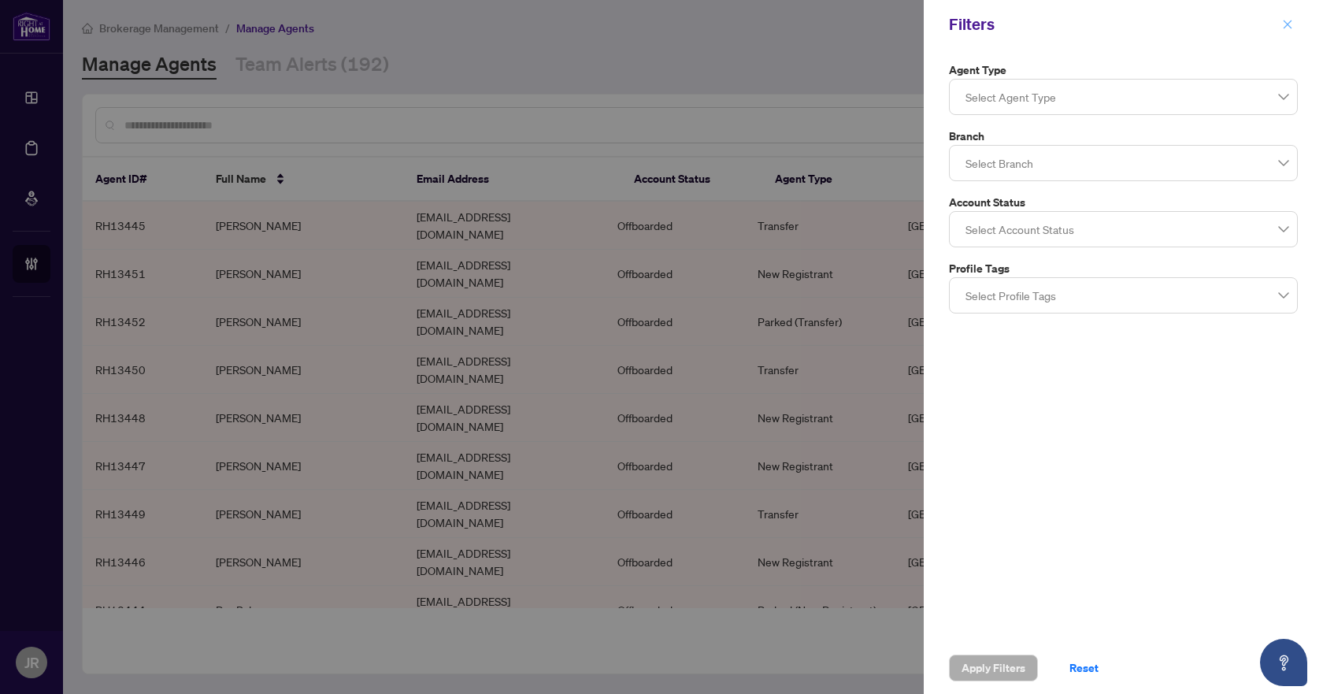
click at [1292, 32] on span "button" at bounding box center [1287, 24] width 11 height 25
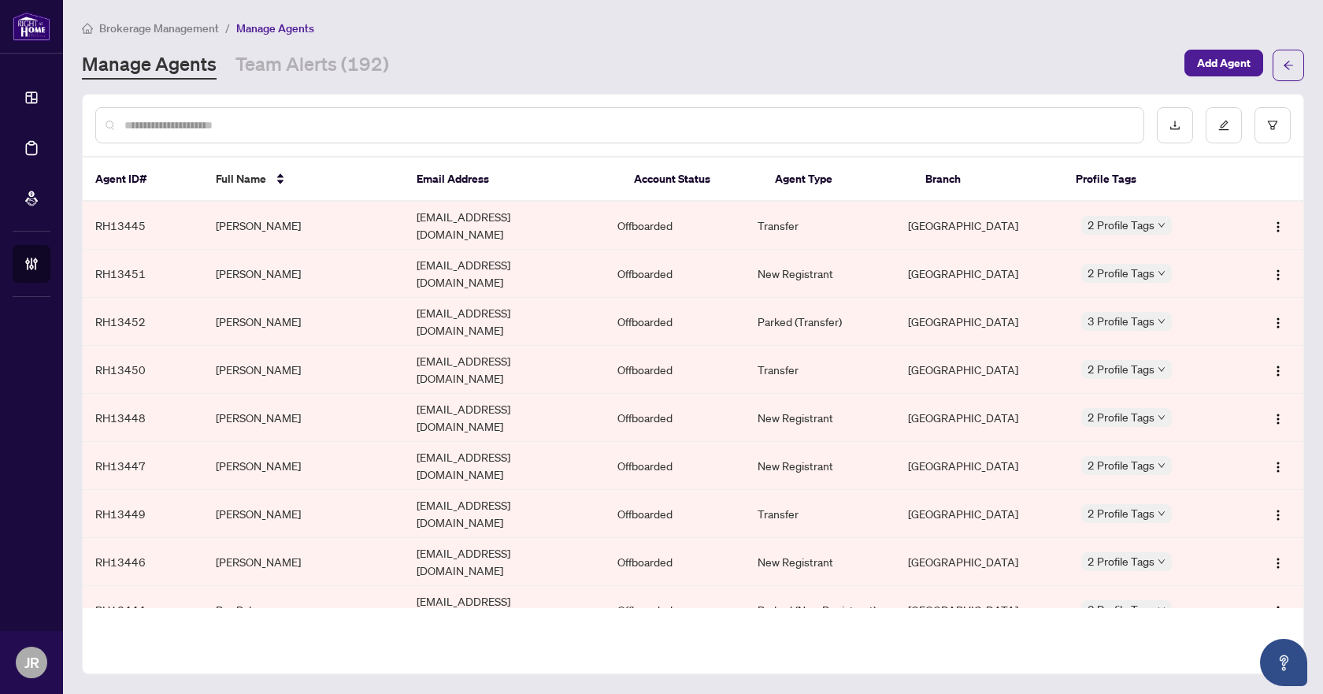
click at [477, 129] on input "text" at bounding box center [627, 125] width 1006 height 17
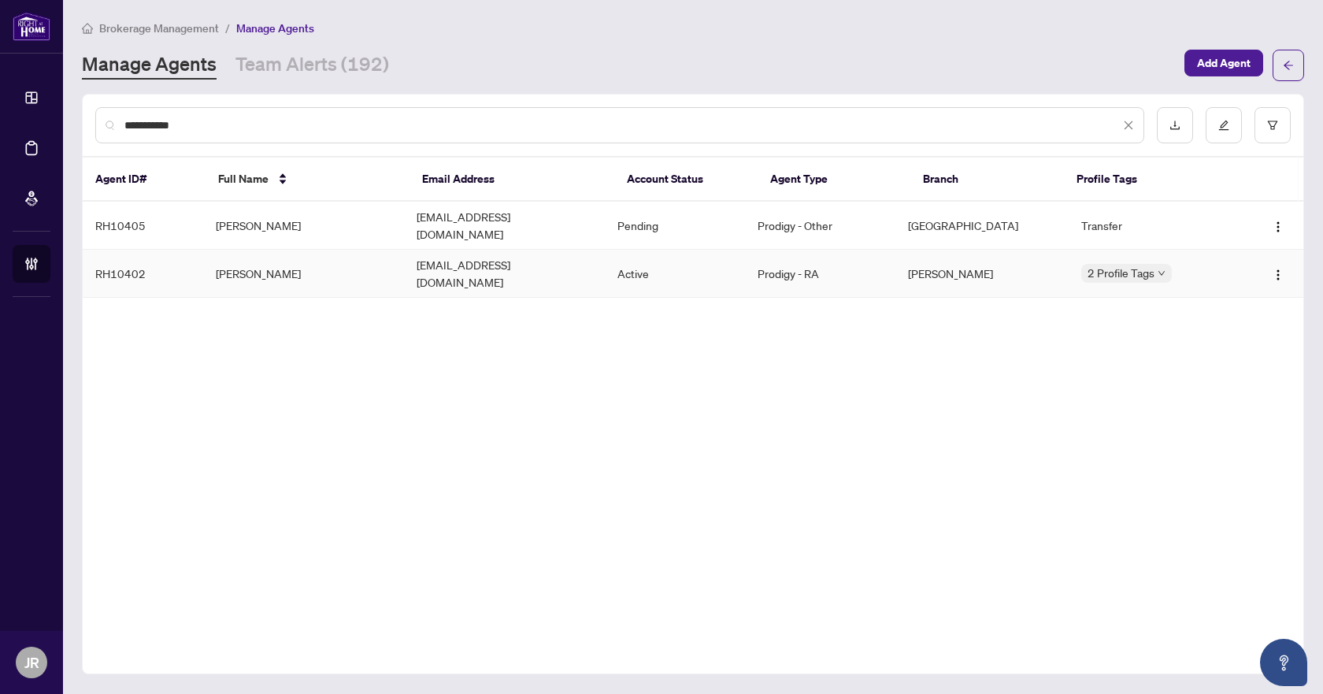
type input "**********"
click at [361, 269] on td "[PERSON_NAME]" at bounding box center [303, 274] width 201 height 48
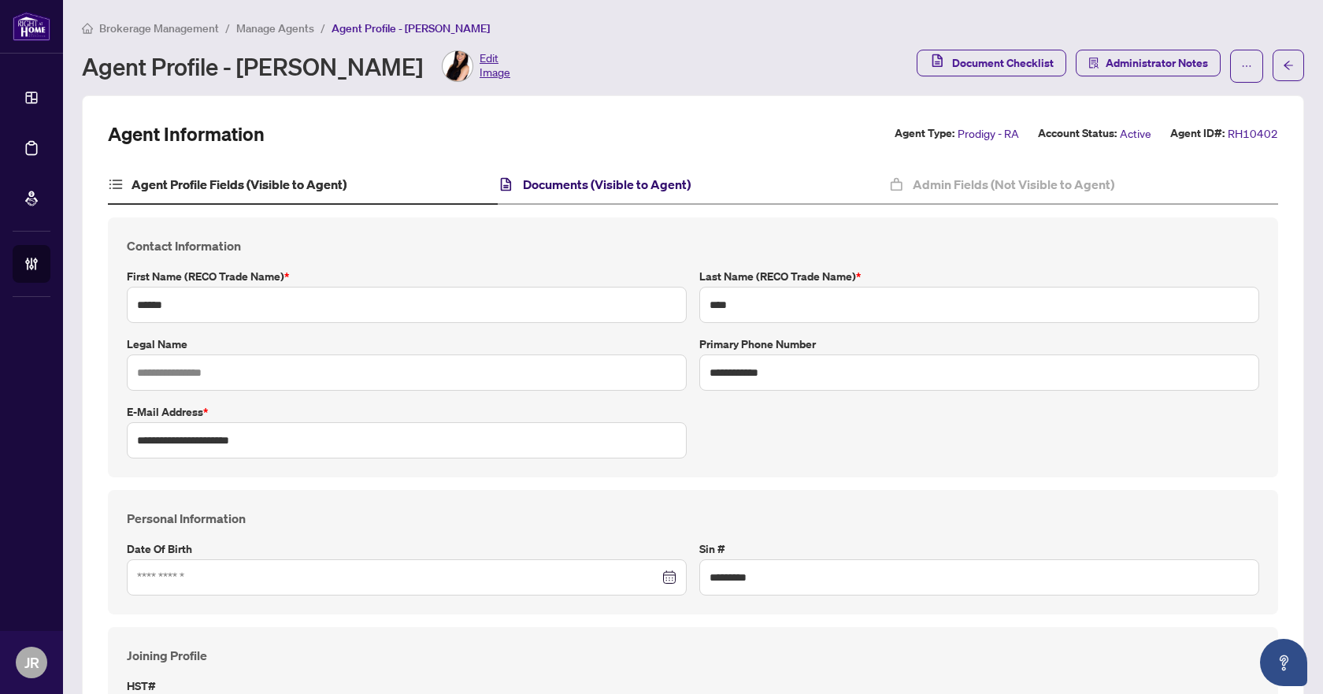
click at [580, 186] on h4 "Documents (Visible to Agent)" at bounding box center [607, 184] width 168 height 19
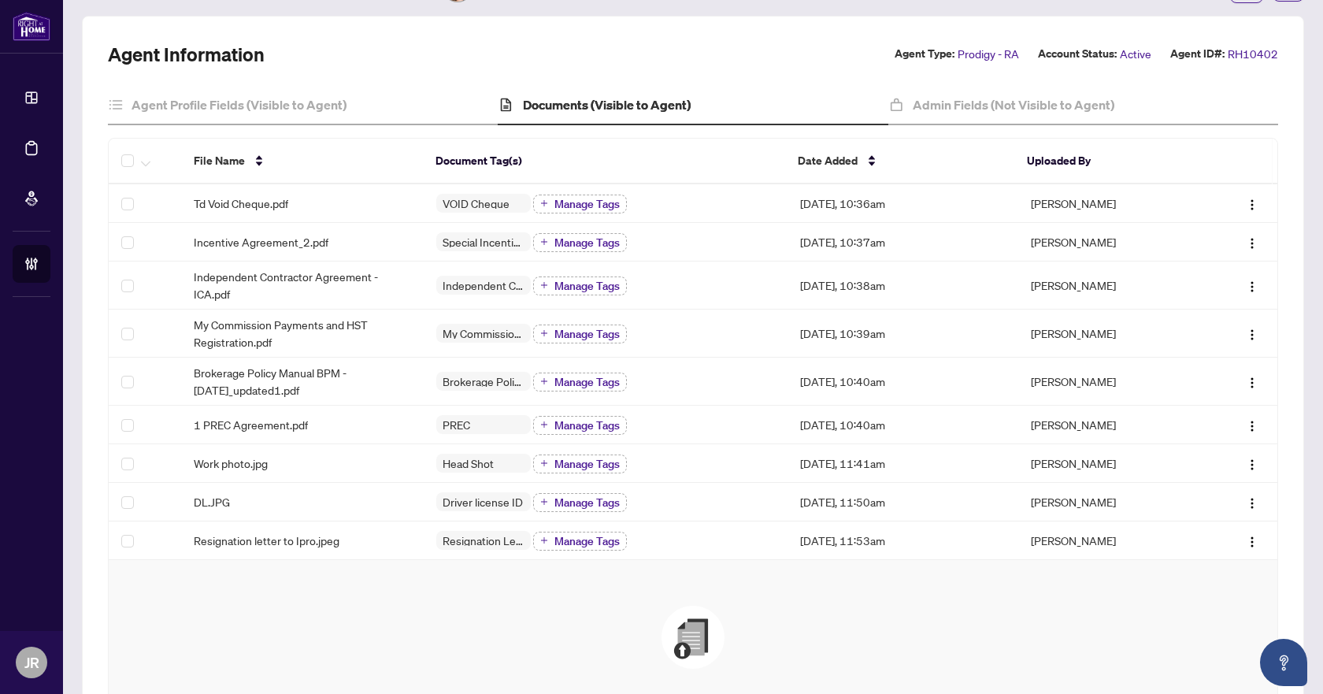
scroll to position [79, 0]
click at [333, 547] on span "Resignation letter to Ipro.jpeg" at bounding box center [267, 540] width 146 height 17
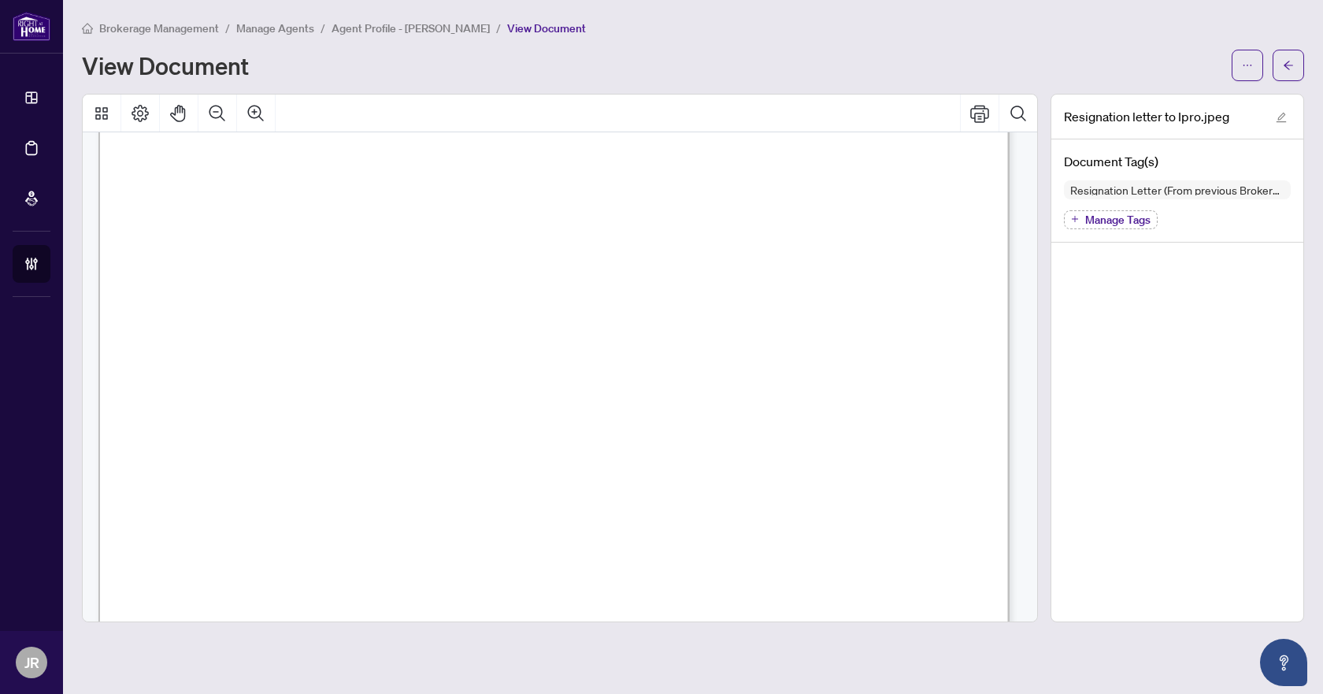
scroll to position [122, 0]
click at [1290, 64] on icon "arrow-left" at bounding box center [1288, 65] width 11 height 11
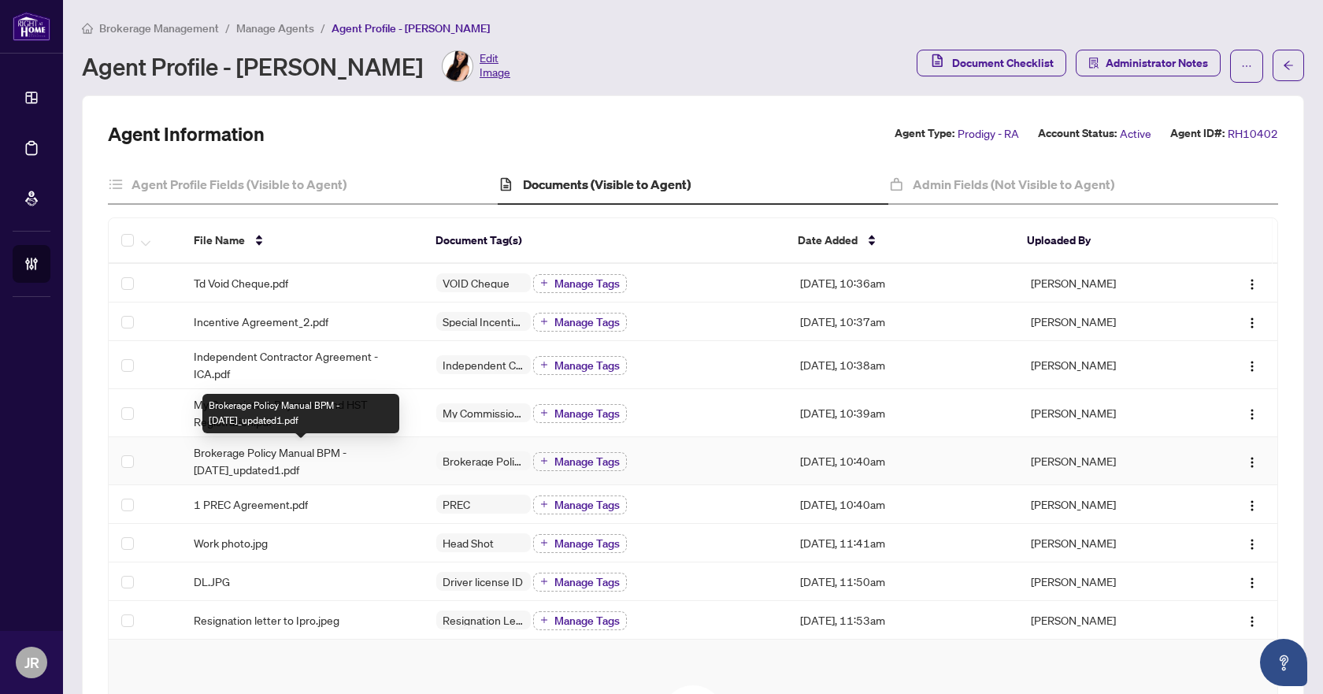
click at [376, 452] on span "Brokerage Policy Manual BPM - [DATE]_updated1.pdf" at bounding box center [302, 460] width 217 height 35
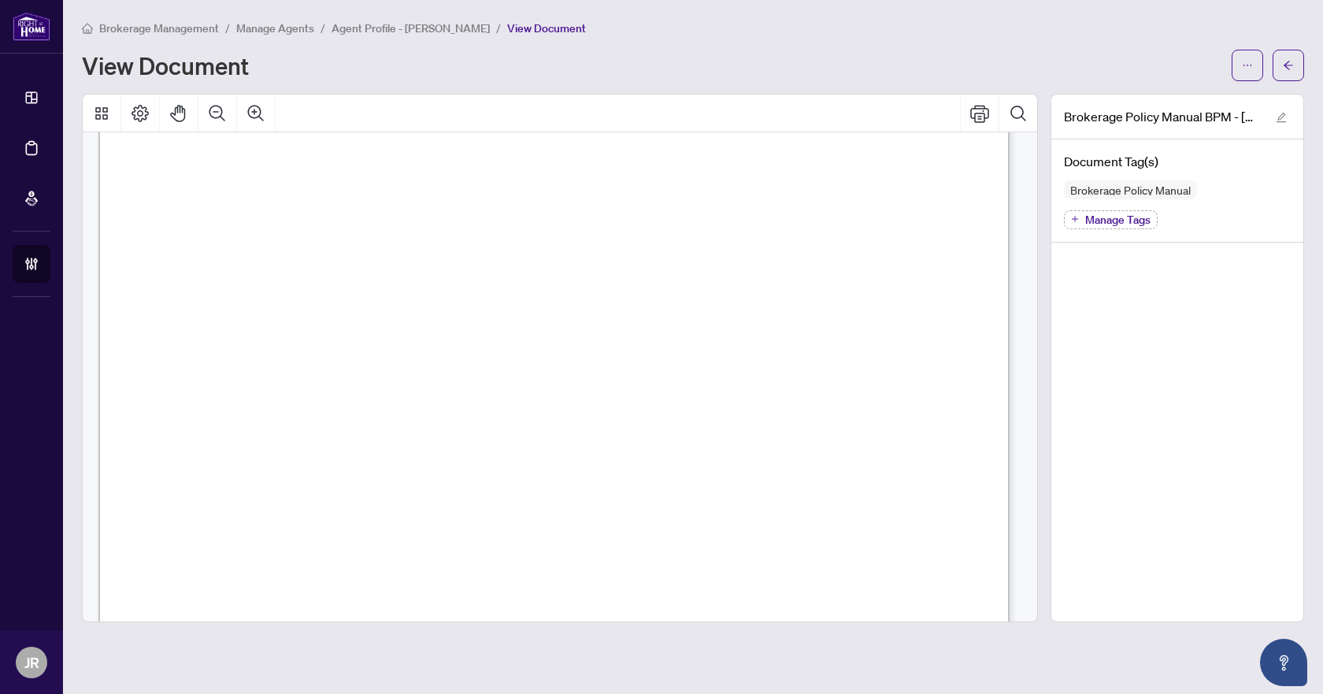
scroll to position [11656, 0]
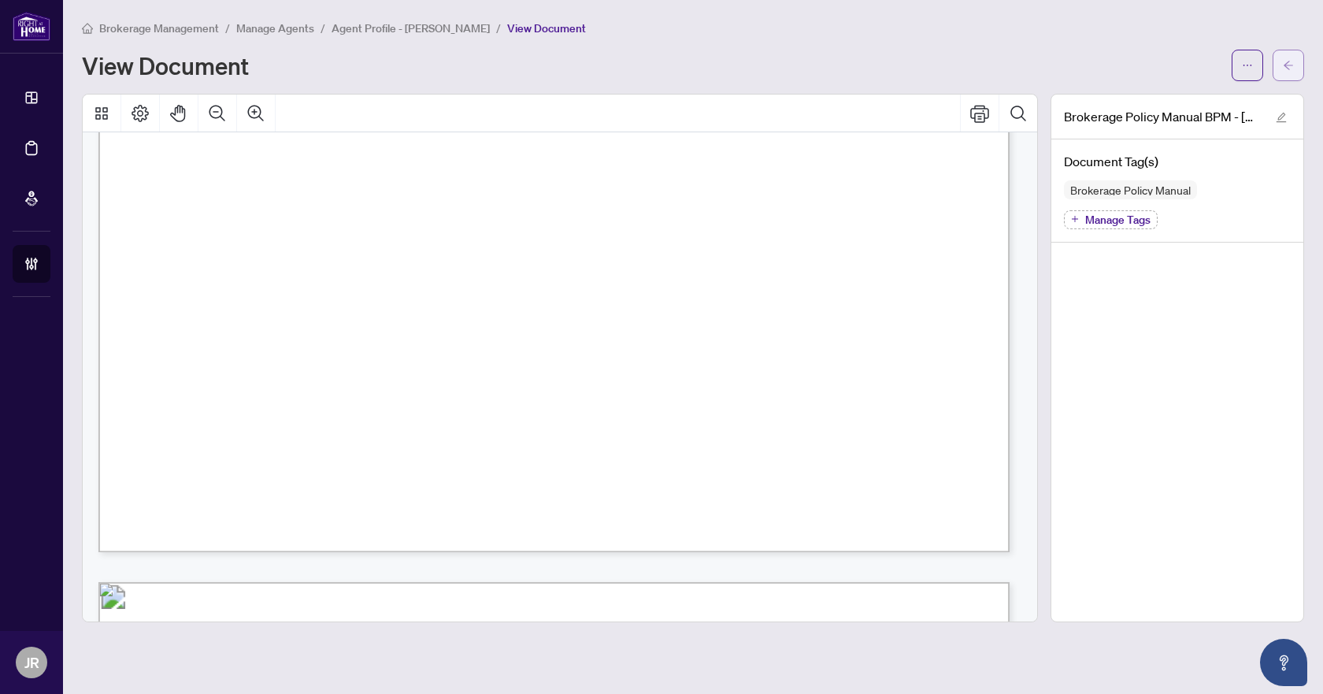
click at [1294, 59] on button "button" at bounding box center [1289, 66] width 32 height 32
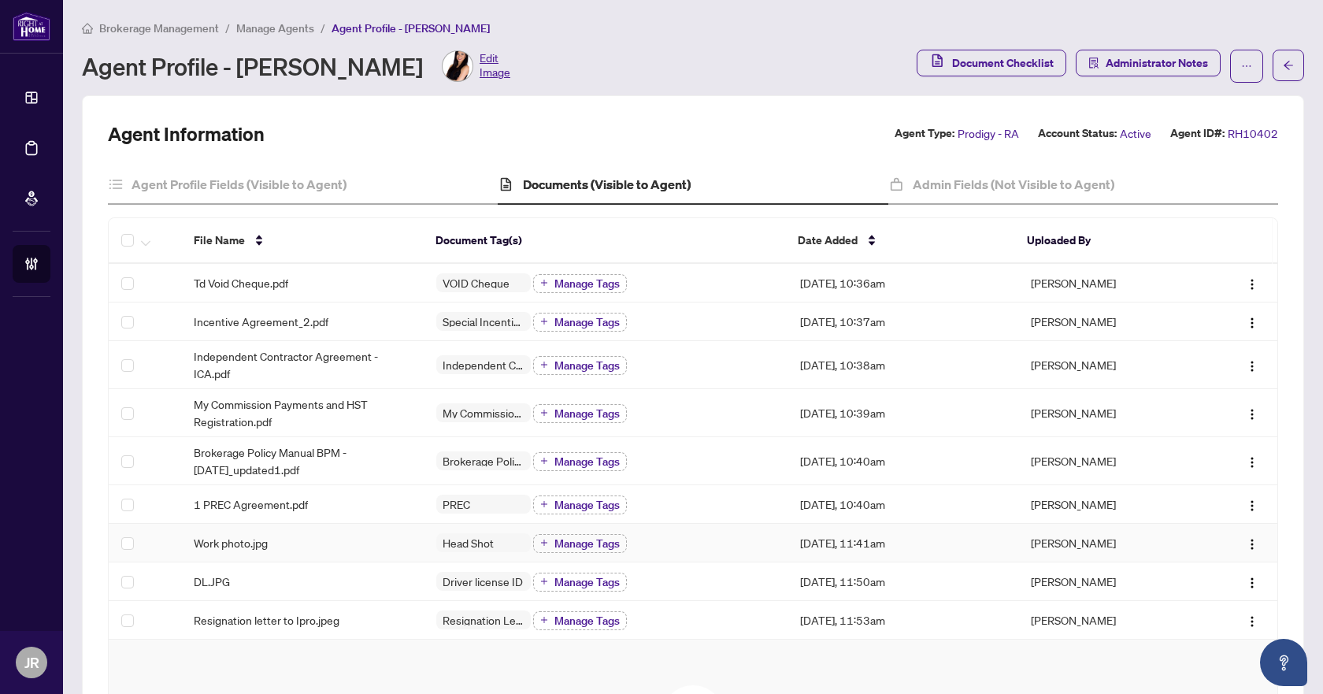
click at [285, 551] on td "Work photo.jpg" at bounding box center [302, 543] width 243 height 39
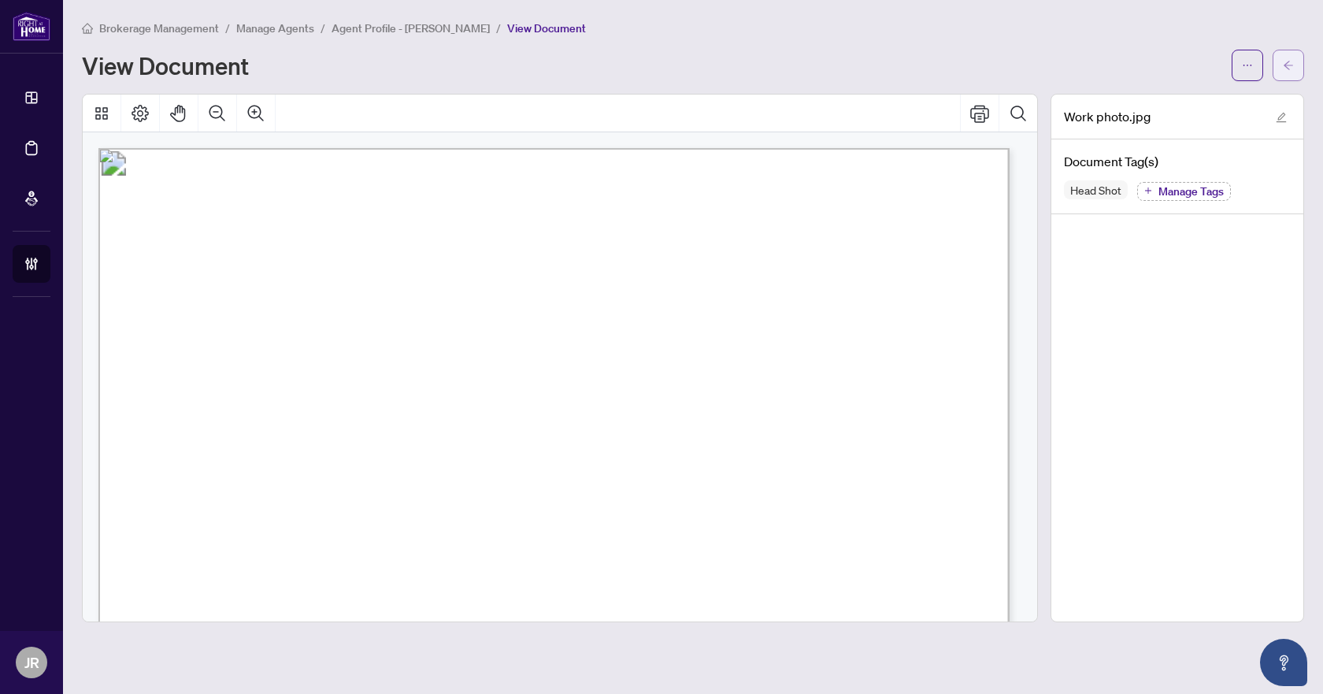
click at [1292, 72] on span "button" at bounding box center [1288, 65] width 11 height 25
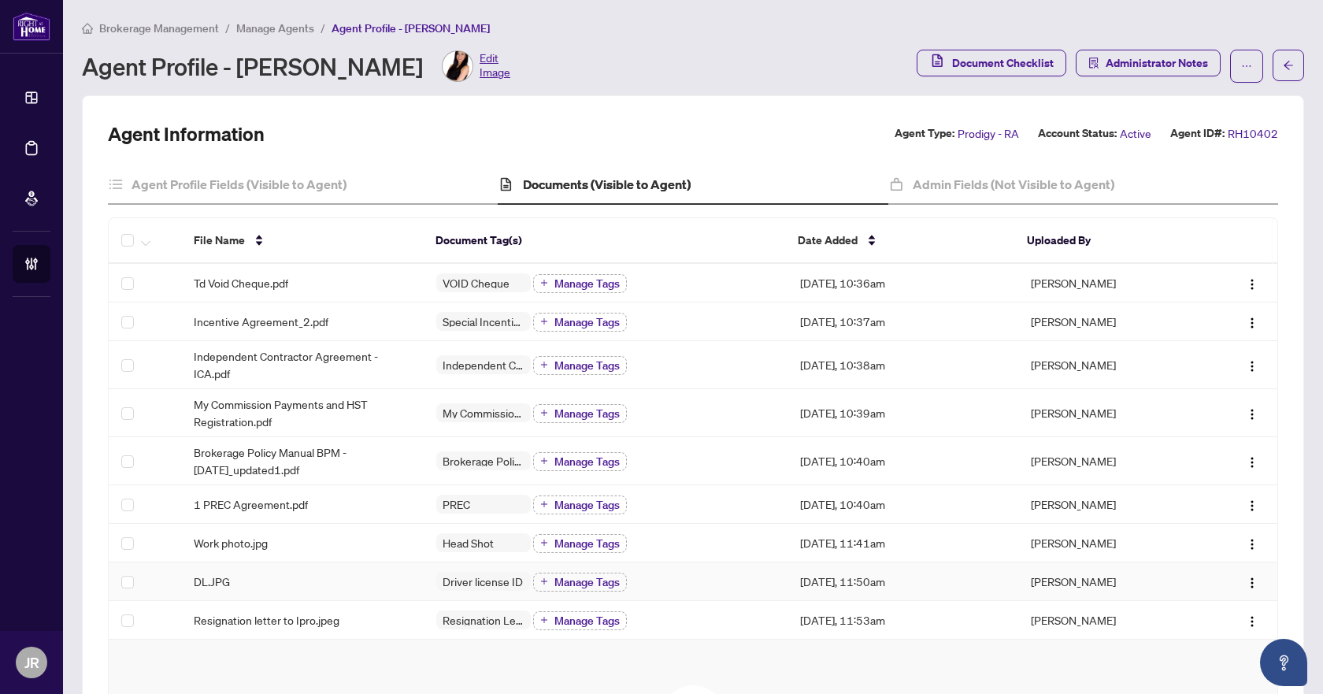
click at [370, 582] on div "DL.JPG" at bounding box center [302, 581] width 217 height 17
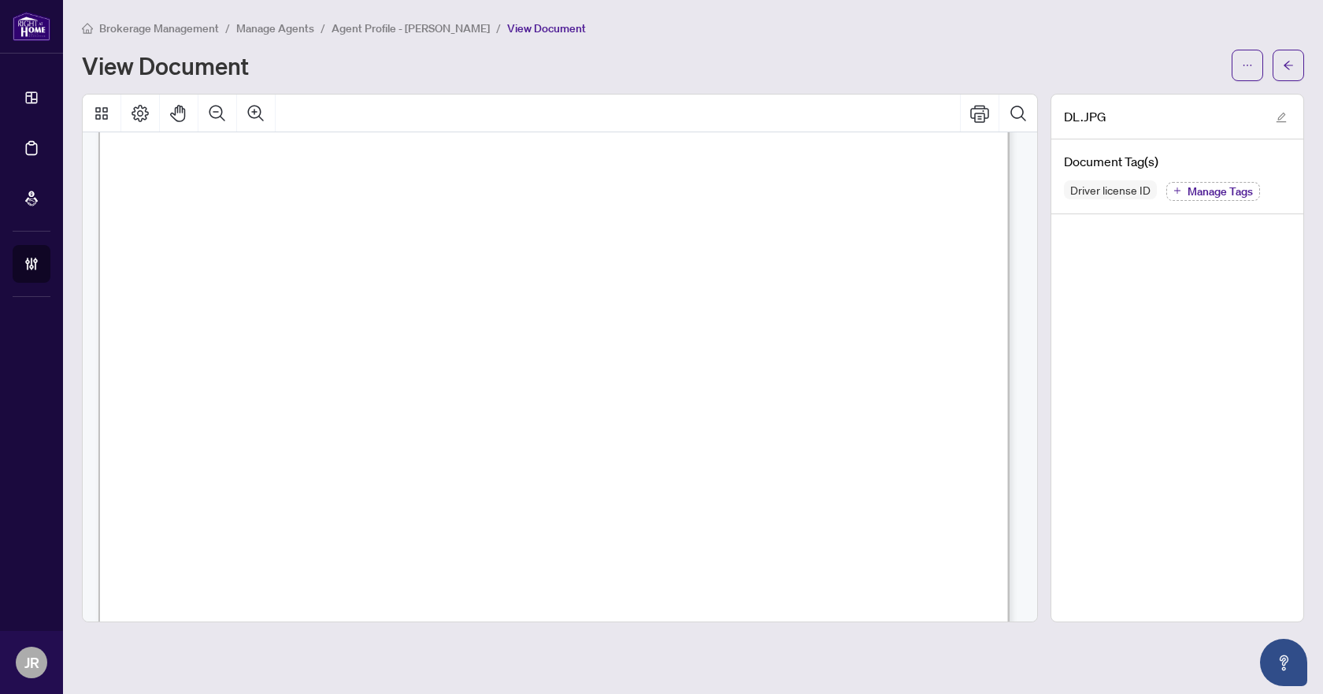
scroll to position [158, 0]
click at [1288, 61] on icon "arrow-left" at bounding box center [1288, 65] width 9 height 9
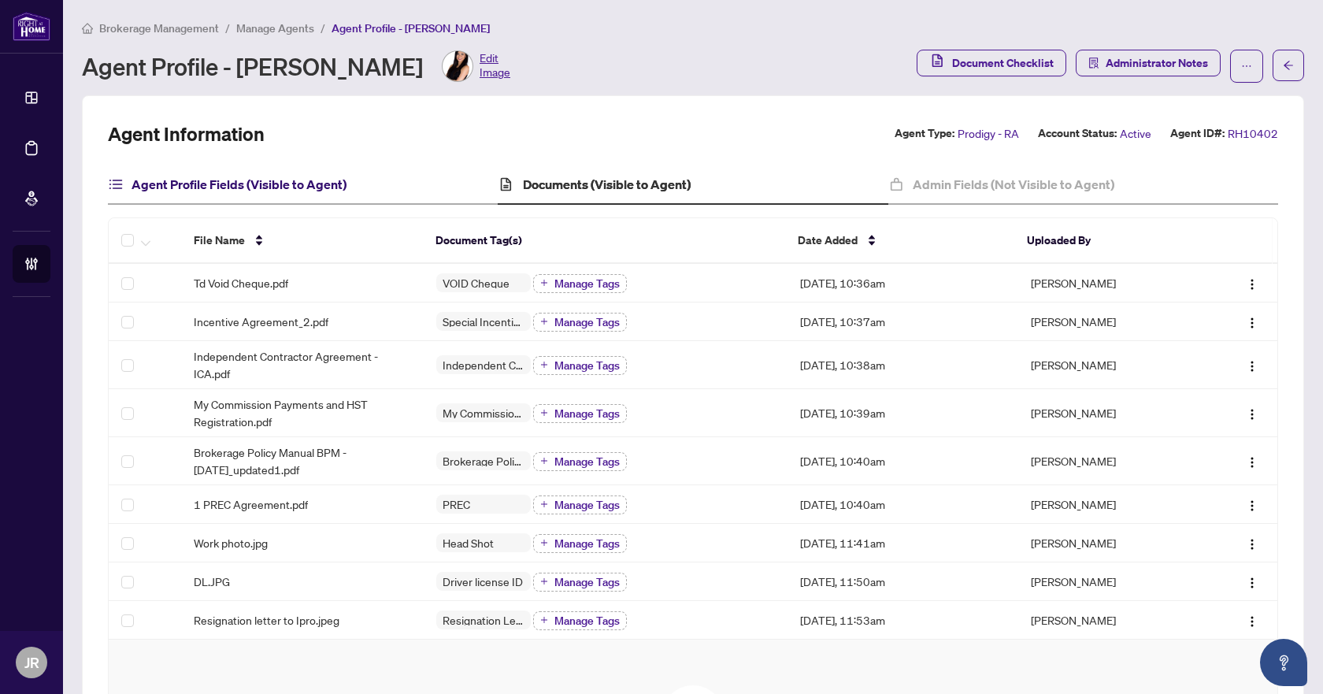
click at [258, 185] on h4 "Agent Profile Fields (Visible to Agent)" at bounding box center [239, 184] width 215 height 19
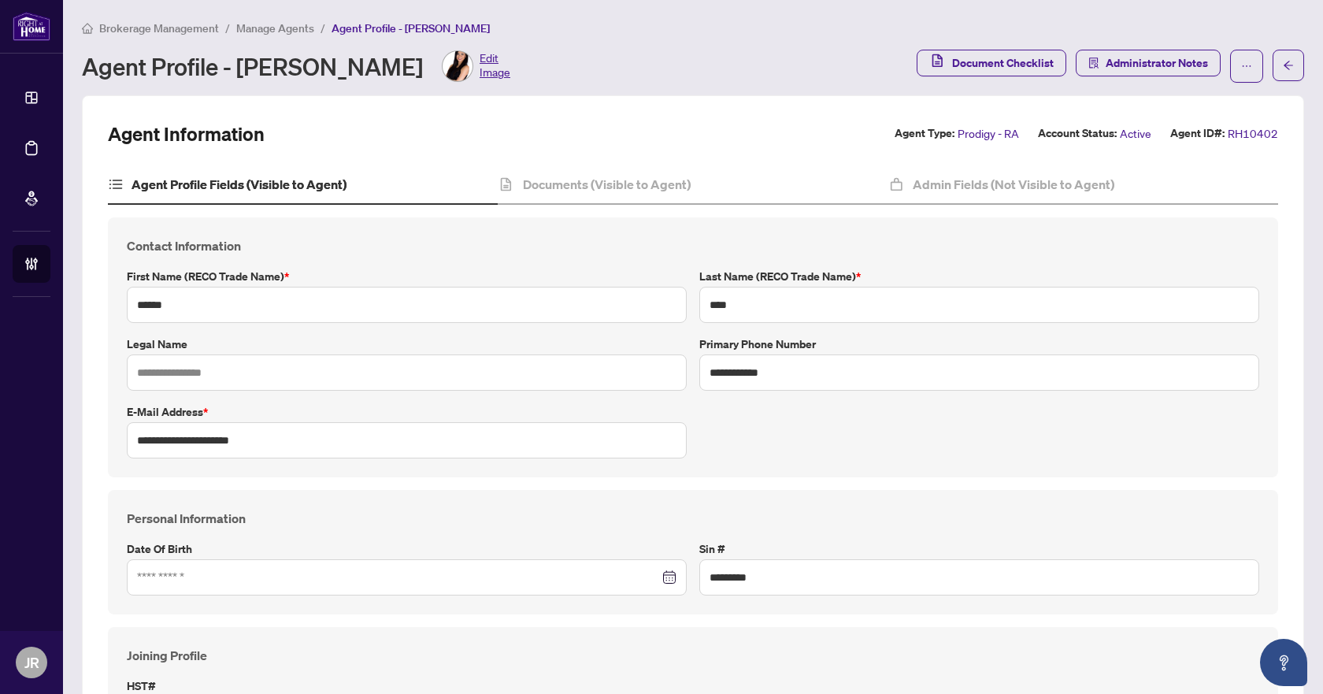
type input "****"
type input "**********"
click at [977, 175] on h4 "Admin Fields (Not Visible to Agent)" at bounding box center [1014, 184] width 202 height 19
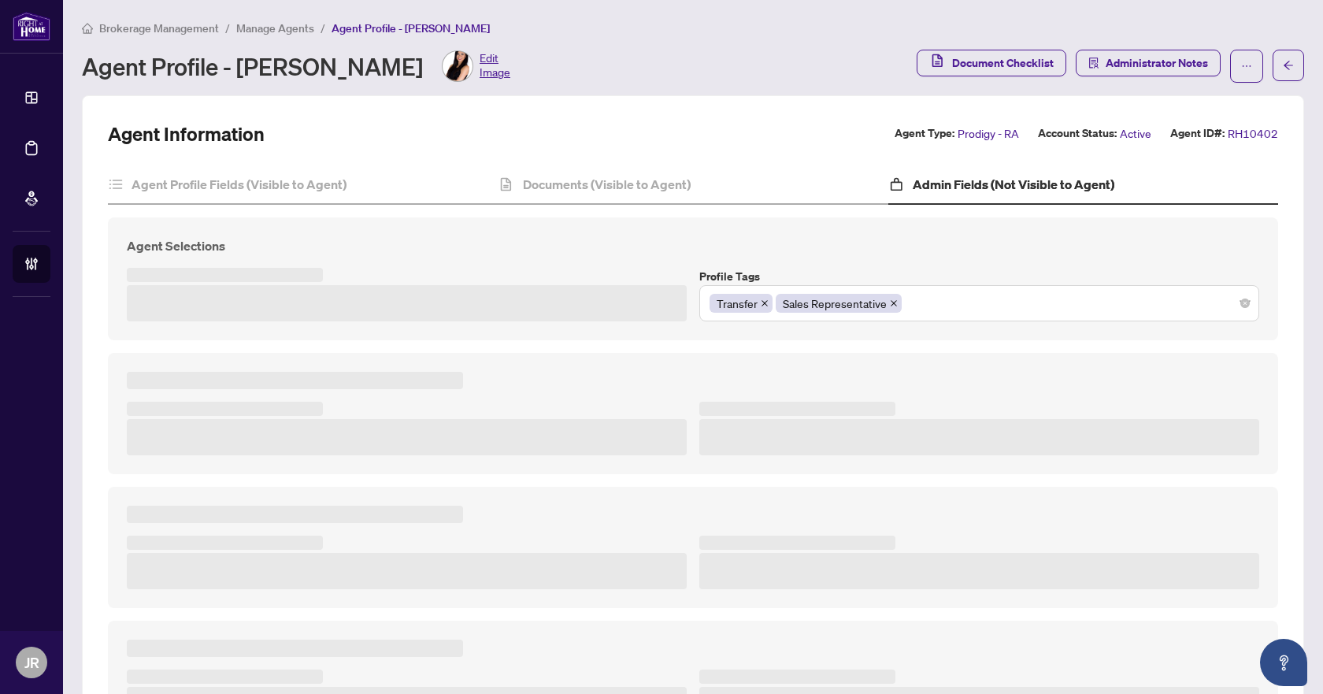
type textarea "**********"
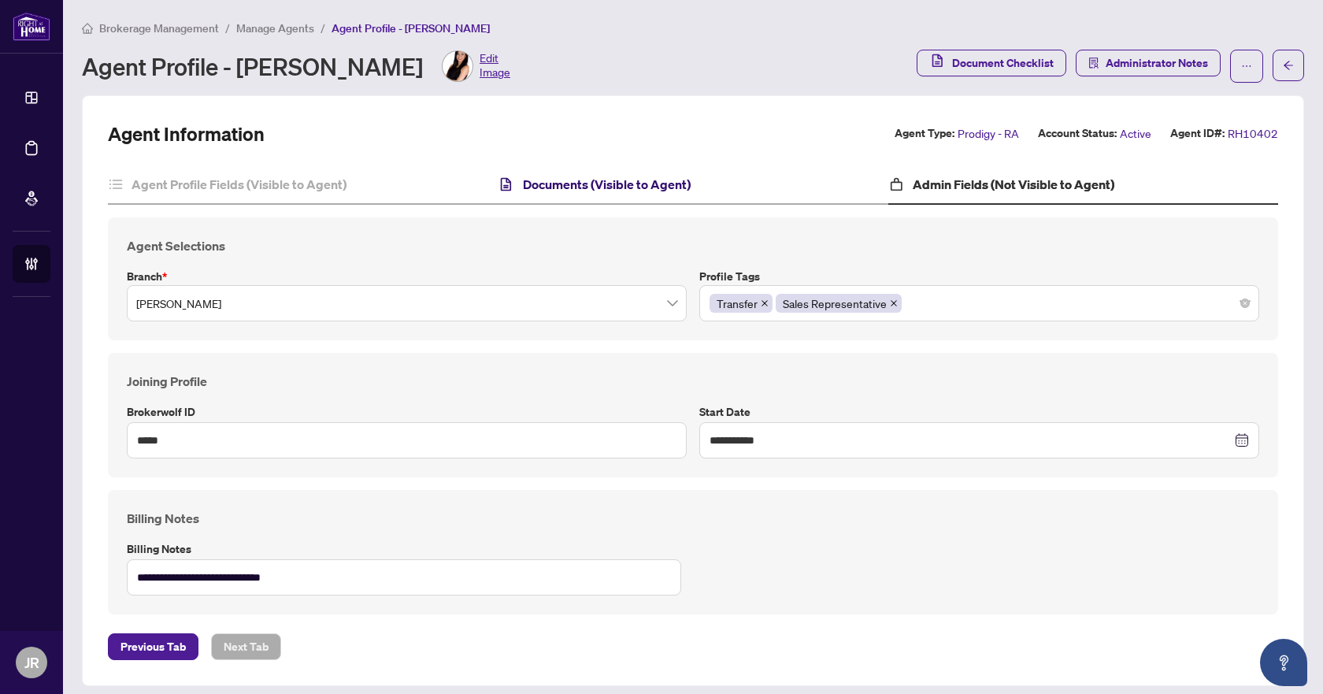
click at [568, 180] on h4 "Documents (Visible to Agent)" at bounding box center [607, 184] width 168 height 19
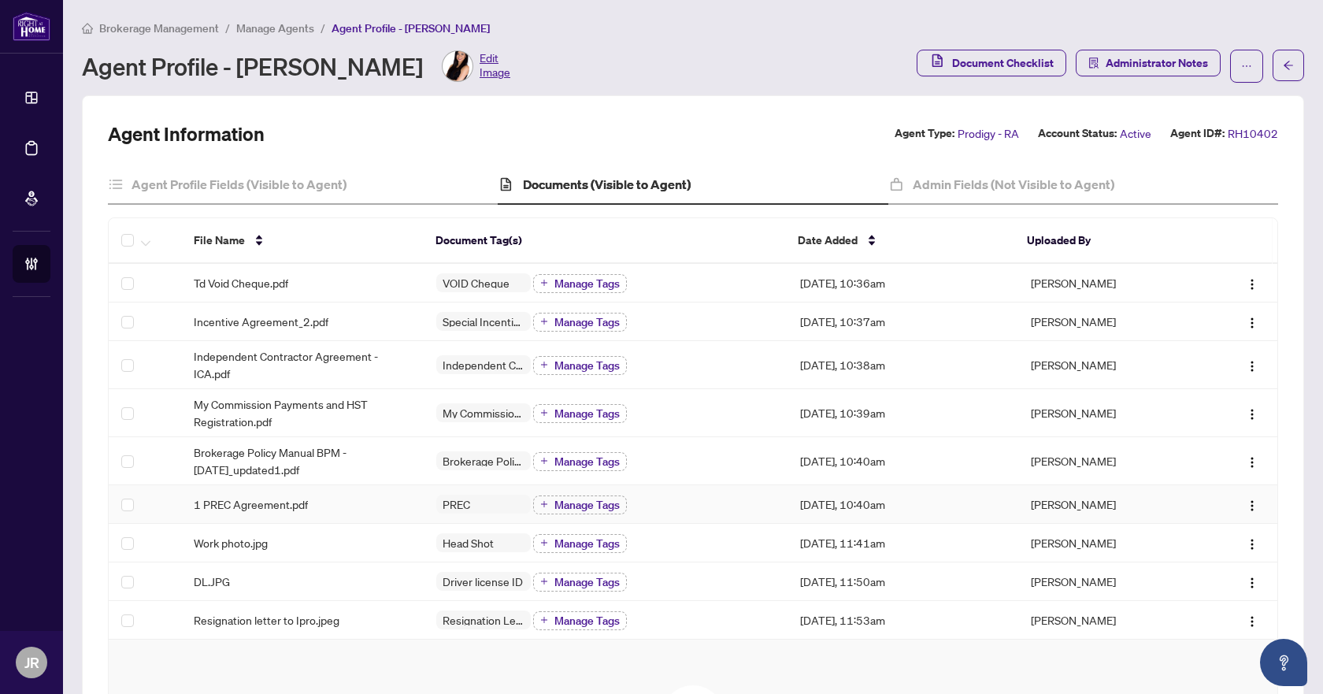
click at [377, 501] on div "1 PREC Agreement.pdf" at bounding box center [302, 503] width 217 height 17
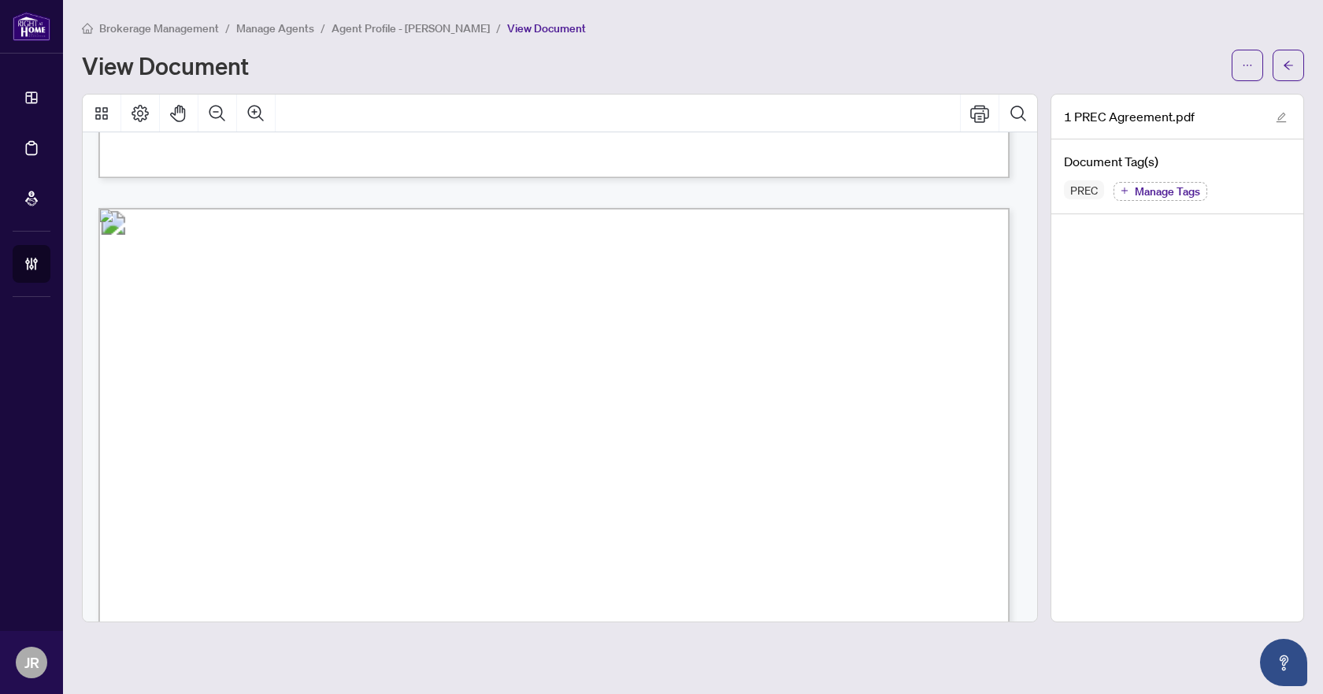
scroll to position [2599, 0]
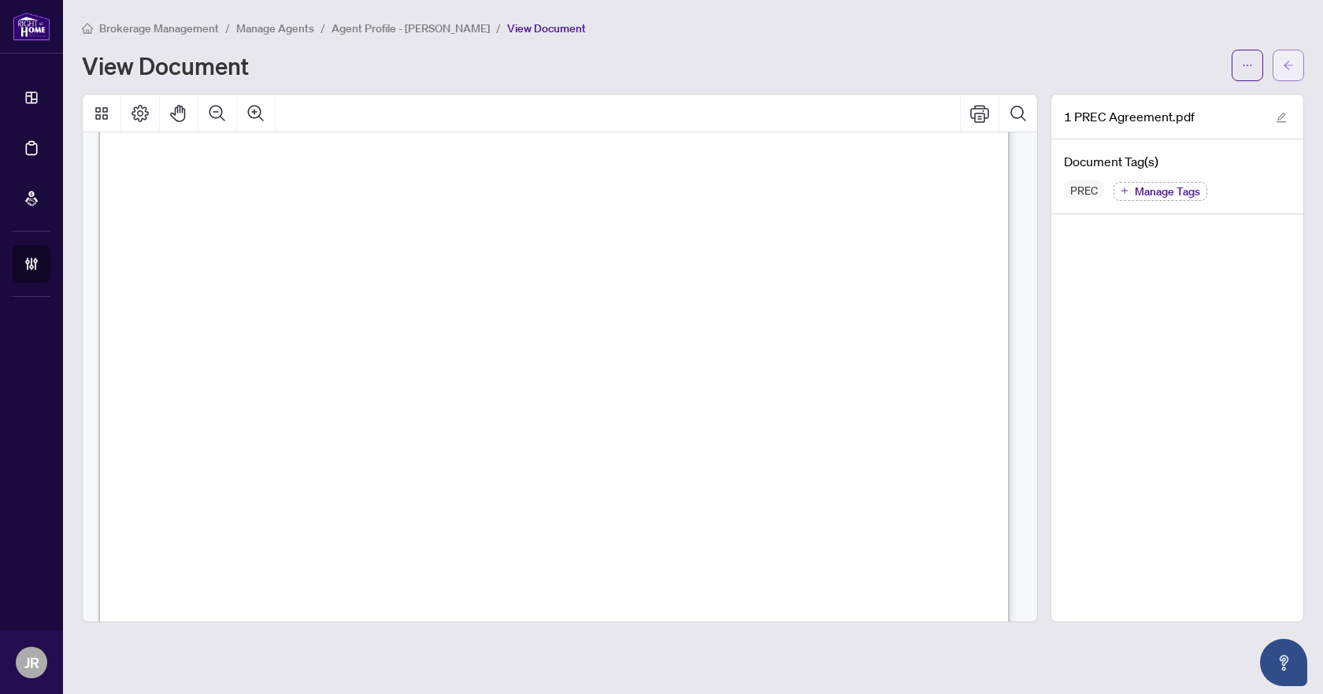
click at [1292, 69] on icon "arrow-left" at bounding box center [1288, 65] width 11 height 11
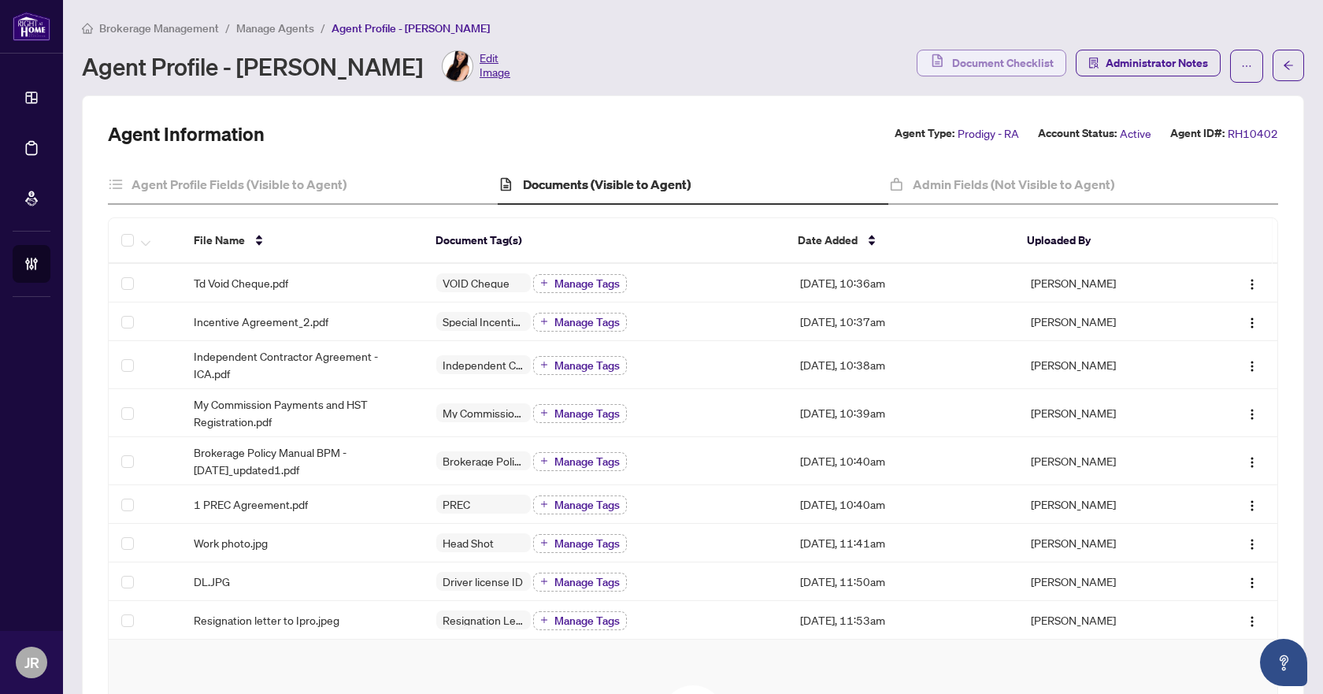
click at [961, 75] on button "Document Checklist" at bounding box center [992, 63] width 150 height 27
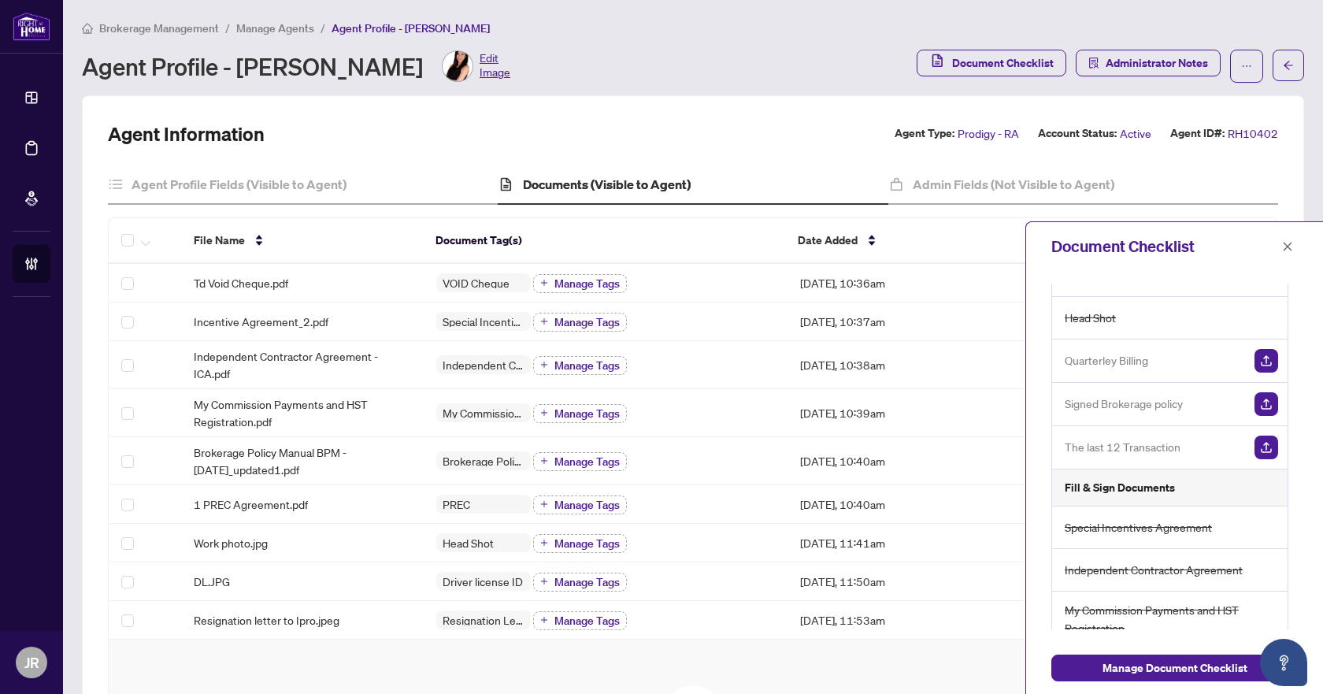
scroll to position [79, 0]
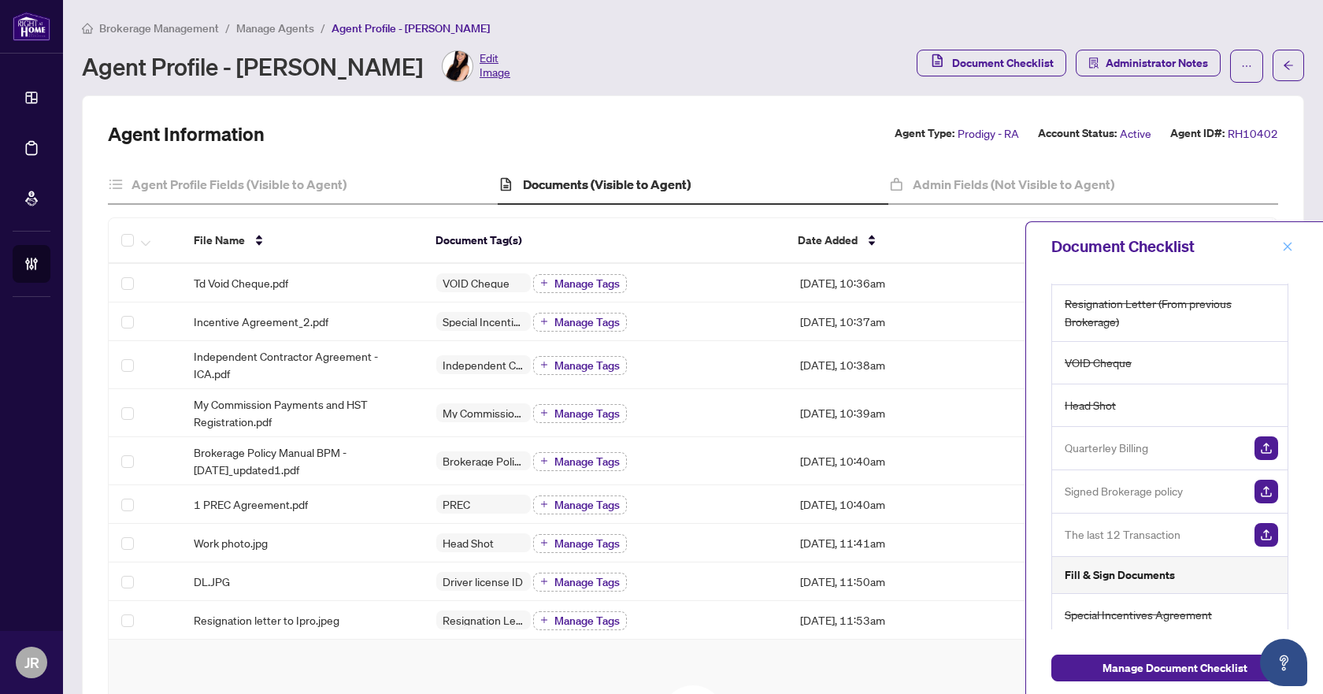
click at [1292, 244] on icon "close" at bounding box center [1287, 246] width 11 height 11
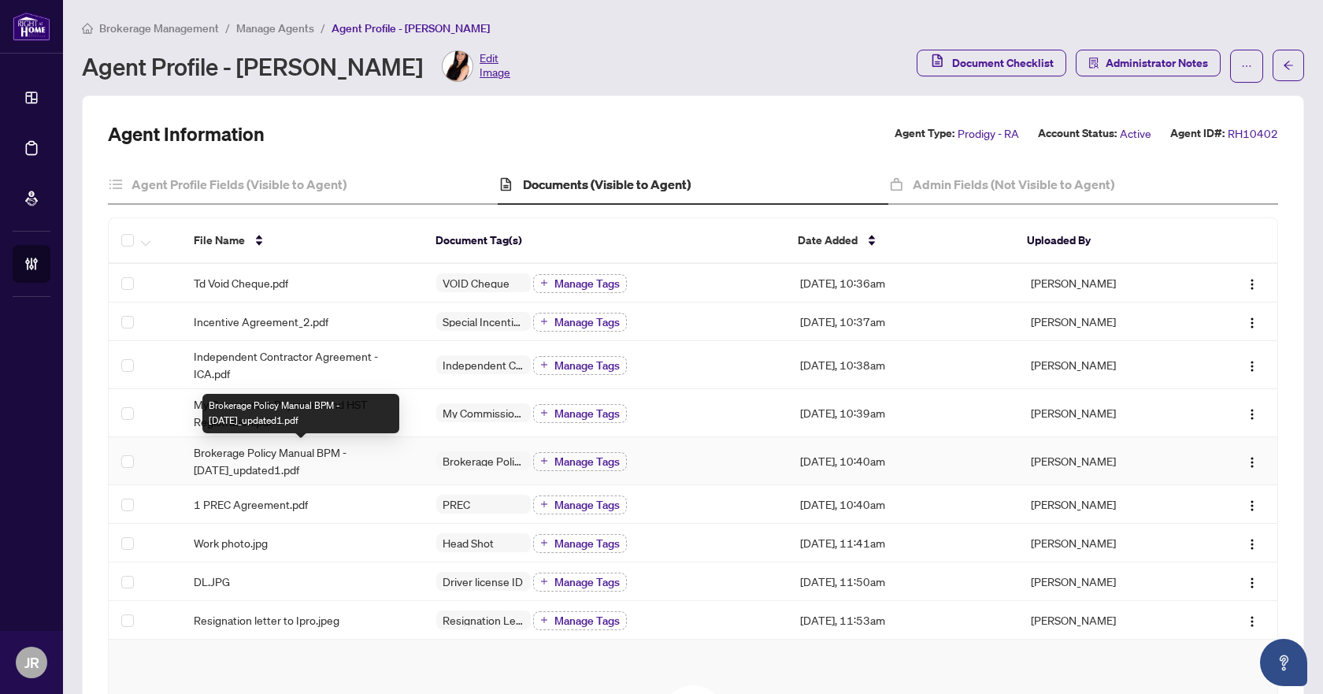
click at [321, 456] on span "Brokerage Policy Manual BPM - [DATE]_updated1.pdf" at bounding box center [302, 460] width 217 height 35
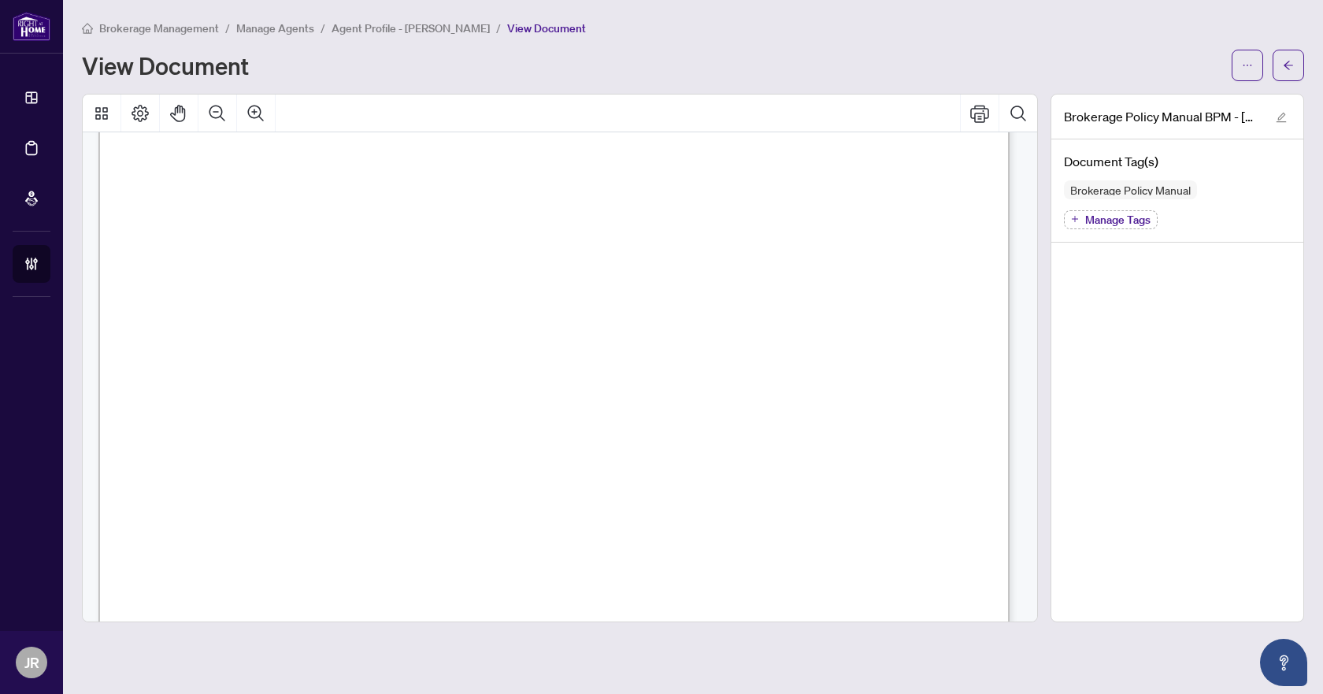
scroll to position [65958, 0]
click at [1282, 69] on button "button" at bounding box center [1289, 66] width 32 height 32
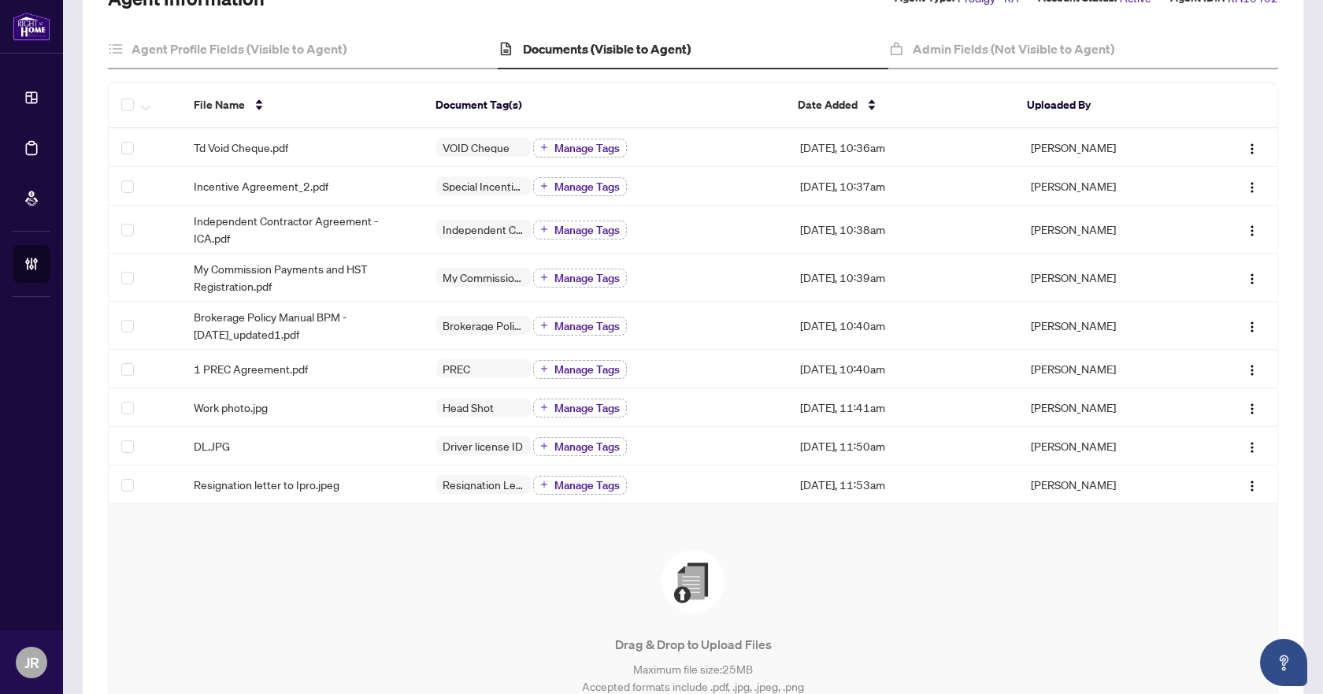
scroll to position [236, 0]
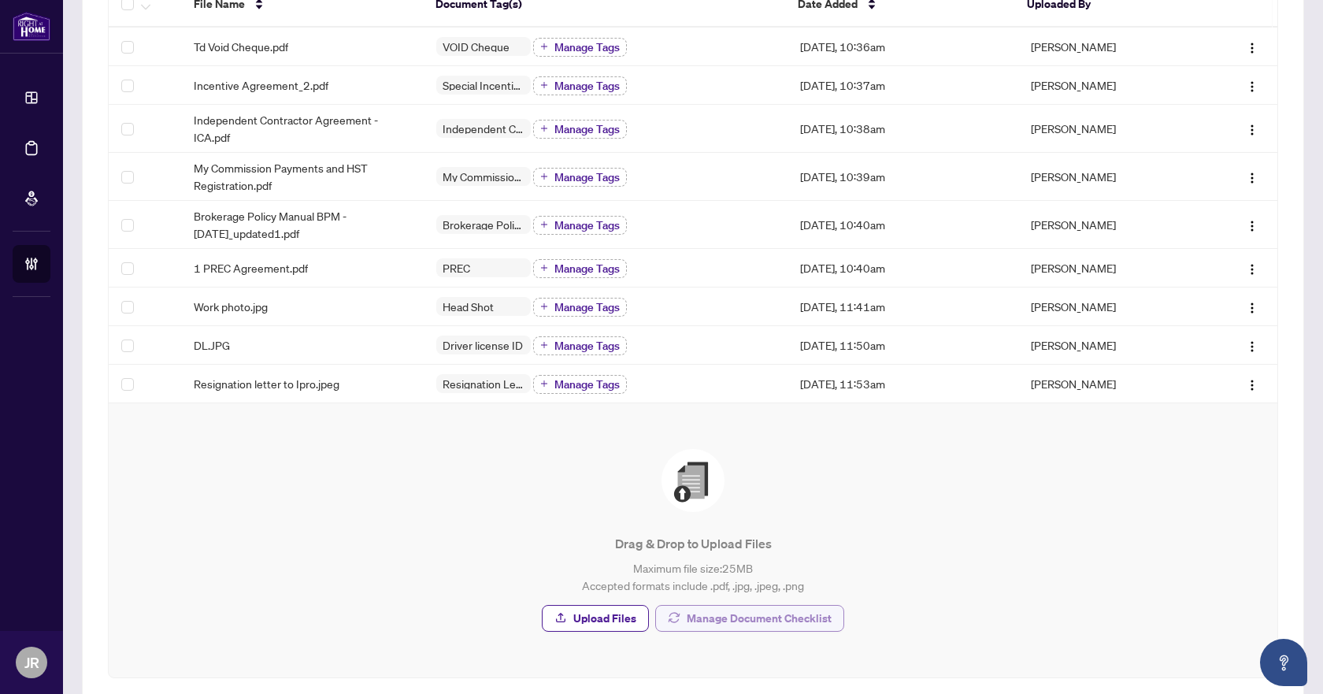
click at [806, 617] on span "Manage Document Checklist" at bounding box center [759, 618] width 145 height 25
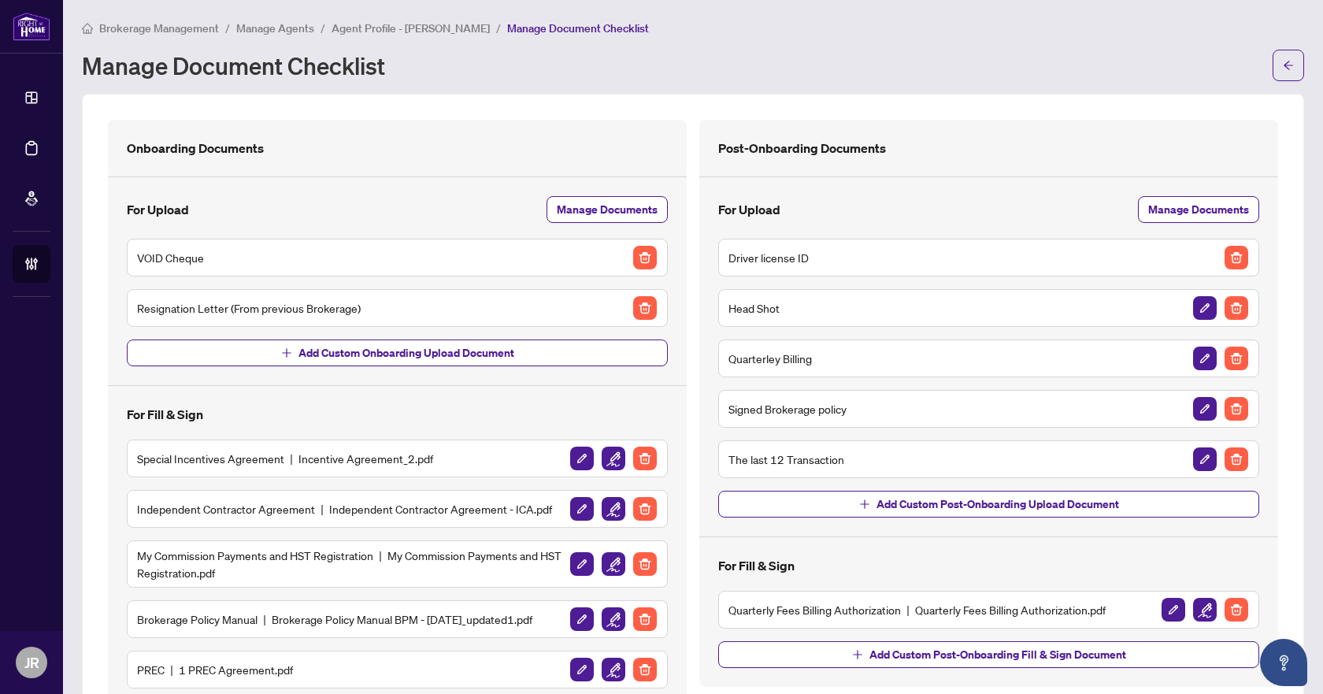
scroll to position [79, 0]
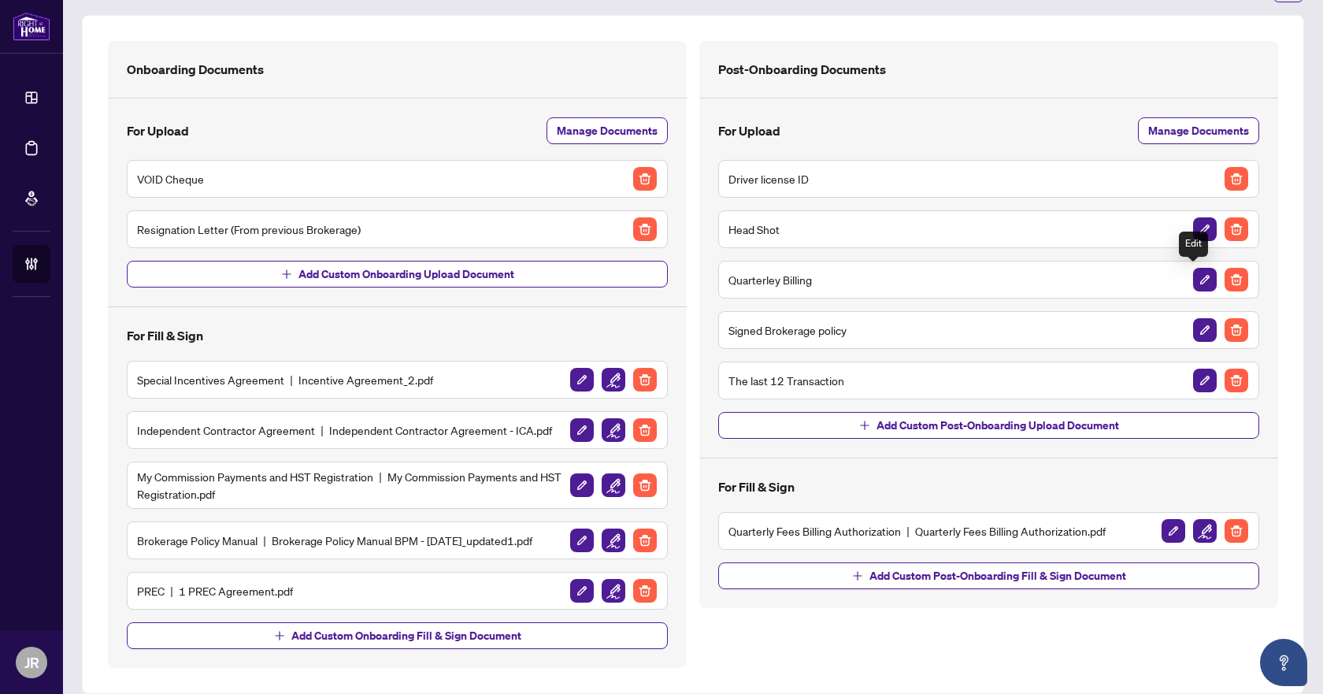
click at [1193, 286] on img "button" at bounding box center [1205, 280] width 24 height 24
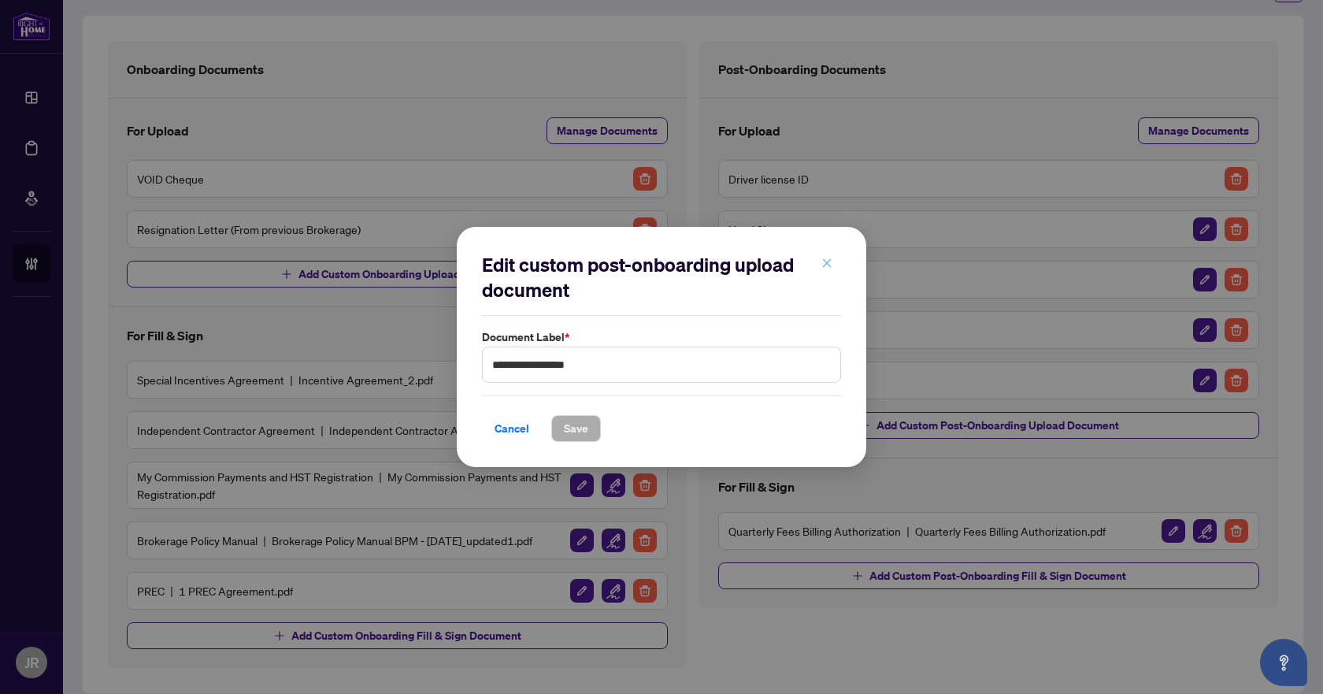
click at [819, 258] on button "button" at bounding box center [827, 263] width 32 height 27
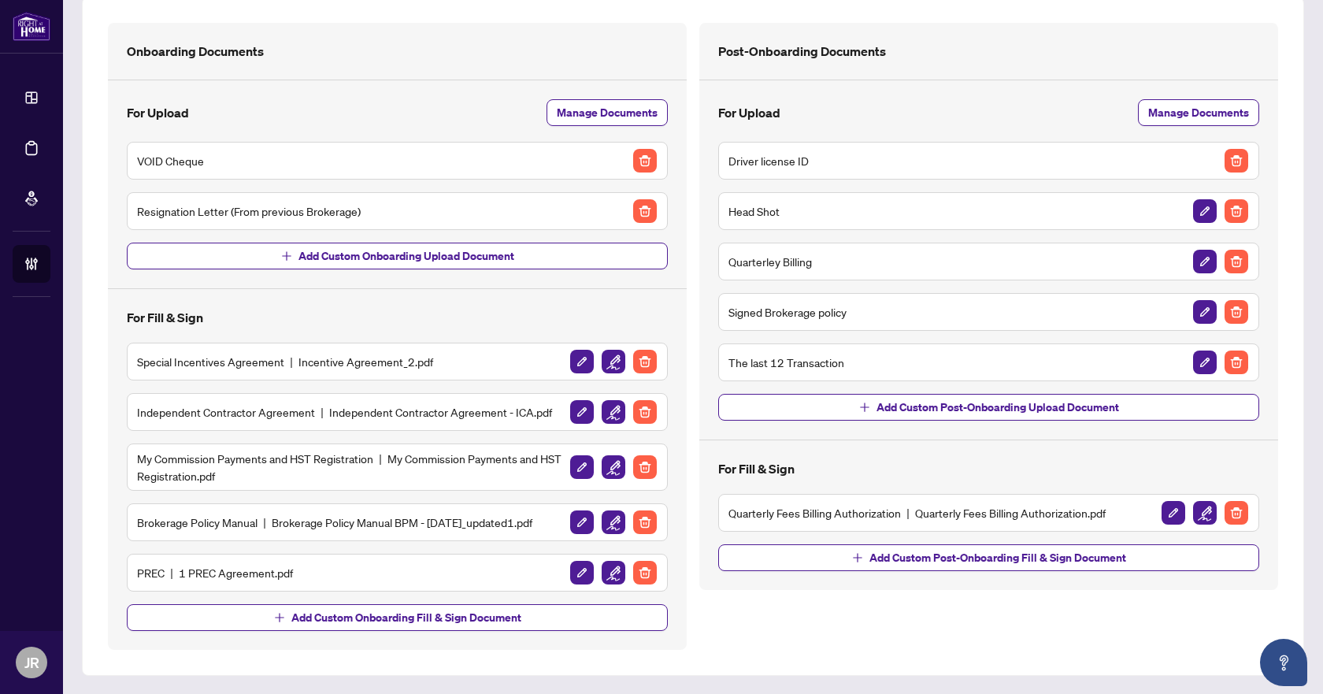
scroll to position [0, 0]
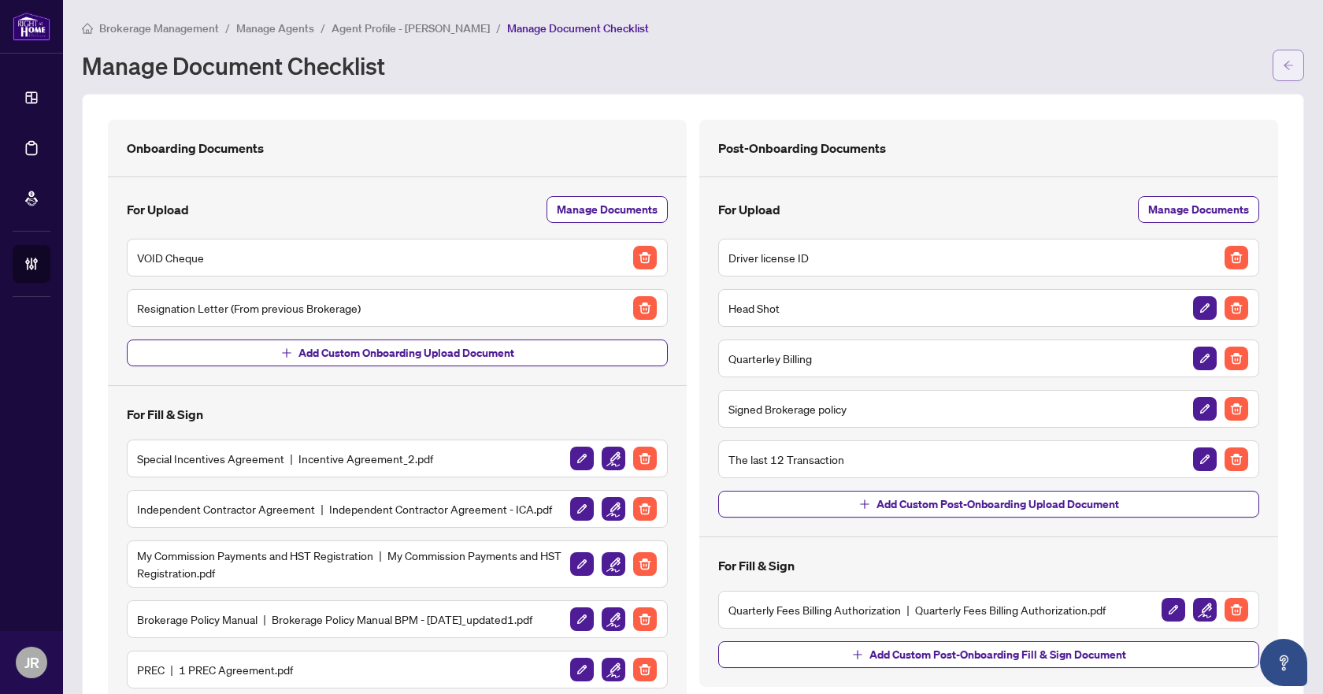
click at [1288, 64] on button "button" at bounding box center [1289, 66] width 32 height 32
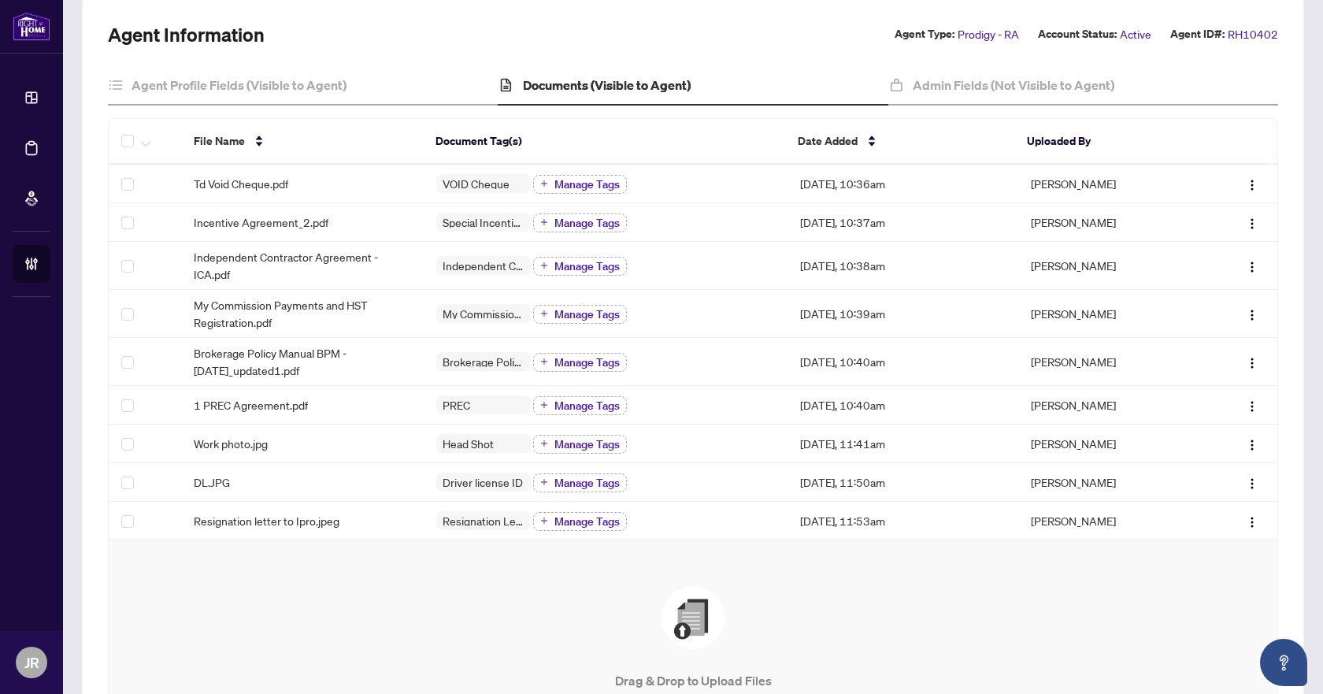
scroll to position [98, 0]
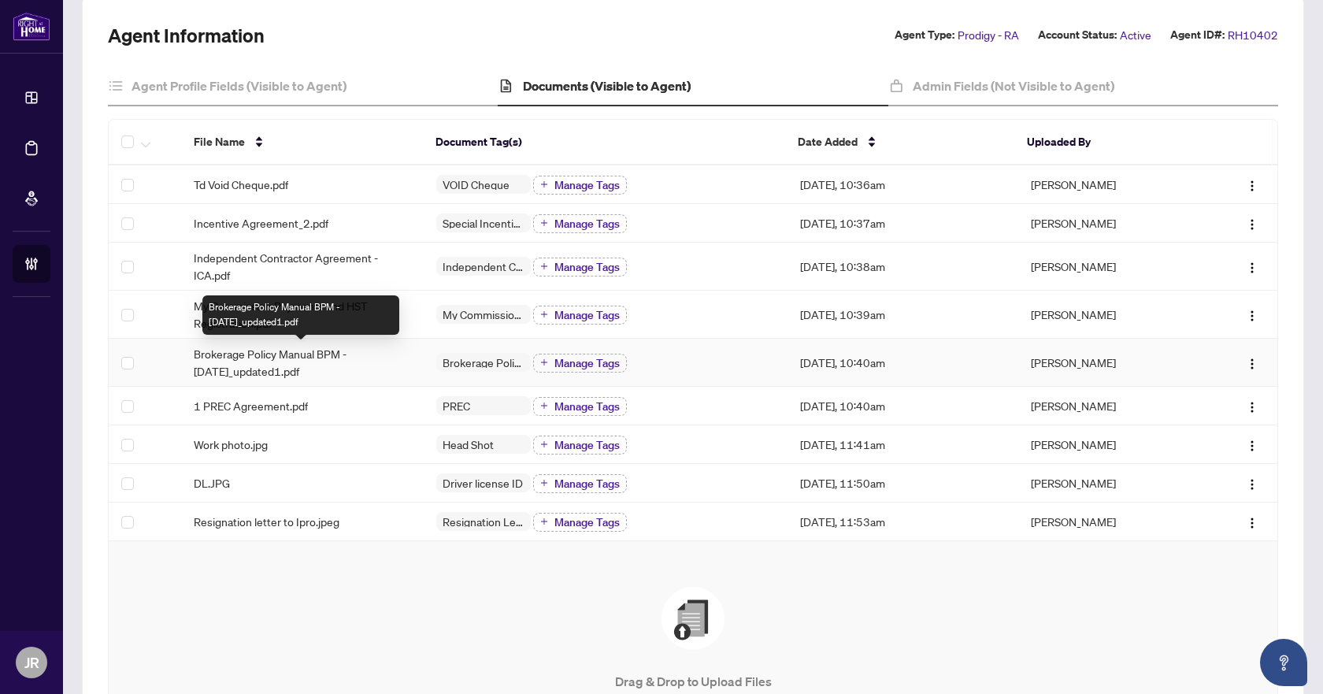
click at [329, 361] on span "Brokerage Policy Manual BPM - [DATE]_updated1.pdf" at bounding box center [302, 362] width 217 height 35
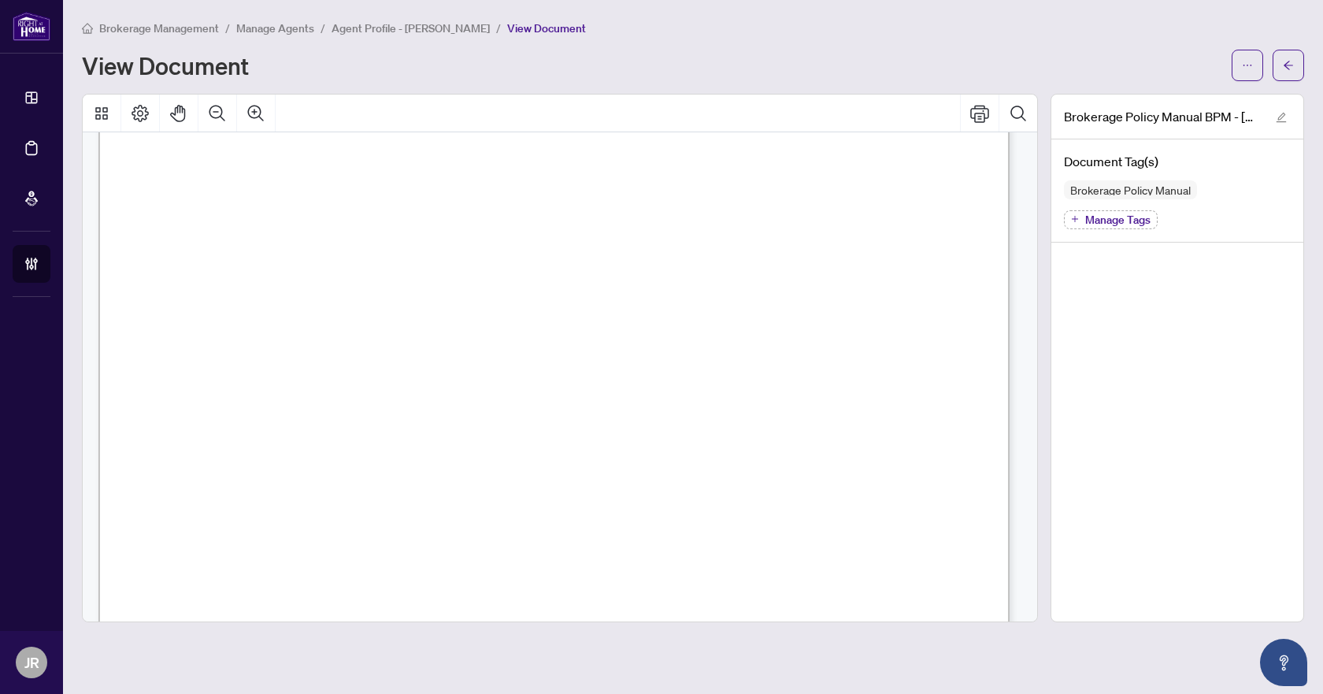
scroll to position [2678, 0]
click at [312, 402] on span "14. Lead Referrals" at bounding box center [296, 404] width 122 height 18
drag, startPoint x: 417, startPoint y: 433, endPoint x: 466, endPoint y: 423, distance: 49.9
click at [466, 424] on span "located at [URL][DOMAIN_NAME] under Agent Login and is a password protected sit…" at bounding box center [511, 433] width 611 height 18
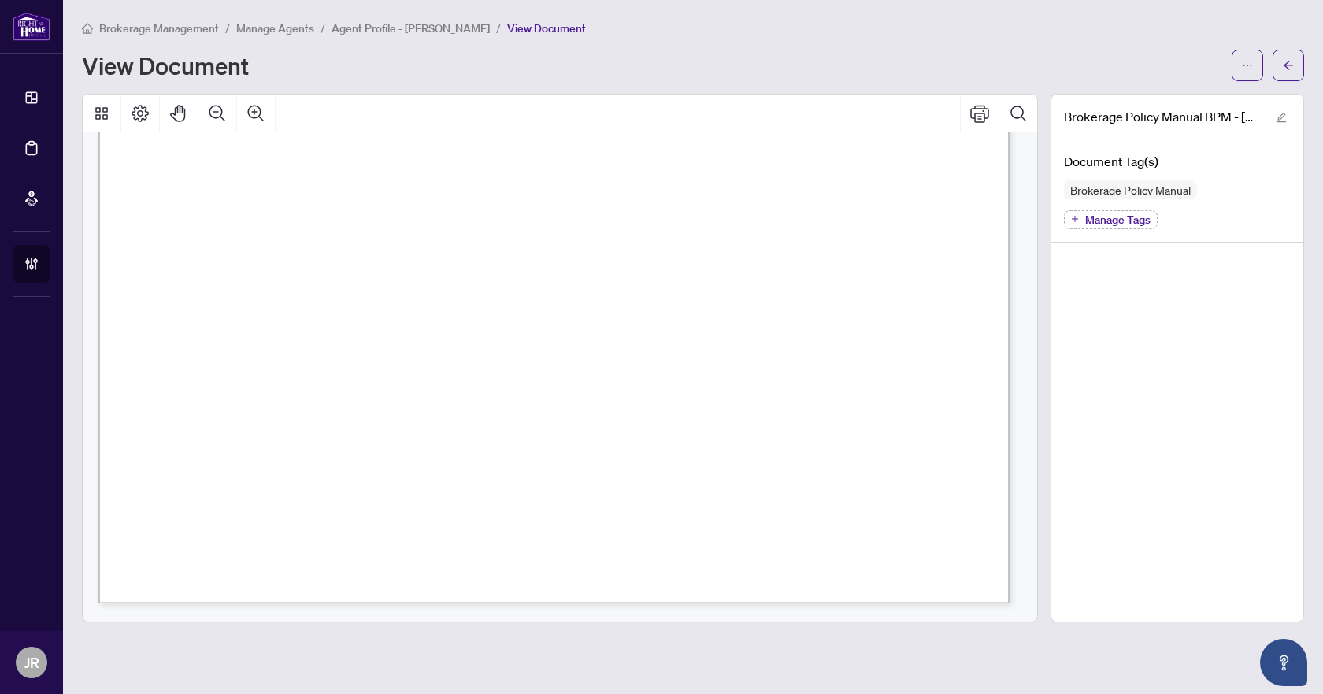
click at [511, 450] on span "is accessible from the landing page of our main website. [PERSON_NAME] Intranet…" at bounding box center [592, 452] width 772 height 18
click at [1290, 60] on icon "arrow-left" at bounding box center [1288, 65] width 11 height 11
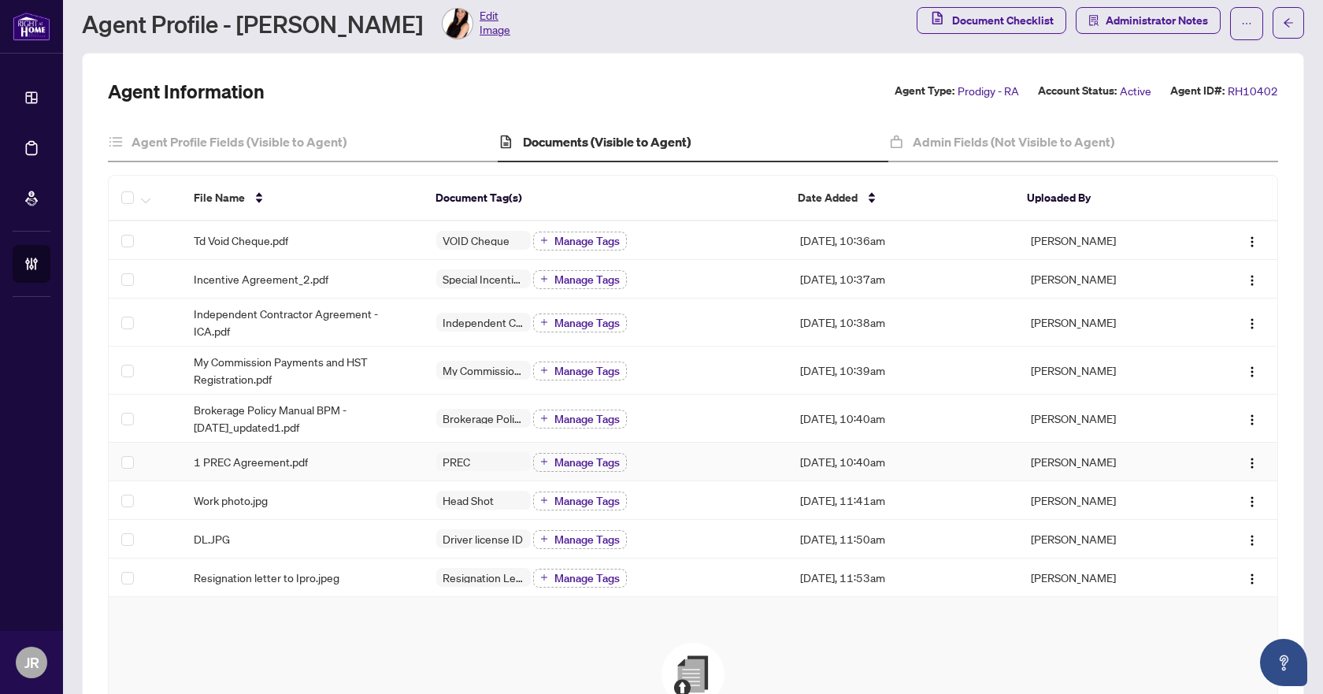
scroll to position [79, 0]
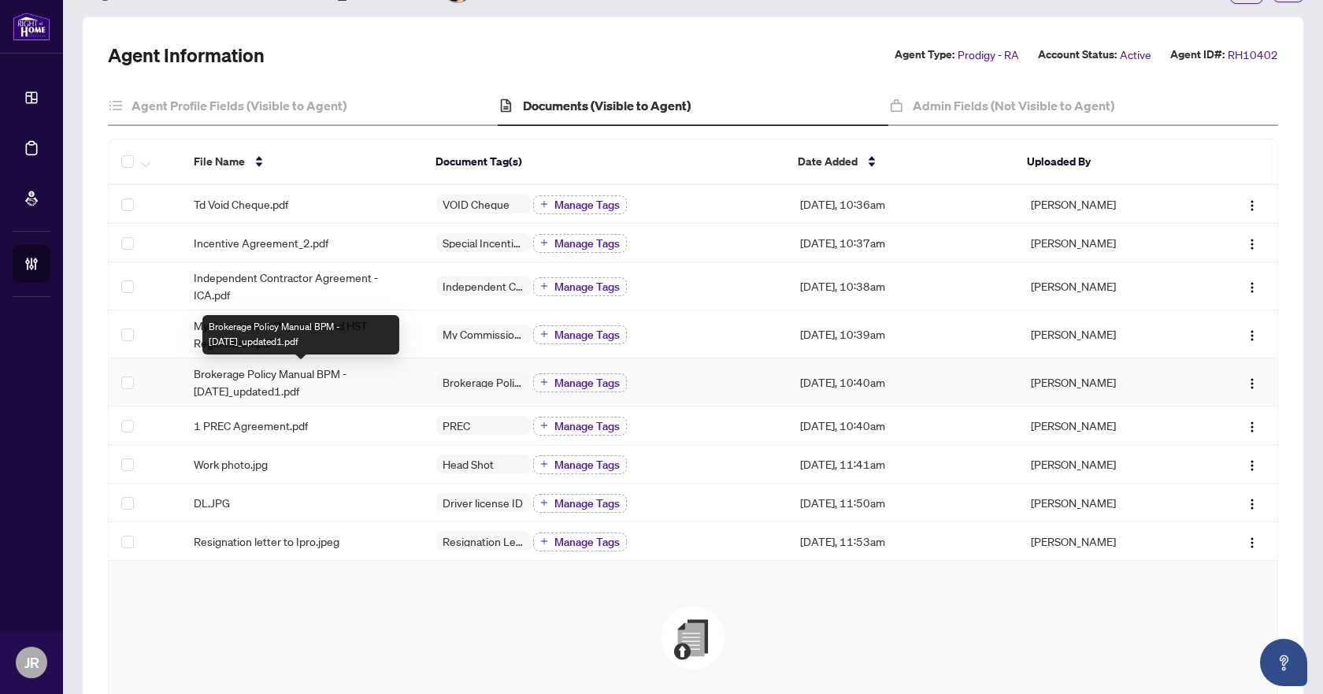
click at [321, 377] on span "Brokerage Policy Manual BPM - [DATE]_updated1.pdf" at bounding box center [302, 382] width 217 height 35
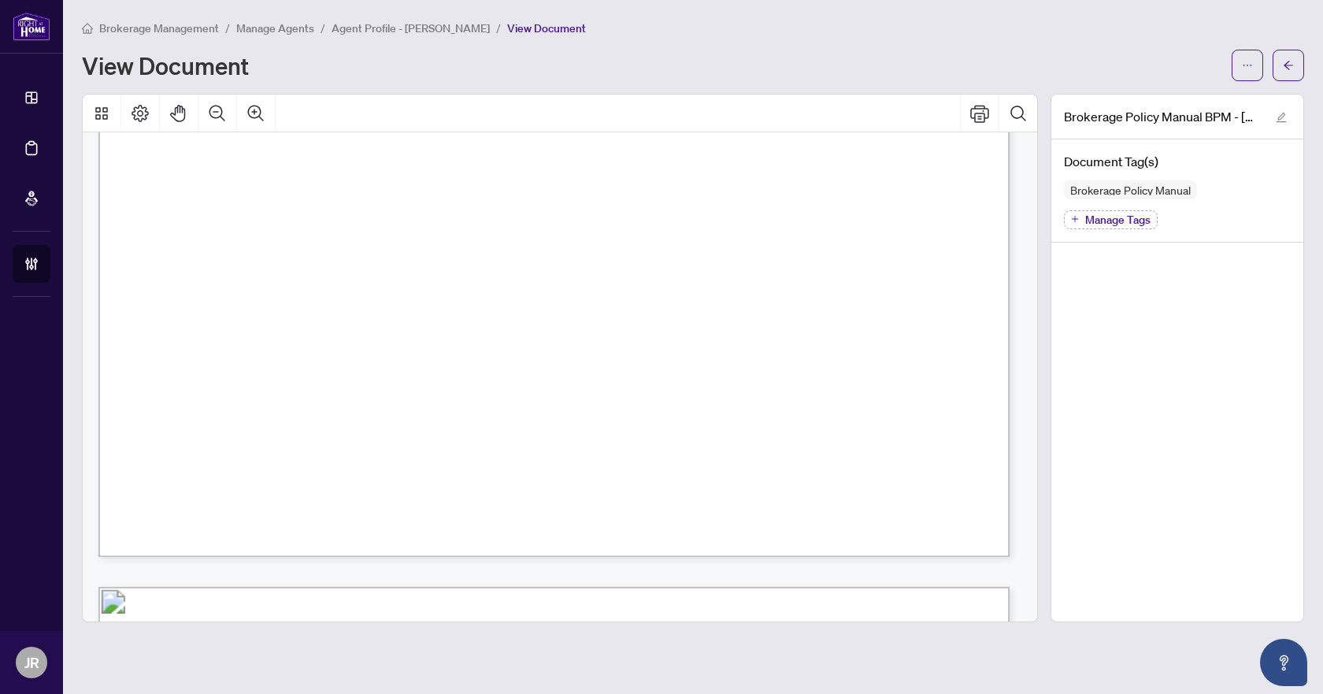
scroll to position [788, 0]
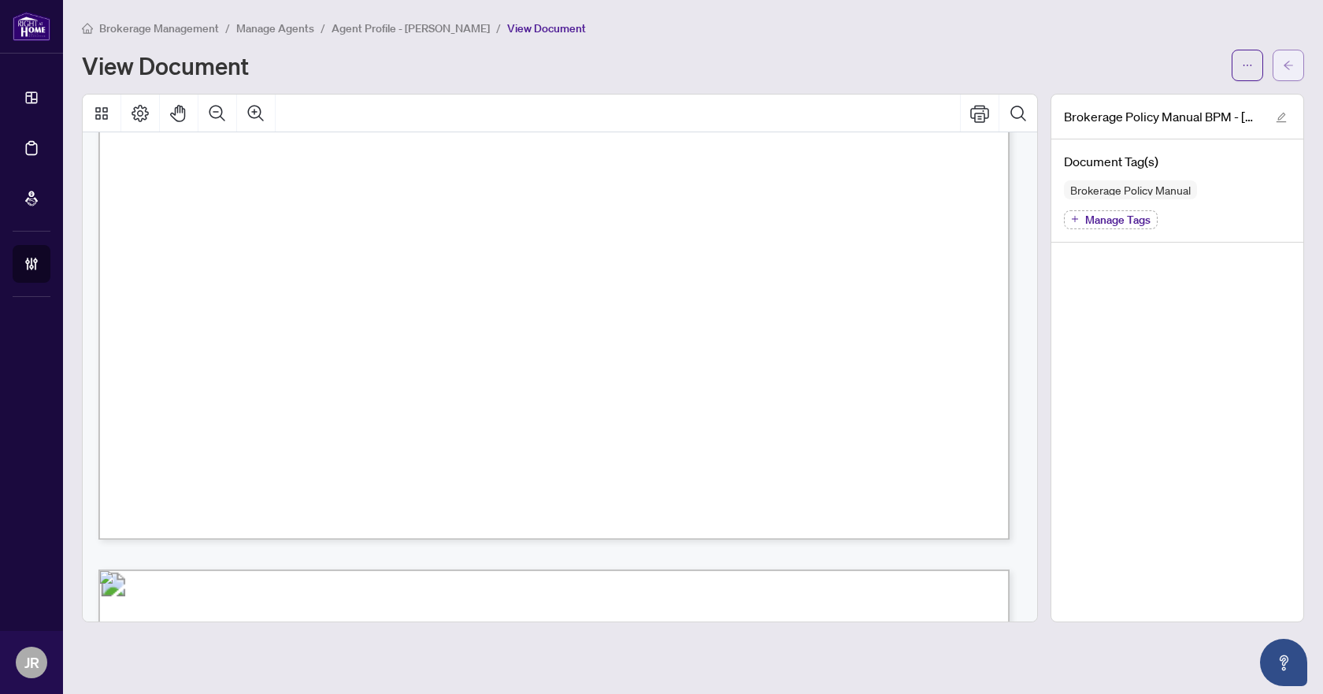
click at [1294, 68] on button "button" at bounding box center [1289, 66] width 32 height 32
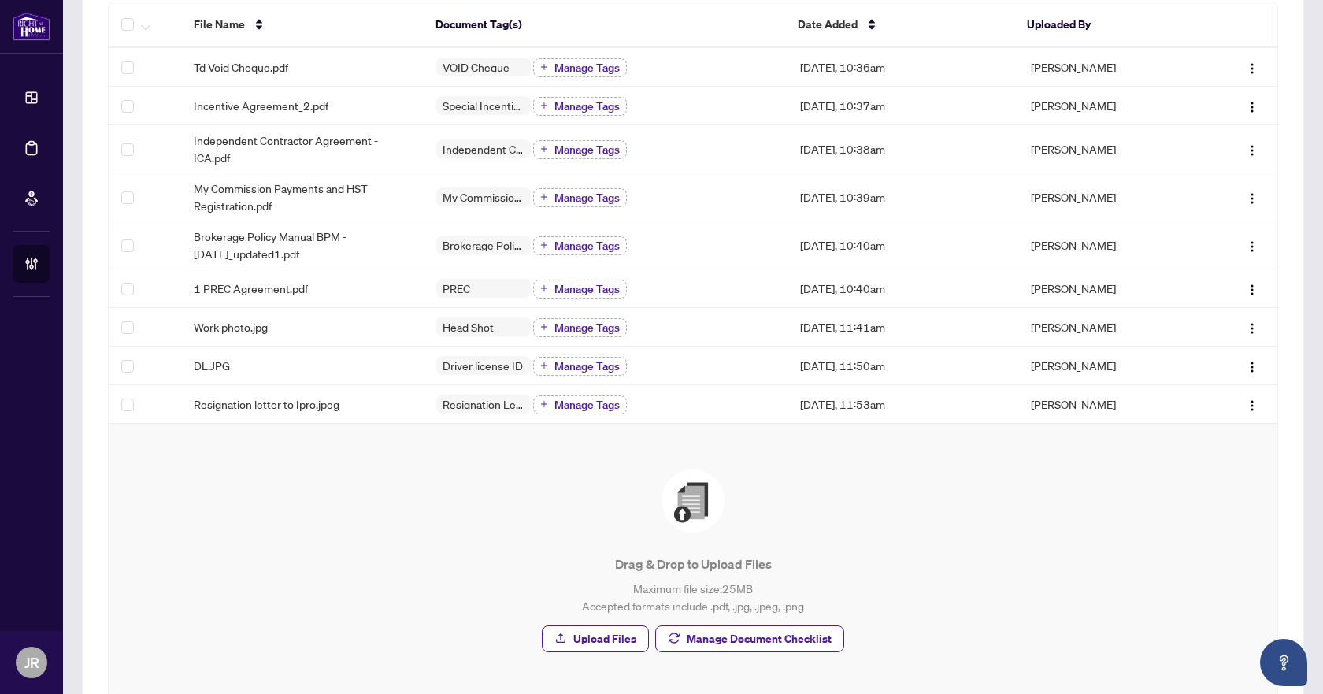
scroll to position [74, 0]
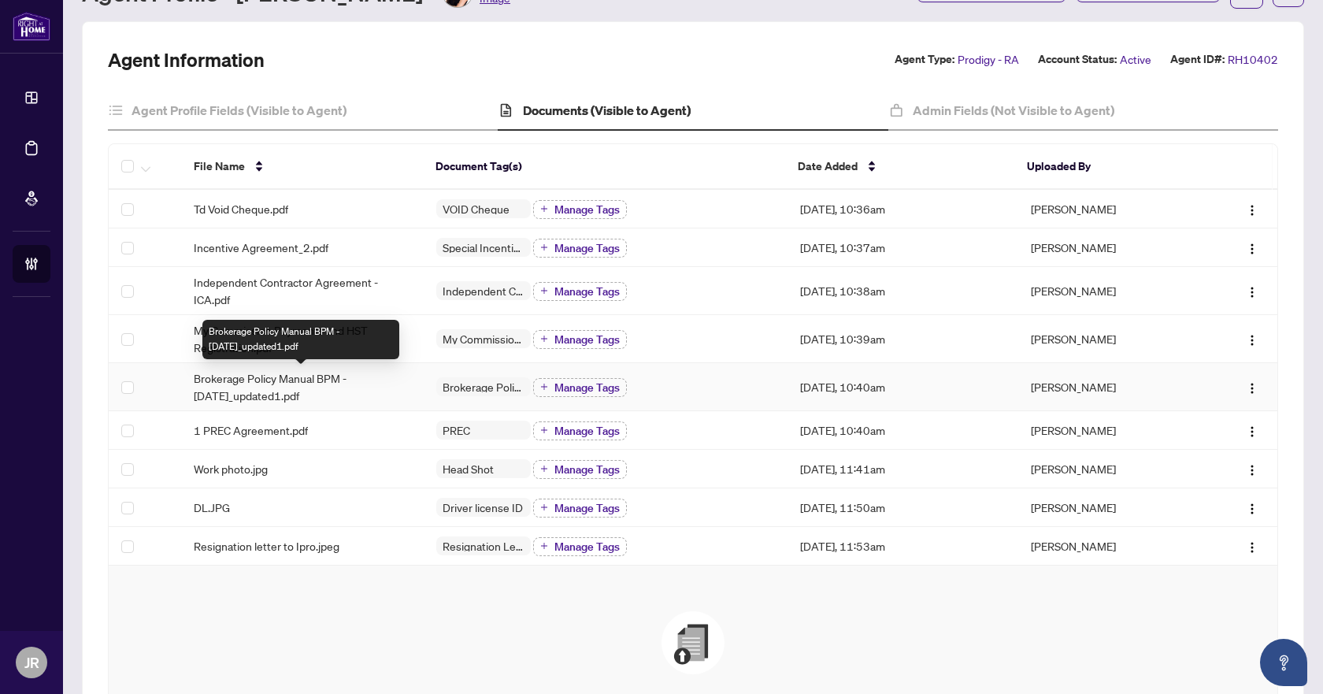
click at [381, 385] on span "Brokerage Policy Manual BPM - [DATE]_updated1.pdf" at bounding box center [302, 386] width 217 height 35
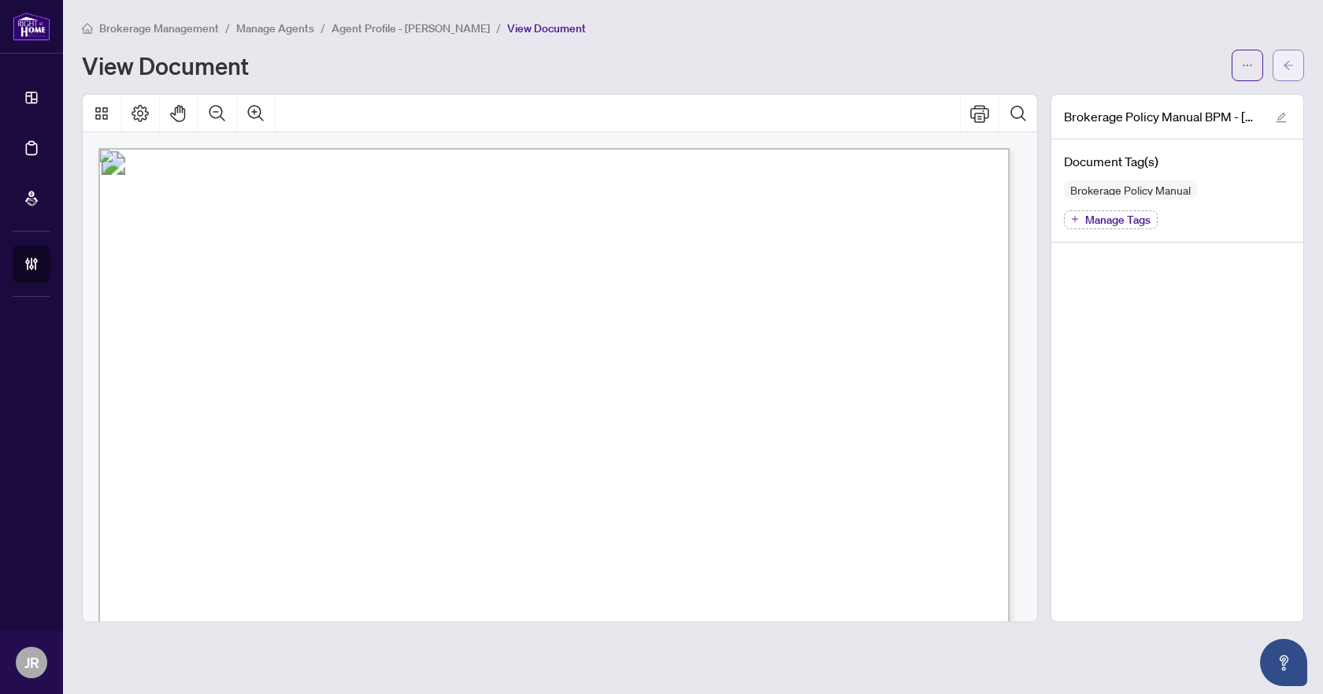
click at [1293, 62] on icon "arrow-left" at bounding box center [1288, 65] width 11 height 11
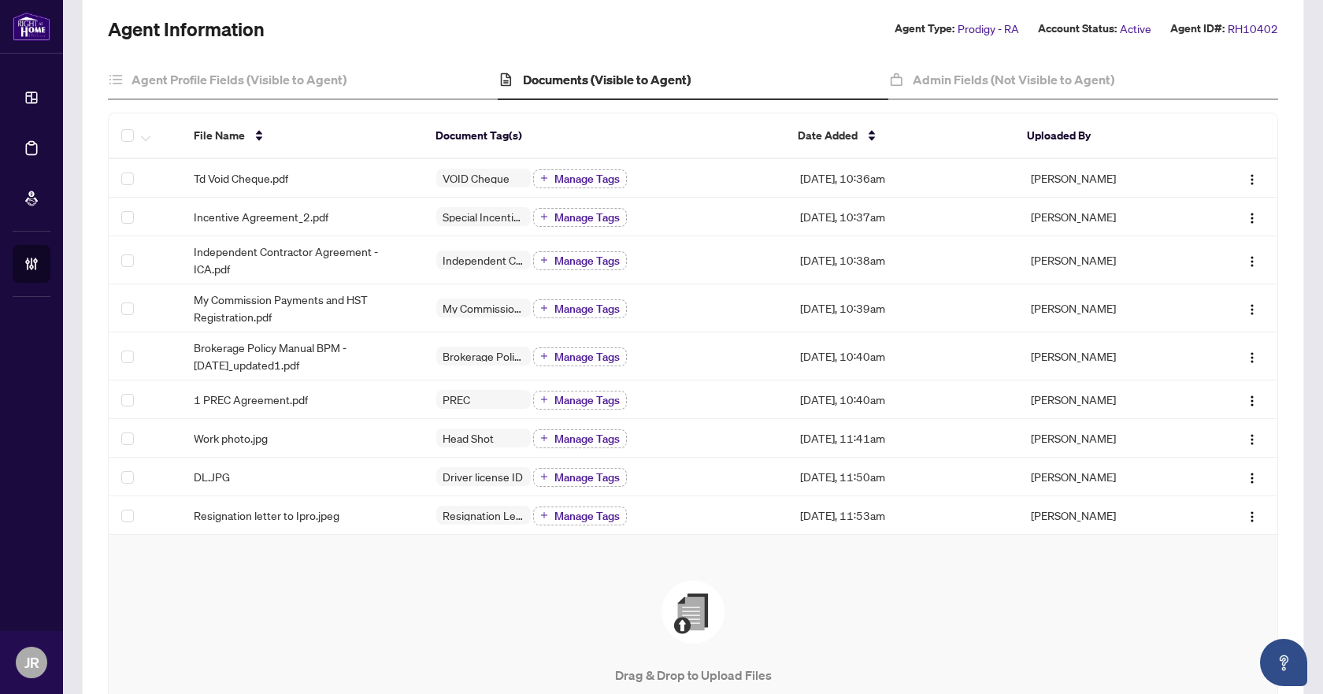
scroll to position [103, 0]
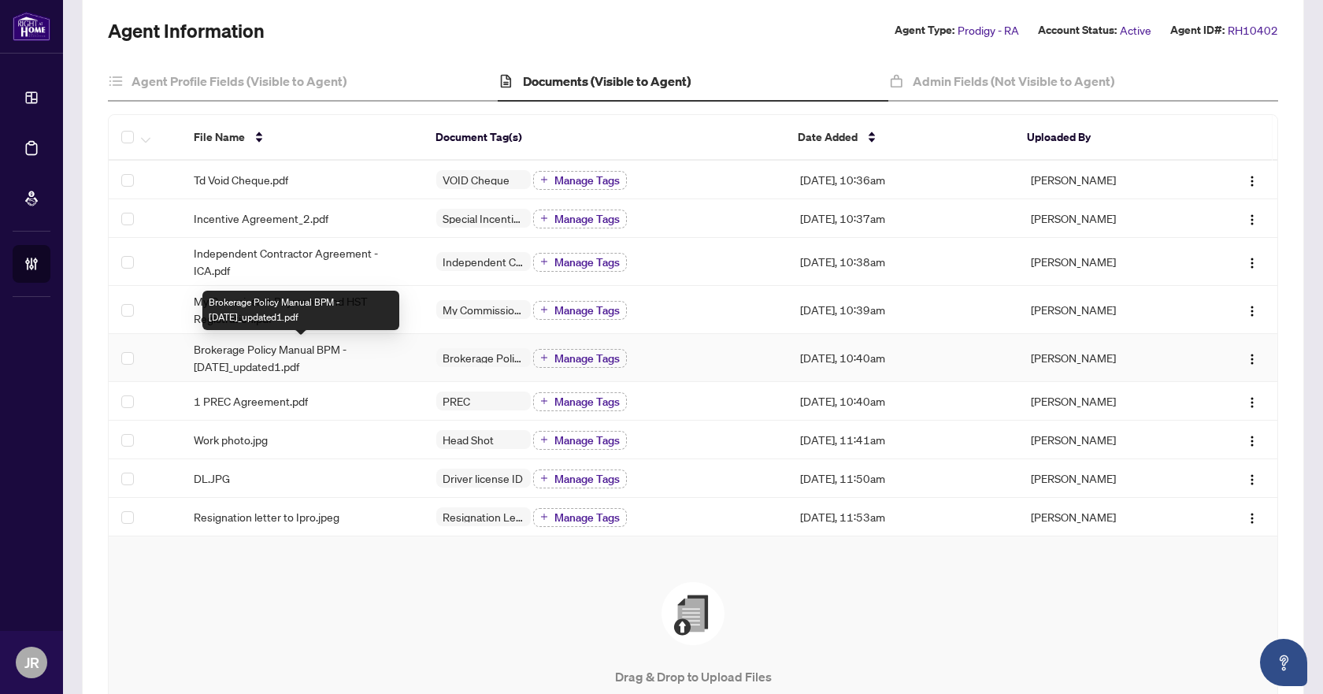
click at [361, 357] on span "Brokerage Policy Manual BPM - [DATE]_updated1.pdf" at bounding box center [302, 357] width 217 height 35
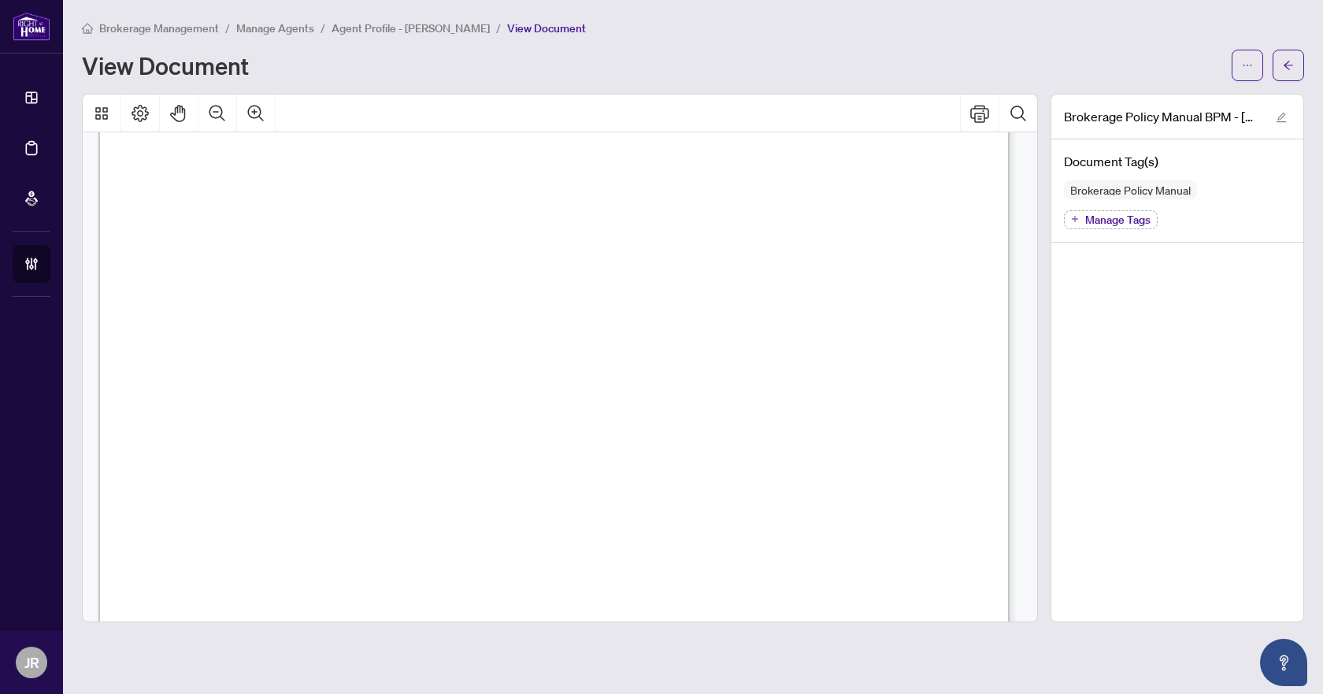
scroll to position [158, 0]
click at [220, 98] on button "Zoom Out" at bounding box center [217, 114] width 38 height 38
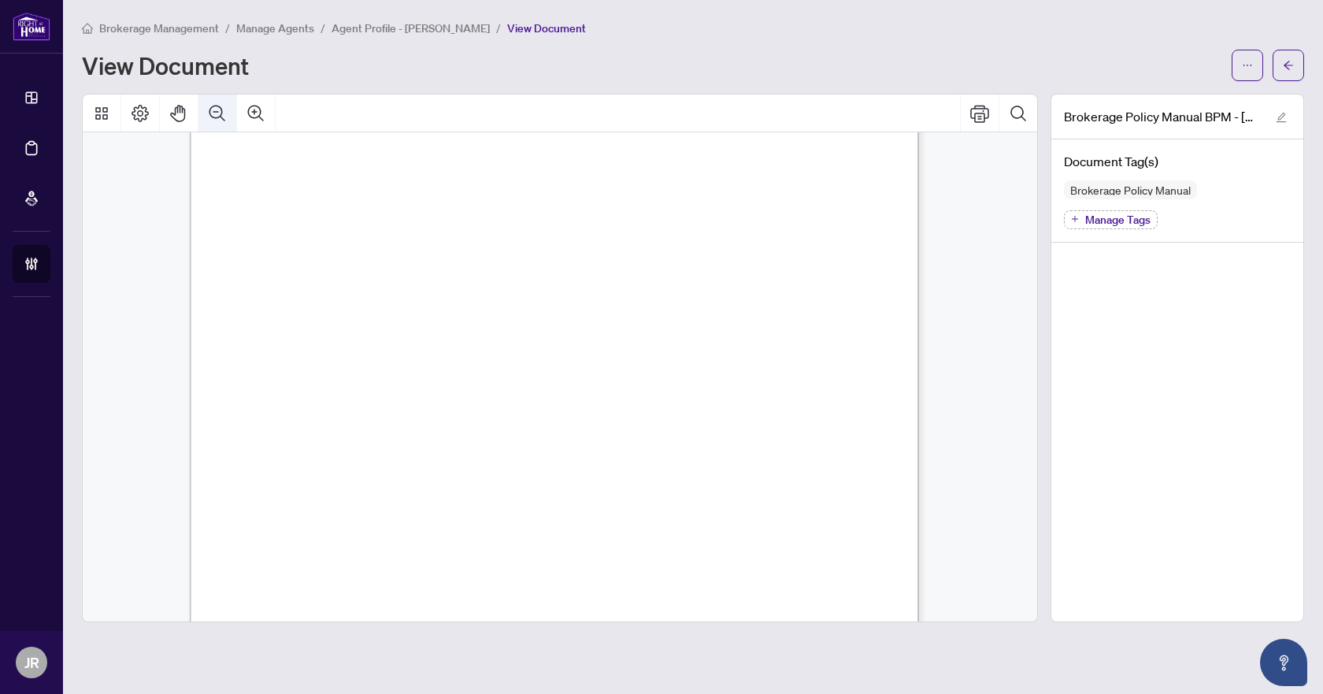
click at [220, 98] on button "Zoom Out" at bounding box center [217, 114] width 38 height 38
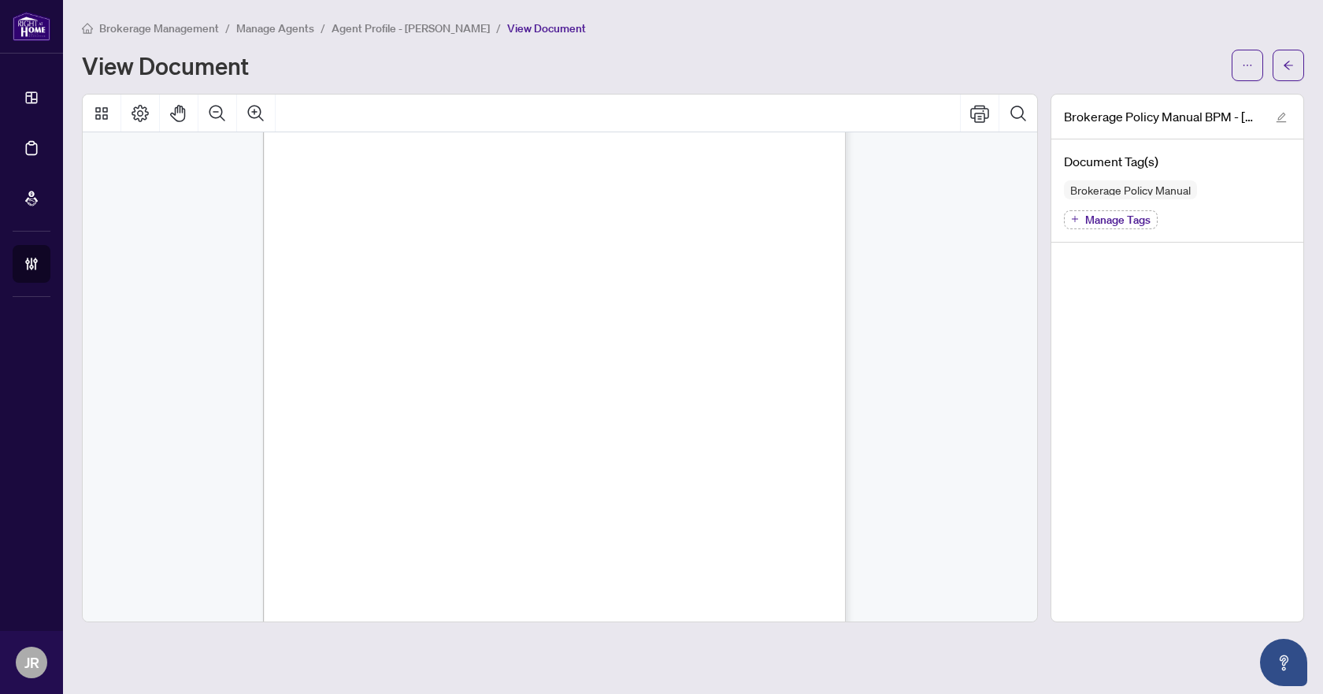
scroll to position [0, 0]
click at [1295, 65] on button "button" at bounding box center [1289, 66] width 32 height 32
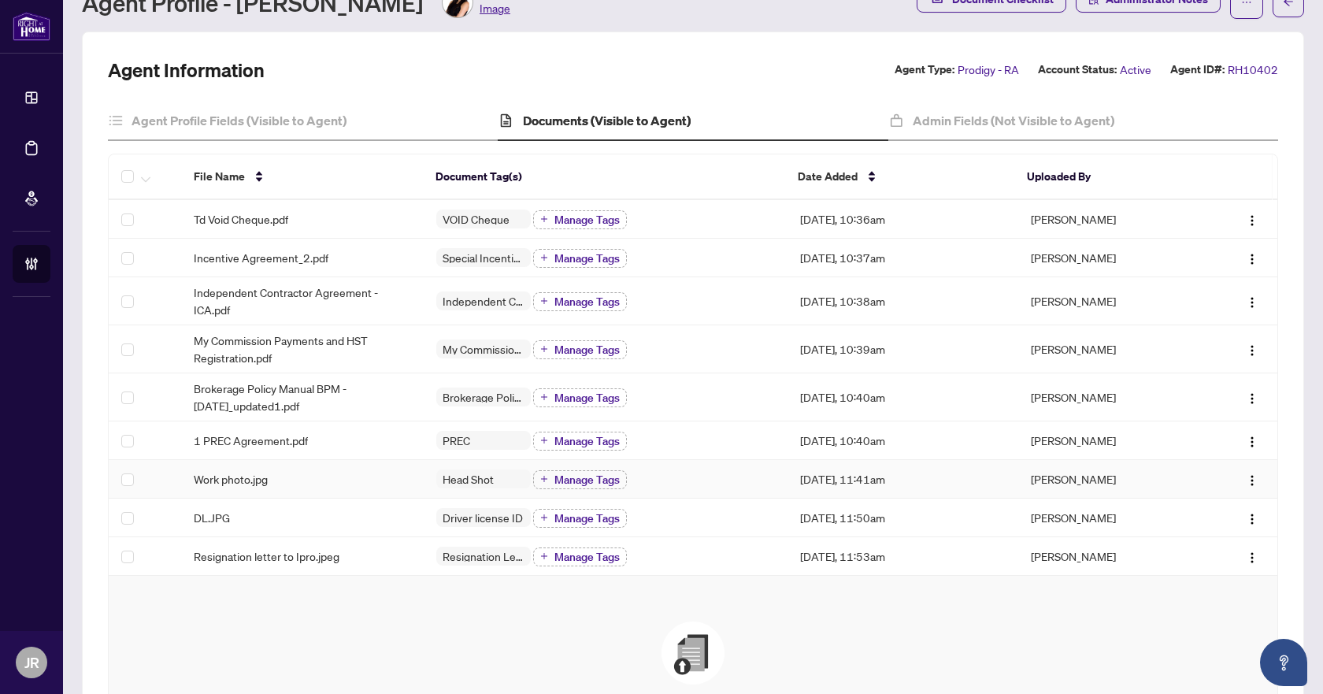
scroll to position [79, 0]
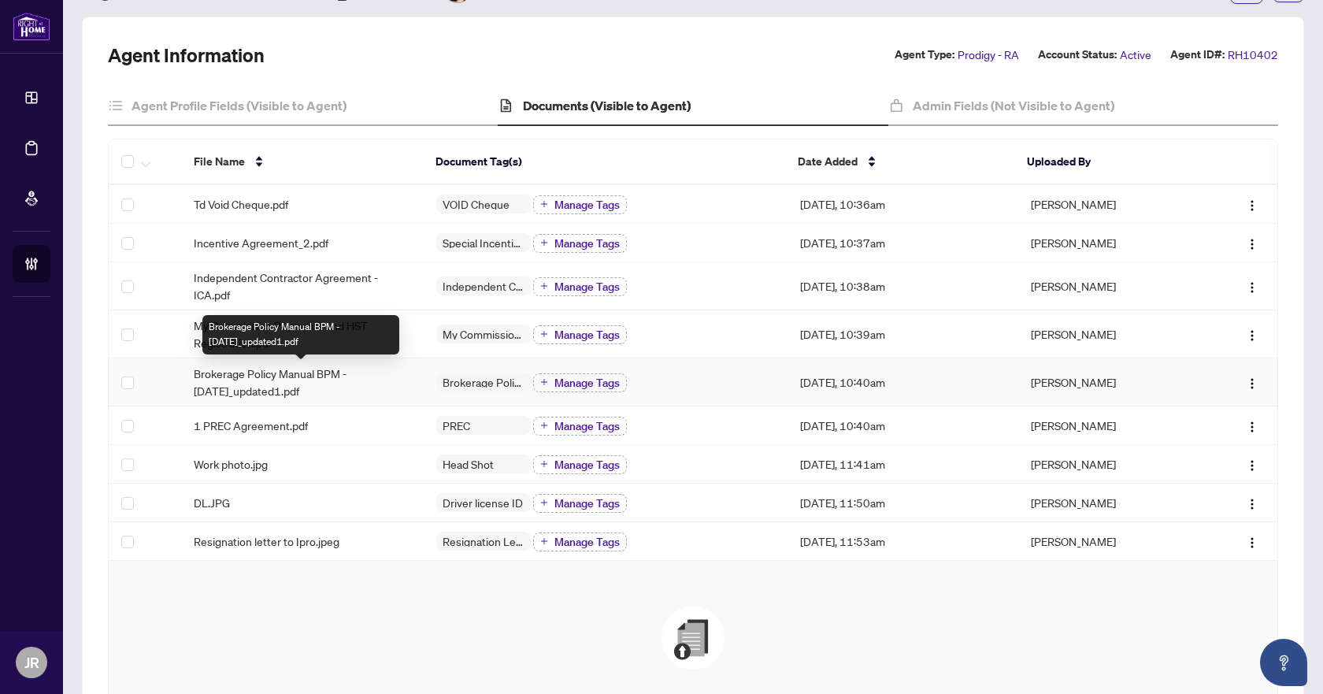
click at [398, 381] on span "Brokerage Policy Manual BPM - [DATE]_updated1.pdf" at bounding box center [302, 382] width 217 height 35
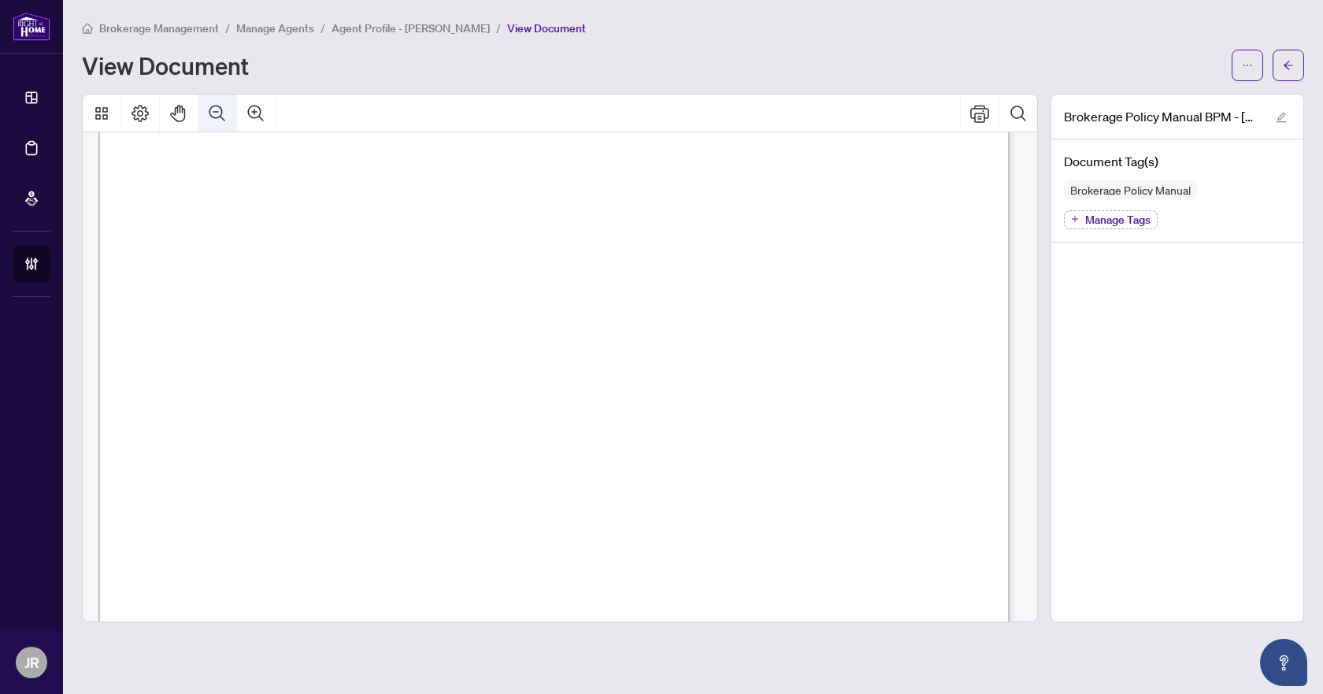
click at [225, 119] on icon "Zoom Out" at bounding box center [217, 113] width 19 height 19
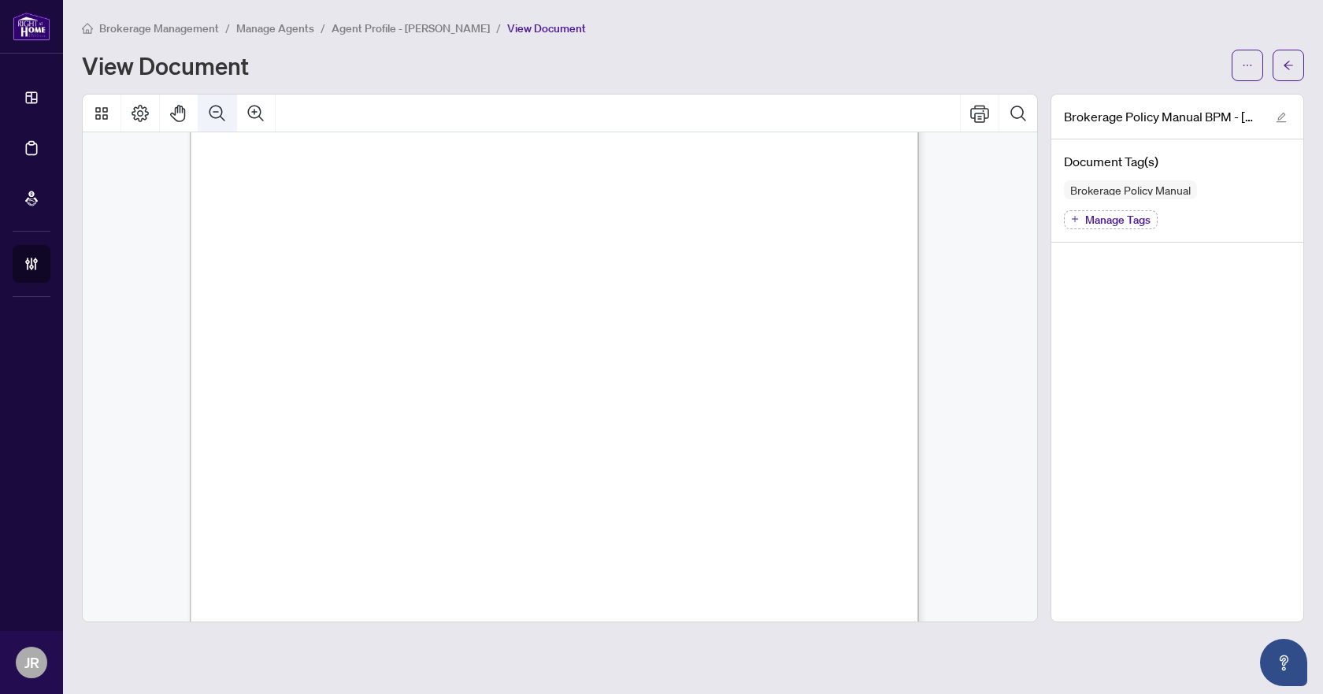
click at [225, 119] on icon "Zoom Out" at bounding box center [217, 113] width 19 height 19
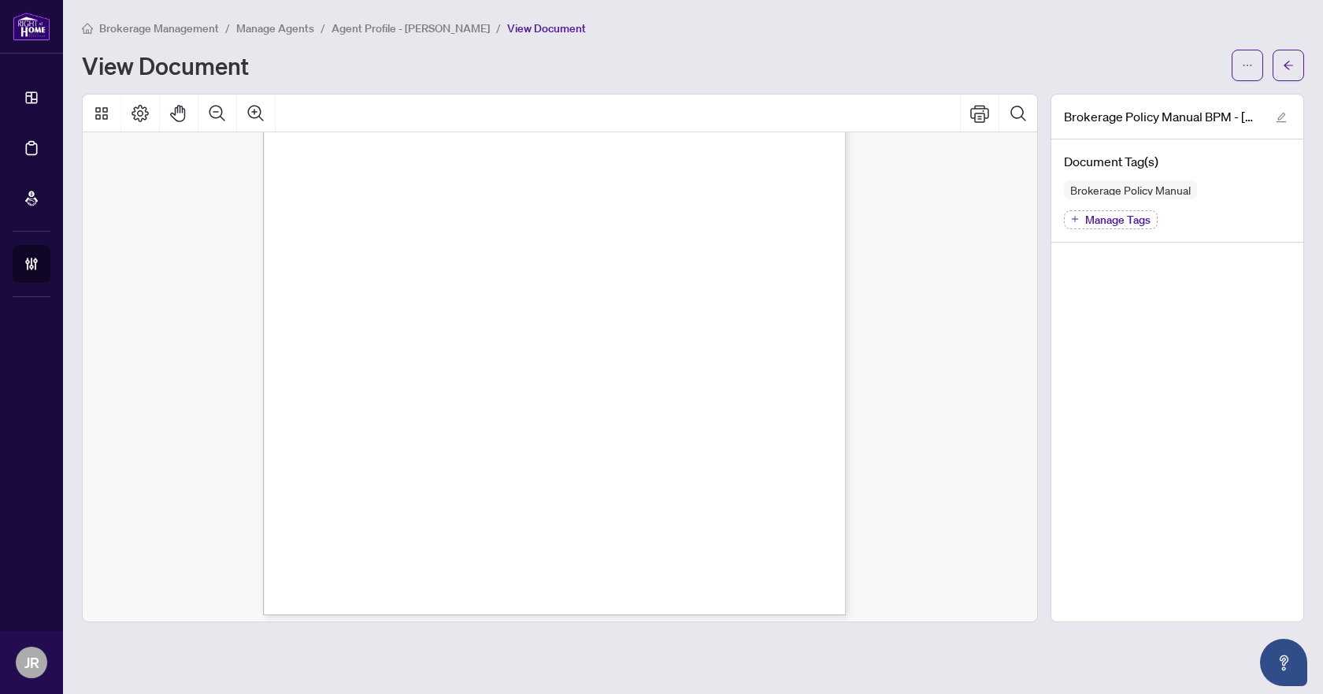
scroll to position [45173, 0]
click at [1283, 75] on span "button" at bounding box center [1288, 65] width 11 height 25
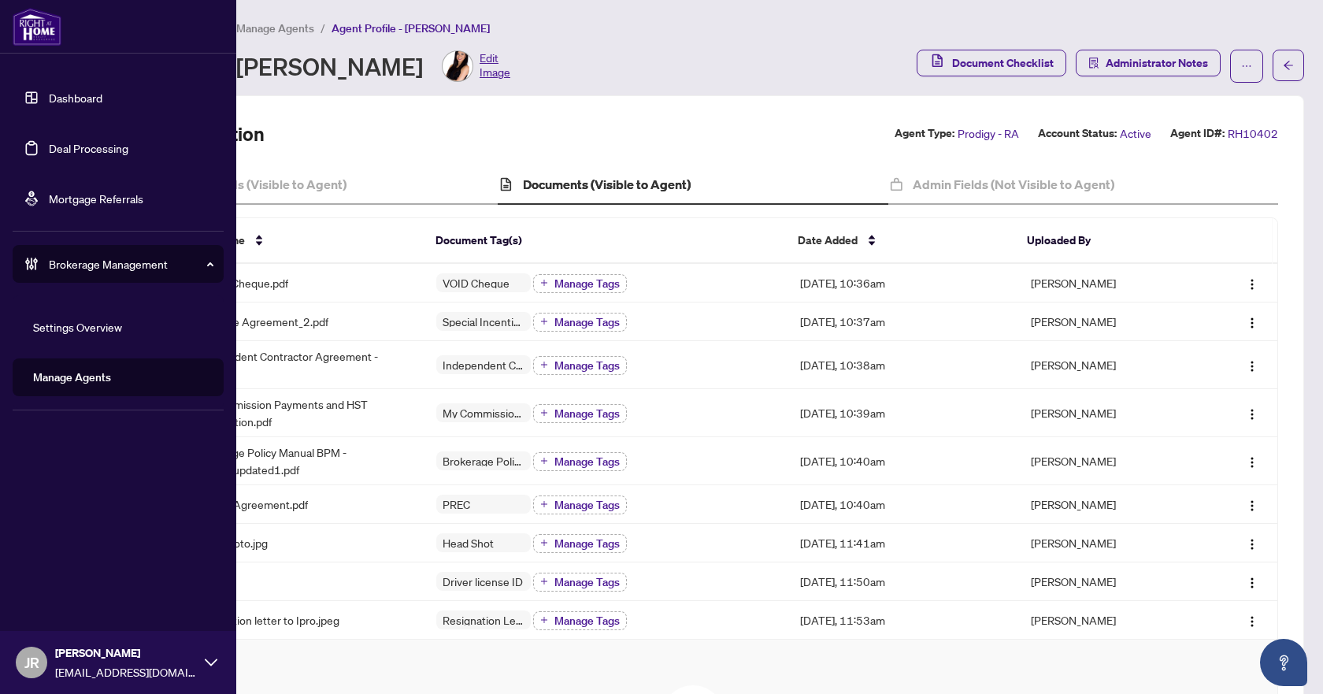
click at [82, 142] on link "Deal Processing" at bounding box center [89, 148] width 80 height 14
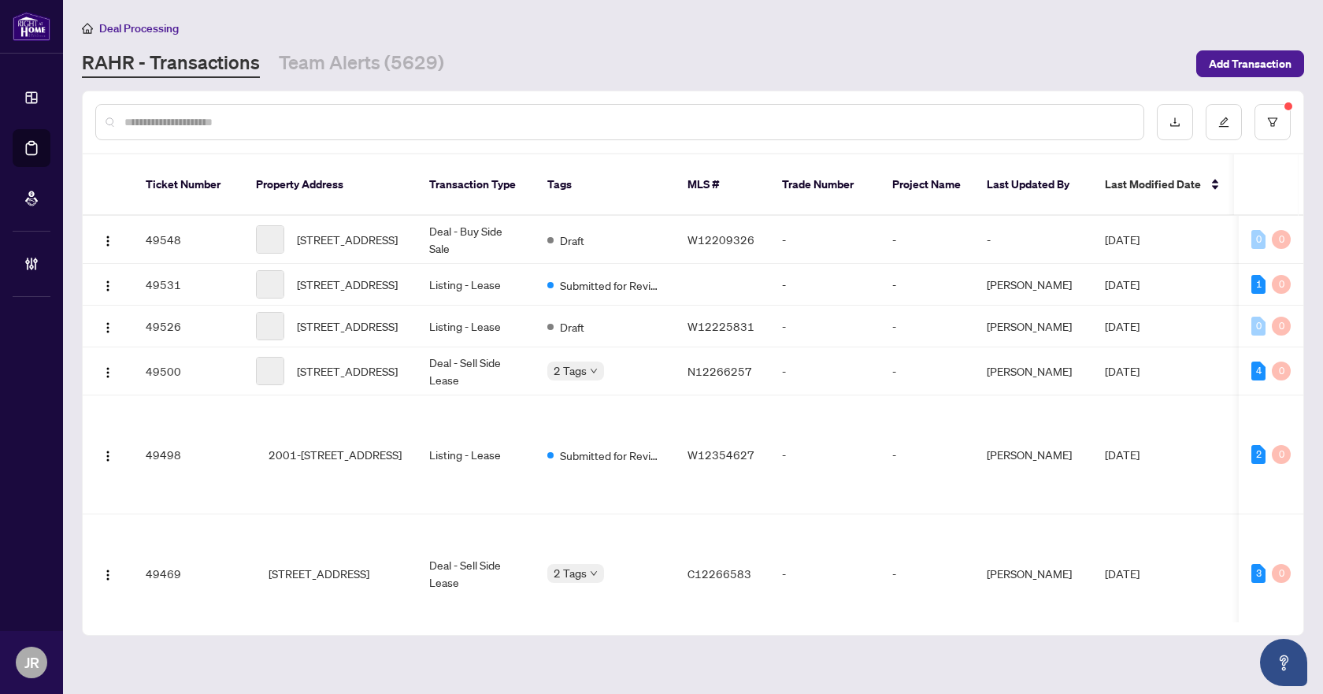
click at [465, 121] on input "text" at bounding box center [627, 121] width 1006 height 17
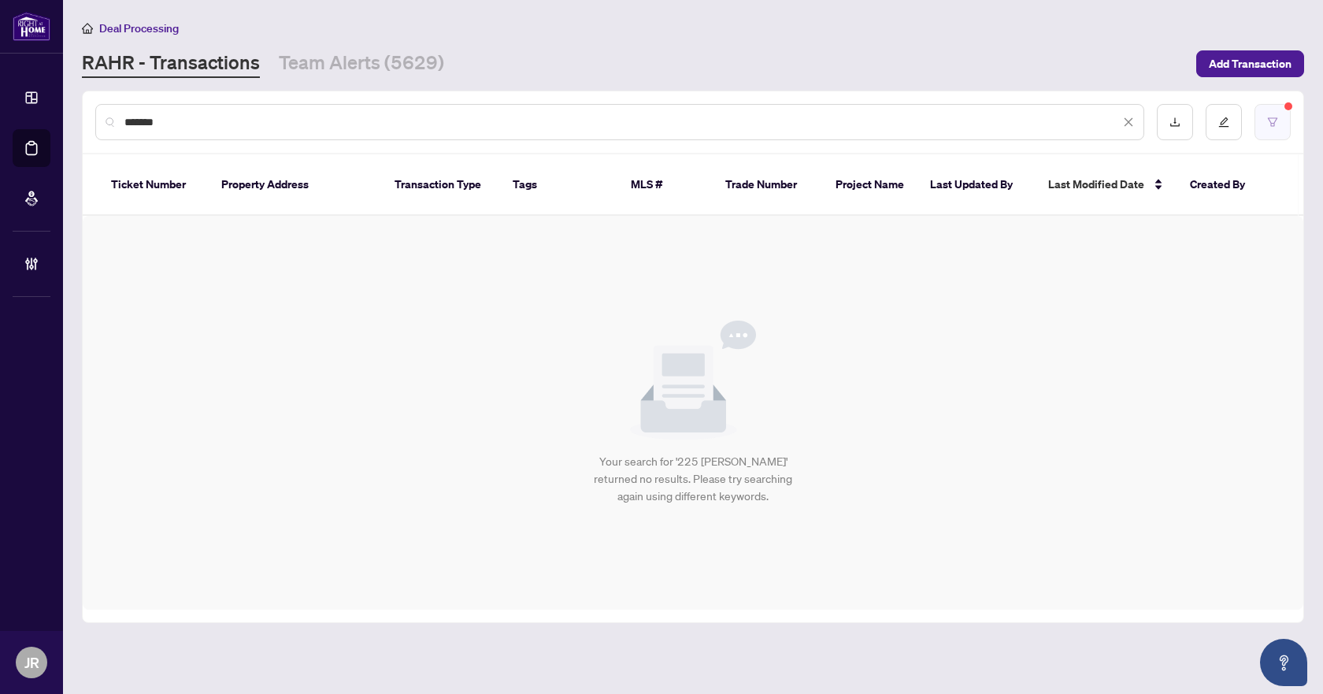
click at [1267, 120] on icon "filter" at bounding box center [1272, 122] width 11 height 11
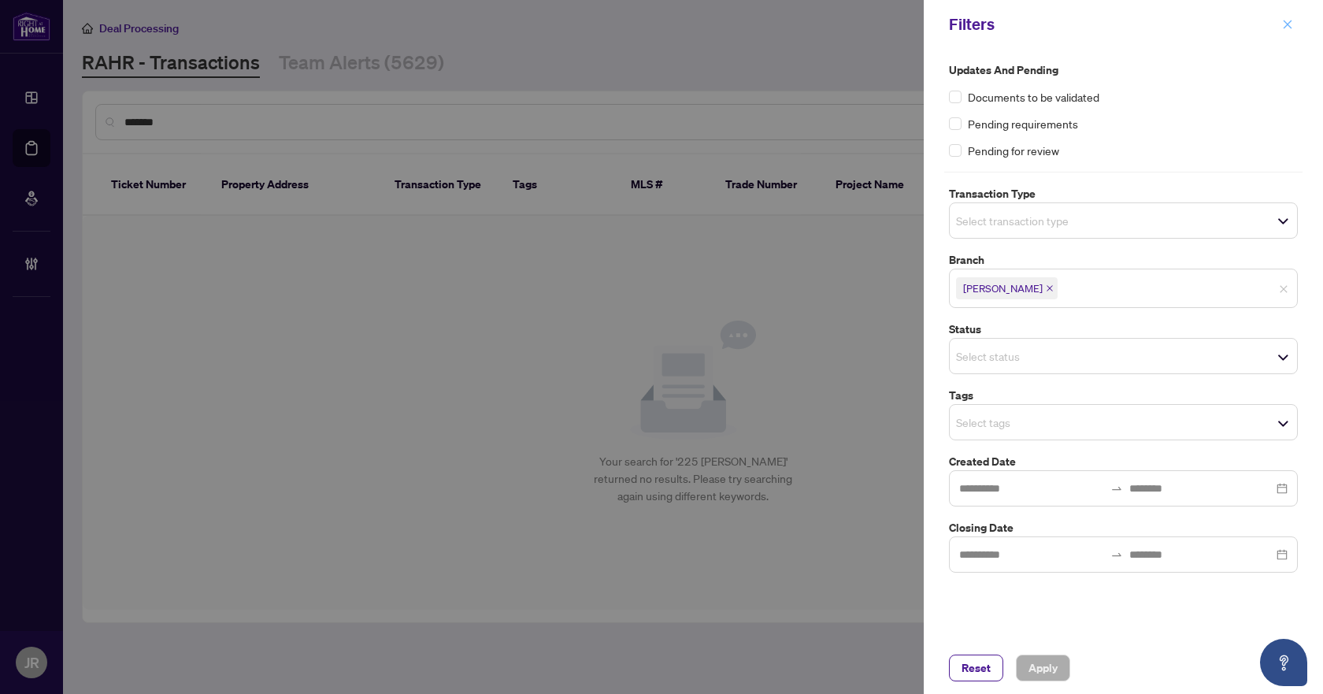
click at [1292, 24] on icon "close" at bounding box center [1287, 24] width 11 height 11
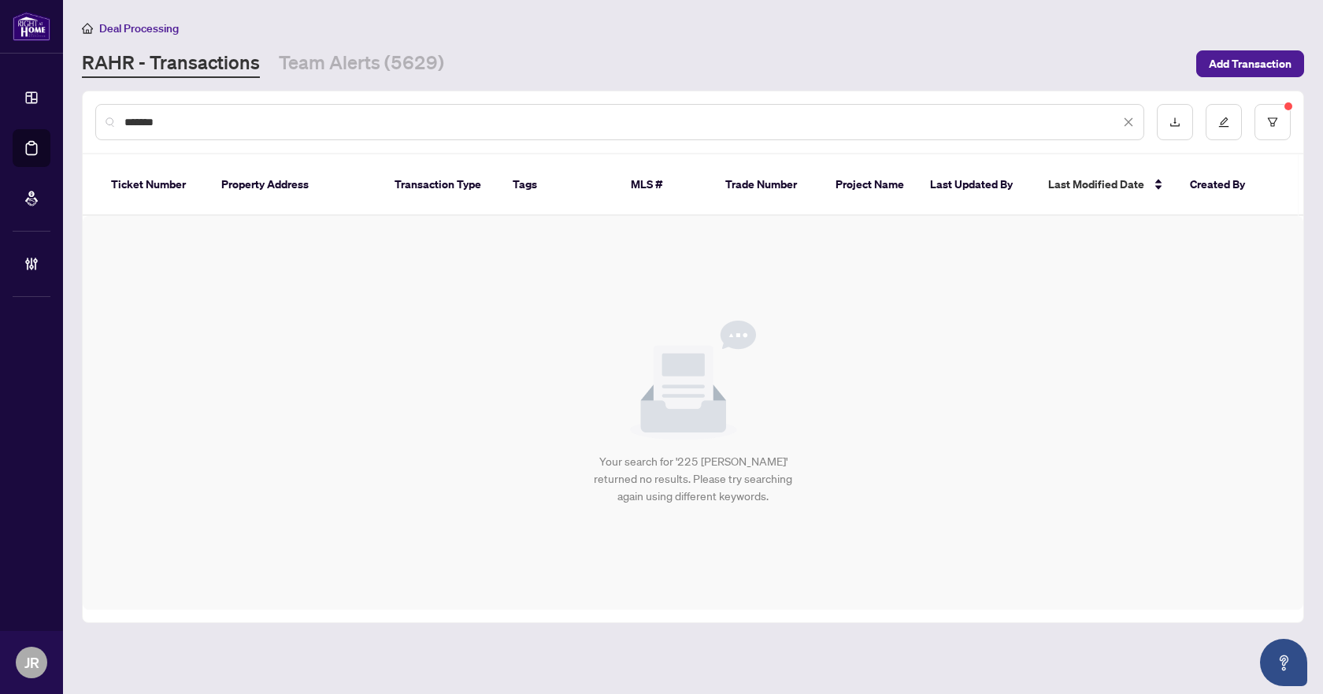
click at [287, 106] on div "*******" at bounding box center [619, 122] width 1049 height 36
click at [284, 119] on input "*******" at bounding box center [621, 121] width 995 height 17
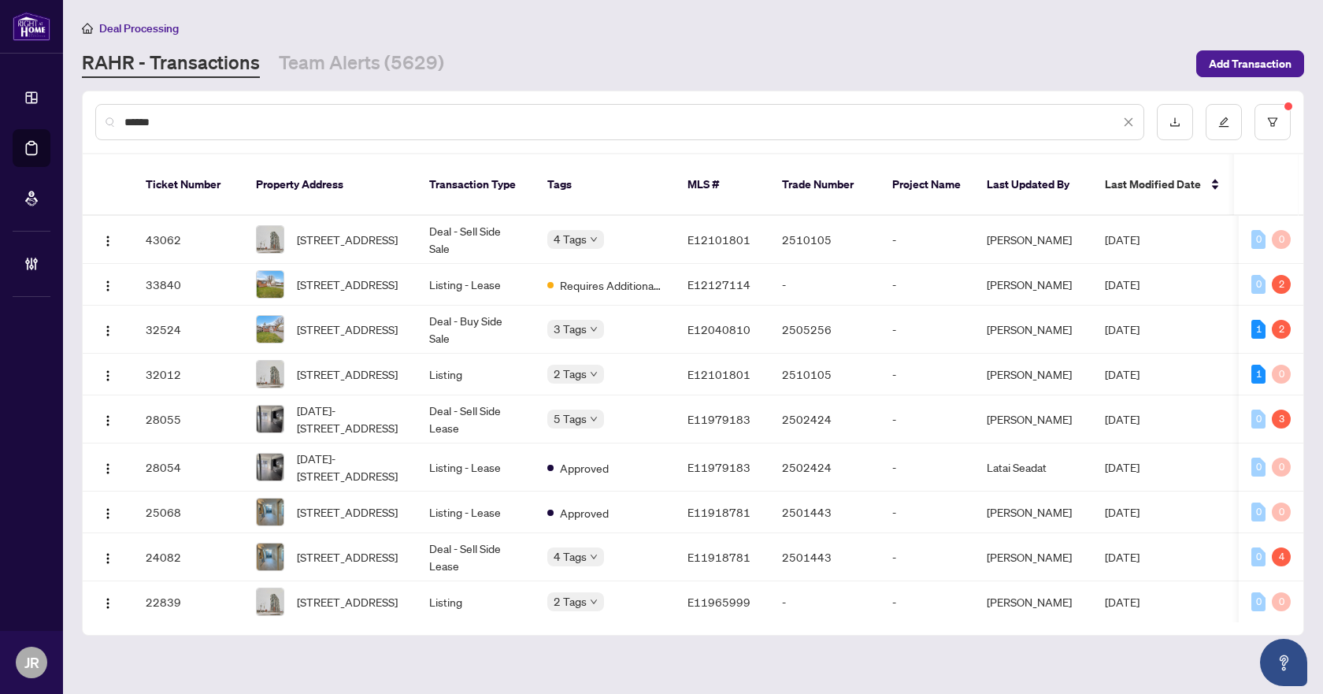
type input "******"
click at [390, 231] on span "[STREET_ADDRESS]" at bounding box center [347, 239] width 101 height 17
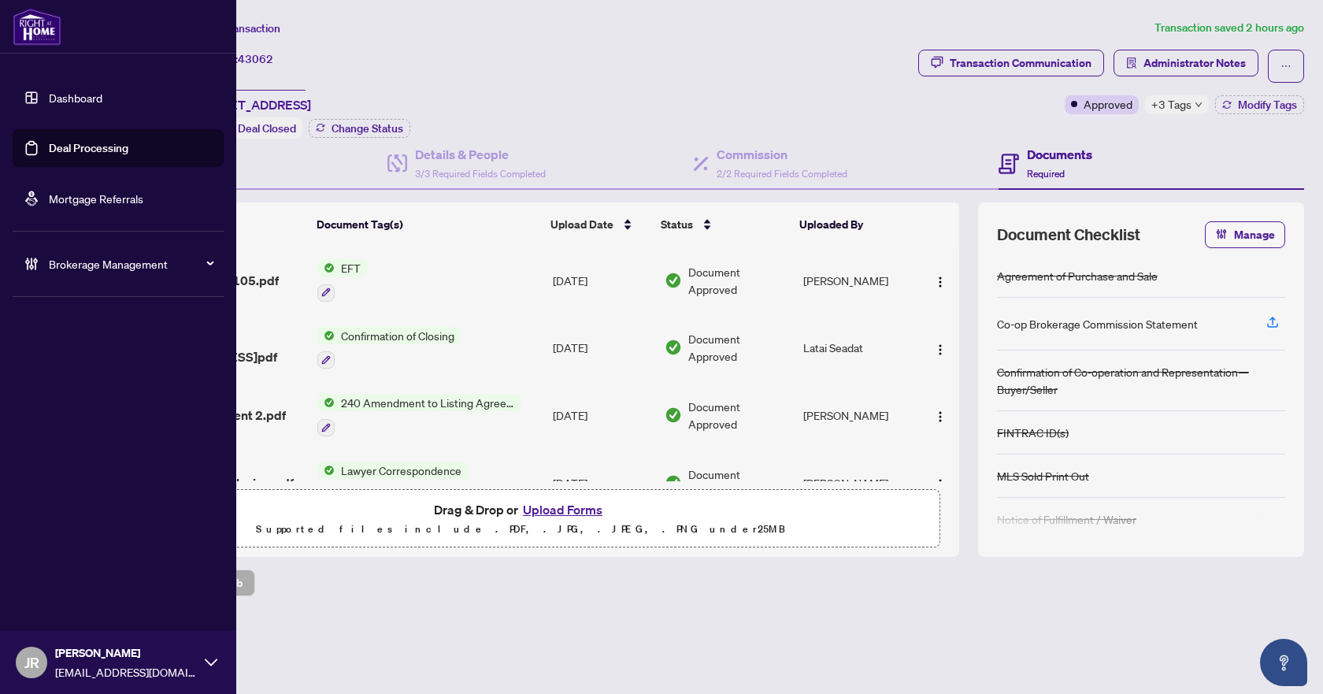
click at [74, 148] on link "Deal Processing" at bounding box center [89, 148] width 80 height 14
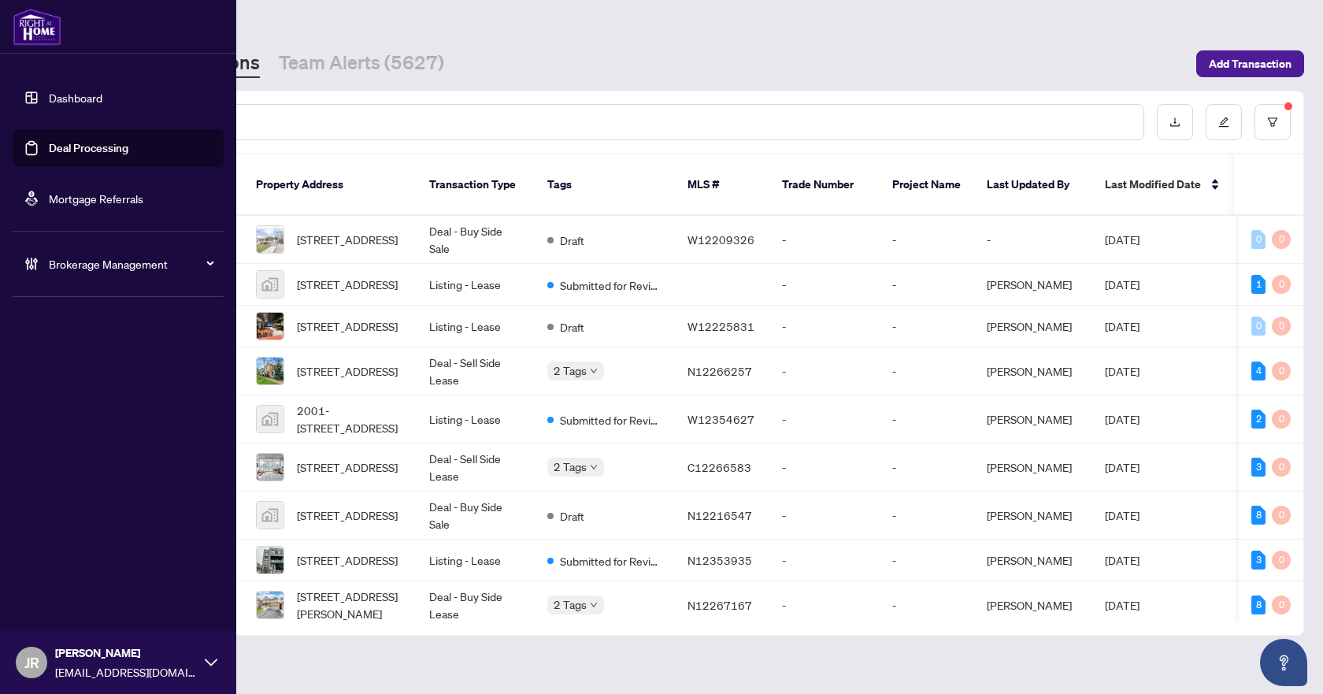
click at [102, 266] on span "Brokerage Management" at bounding box center [131, 263] width 164 height 17
click at [96, 376] on link "Manage Agents" at bounding box center [72, 377] width 78 height 14
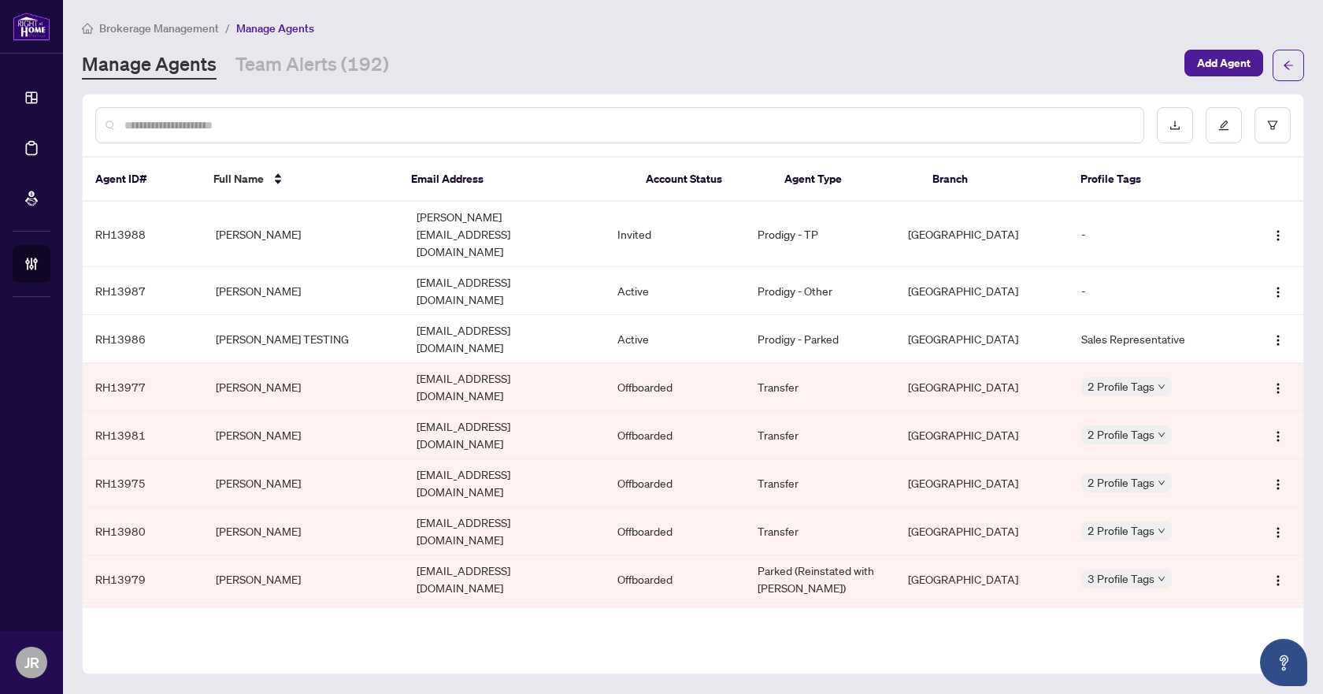
click at [647, 105] on div at bounding box center [693, 125] width 1221 height 61
click at [633, 122] on input "text" at bounding box center [627, 125] width 1006 height 17
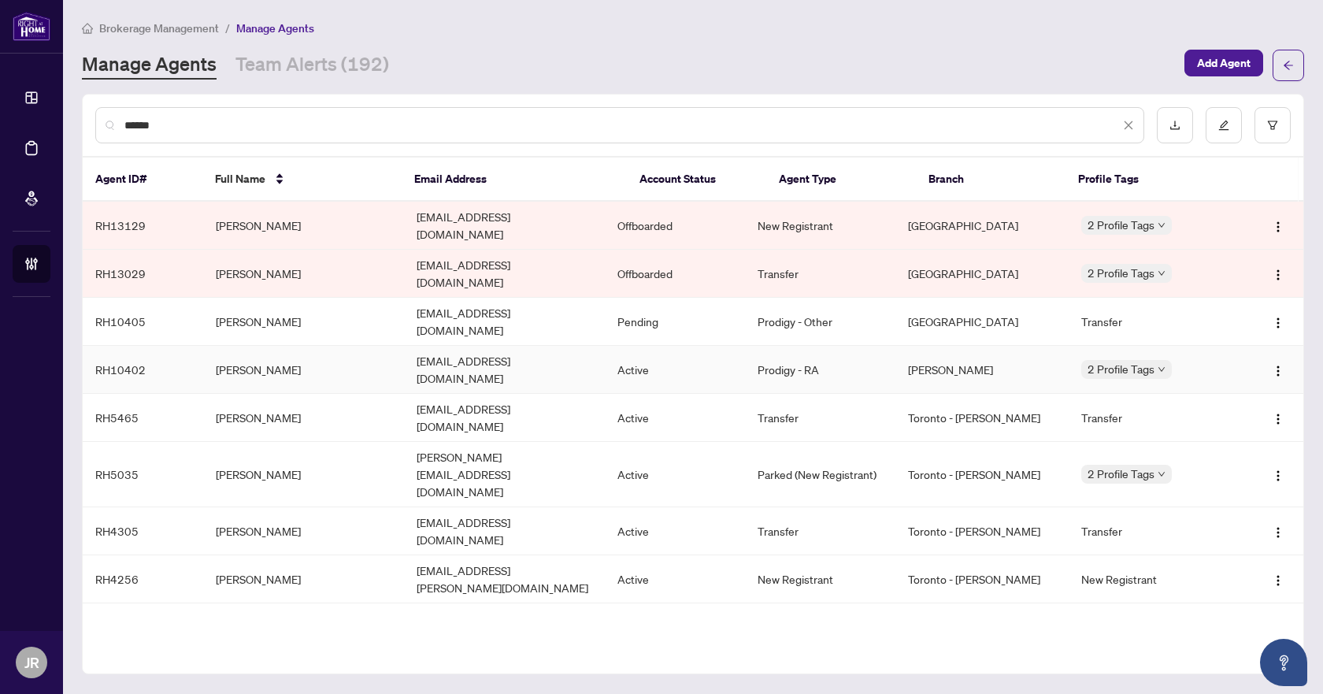
type input "******"
click at [420, 346] on td "[EMAIL_ADDRESS][DOMAIN_NAME]" at bounding box center [504, 370] width 201 height 48
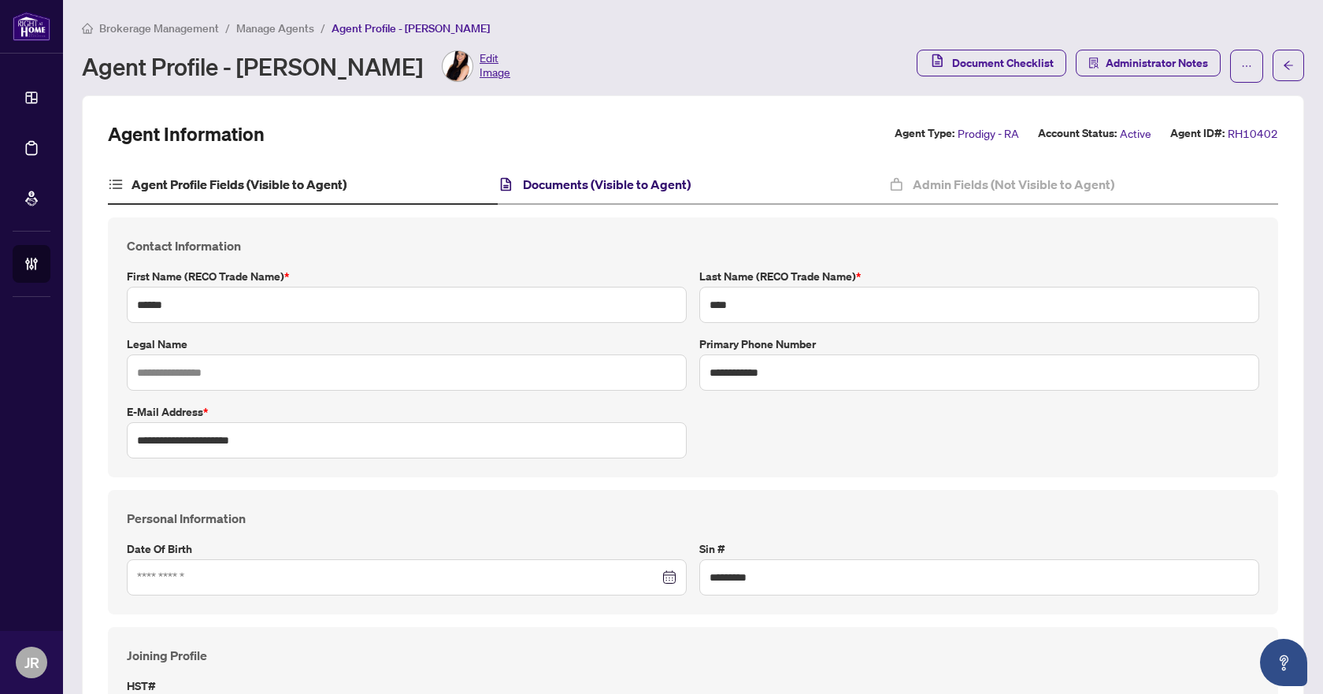
click at [610, 192] on h4 "Documents (Visible to Agent)" at bounding box center [607, 184] width 168 height 19
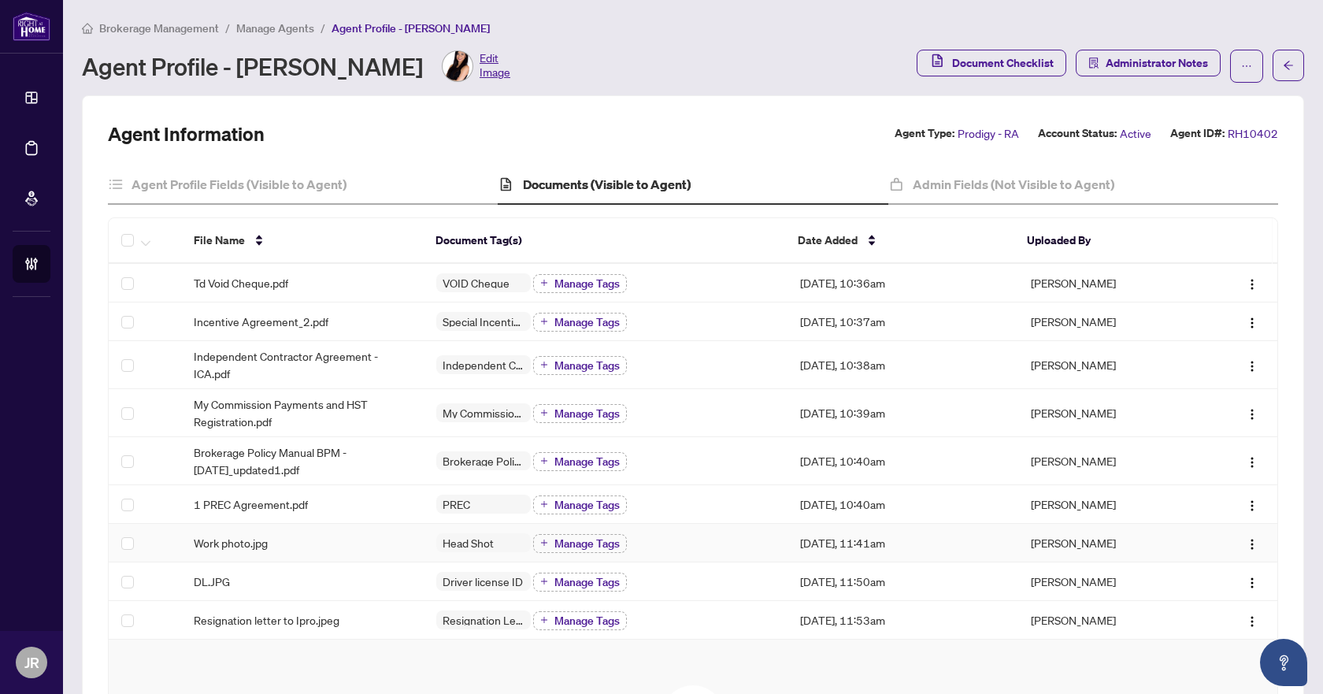
click at [331, 537] on div "Work photo.jpg" at bounding box center [302, 542] width 217 height 17
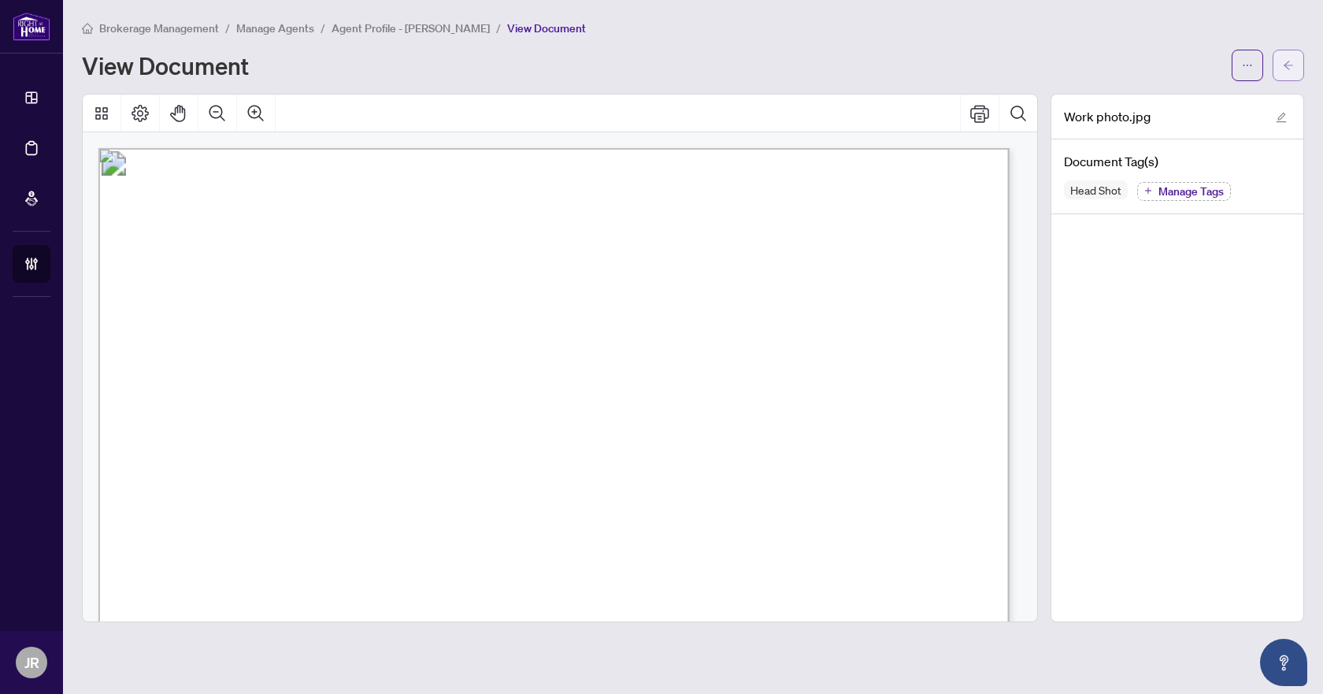
click at [1281, 65] on button "button" at bounding box center [1289, 66] width 32 height 32
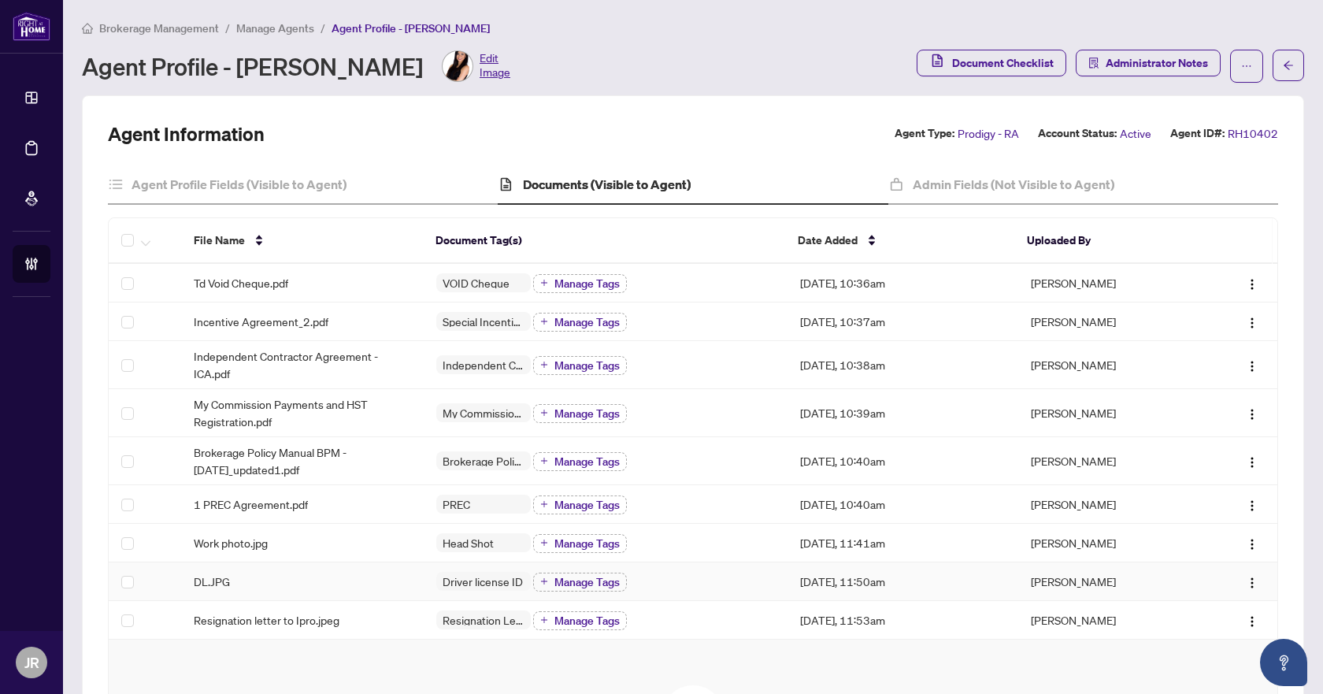
click at [335, 573] on div "DL.JPG" at bounding box center [302, 581] width 217 height 17
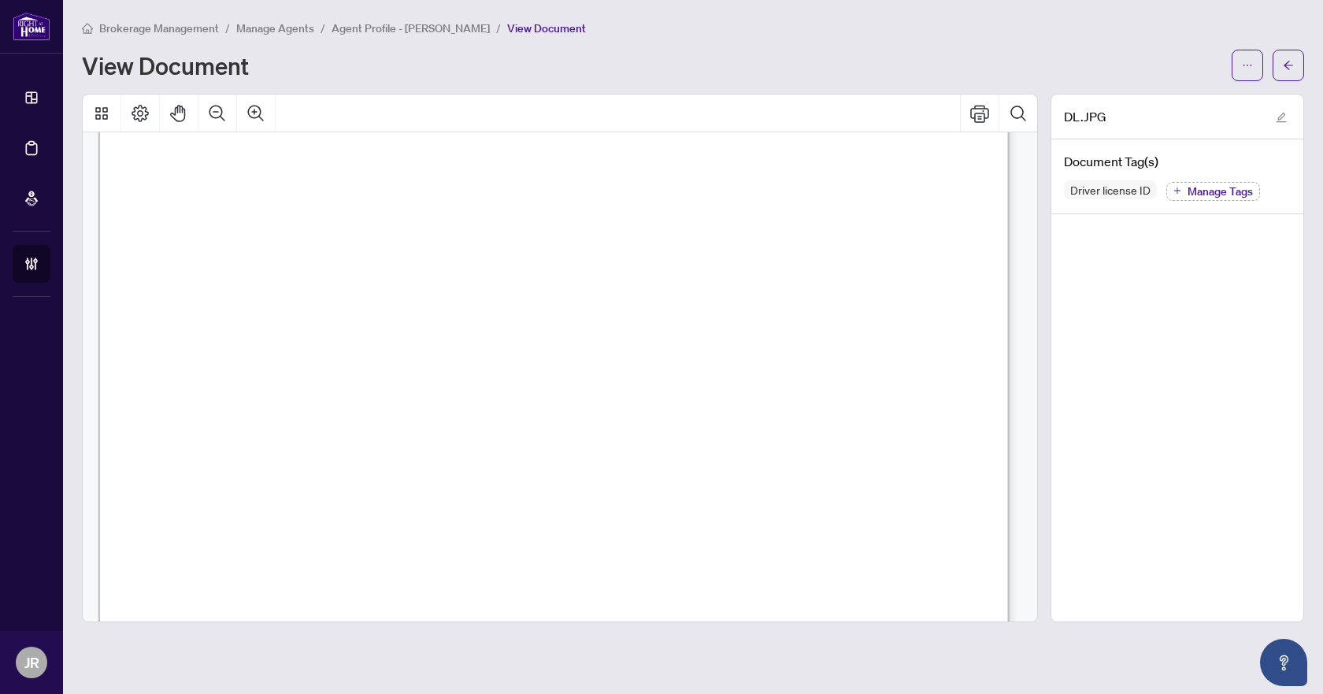
scroll to position [158, 0]
click at [984, 106] on icon "Print" at bounding box center [979, 113] width 19 height 17
click at [1291, 68] on icon "arrow-left" at bounding box center [1288, 65] width 11 height 11
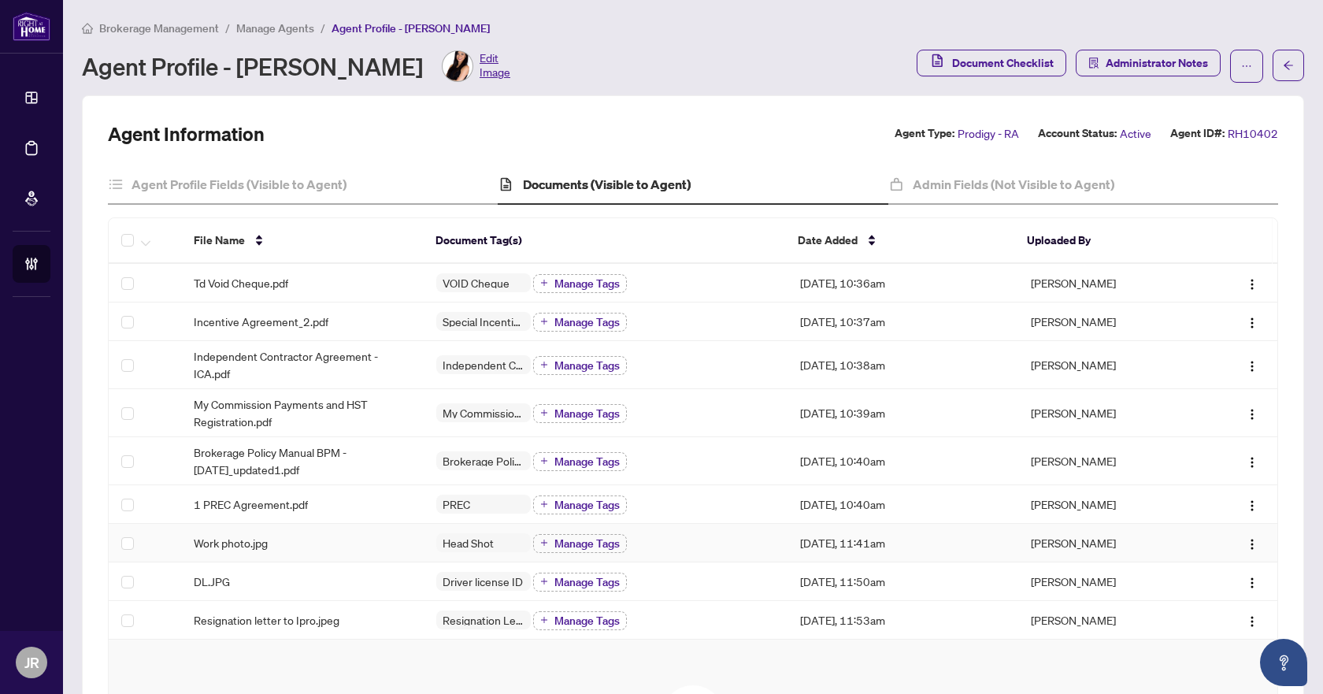
click at [351, 538] on div "Work photo.jpg" at bounding box center [302, 542] width 217 height 17
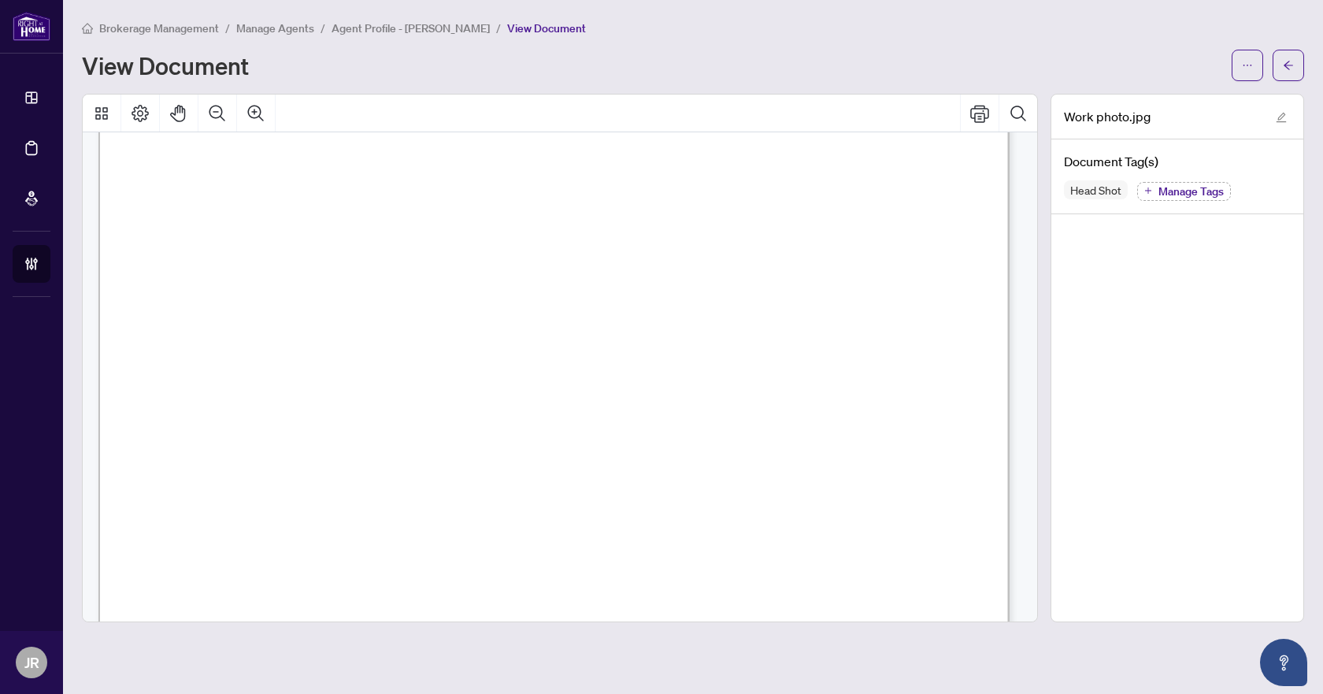
scroll to position [236, 0]
click at [1283, 63] on icon "arrow-left" at bounding box center [1288, 65] width 11 height 11
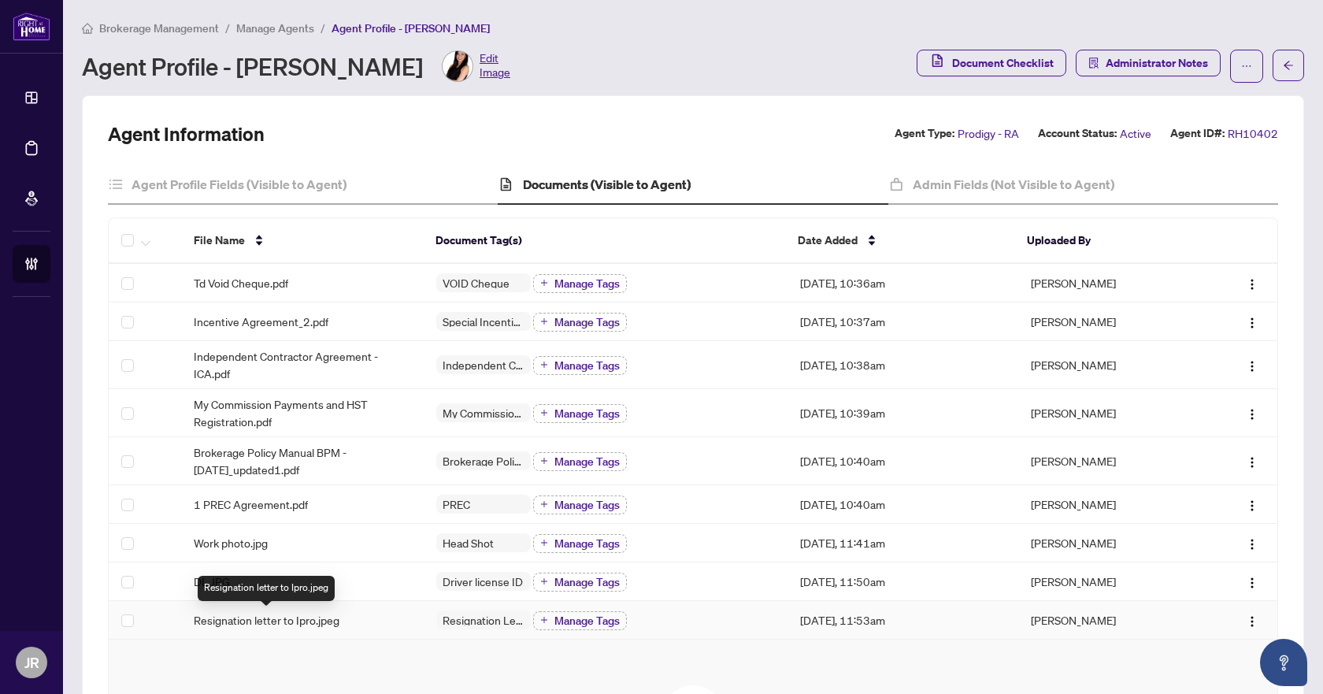
click at [302, 625] on span "Resignation letter to Ipro.jpeg" at bounding box center [267, 619] width 146 height 17
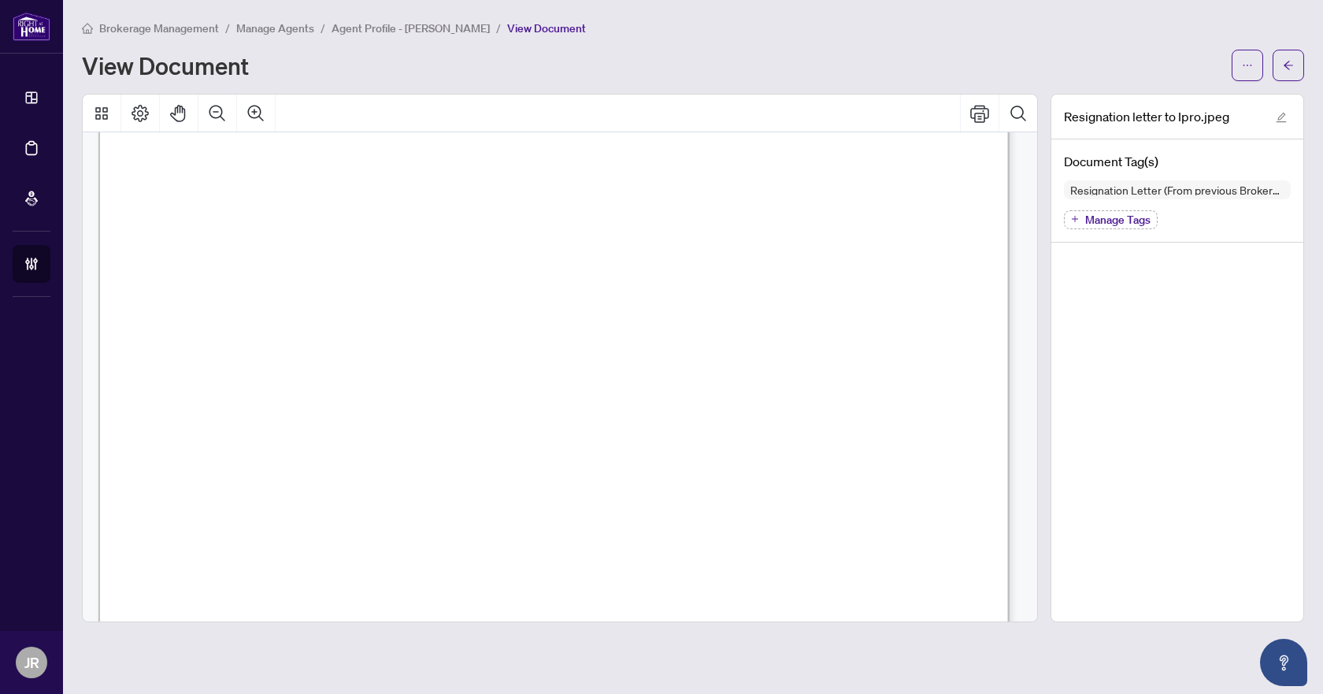
scroll to position [315, 0]
click at [985, 104] on icon "Print" at bounding box center [979, 113] width 19 height 19
click at [1296, 63] on button "button" at bounding box center [1289, 66] width 32 height 32
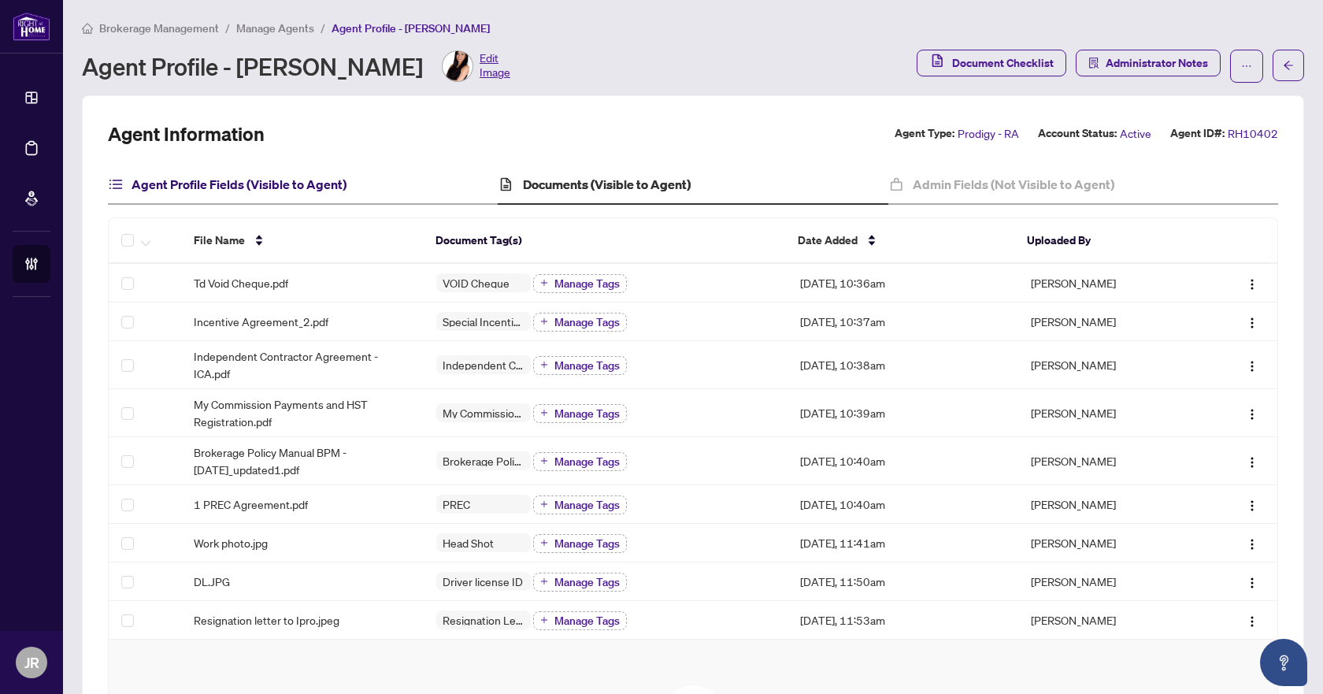
click at [339, 180] on h4 "Agent Profile Fields (Visible to Agent)" at bounding box center [239, 184] width 215 height 19
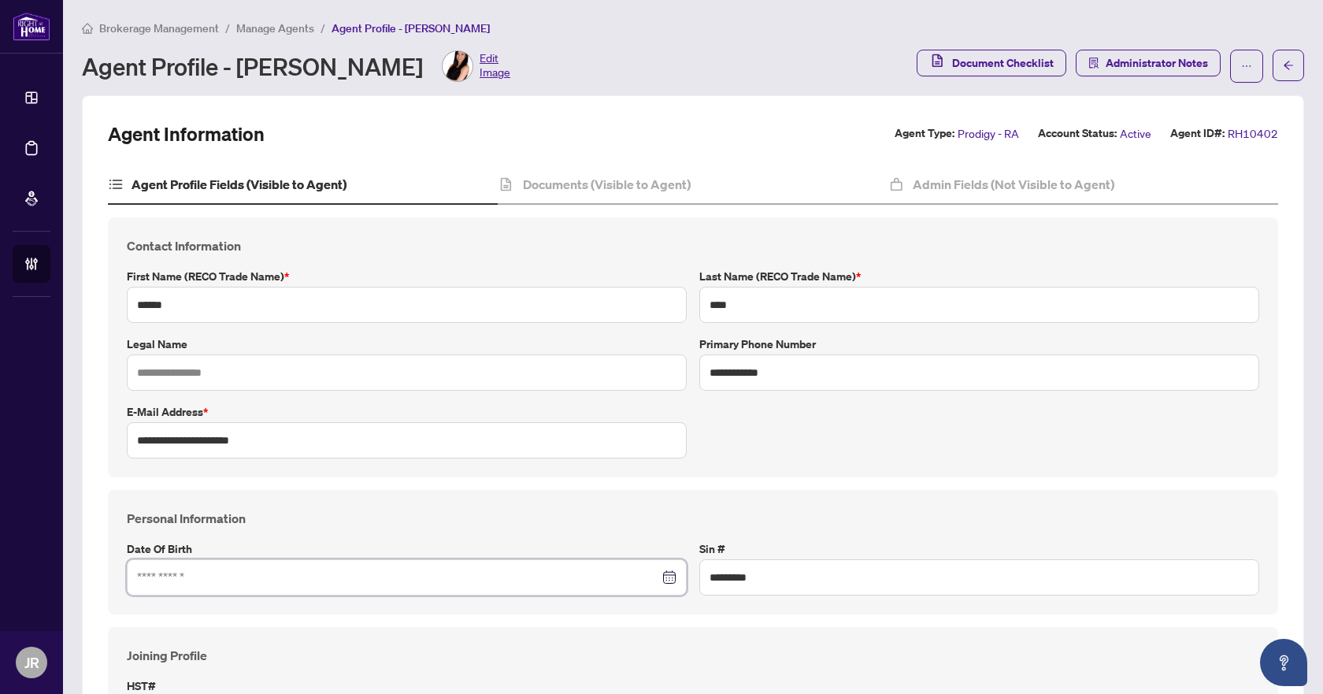
click at [373, 576] on input at bounding box center [398, 577] width 522 height 17
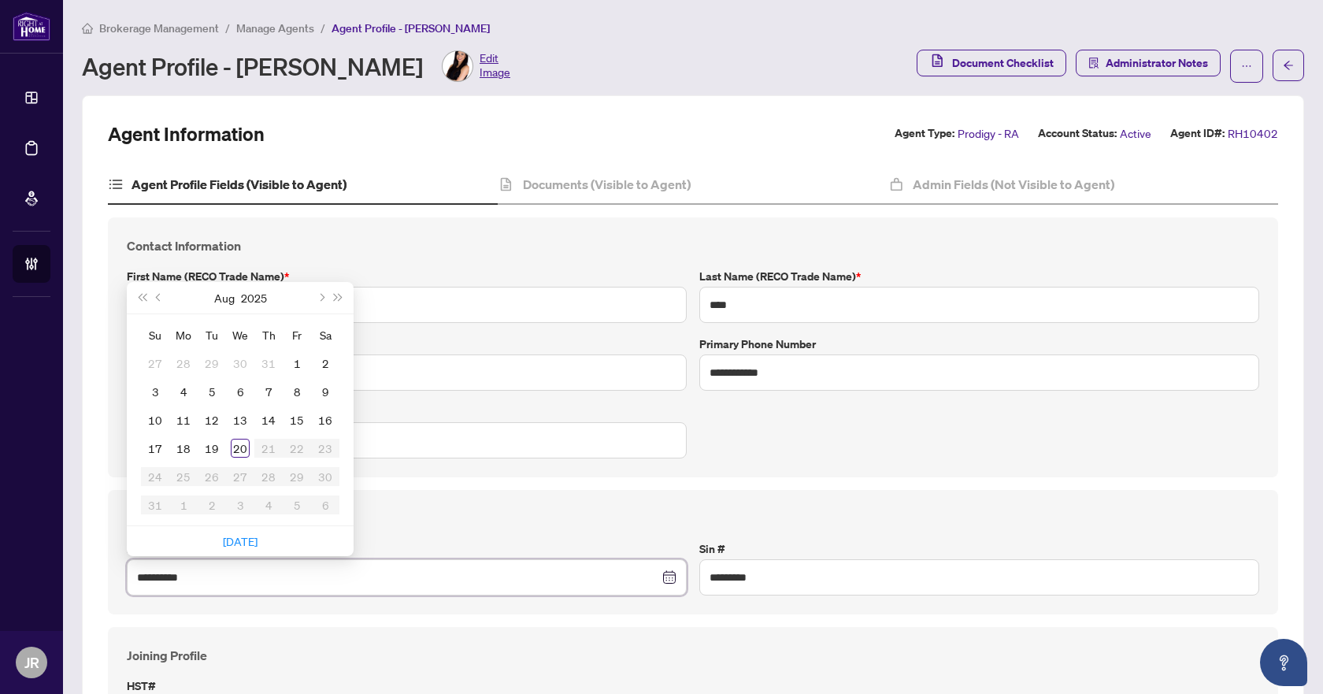
type input "**********"
click at [485, 528] on div "Personal Information Date of Birth [DEMOGRAPHIC_DATA] Su Mo Tu We Th Fr Sa 27 2…" at bounding box center [692, 552] width 1145 height 87
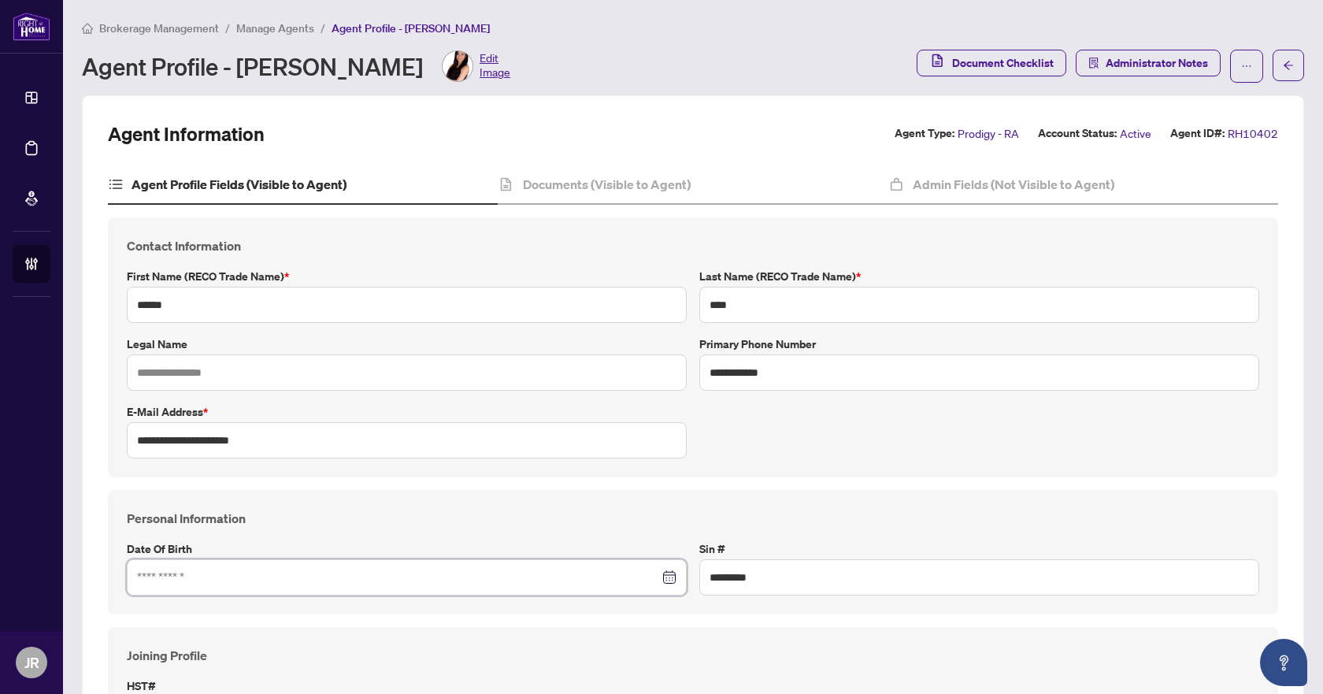
click at [202, 576] on input at bounding box center [398, 577] width 522 height 17
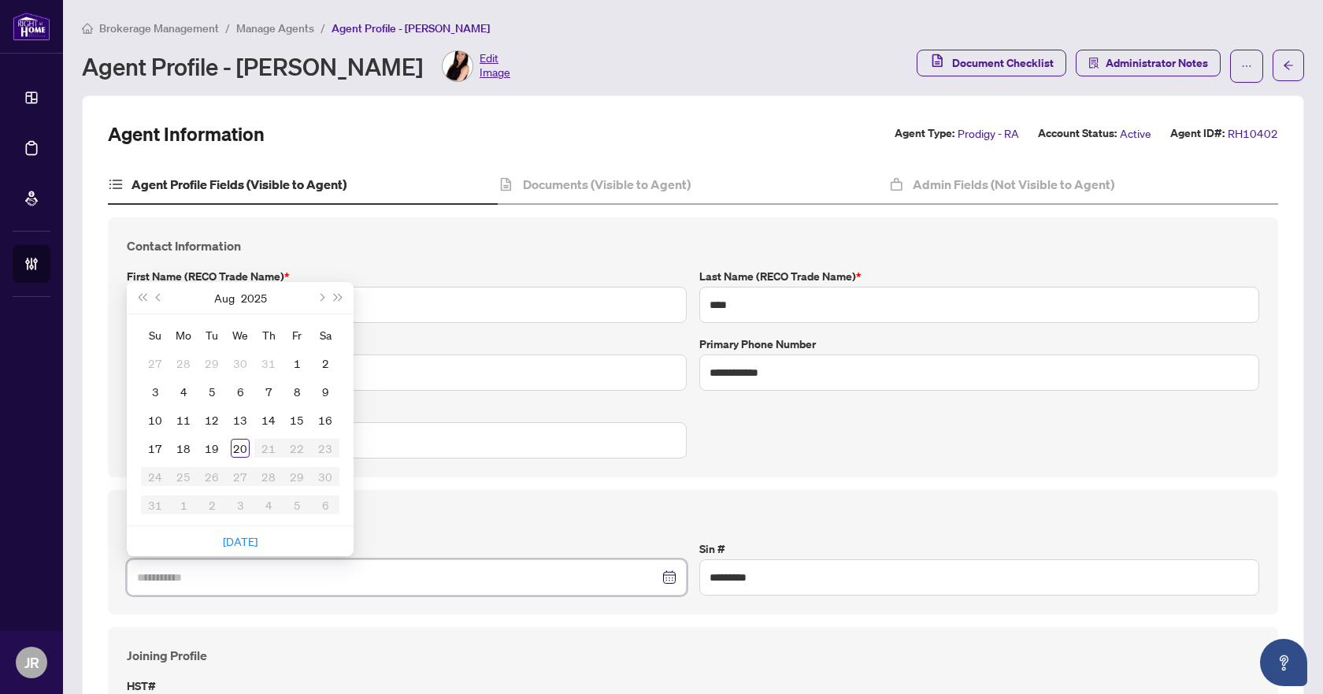
type input "**********"
click at [256, 306] on button "2025" at bounding box center [254, 298] width 26 height 32
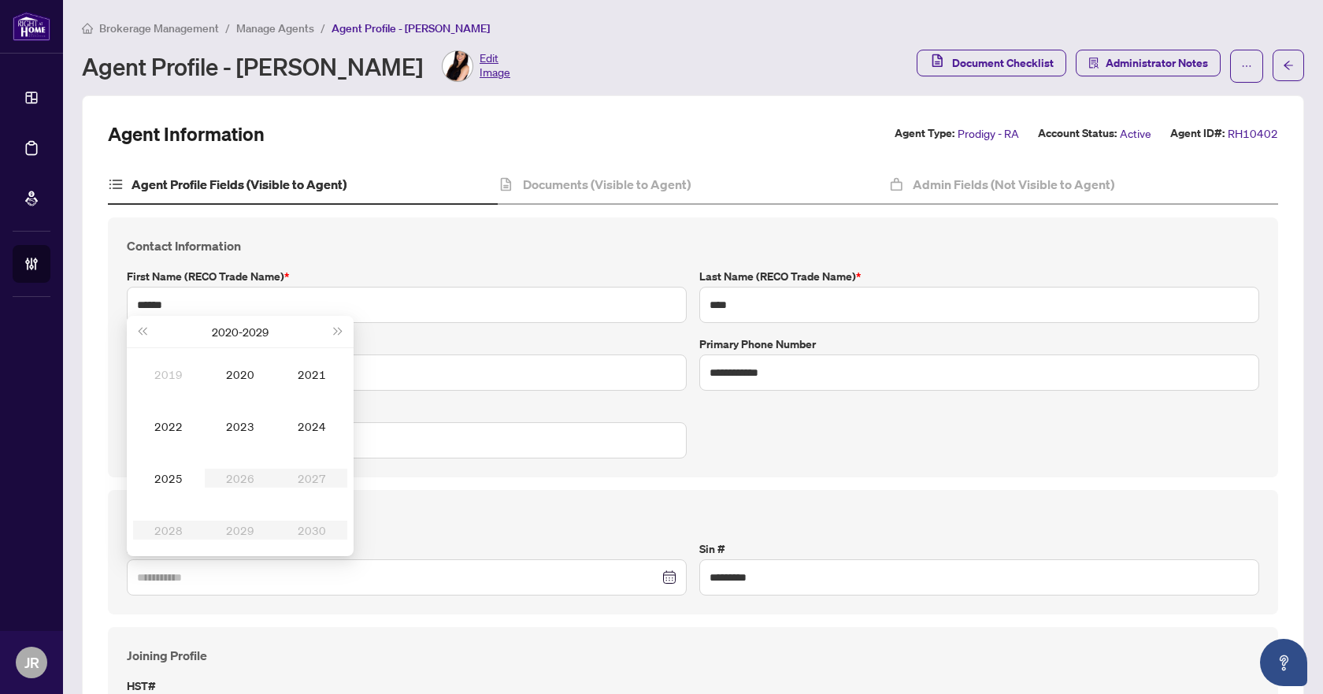
type input "**********"
click at [146, 335] on button "Last year (Control + left)" at bounding box center [141, 332] width 17 height 32
click at [246, 384] on td "1990" at bounding box center [241, 374] width 72 height 52
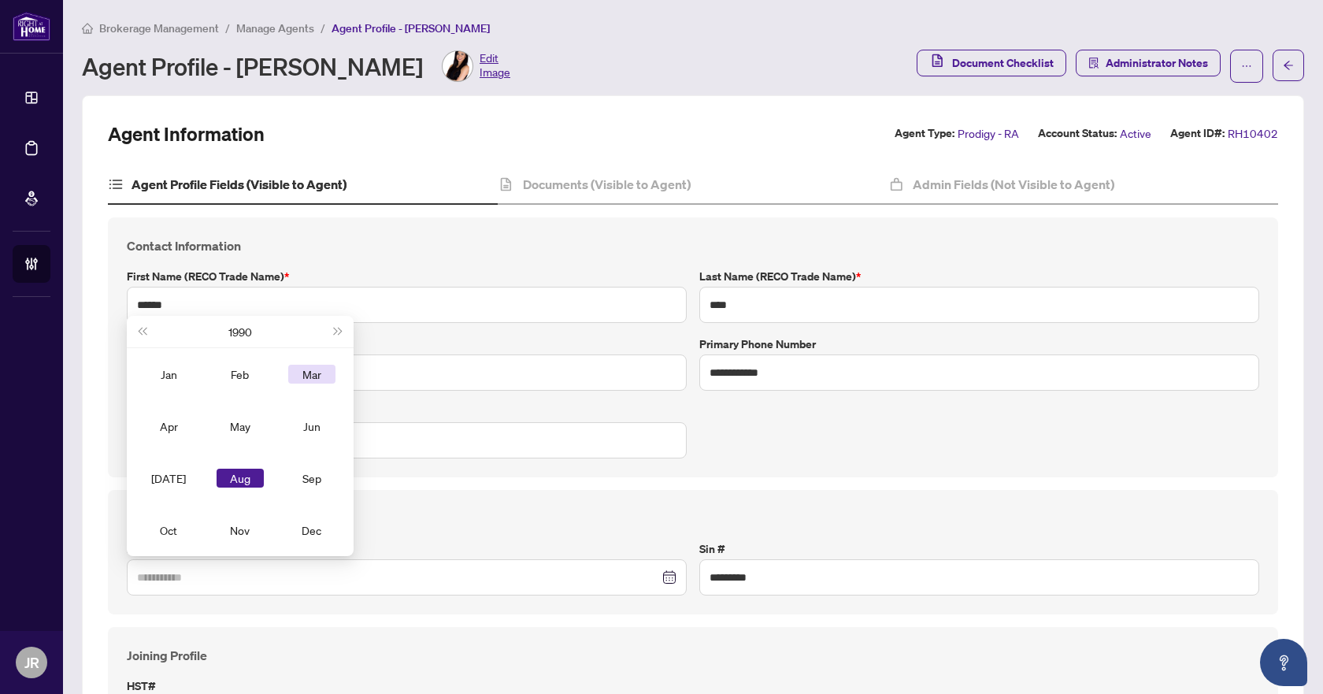
click at [303, 370] on div "Mar" at bounding box center [311, 374] width 47 height 19
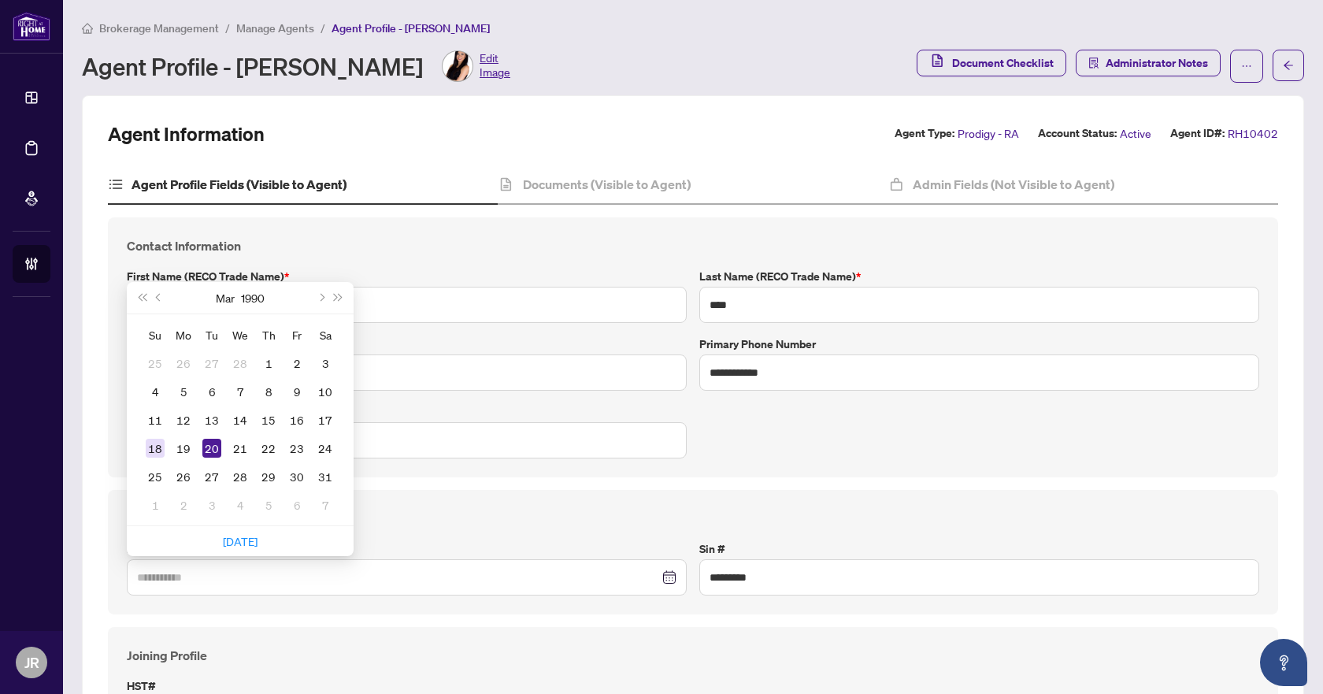
type input "**********"
click at [160, 450] on div "18" at bounding box center [155, 448] width 19 height 19
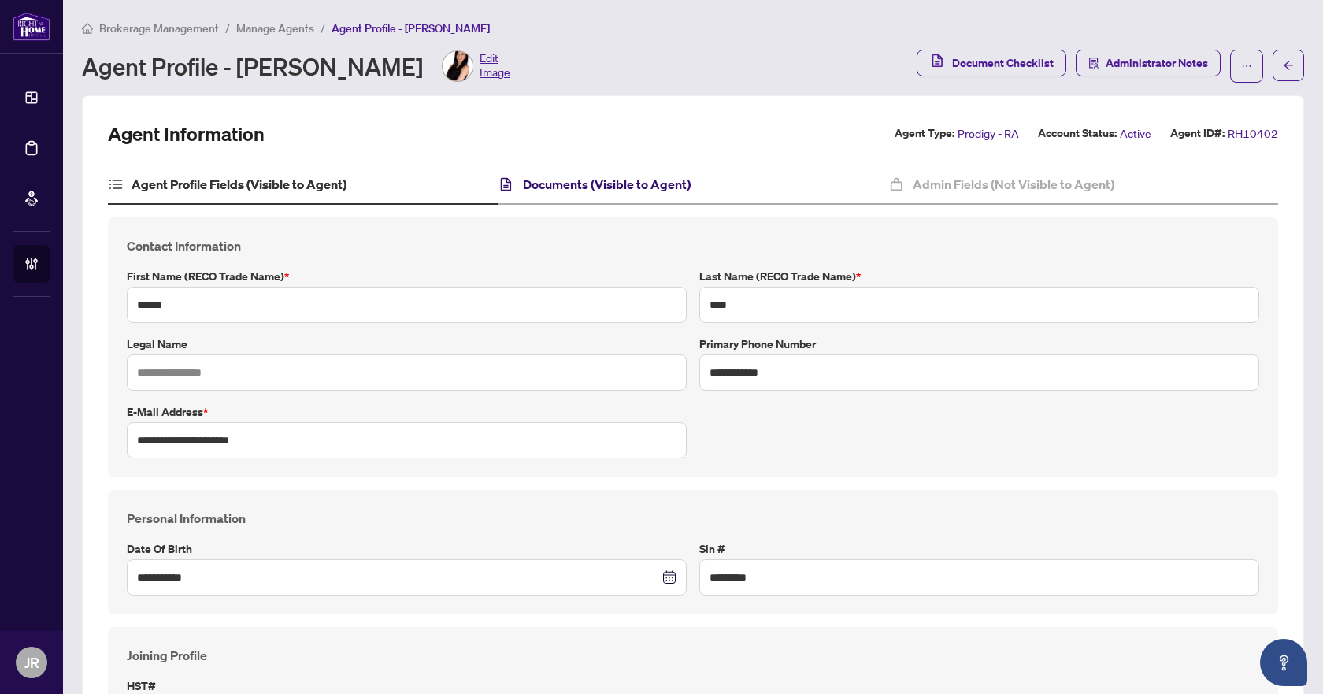
click at [639, 188] on h4 "Documents (Visible to Agent)" at bounding box center [607, 184] width 168 height 19
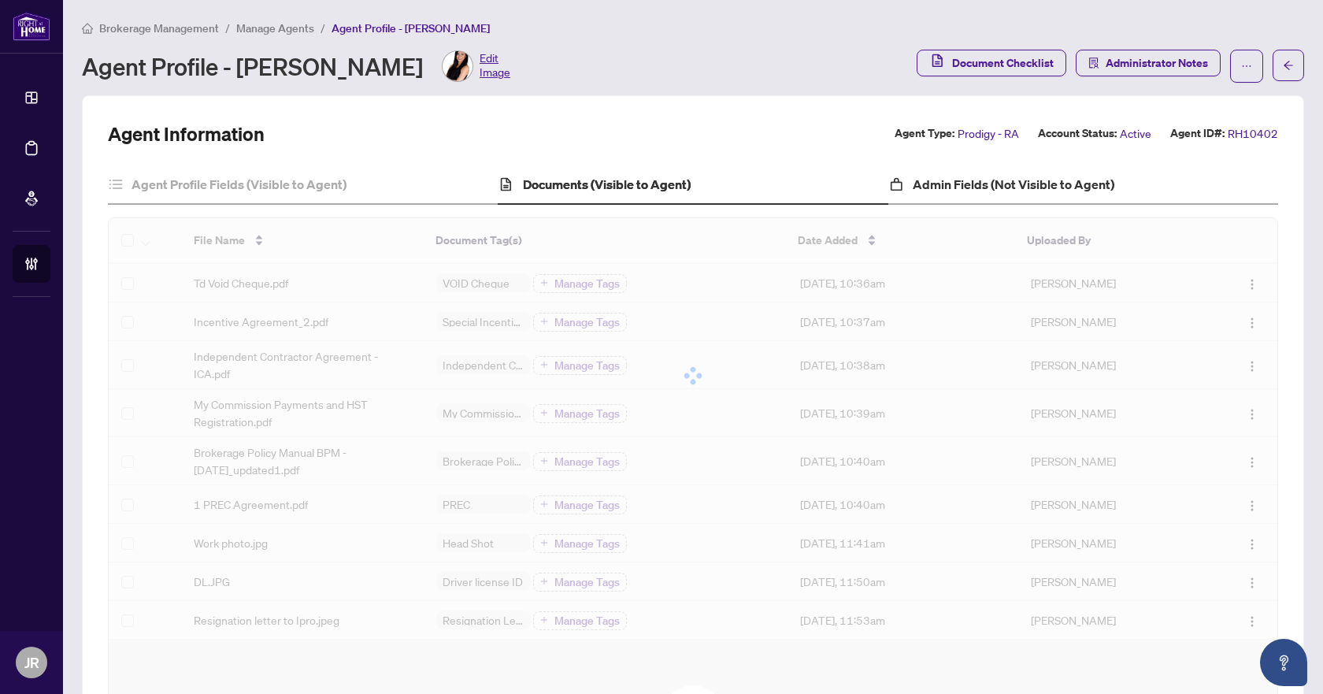
click at [917, 172] on div "Admin Fields (Not Visible to Agent)" at bounding box center [1083, 184] width 390 height 39
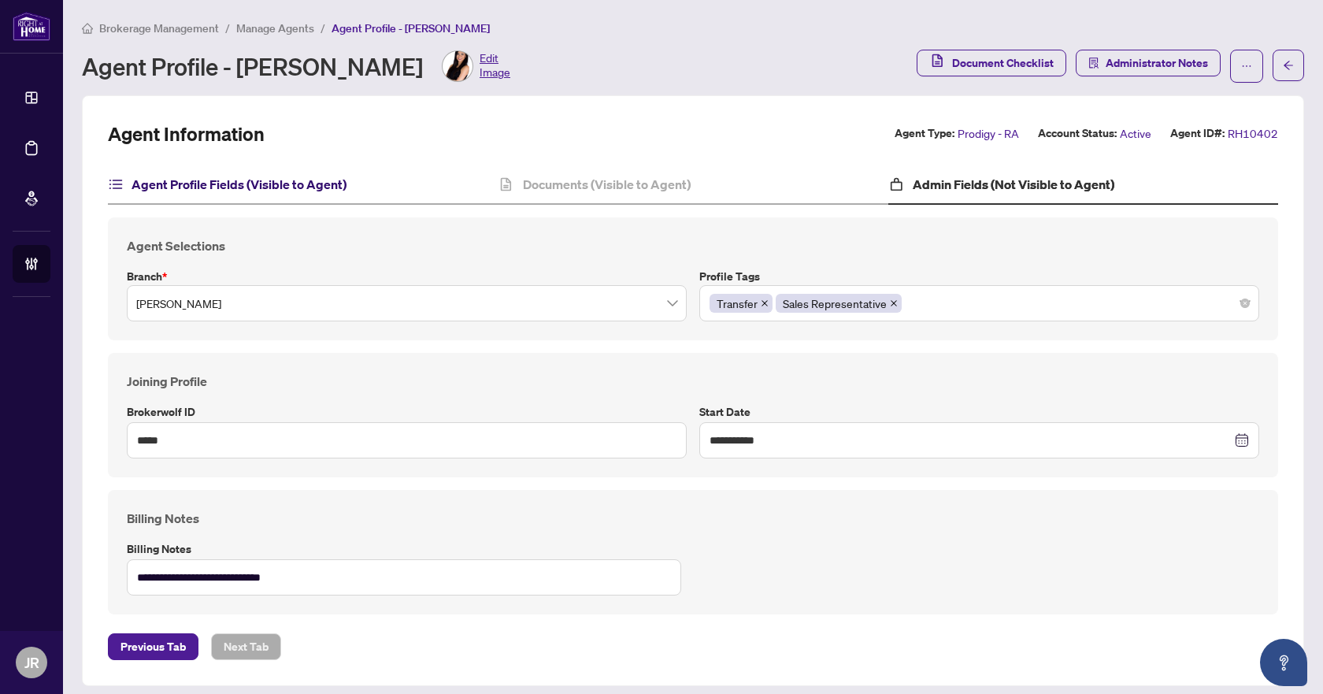
click at [265, 186] on h4 "Agent Profile Fields (Visible to Agent)" at bounding box center [239, 184] width 215 height 19
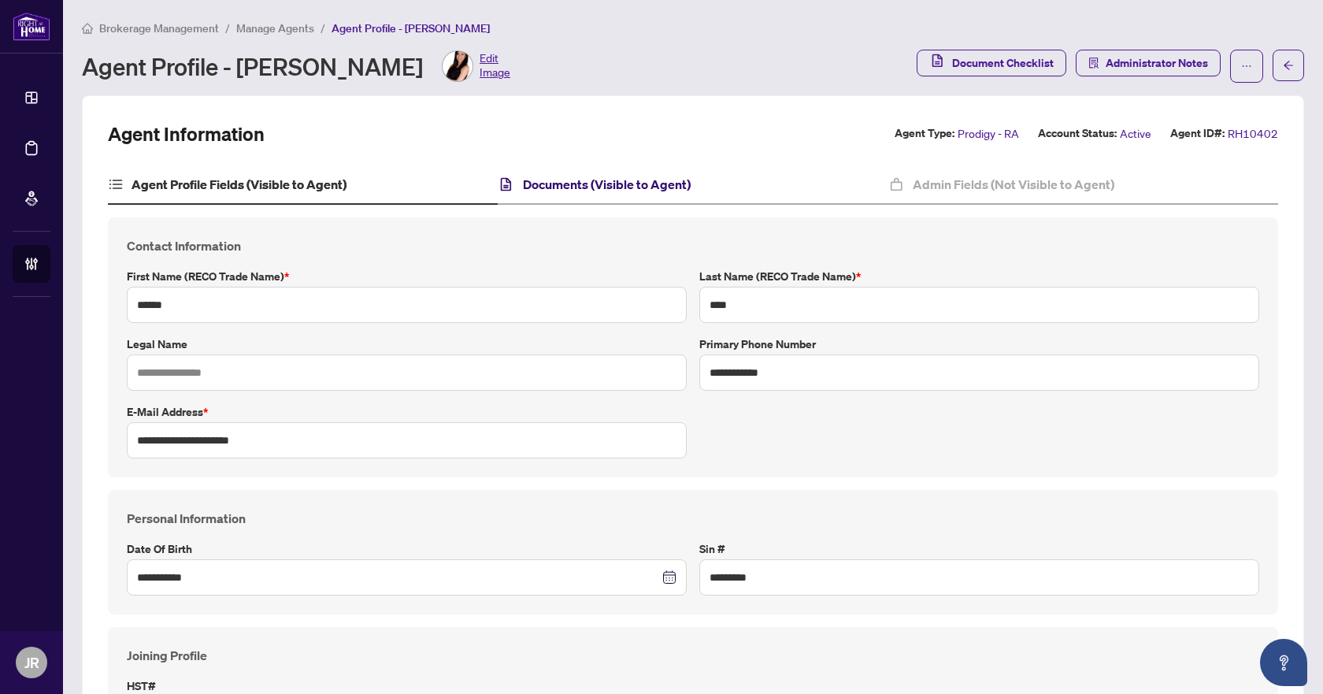
click at [594, 190] on h4 "Documents (Visible to Agent)" at bounding box center [607, 184] width 168 height 19
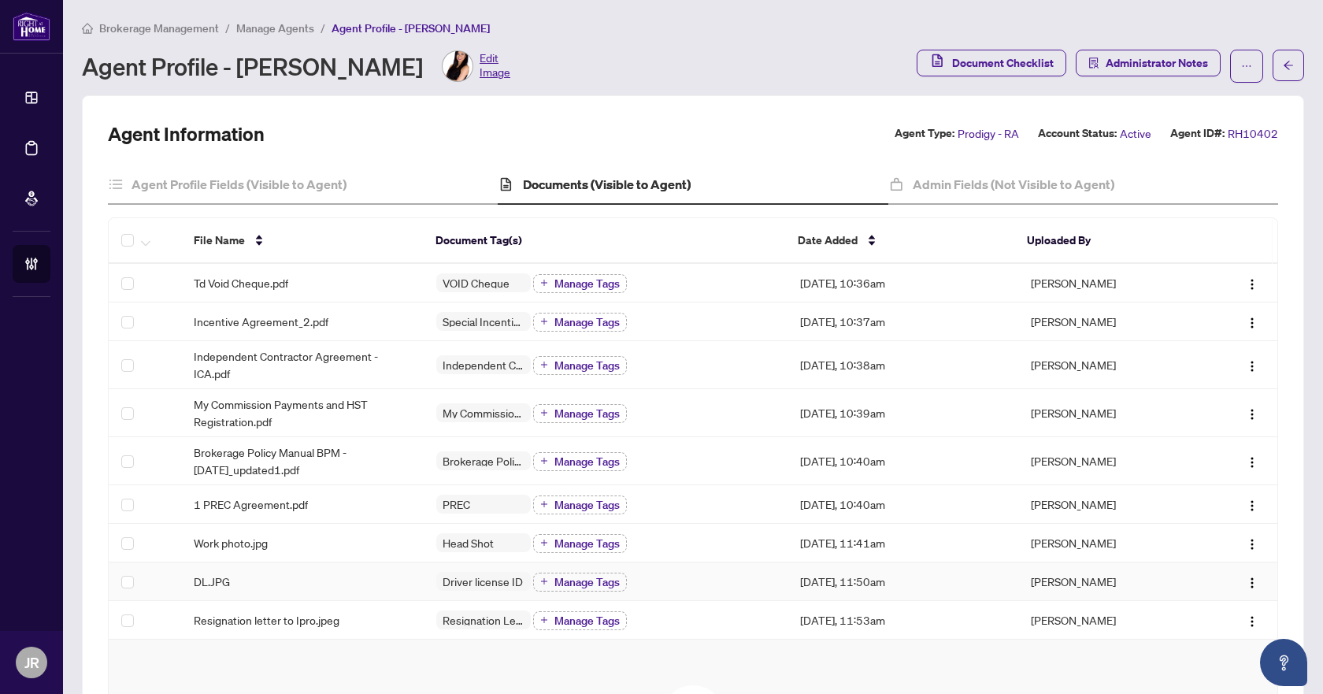
click at [251, 576] on div "DL.JPG" at bounding box center [302, 581] width 217 height 17
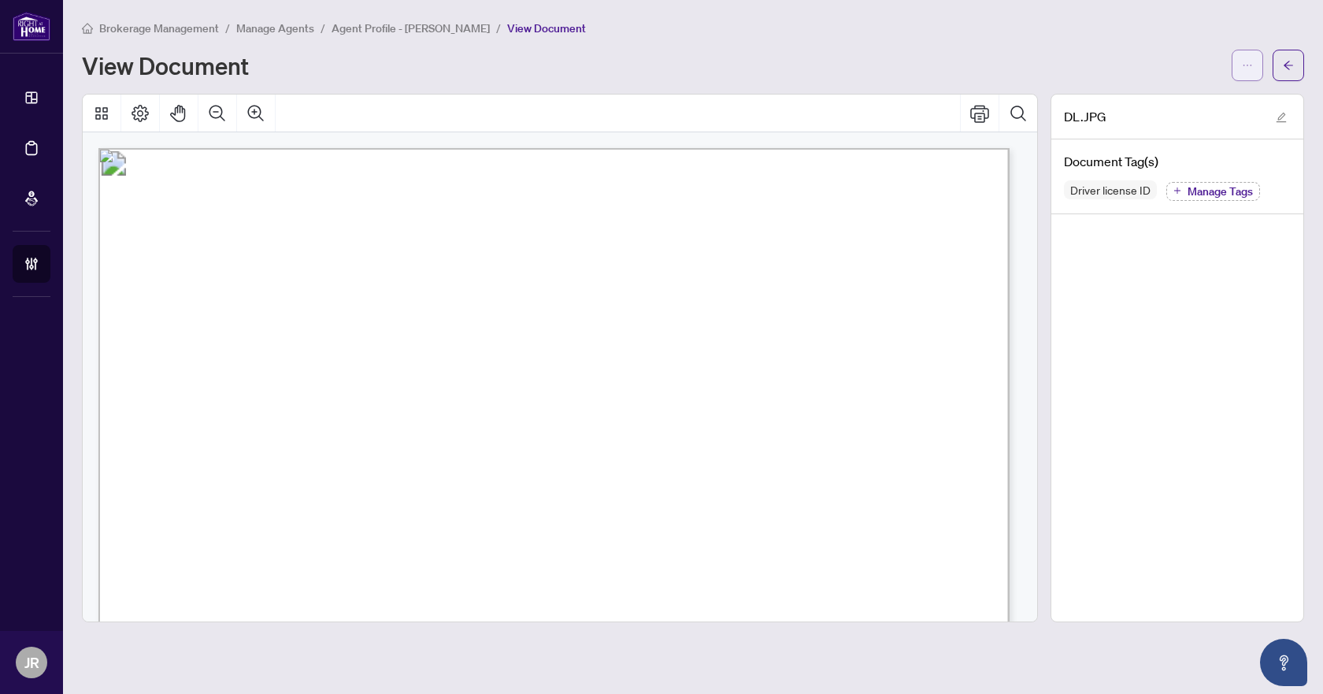
click at [1247, 61] on icon "ellipsis" at bounding box center [1247, 65] width 11 height 11
click at [1155, 95] on span "Download" at bounding box center [1191, 99] width 120 height 17
click at [1282, 69] on button "button" at bounding box center [1289, 66] width 32 height 32
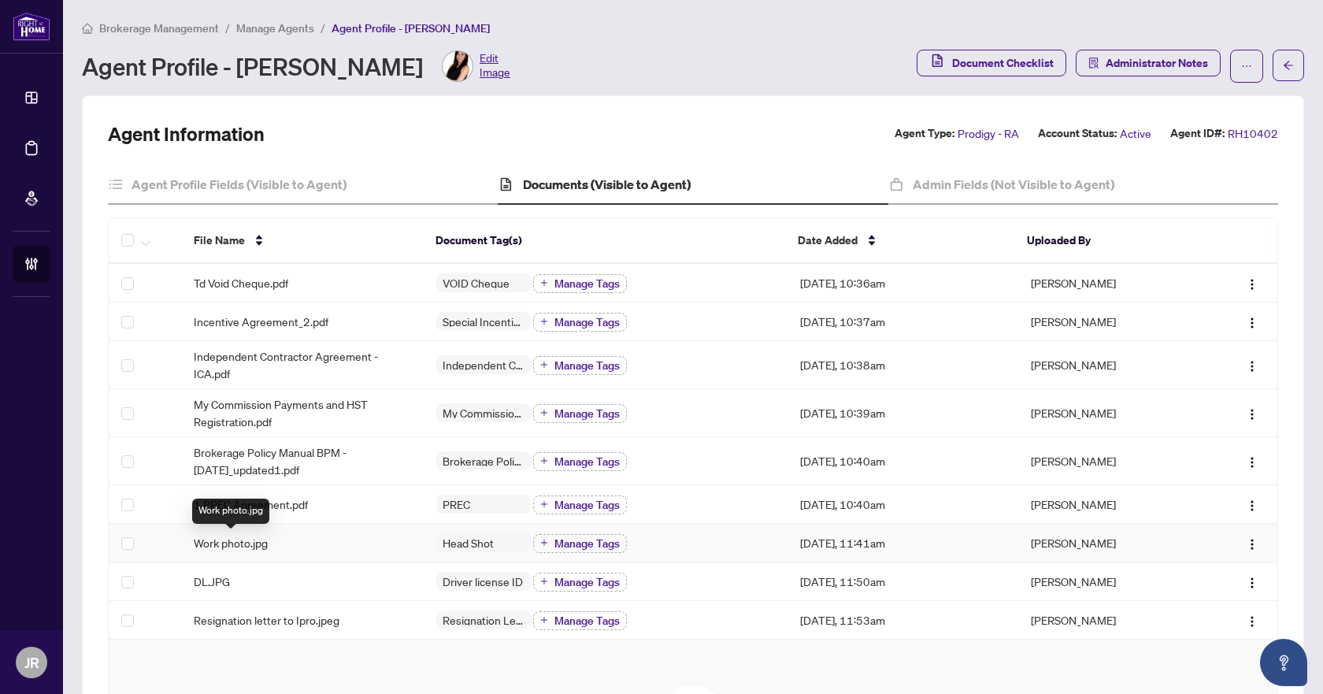
click at [257, 546] on span "Work photo.jpg" at bounding box center [231, 542] width 74 height 17
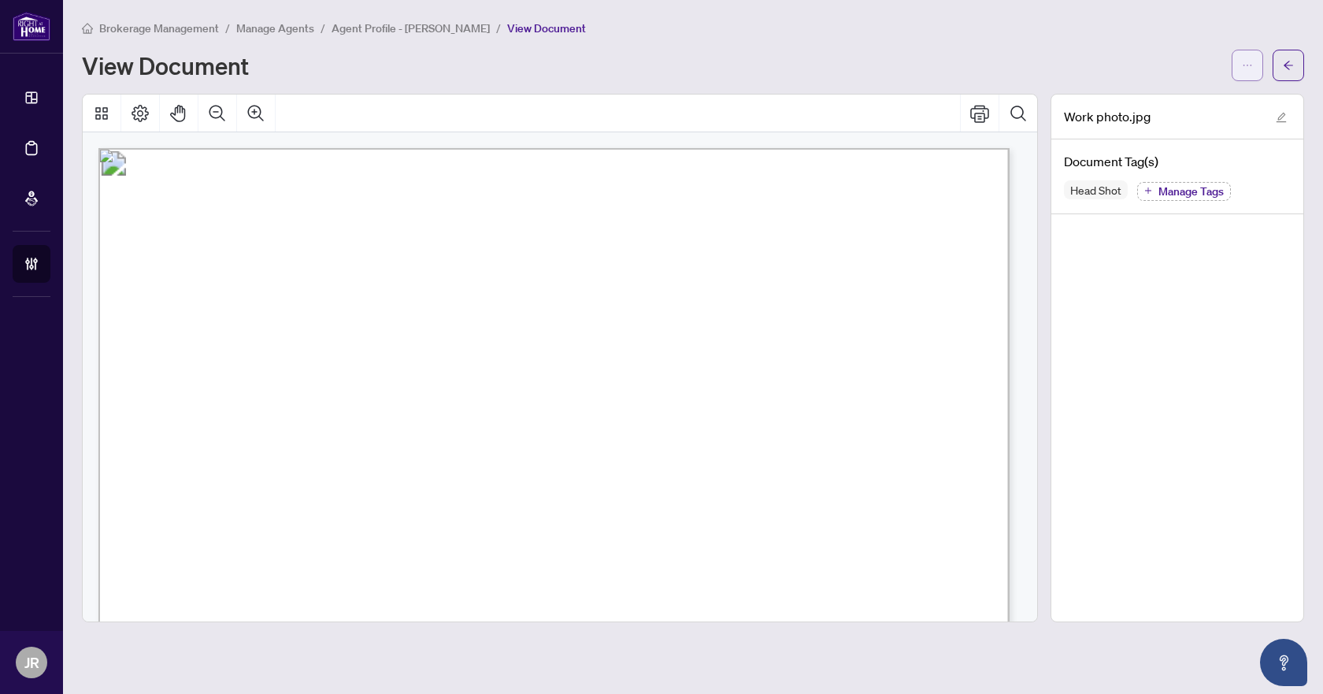
click at [1241, 65] on button "button" at bounding box center [1248, 66] width 32 height 32
click at [1162, 103] on span "Download" at bounding box center [1191, 99] width 120 height 17
click at [1277, 65] on button "button" at bounding box center [1289, 66] width 32 height 32
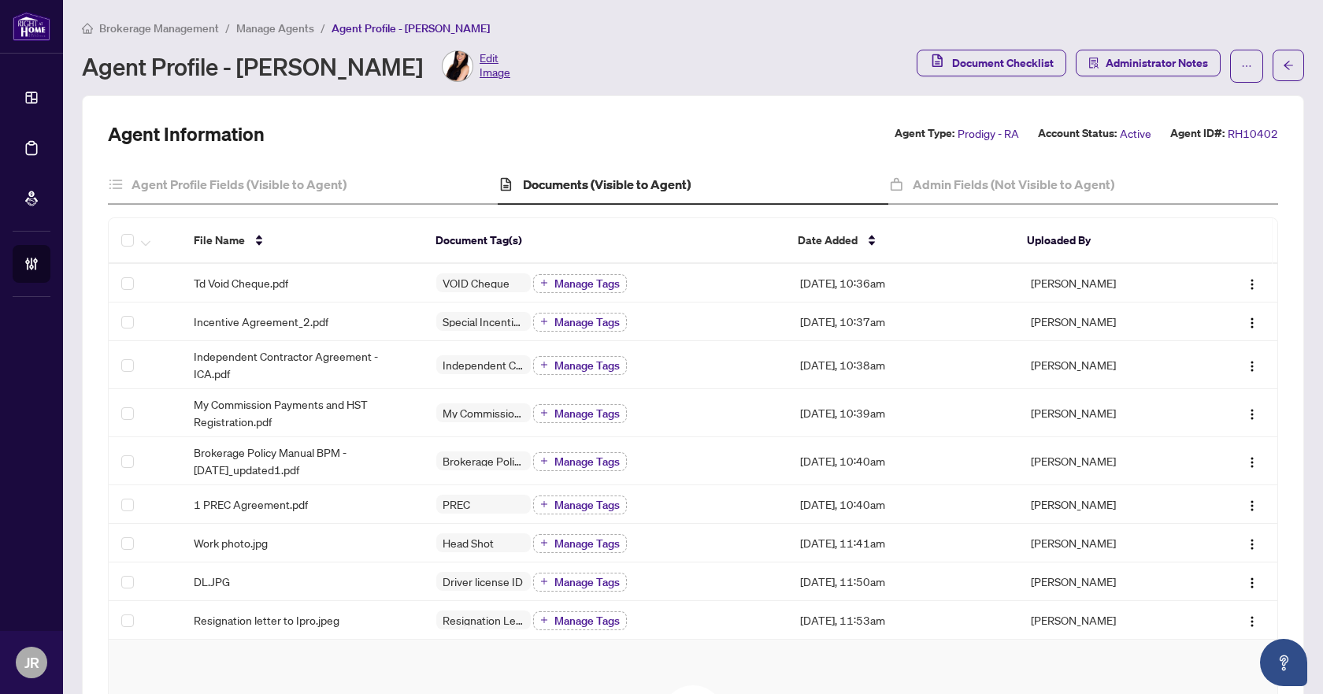
click at [272, 28] on span "Manage Agents" at bounding box center [275, 28] width 78 height 14
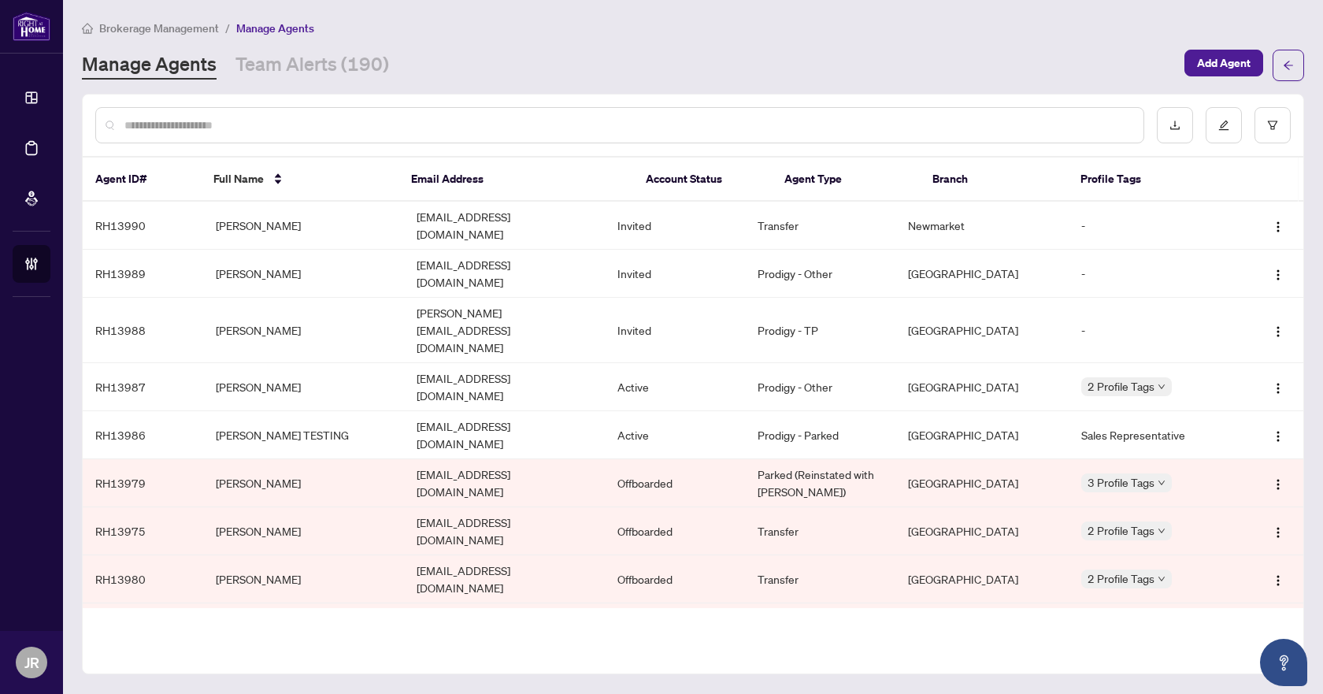
click at [371, 114] on div at bounding box center [619, 125] width 1049 height 36
click at [372, 117] on input "text" at bounding box center [627, 125] width 1006 height 17
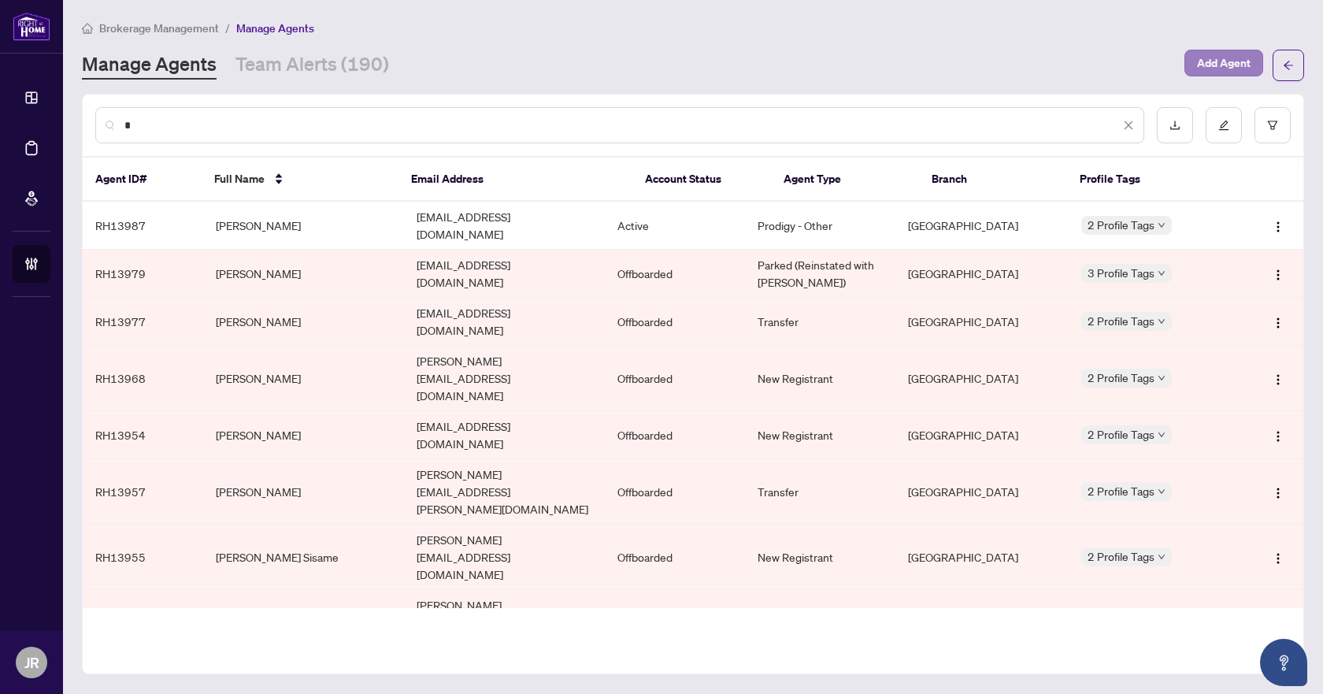
type input "*"
click at [1217, 58] on span "Add Agent" at bounding box center [1224, 62] width 54 height 25
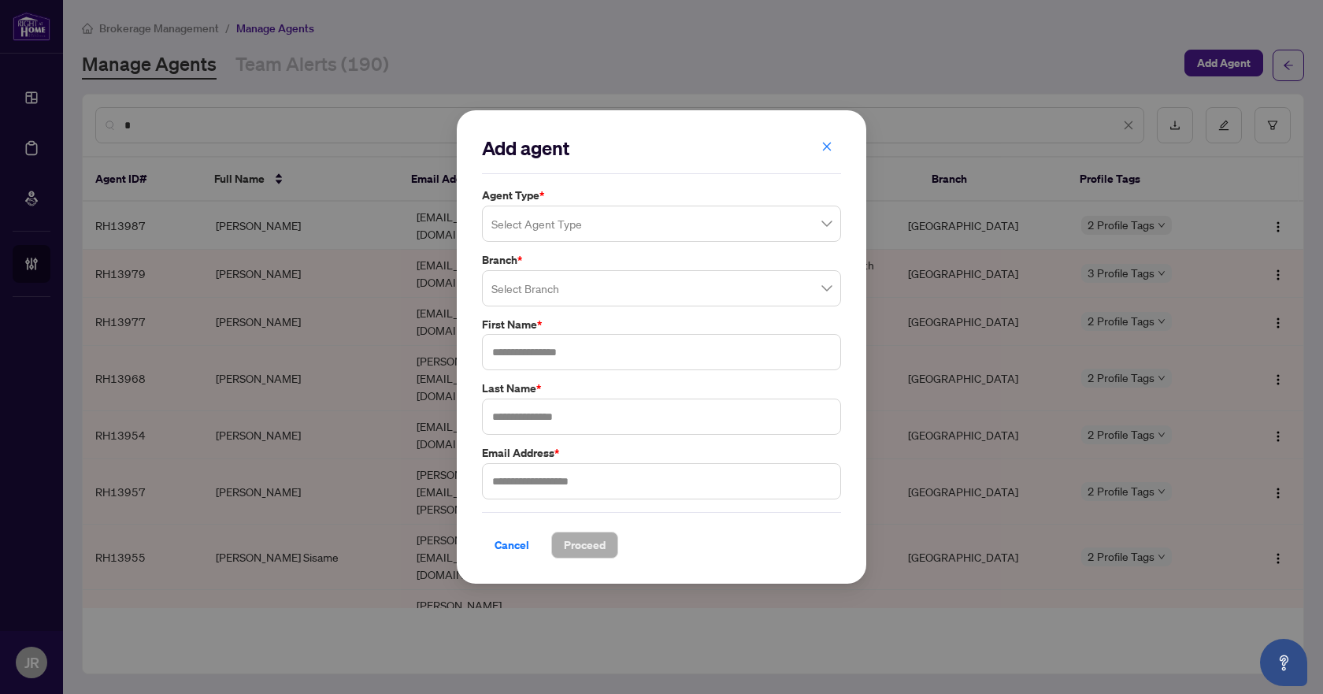
click at [650, 223] on input "search" at bounding box center [654, 226] width 326 height 35
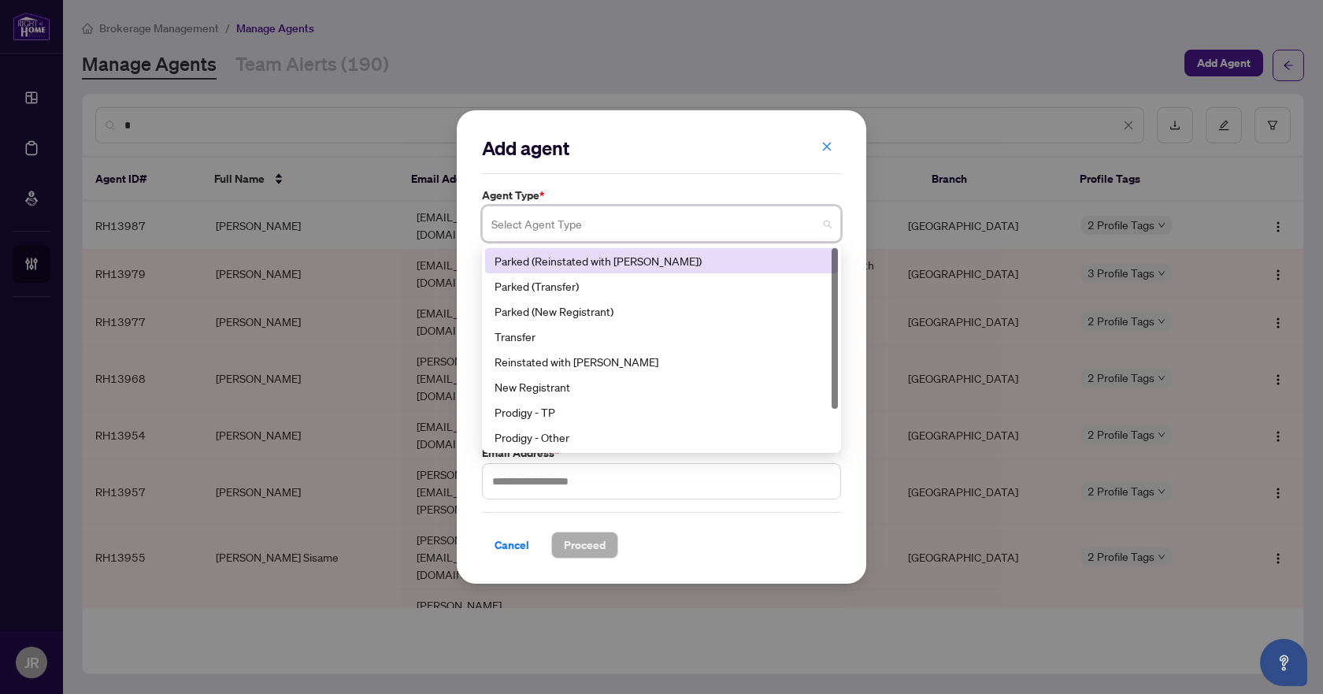
click at [754, 200] on div "Agent Type * Select Agent Type 1 2 Parked (Reinstated with [PERSON_NAME]) Parke…" at bounding box center [661, 214] width 369 height 55
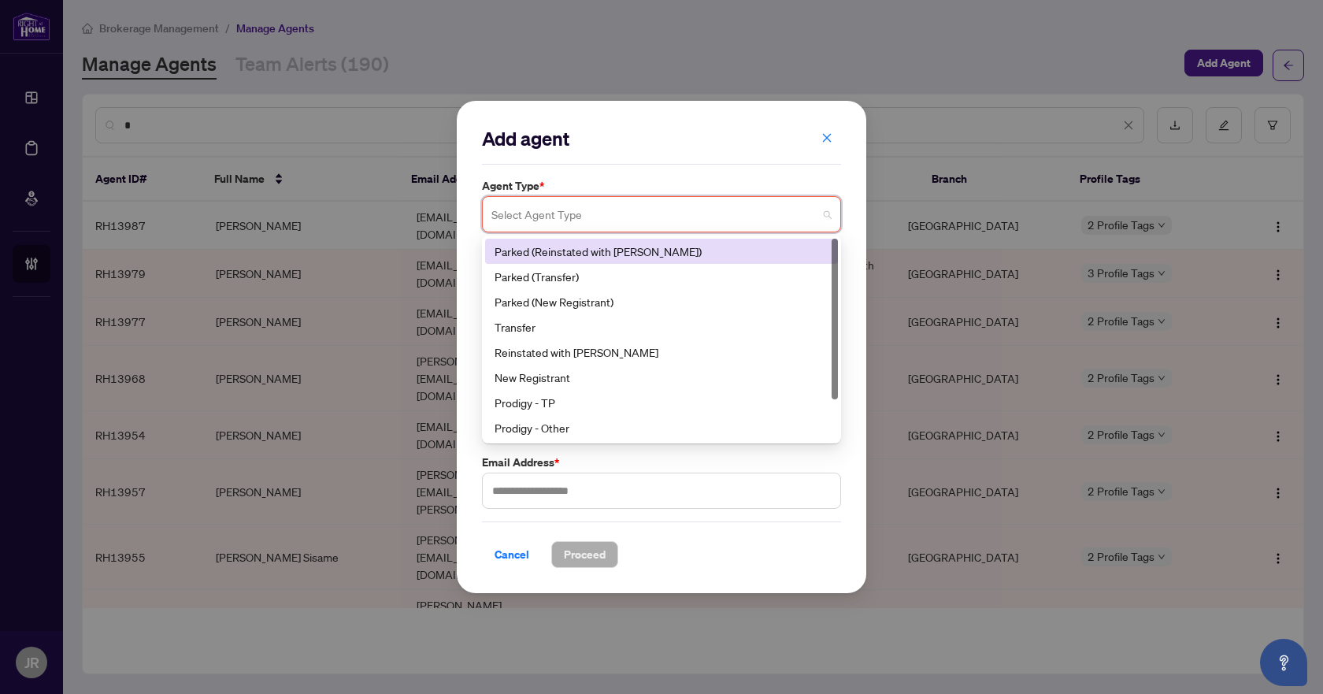
click at [729, 206] on input "search" at bounding box center [654, 216] width 326 height 35
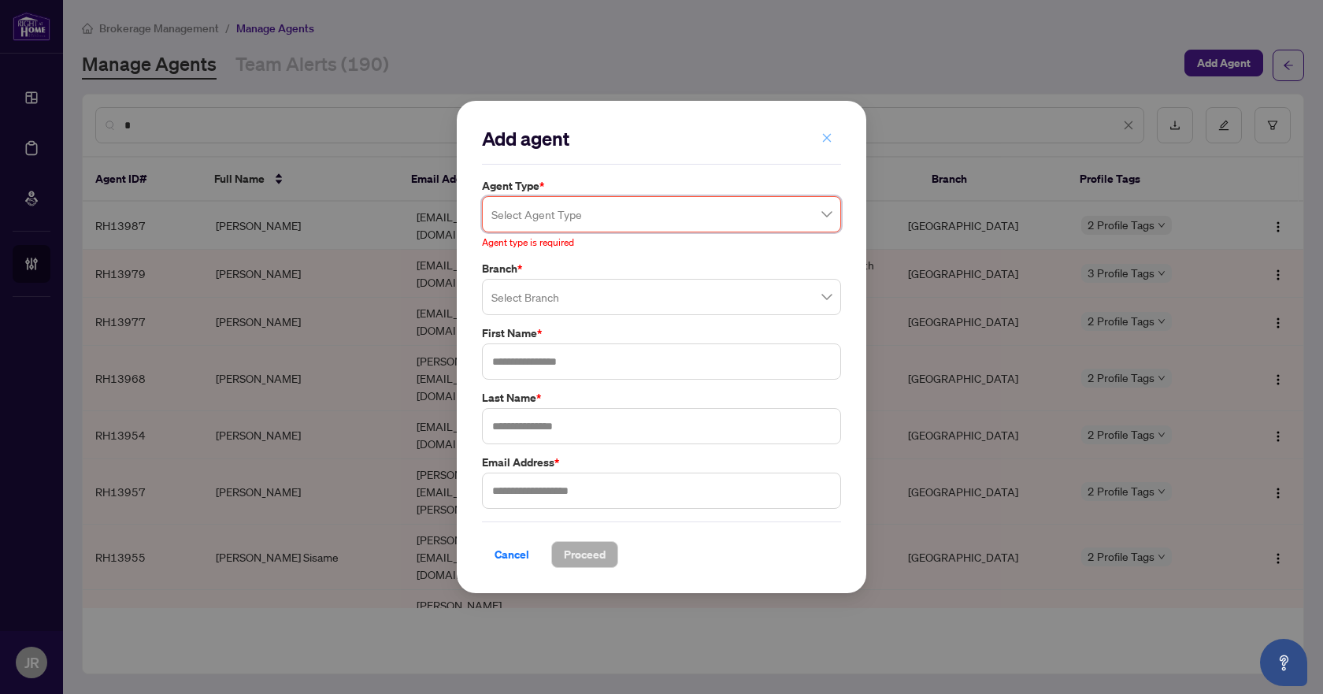
click at [823, 141] on icon "close" at bounding box center [826, 137] width 11 height 11
